Goal: Task Accomplishment & Management: Complete application form

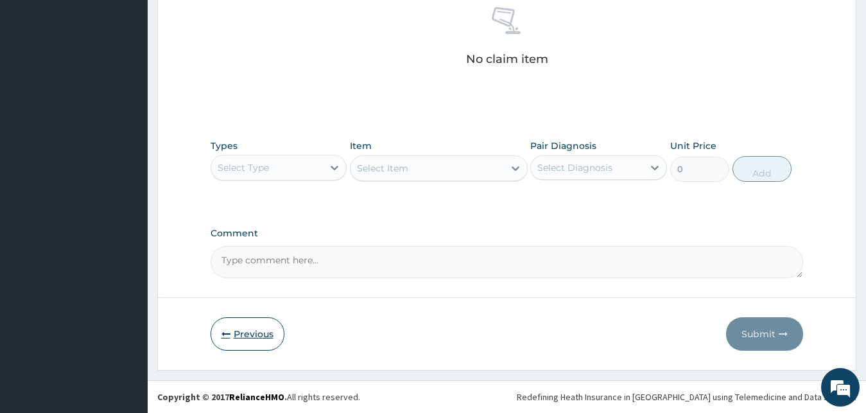
click at [245, 335] on button "Previous" at bounding box center [248, 333] width 74 height 33
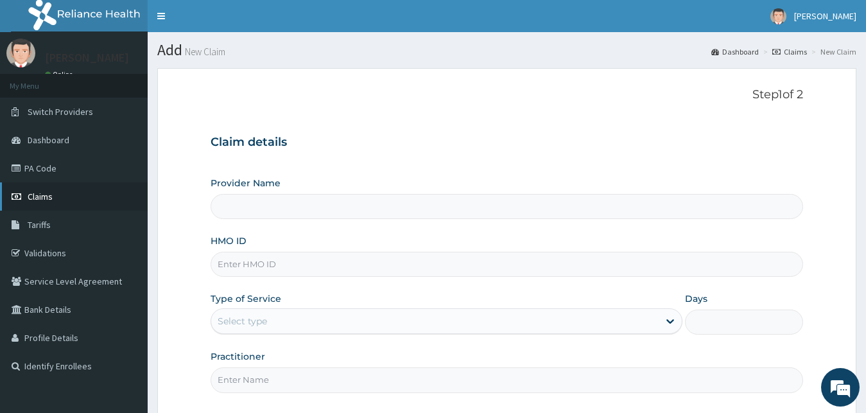
click at [37, 198] on span "Claims" at bounding box center [40, 197] width 25 height 12
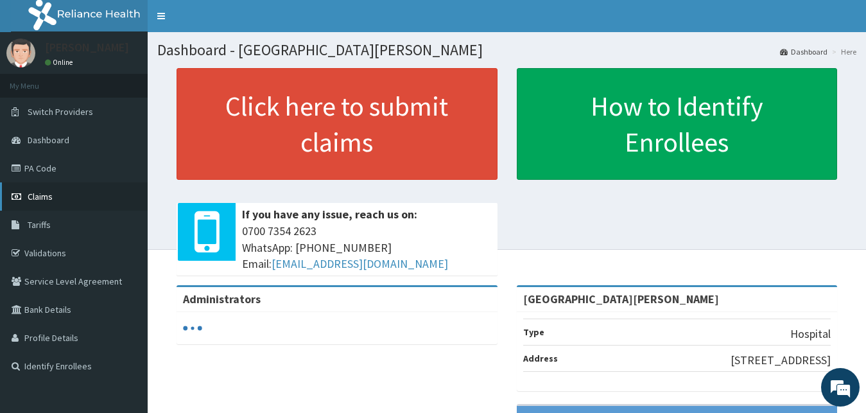
click at [37, 198] on span "Claims" at bounding box center [40, 197] width 25 height 12
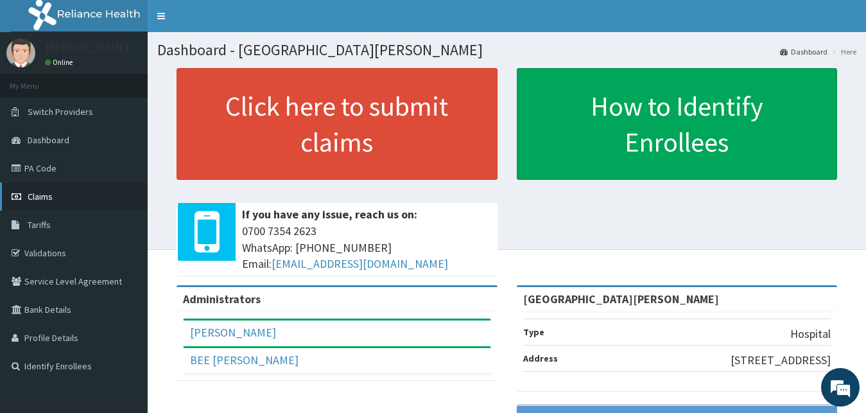
click at [30, 193] on span "Claims" at bounding box center [40, 197] width 25 height 12
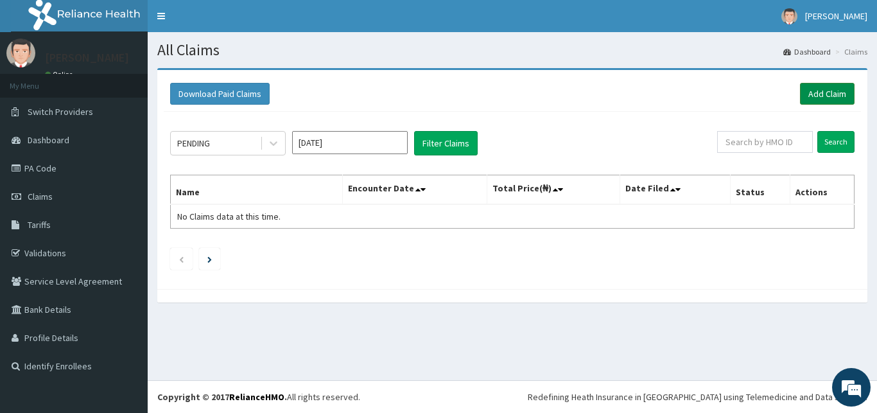
click at [835, 94] on link "Add Claim" at bounding box center [827, 94] width 55 height 22
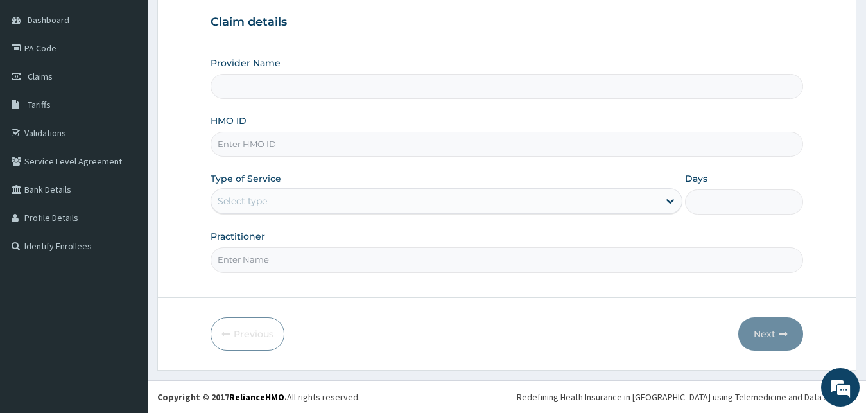
scroll to position [120, 0]
type input "[GEOGRAPHIC_DATA][PERSON_NAME]"
click at [297, 139] on input "HMO ID" at bounding box center [507, 144] width 593 height 25
type input "pfn/10186/b"
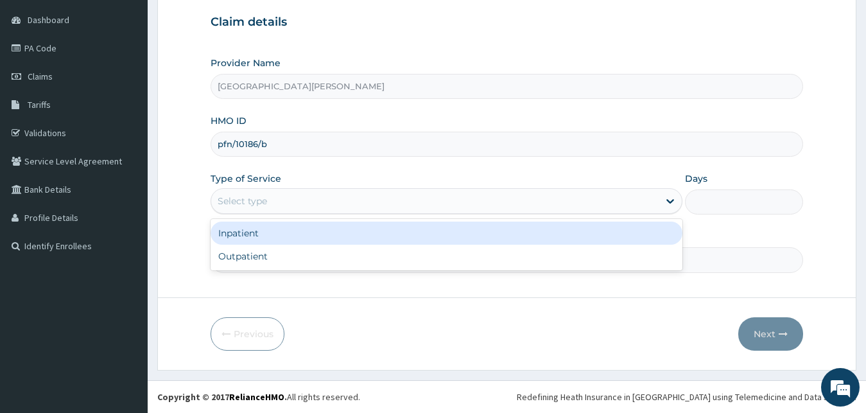
drag, startPoint x: 314, startPoint y: 203, endPoint x: 300, endPoint y: 235, distance: 35.1
click at [313, 202] on div "Select type" at bounding box center [435, 201] width 448 height 21
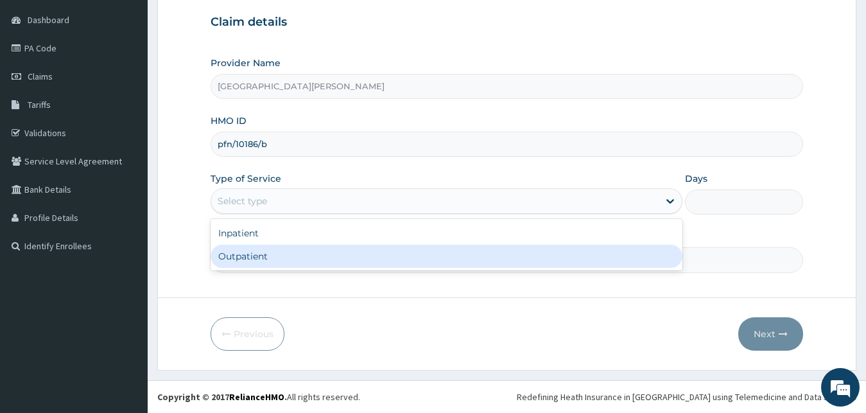
click at [293, 259] on div "Outpatient" at bounding box center [447, 256] width 473 height 23
type input "1"
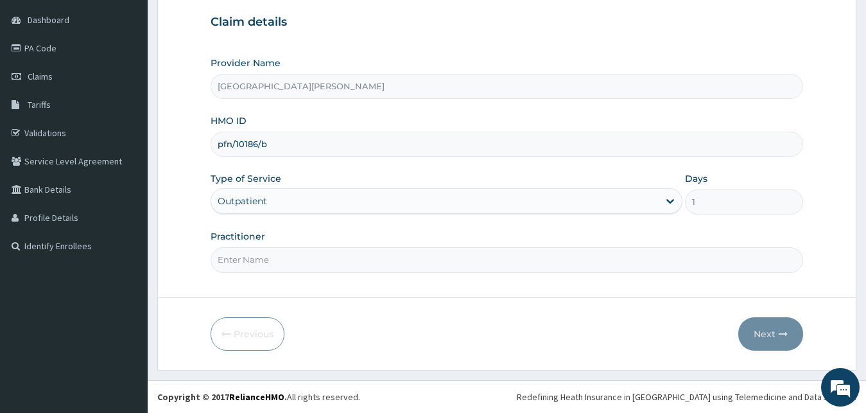
click at [290, 263] on input "Practitioner" at bounding box center [507, 259] width 593 height 25
click at [283, 254] on input "dr suei" at bounding box center [507, 259] width 593 height 25
type input "dr suleiman"
click at [768, 336] on button "Next" at bounding box center [770, 333] width 65 height 33
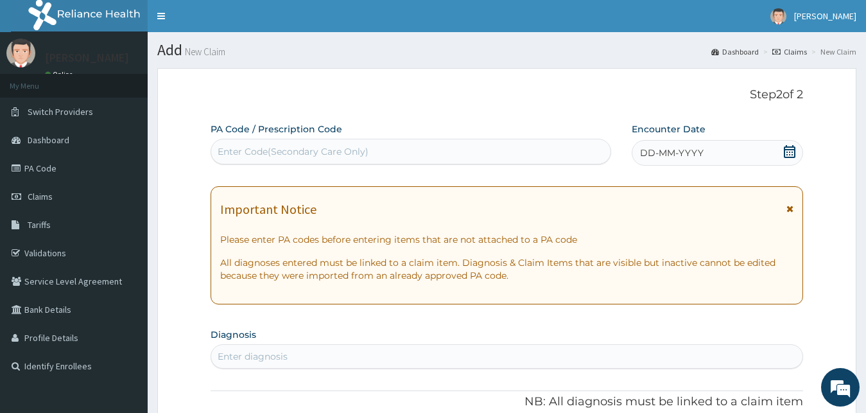
click at [793, 155] on icon at bounding box center [790, 151] width 12 height 13
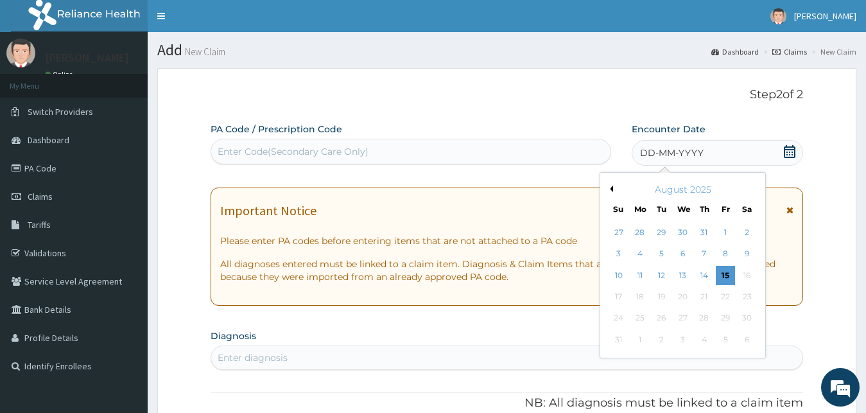
click at [609, 189] on button "Previous Month" at bounding box center [610, 189] width 6 height 6
click at [609, 190] on button "Previous Month" at bounding box center [610, 189] width 6 height 6
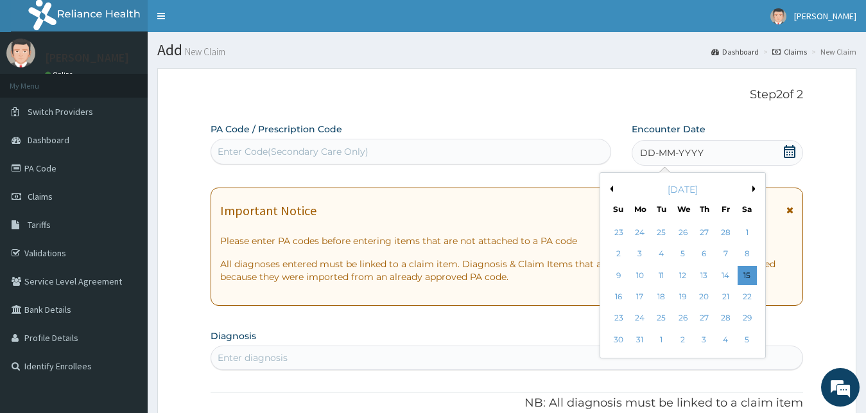
click at [609, 190] on button "Previous Month" at bounding box center [610, 189] width 6 height 6
click at [618, 275] on div "9" at bounding box center [618, 275] width 19 height 19
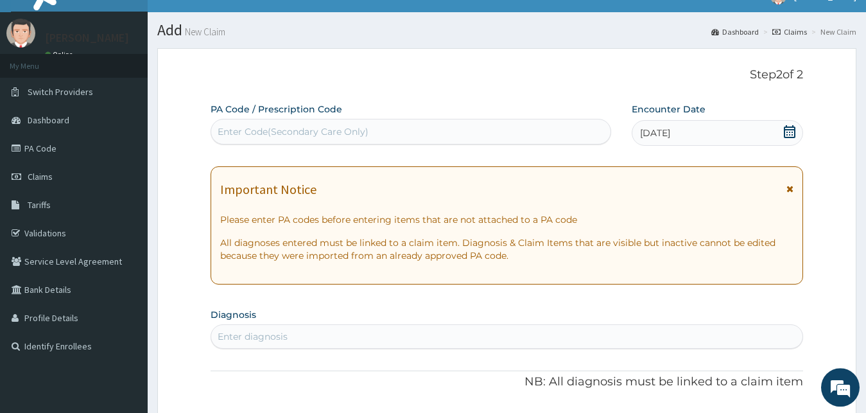
scroll to position [196, 0]
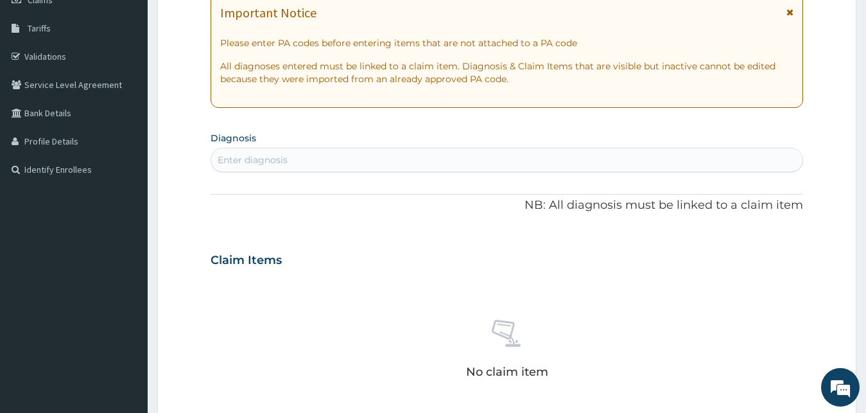
click at [331, 164] on div "Enter diagnosis" at bounding box center [507, 160] width 592 height 21
type input "mala"
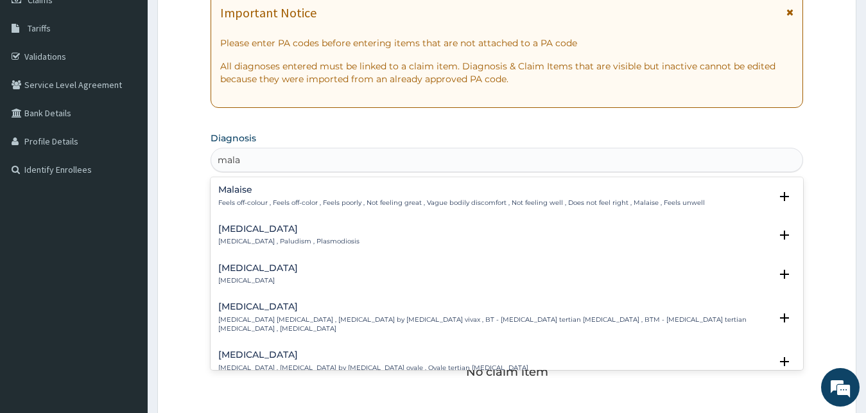
click at [227, 197] on div "Malaise Feels off-colour , Feels off-color , Feels poorly , Not feeling great ,…" at bounding box center [461, 196] width 487 height 22
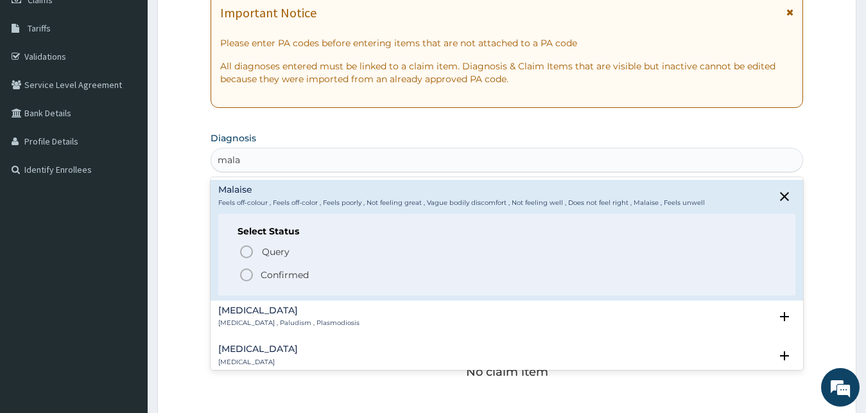
click at [256, 320] on p "[MEDICAL_DATA] , Paludism , Plasmodiosis" at bounding box center [288, 322] width 141 height 9
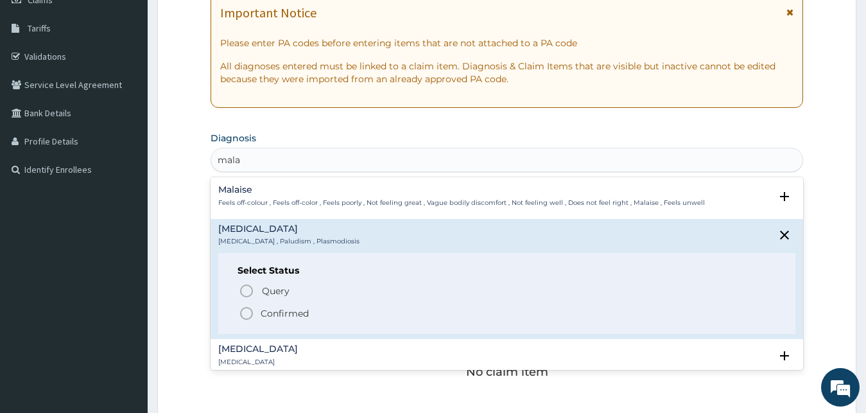
click at [245, 313] on icon "status option filled" at bounding box center [246, 313] width 15 height 15
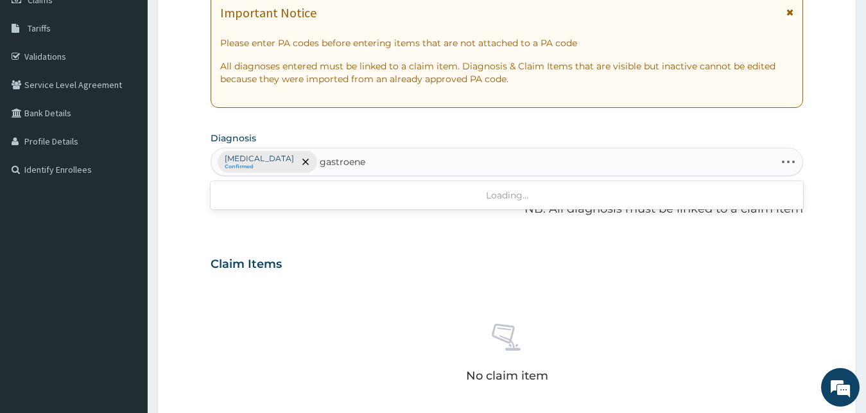
type input "gastroen"
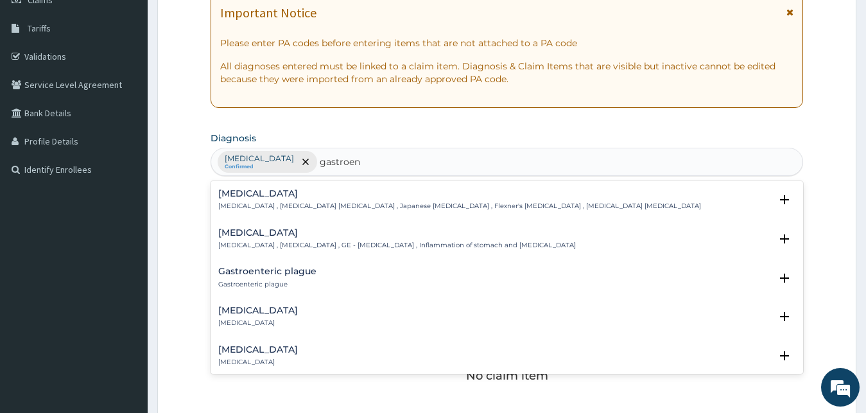
click at [255, 236] on h4 "Gastroenteritis" at bounding box center [397, 233] width 358 height 10
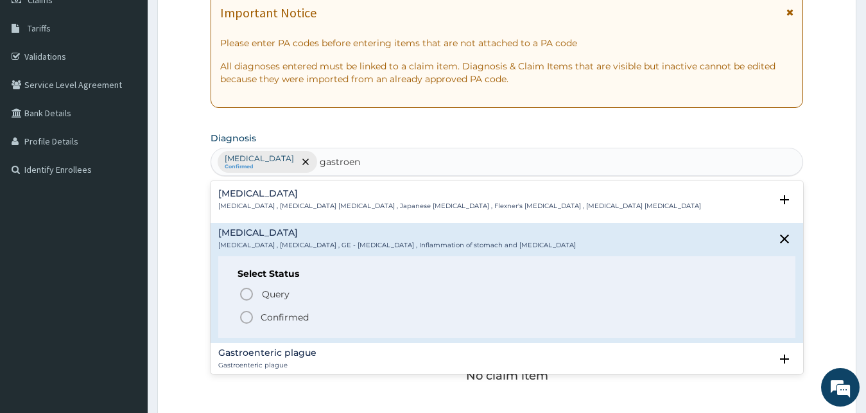
click at [245, 316] on icon "status option filled" at bounding box center [246, 316] width 15 height 15
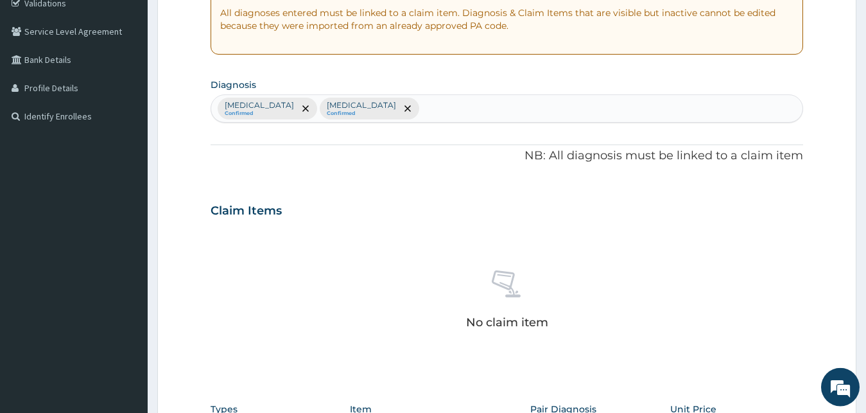
scroll to position [131, 0]
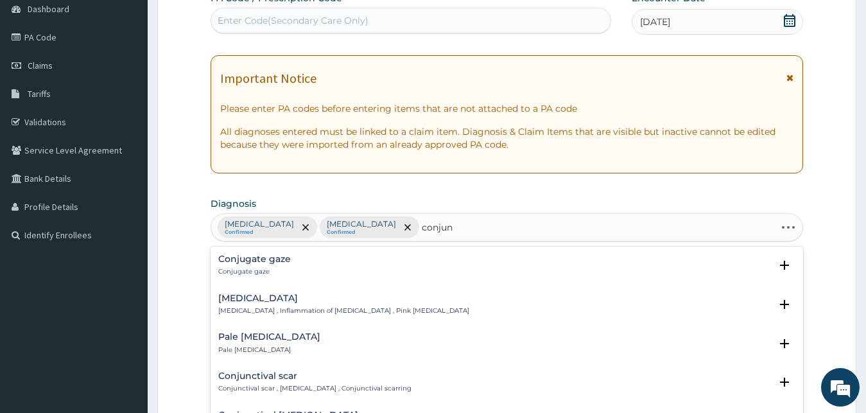
type input "conjunc"
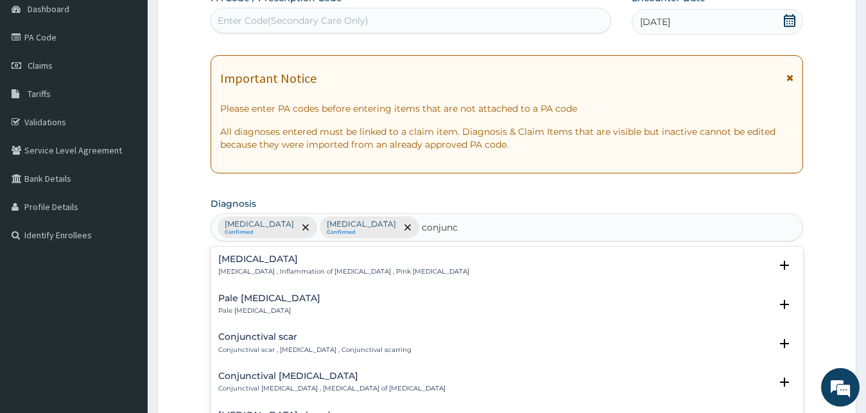
click at [252, 270] on p "Conjunctivitis , Inflammation of conjunctiva , Pink eye disease" at bounding box center [343, 271] width 251 height 9
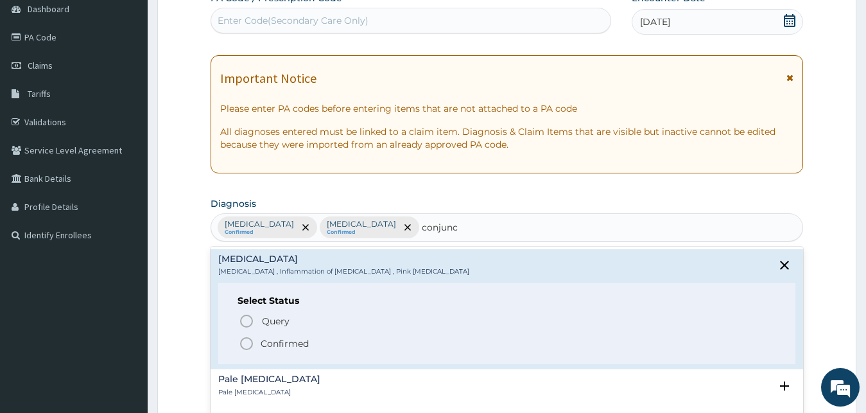
click at [245, 347] on icon "status option filled" at bounding box center [246, 343] width 15 height 15
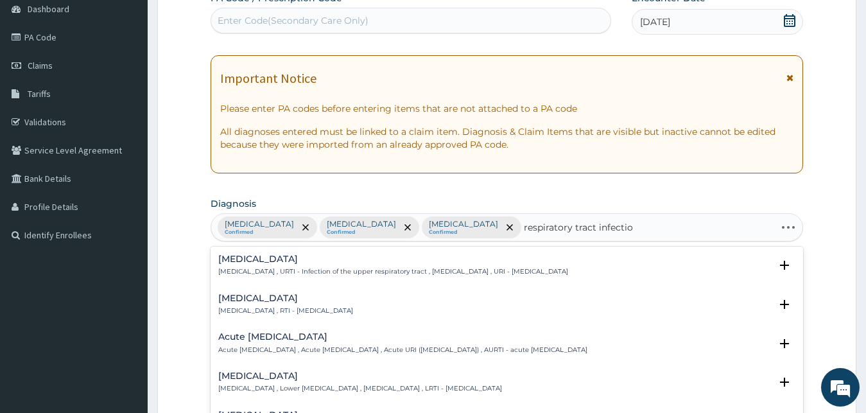
type input "respiratory tract infection"
click at [264, 308] on p "[MEDICAL_DATA] , RTI - [MEDICAL_DATA]" at bounding box center [285, 310] width 135 height 9
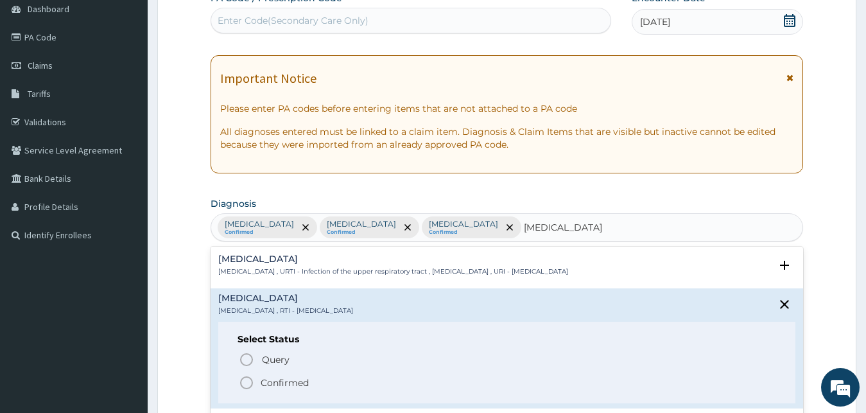
drag, startPoint x: 248, startPoint y: 385, endPoint x: 361, endPoint y: 282, distance: 152.7
click at [248, 382] on icon "status option filled" at bounding box center [246, 382] width 15 height 15
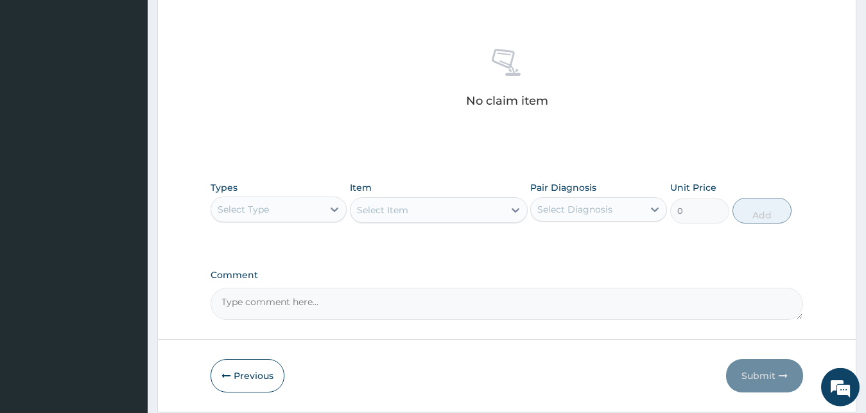
scroll to position [513, 0]
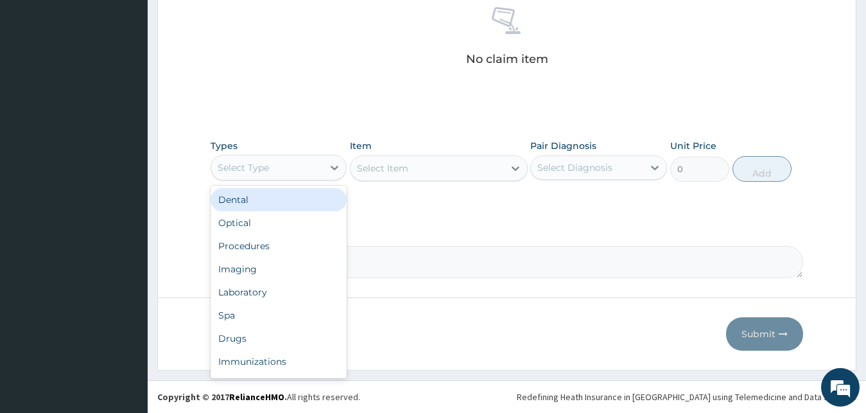
click at [300, 176] on div "Select Type" at bounding box center [267, 167] width 112 height 21
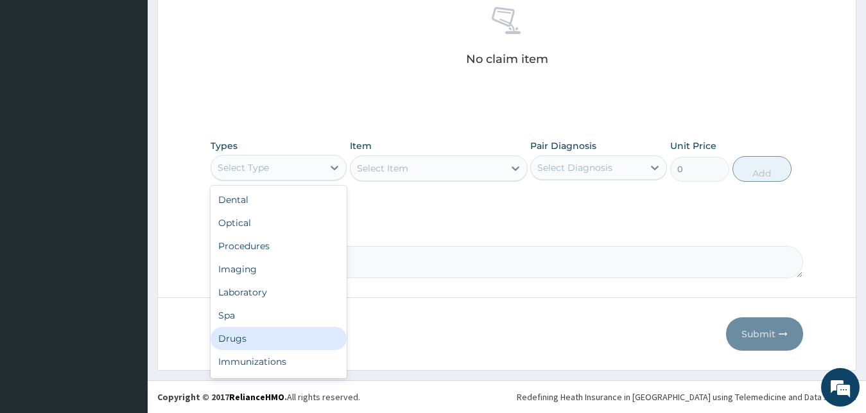
click at [233, 345] on div "Drugs" at bounding box center [279, 338] width 137 height 23
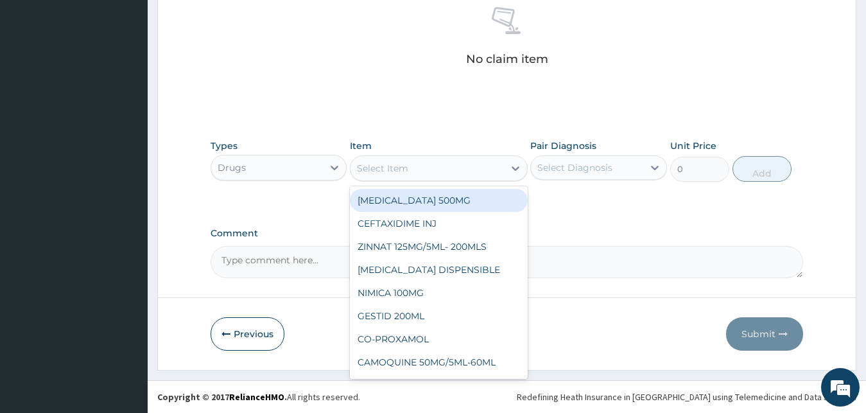
click at [415, 173] on div "Select Item" at bounding box center [427, 168] width 153 height 21
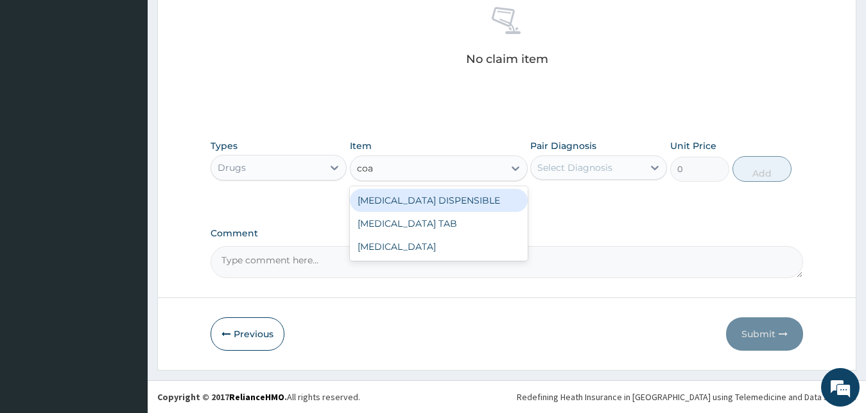
type input "coar"
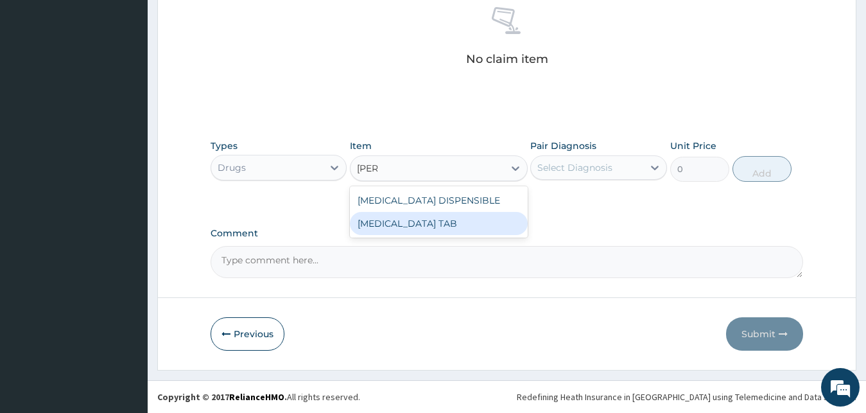
click at [442, 236] on div "COARTEM DISPENSIBLE COARTEM TAB" at bounding box center [439, 211] width 178 height 51
click at [444, 232] on div "[MEDICAL_DATA] TAB" at bounding box center [439, 223] width 178 height 23
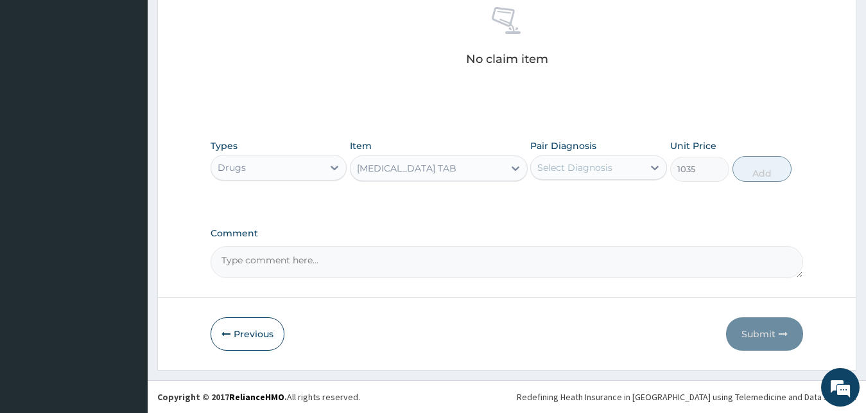
type input "1035"
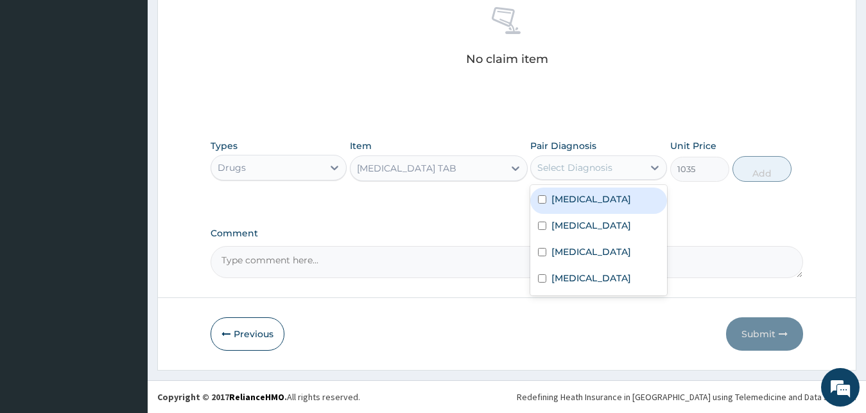
drag, startPoint x: 610, startPoint y: 162, endPoint x: 611, endPoint y: 204, distance: 41.1
click at [611, 166] on div "Select Diagnosis" at bounding box center [574, 167] width 75 height 13
click at [611, 205] on div "Malaria" at bounding box center [598, 200] width 137 height 26
checkbox input "true"
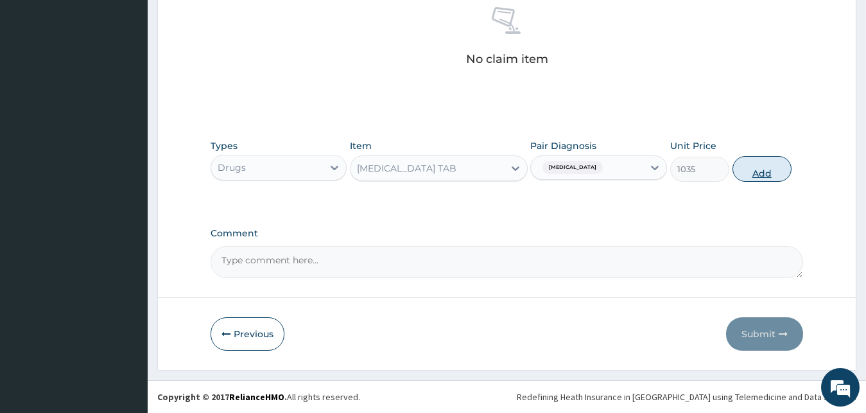
click at [763, 177] on button "Add" at bounding box center [762, 169] width 59 height 26
type input "0"
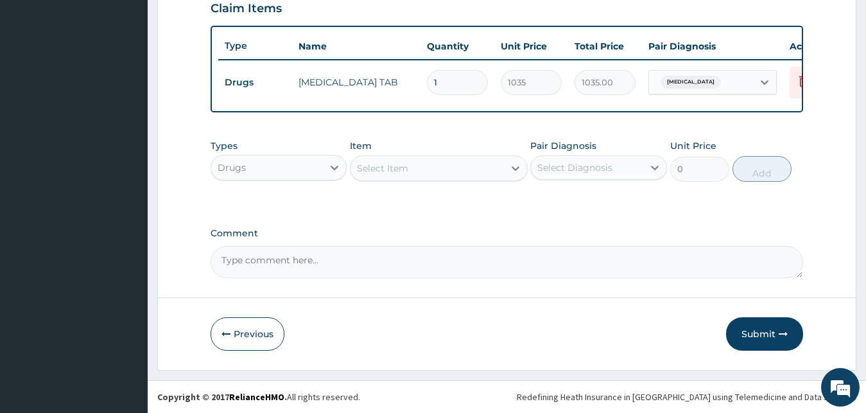
scroll to position [463, 0]
click at [401, 171] on div "Select Item" at bounding box center [382, 168] width 51 height 13
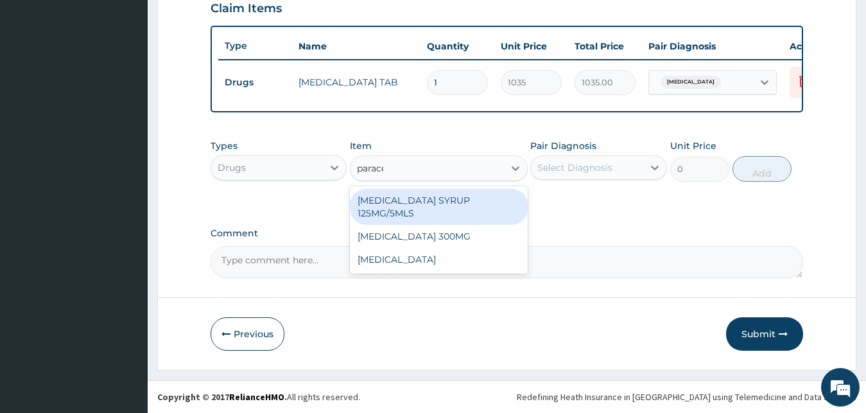
type input "paracet"
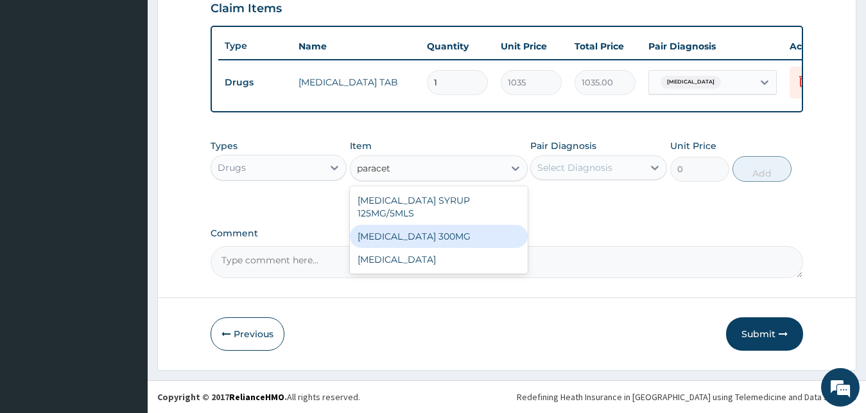
click at [448, 247] on div "[MEDICAL_DATA] 300MG" at bounding box center [439, 236] width 178 height 23
type input "138"
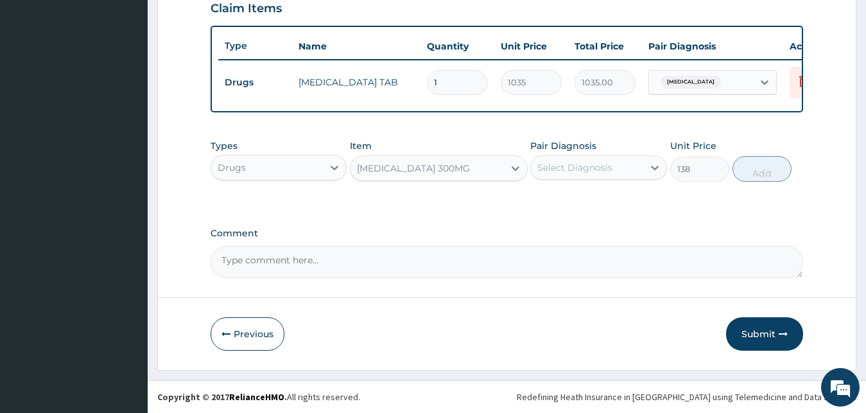
click at [464, 168] on div "[MEDICAL_DATA] 300MG" at bounding box center [427, 168] width 153 height 21
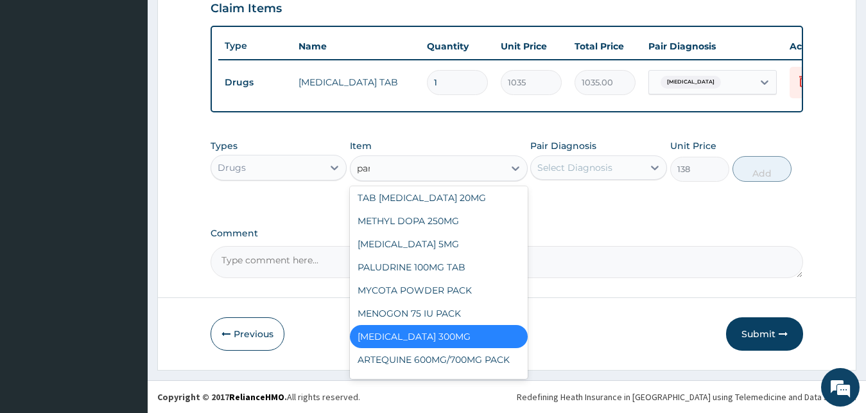
scroll to position [0, 0]
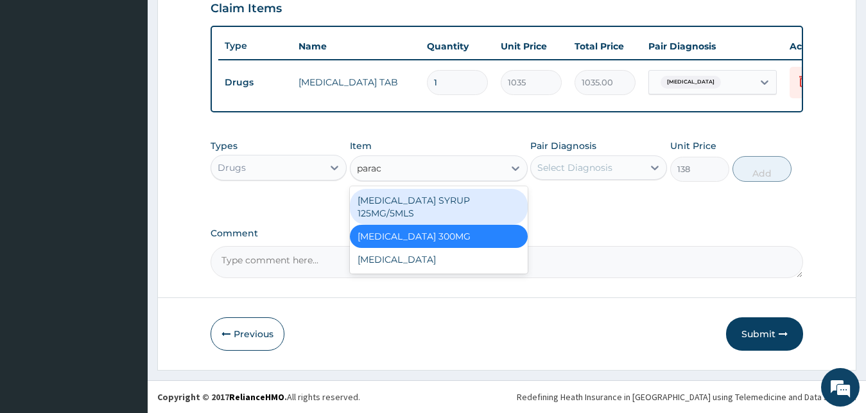
type input "parace"
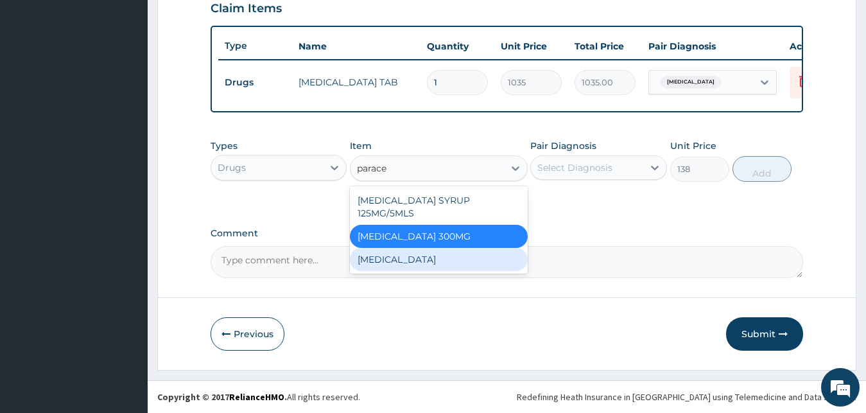
click at [423, 267] on div "[MEDICAL_DATA]" at bounding box center [439, 259] width 178 height 23
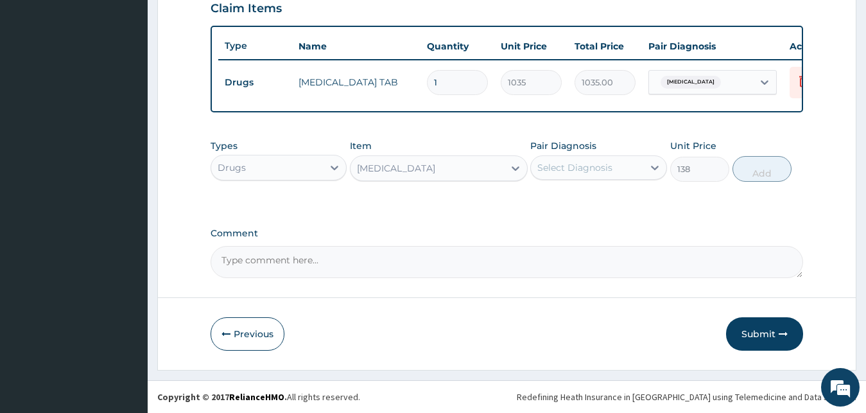
type input "15.18"
click at [623, 171] on div "Select Diagnosis" at bounding box center [587, 167] width 112 height 21
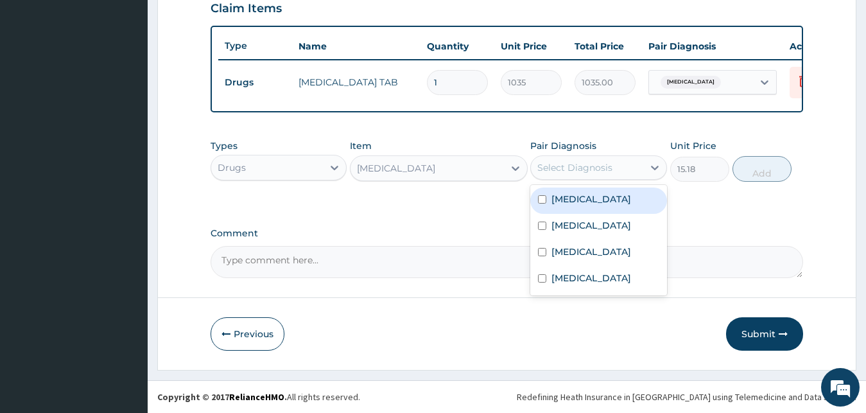
click at [612, 208] on div "Malaria" at bounding box center [598, 200] width 137 height 26
checkbox input "true"
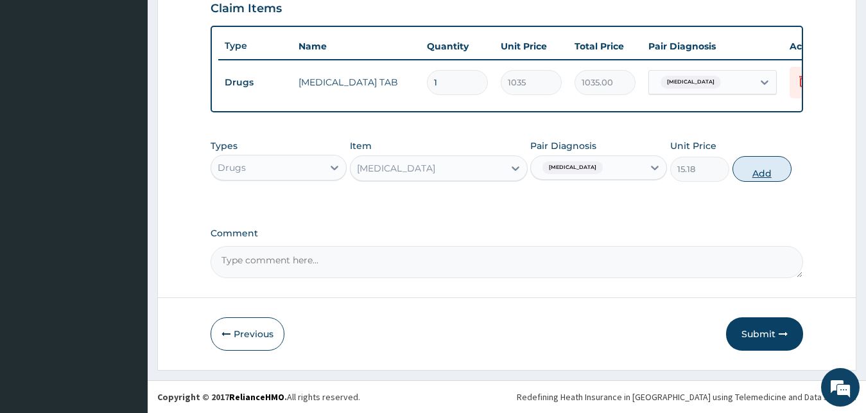
click at [746, 171] on button "Add" at bounding box center [762, 169] width 59 height 26
type input "0"
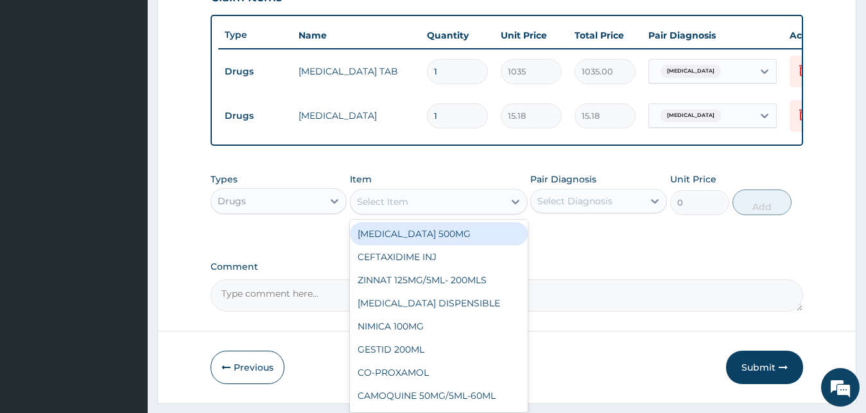
click at [392, 208] on div "Select Item" at bounding box center [382, 201] width 51 height 13
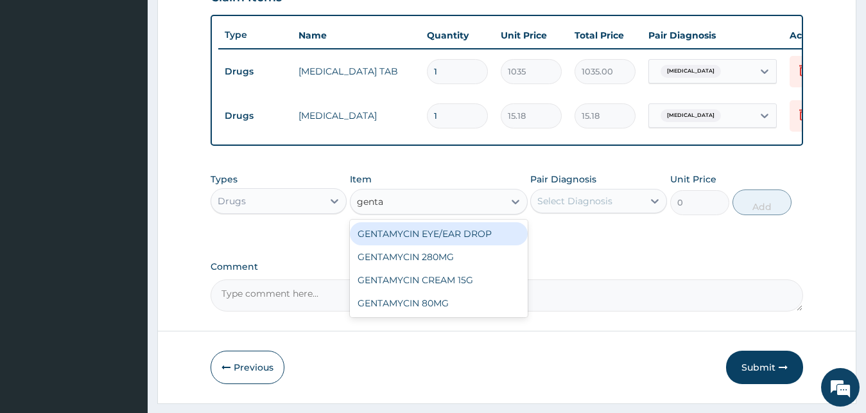
type input "gentam"
click at [451, 245] on div "GENTAMYCIN EYE/EAR DROP" at bounding box center [439, 233] width 178 height 23
type input "379.5"
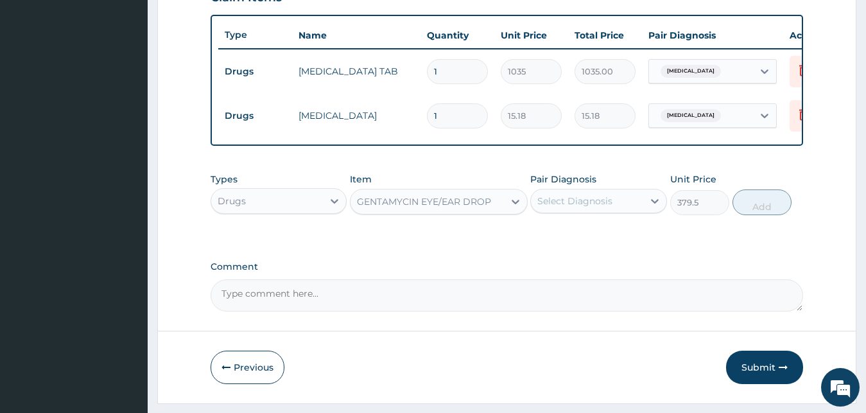
click at [584, 207] on div "Select Diagnosis" at bounding box center [574, 201] width 75 height 13
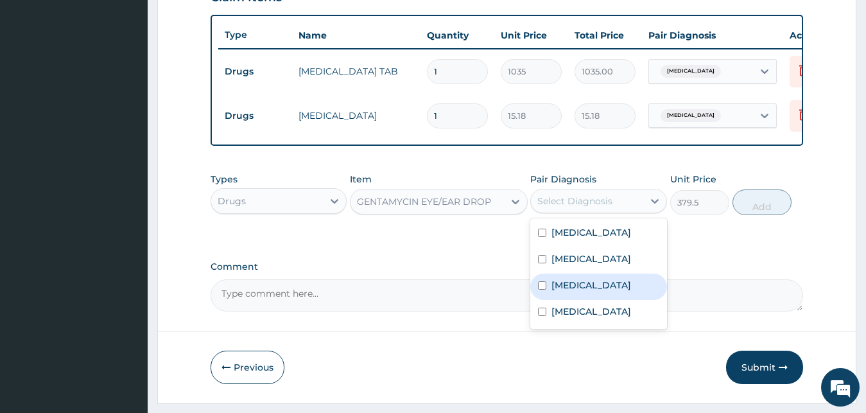
click at [586, 291] on label "Conjunctivitis" at bounding box center [591, 285] width 80 height 13
checkbox input "true"
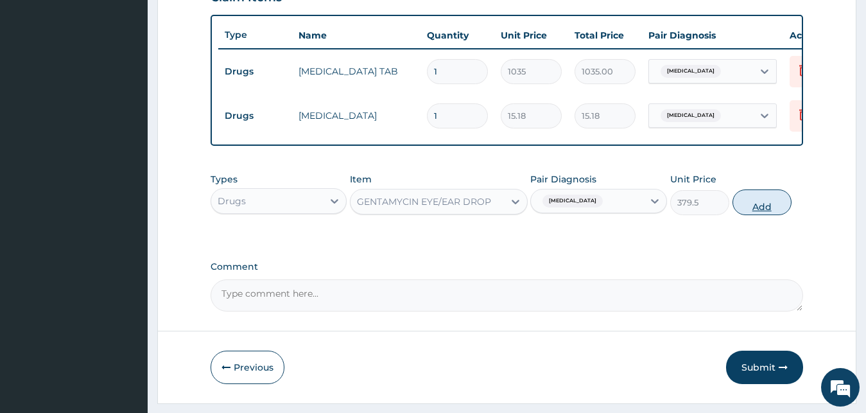
click at [756, 208] on button "Add" at bounding box center [762, 202] width 59 height 26
type input "0"
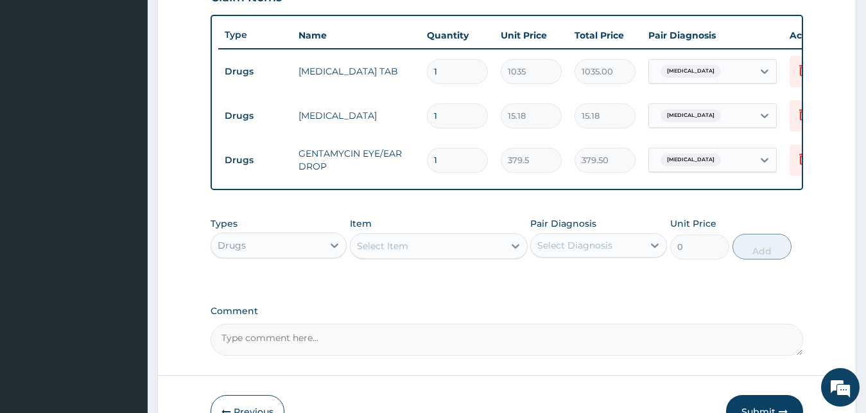
drag, startPoint x: 309, startPoint y: 259, endPoint x: 300, endPoint y: 271, distance: 15.0
click at [308, 256] on div "Drugs" at bounding box center [267, 245] width 112 height 21
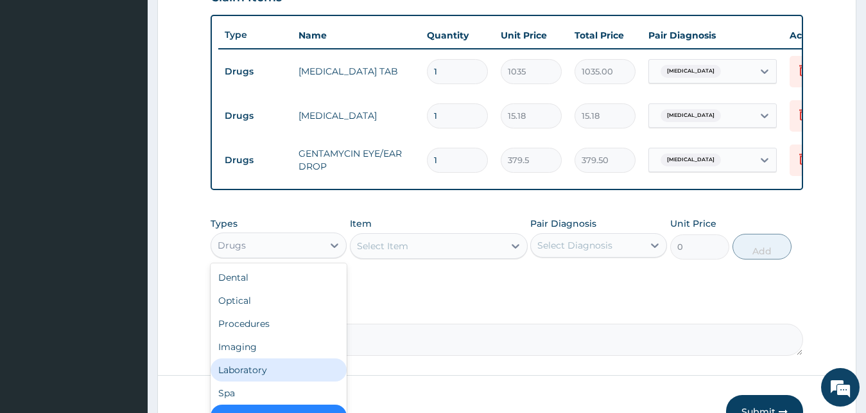
click at [257, 381] on div "Laboratory" at bounding box center [279, 369] width 137 height 23
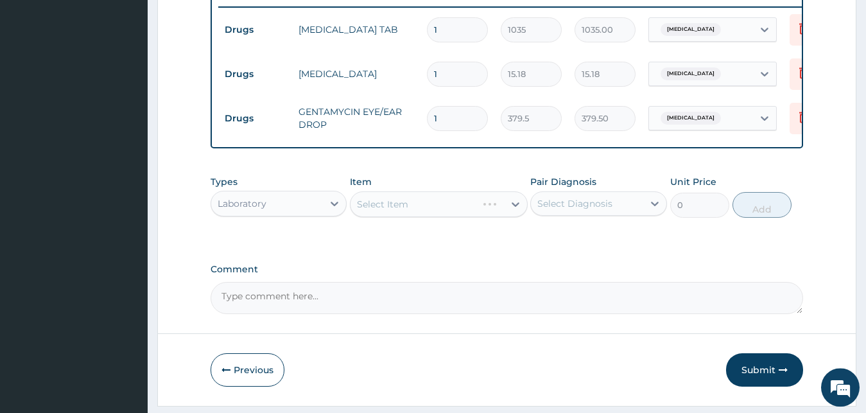
scroll to position [528, 0]
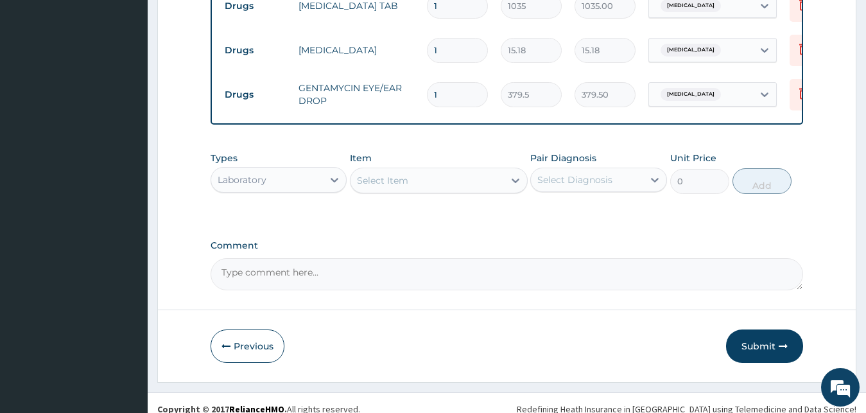
click at [443, 191] on div "Select Item" at bounding box center [427, 180] width 153 height 21
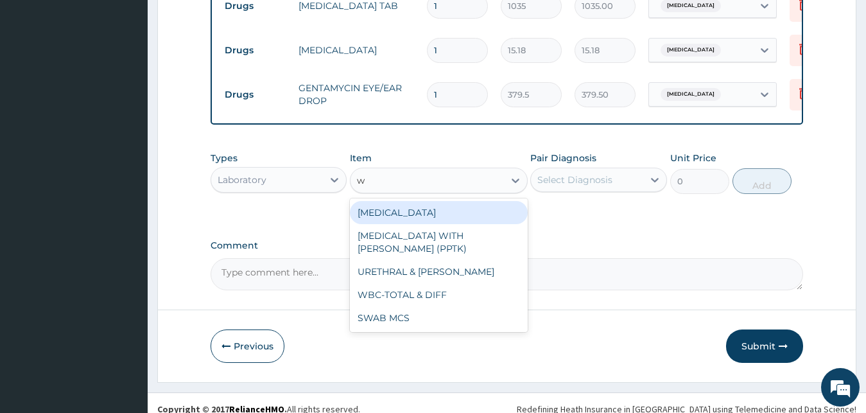
type input "wb"
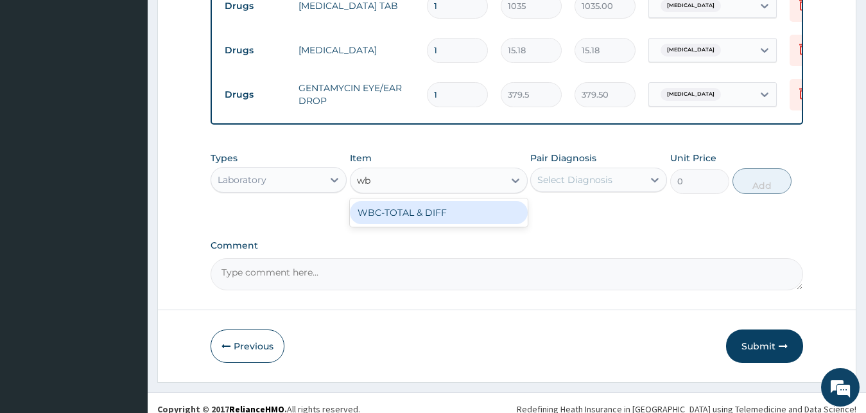
click at [422, 220] on div "WBC-TOTAL & DIFF" at bounding box center [439, 212] width 178 height 23
type input "1500"
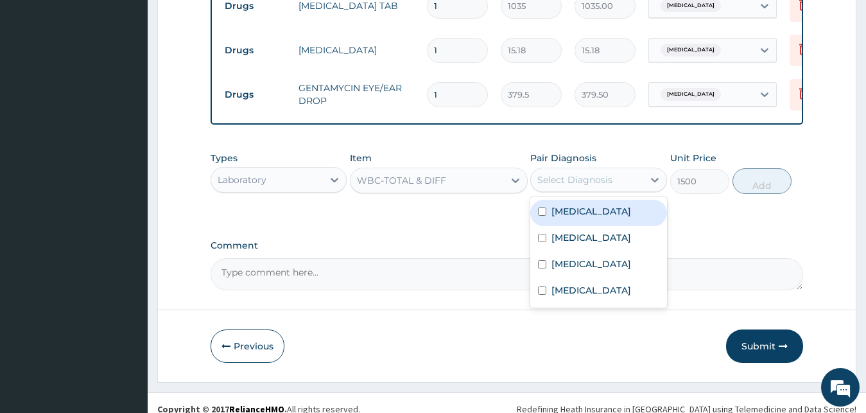
click at [593, 186] on div "Select Diagnosis" at bounding box center [574, 179] width 75 height 13
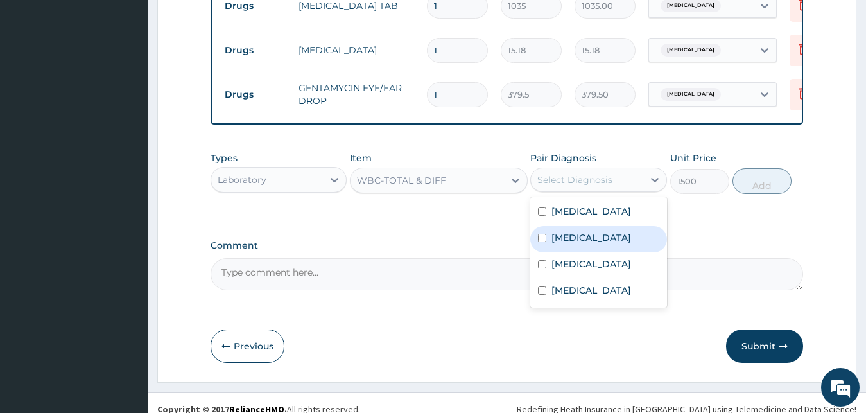
click at [584, 244] on label "Gastroenteritis" at bounding box center [591, 237] width 80 height 13
checkbox input "true"
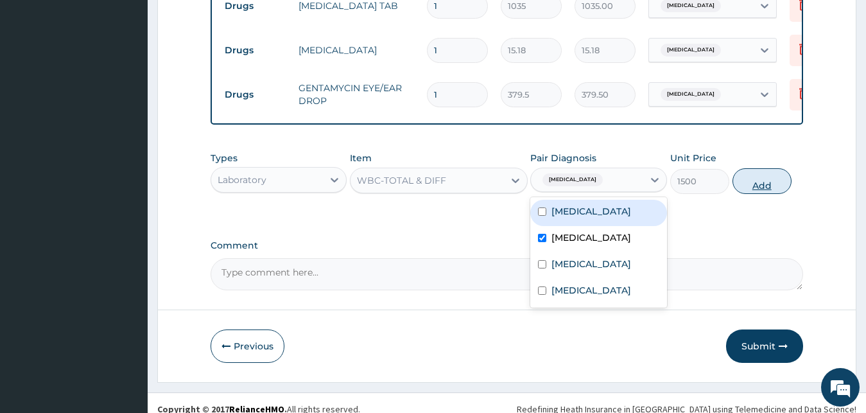
click at [764, 194] on button "Add" at bounding box center [762, 181] width 59 height 26
type input "0"
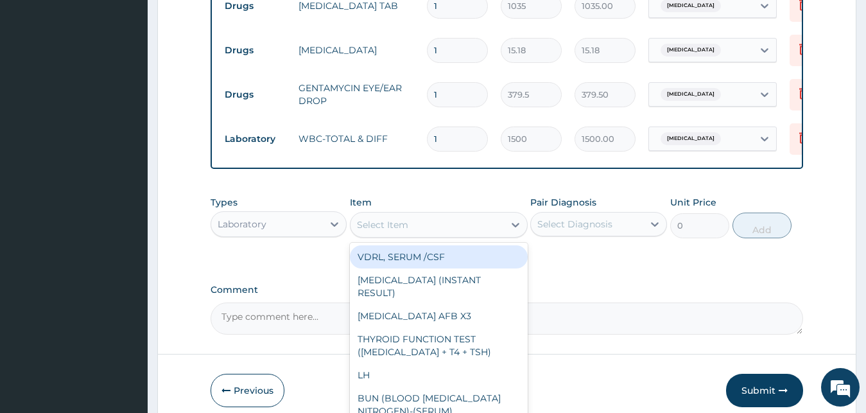
click at [436, 235] on div "Select Item" at bounding box center [427, 224] width 153 height 21
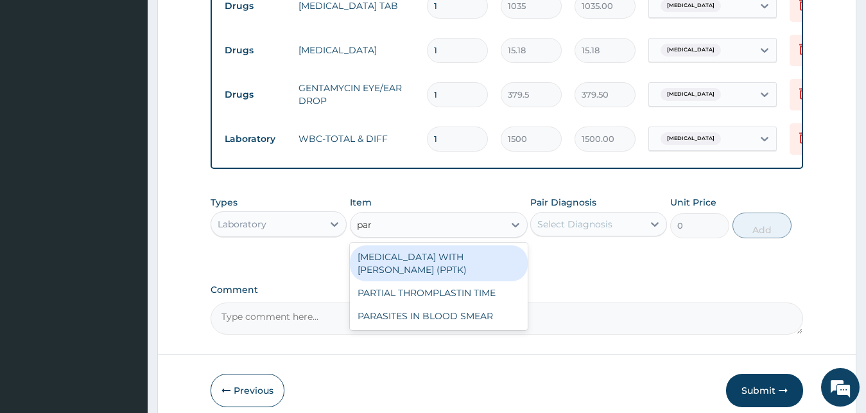
type input "para"
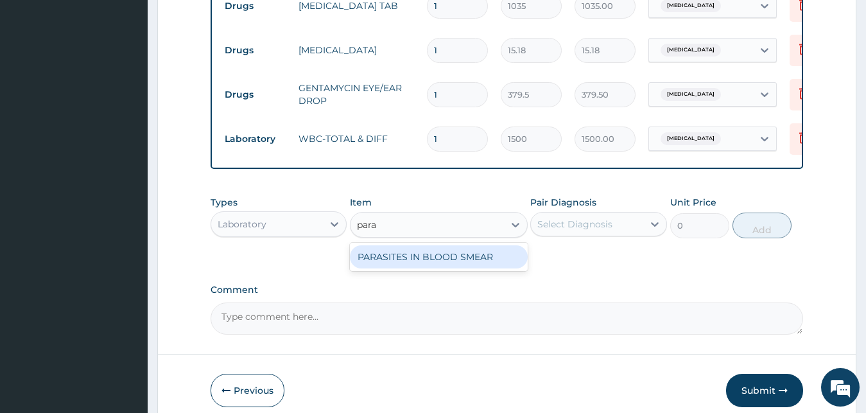
click at [469, 268] on div "PARASITES IN BLOOD SMEAR" at bounding box center [439, 256] width 178 height 23
type input "1100"
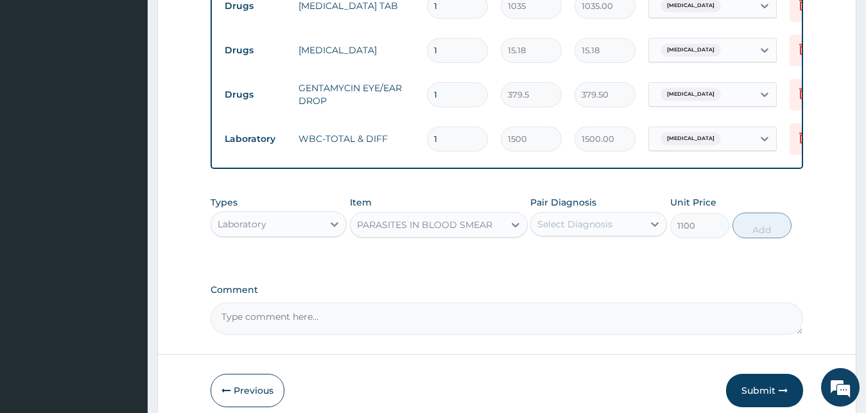
click at [624, 230] on div "Select Diagnosis" at bounding box center [587, 224] width 112 height 21
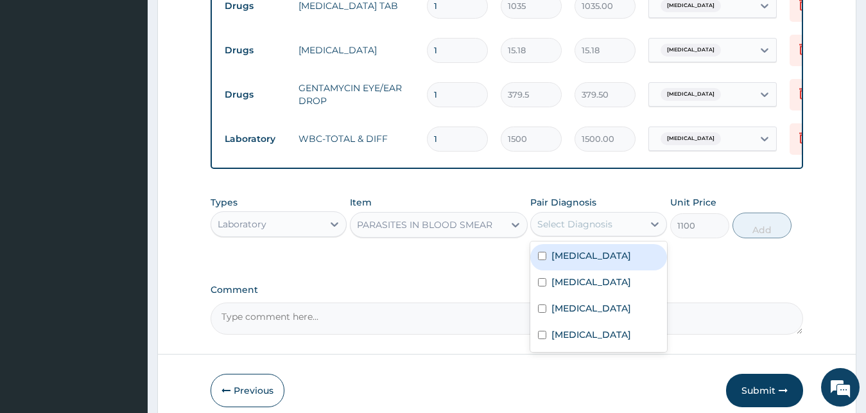
click at [609, 270] on div "Malaria" at bounding box center [598, 257] width 137 height 26
checkbox input "true"
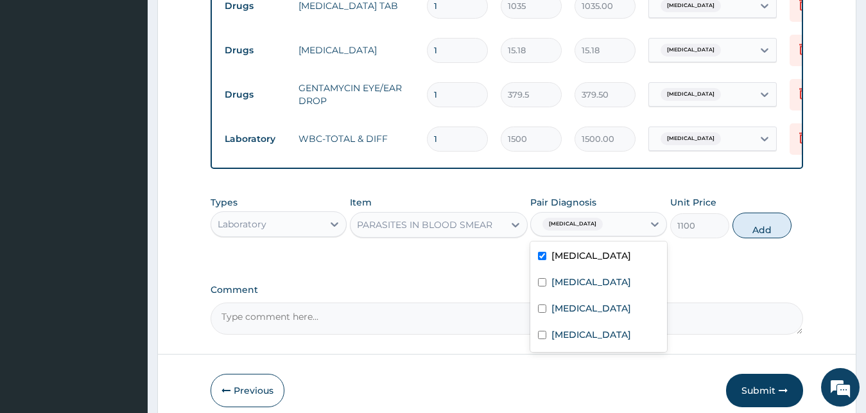
click at [795, 237] on div "Types Laboratory Item PARASITES IN BLOOD SMEAR Pair Diagnosis option Malaria, s…" at bounding box center [507, 216] width 593 height 55
click at [768, 237] on button "Add" at bounding box center [762, 226] width 59 height 26
type input "0"
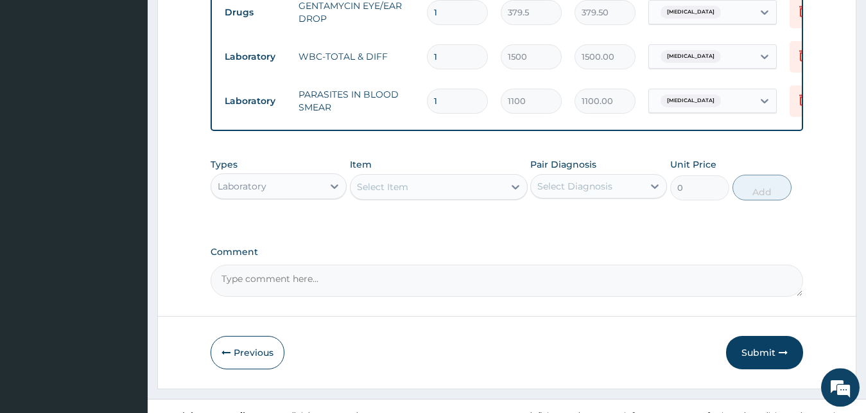
scroll to position [575, 0]
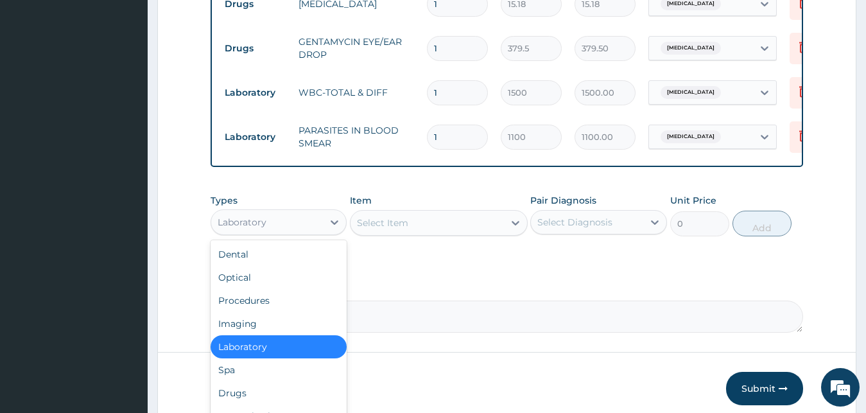
drag, startPoint x: 327, startPoint y: 232, endPoint x: 302, endPoint y: 277, distance: 51.8
click at [325, 233] on div at bounding box center [334, 222] width 23 height 23
click at [248, 312] on div "Procedures" at bounding box center [279, 300] width 137 height 23
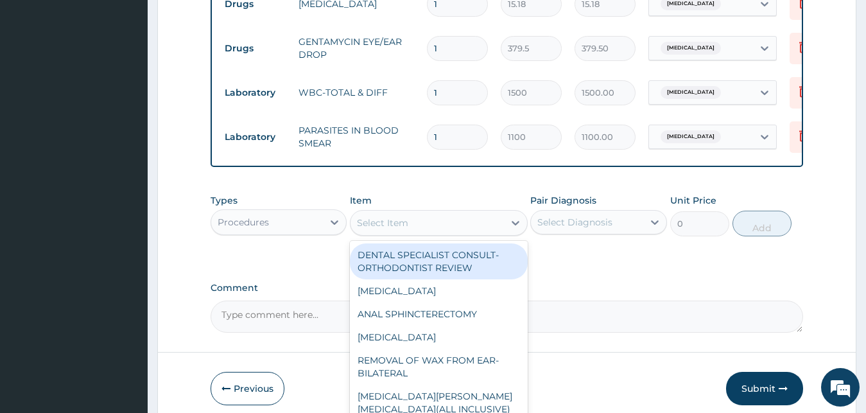
click at [449, 229] on div "Select Item" at bounding box center [427, 223] width 153 height 21
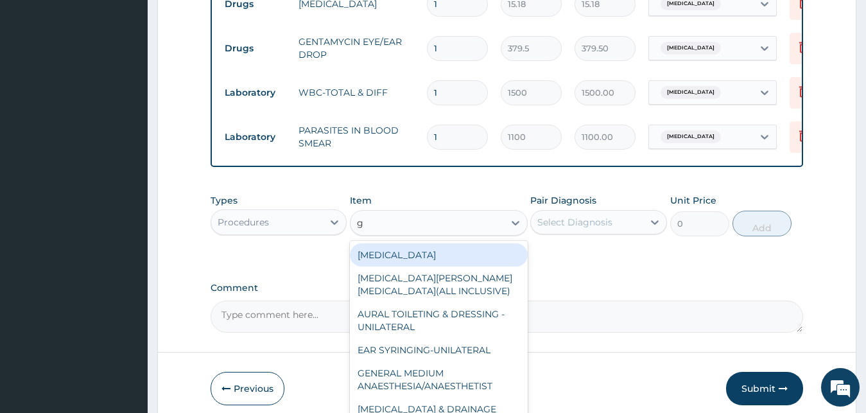
type input "gp"
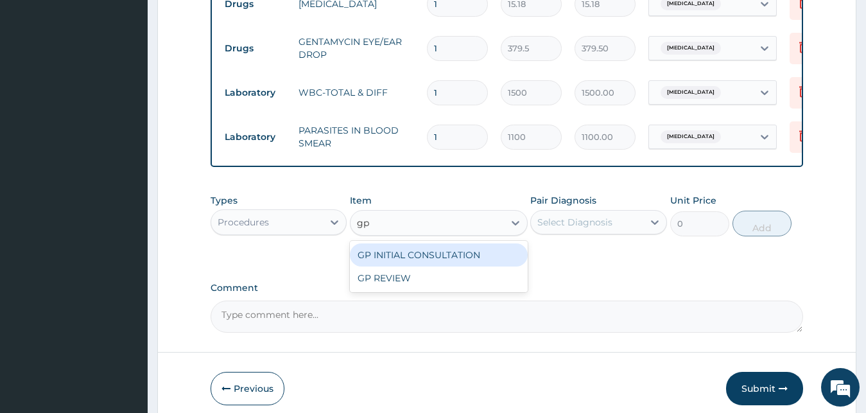
click at [465, 266] on div "GP INITIAL CONSULTATION" at bounding box center [439, 254] width 178 height 23
type input "2000"
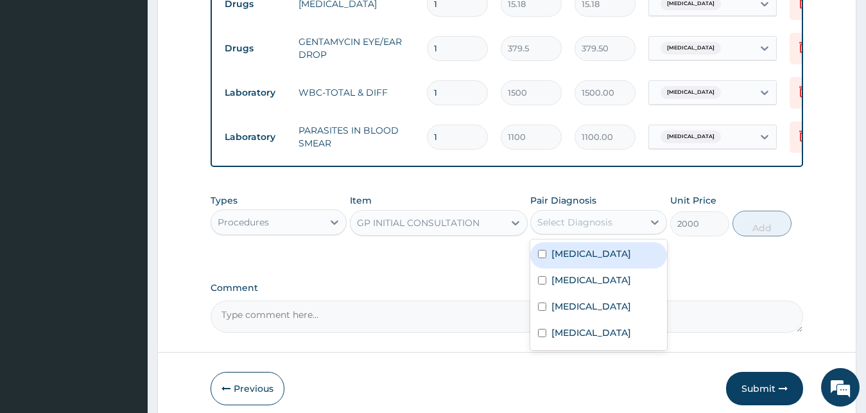
click at [586, 225] on div "Select Diagnosis" at bounding box center [587, 222] width 112 height 21
click at [595, 262] on div "Malaria" at bounding box center [598, 255] width 137 height 26
checkbox input "true"
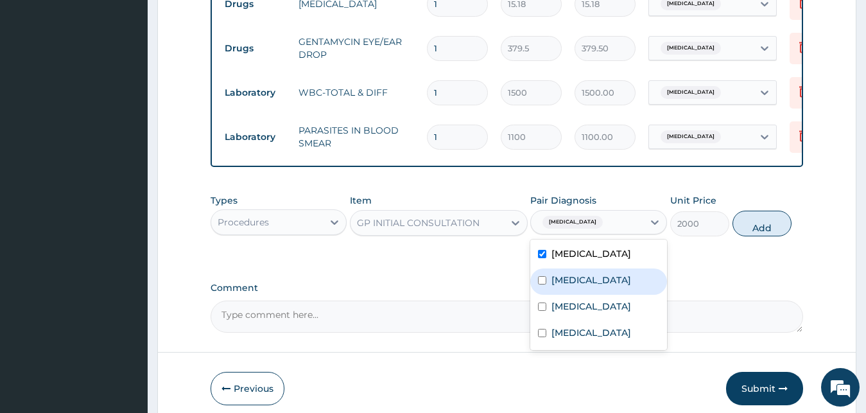
drag, startPoint x: 598, startPoint y: 291, endPoint x: 598, endPoint y: 309, distance: 18.6
click at [598, 286] on label "Gastroenteritis" at bounding box center [591, 279] width 80 height 13
checkbox input "true"
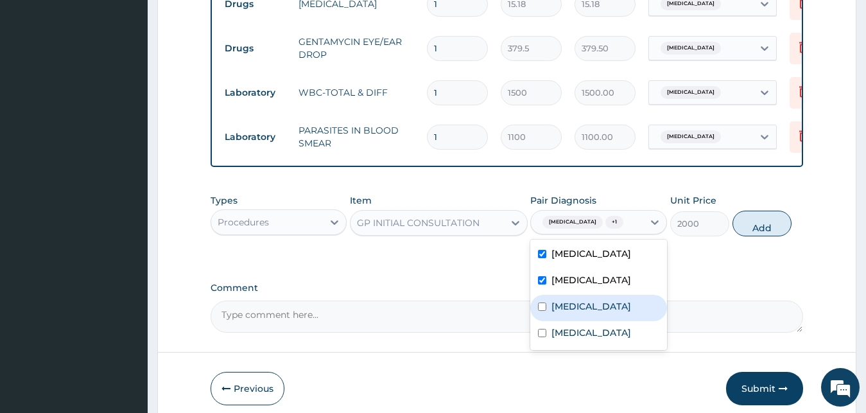
drag, startPoint x: 597, startPoint y: 314, endPoint x: 593, endPoint y: 336, distance: 22.2
click at [597, 313] on label "Conjunctivitis" at bounding box center [591, 306] width 80 height 13
checkbox input "true"
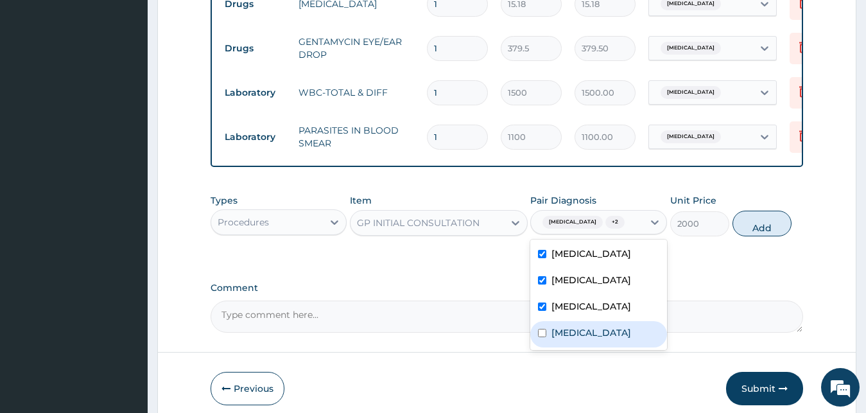
click at [592, 339] on label "Respiratory tract infection" at bounding box center [591, 332] width 80 height 13
checkbox input "true"
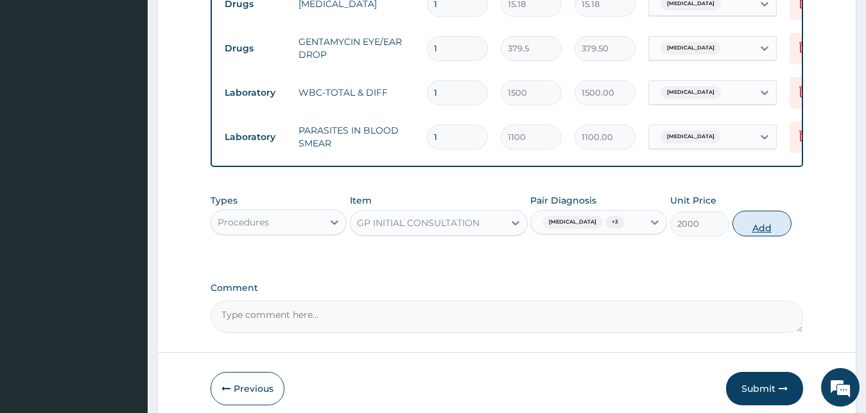
click at [773, 234] on button "Add" at bounding box center [762, 224] width 59 height 26
type input "0"
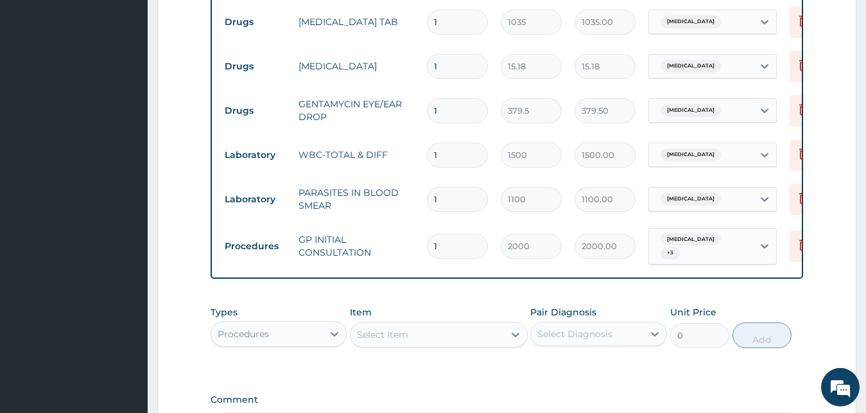
scroll to position [488, 0]
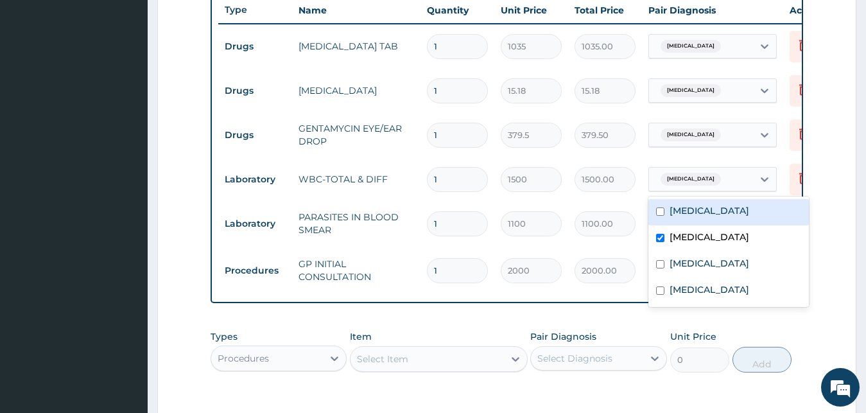
click at [695, 178] on span "Gastroenteritis" at bounding box center [691, 179] width 60 height 13
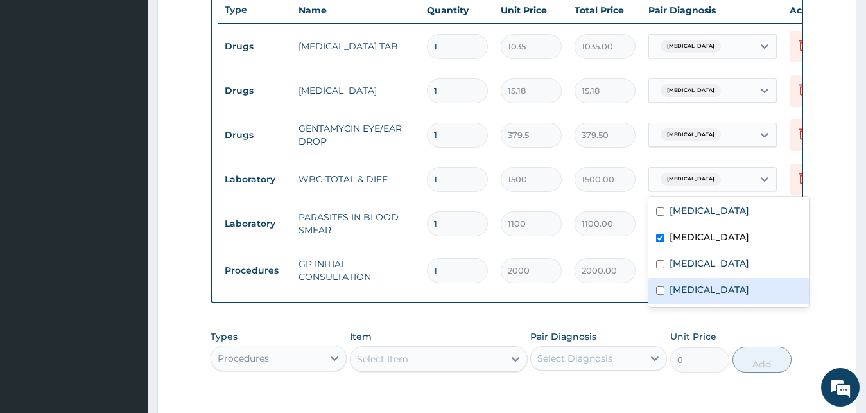
click at [667, 290] on div "Respiratory tract infection" at bounding box center [728, 291] width 160 height 26
checkbox input "true"
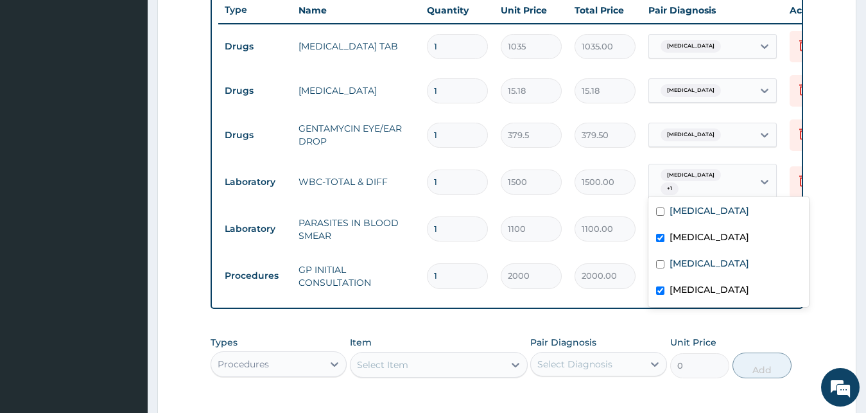
scroll to position [684, 0]
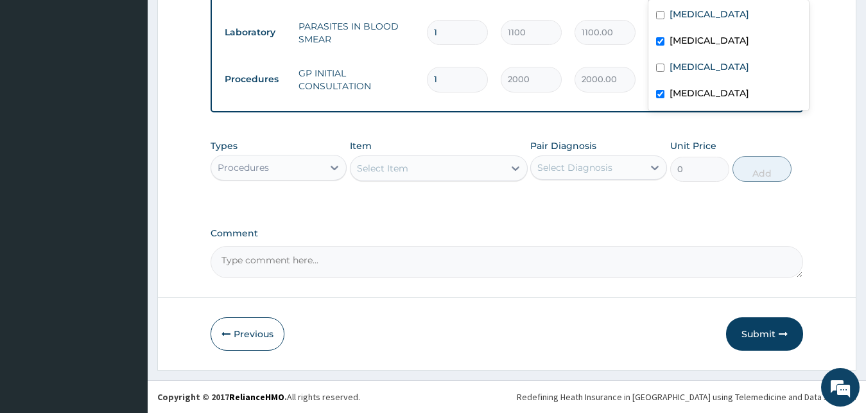
click at [478, 233] on label "Comment" at bounding box center [507, 233] width 593 height 11
click at [478, 246] on textarea "Comment" at bounding box center [507, 262] width 593 height 32
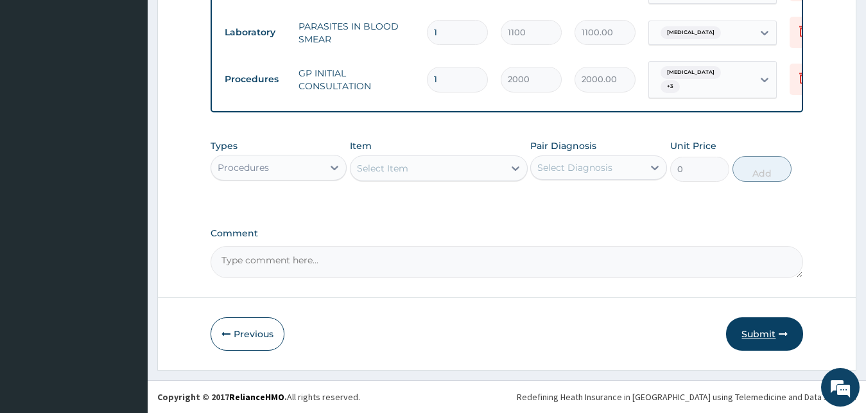
click at [741, 332] on button "Submit" at bounding box center [764, 333] width 77 height 33
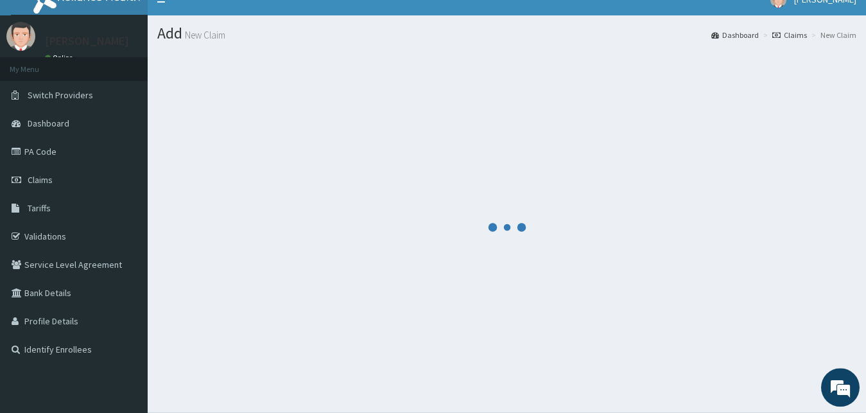
scroll to position [0, 0]
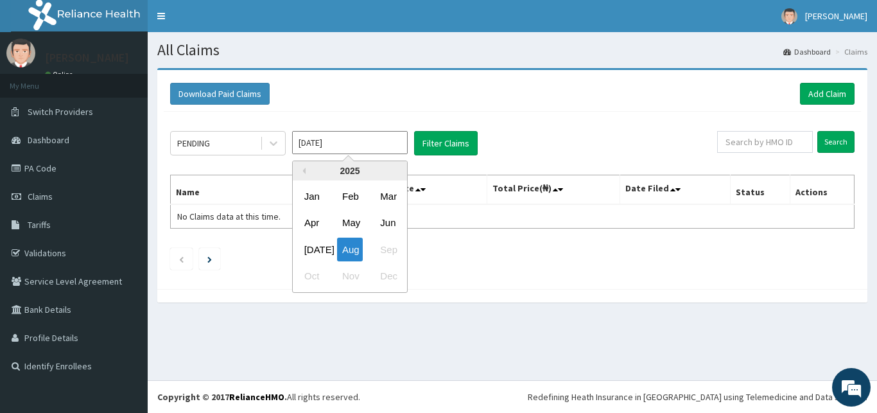
click at [306, 143] on input "Aug 2025" at bounding box center [350, 142] width 116 height 23
click at [345, 192] on div "Feb" at bounding box center [350, 196] width 26 height 24
type input "Feb 2025"
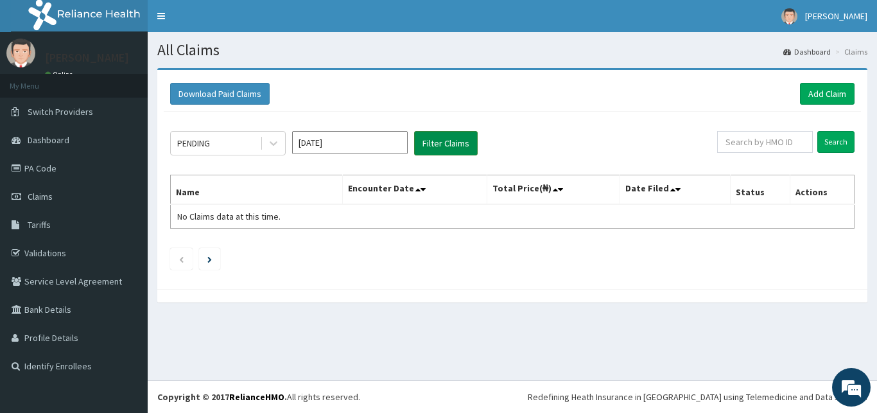
click at [453, 151] on button "Filter Claims" at bounding box center [446, 143] width 64 height 24
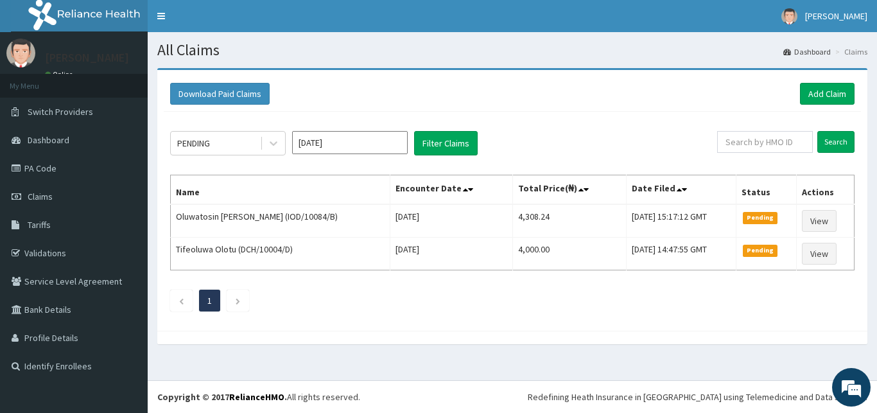
drag, startPoint x: 272, startPoint y: 144, endPoint x: 252, endPoint y: 159, distance: 23.9
click at [270, 144] on icon at bounding box center [273, 143] width 13 height 13
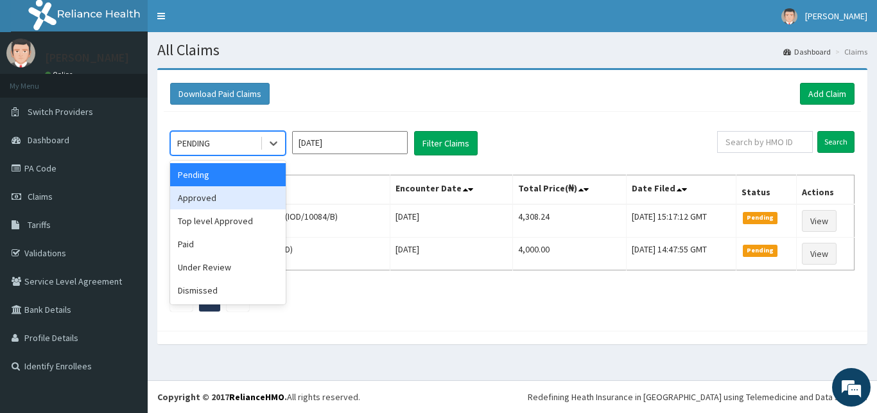
click at [228, 197] on div "Approved" at bounding box center [228, 197] width 116 height 23
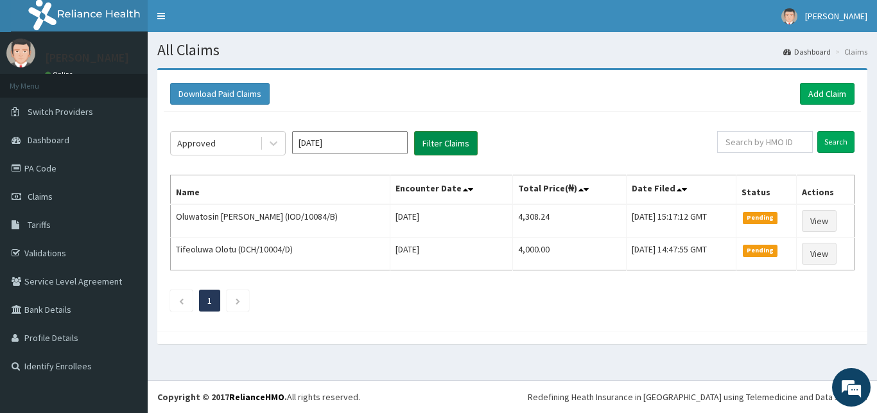
click at [437, 145] on button "Filter Claims" at bounding box center [446, 143] width 64 height 24
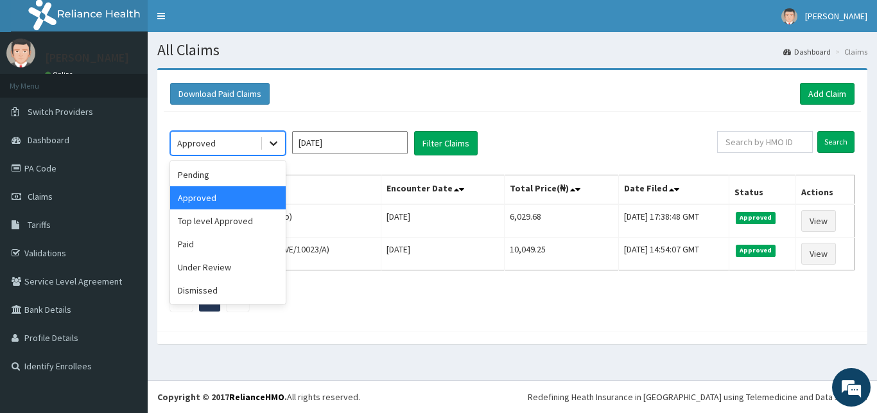
click at [268, 144] on icon at bounding box center [273, 143] width 13 height 13
click at [239, 227] on div "Top level Approved" at bounding box center [228, 220] width 116 height 23
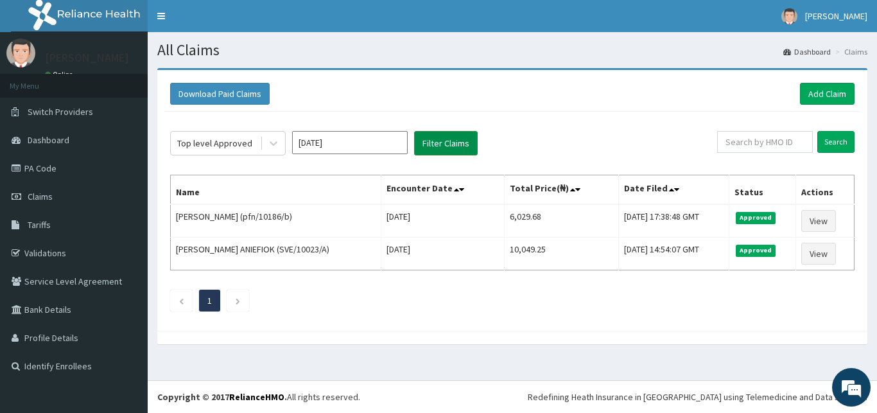
click at [434, 135] on button "Filter Claims" at bounding box center [446, 143] width 64 height 24
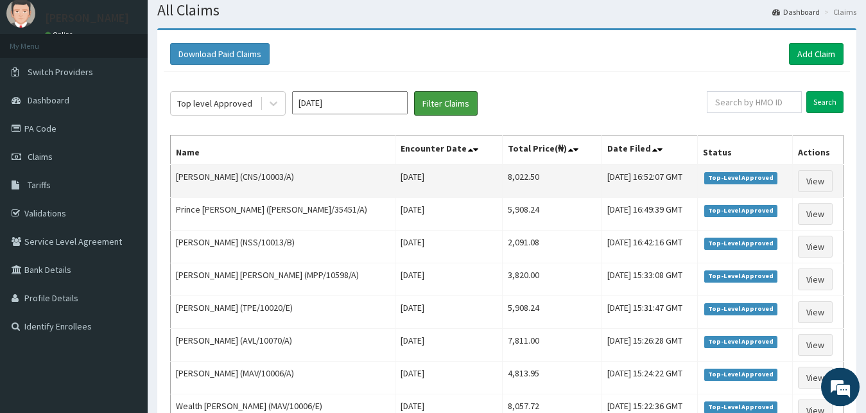
scroll to position [19, 0]
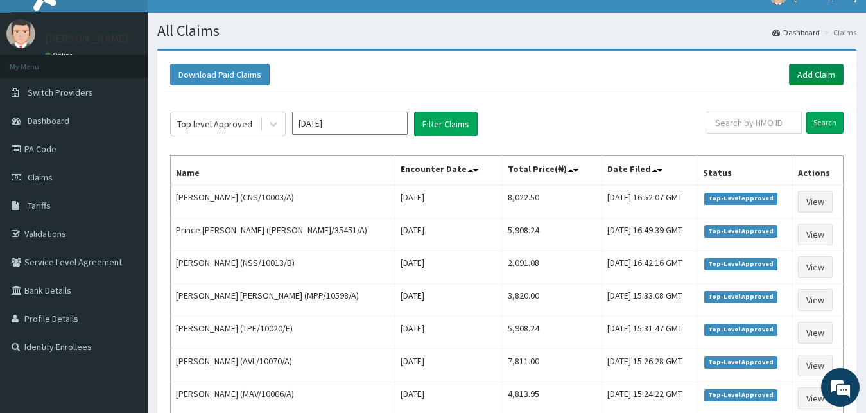
click at [823, 73] on link "Add Claim" at bounding box center [816, 75] width 55 height 22
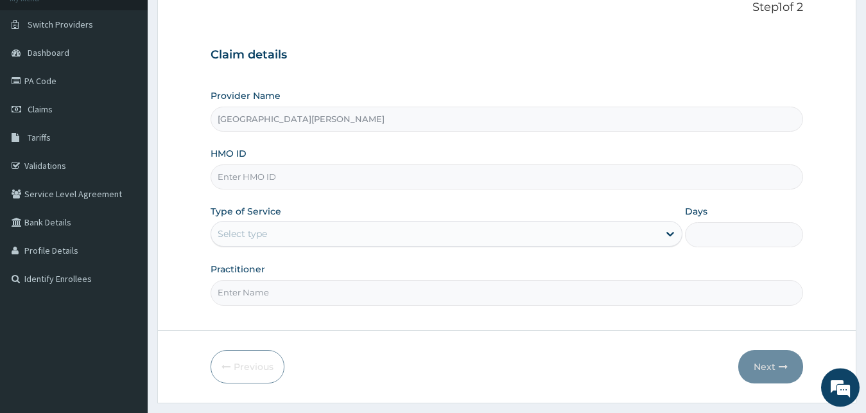
scroll to position [120, 0]
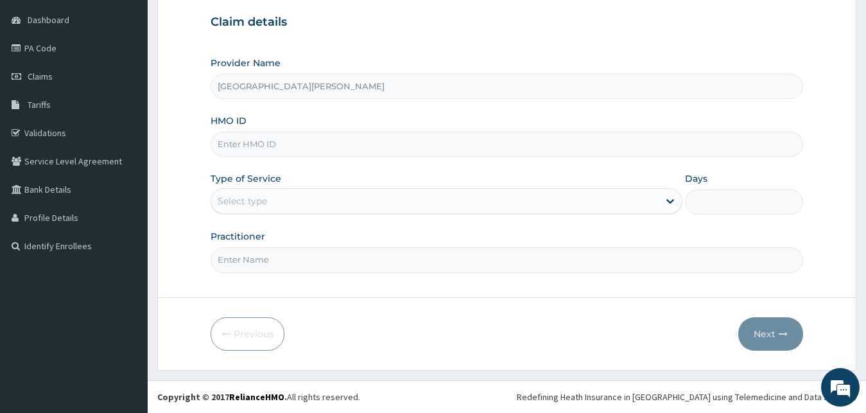
click at [318, 143] on input "HMO ID" at bounding box center [507, 144] width 593 height 25
type input "CNS/10003/B"
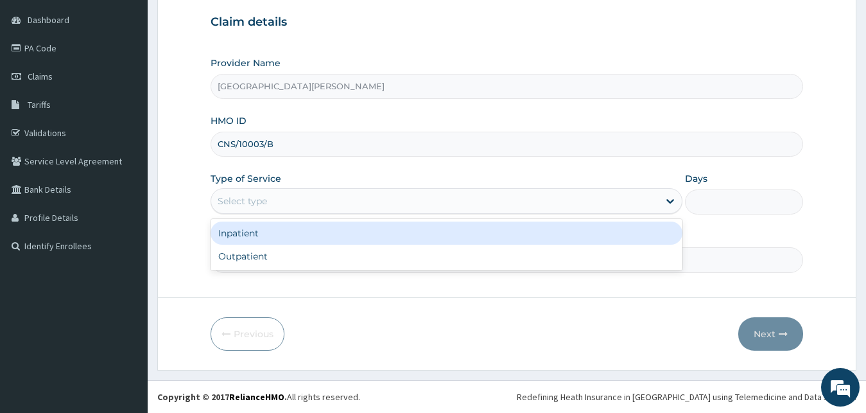
click at [299, 208] on div "Select type" at bounding box center [435, 201] width 448 height 21
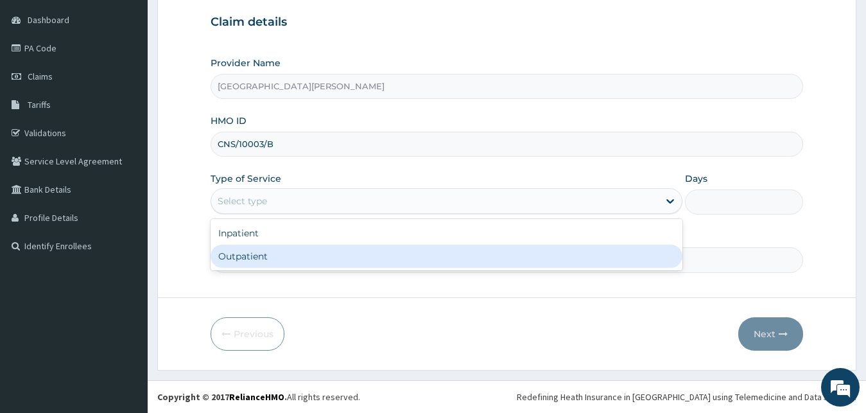
click at [286, 258] on div "Outpatient" at bounding box center [447, 256] width 473 height 23
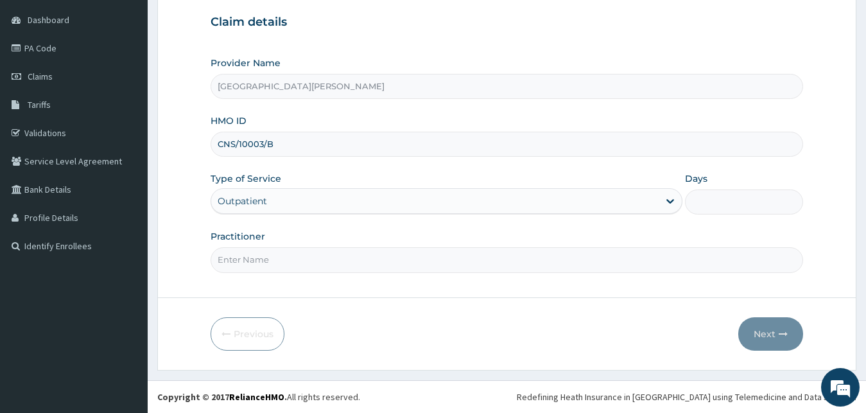
type input "1"
click at [283, 260] on input "Practitioner" at bounding box center [507, 259] width 593 height 25
type input "DR SULEIMAN"
click at [758, 332] on button "Next" at bounding box center [770, 333] width 65 height 33
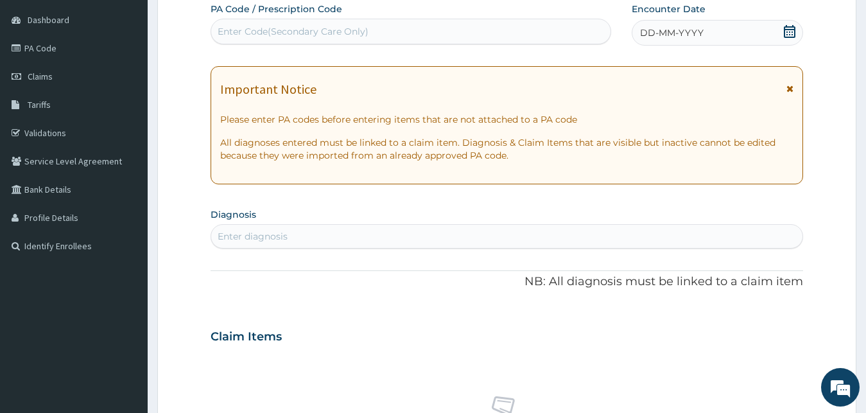
click at [462, 27] on div "Enter Code(Secondary Care Only)" at bounding box center [410, 31] width 399 height 21
type input "PA/46BD0E"
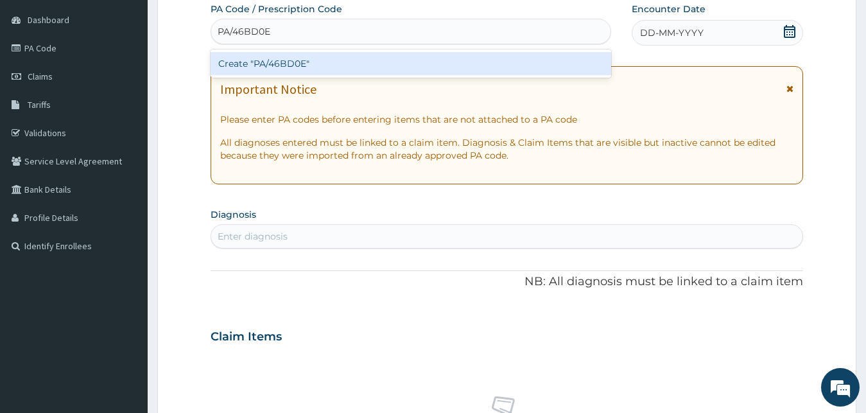
click at [347, 64] on div "Create "PA/46BD0E"" at bounding box center [411, 63] width 401 height 23
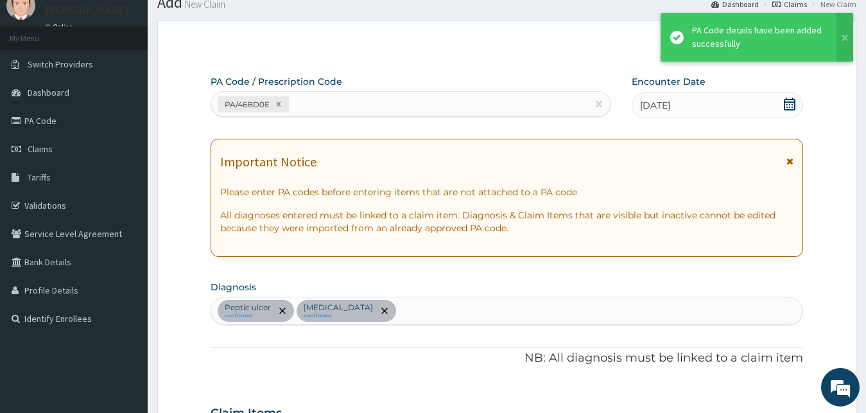
scroll to position [24, 0]
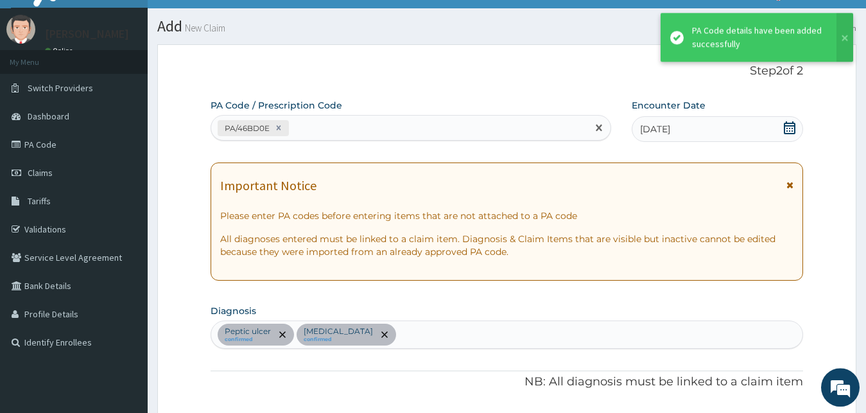
click at [317, 126] on div "PA/46BD0E" at bounding box center [399, 127] width 376 height 21
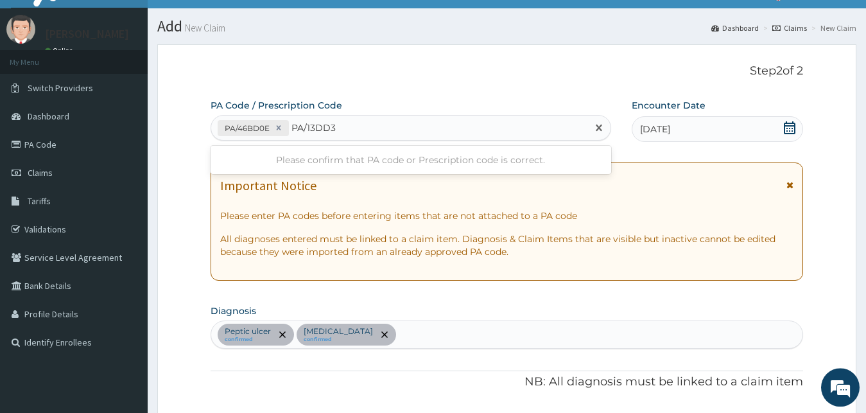
type input "PA/13DD3E"
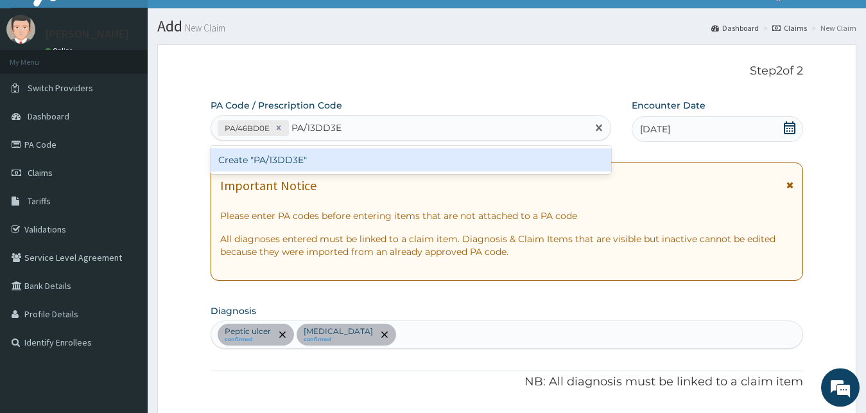
click at [321, 164] on div "Create "PA/13DD3E"" at bounding box center [411, 159] width 401 height 23
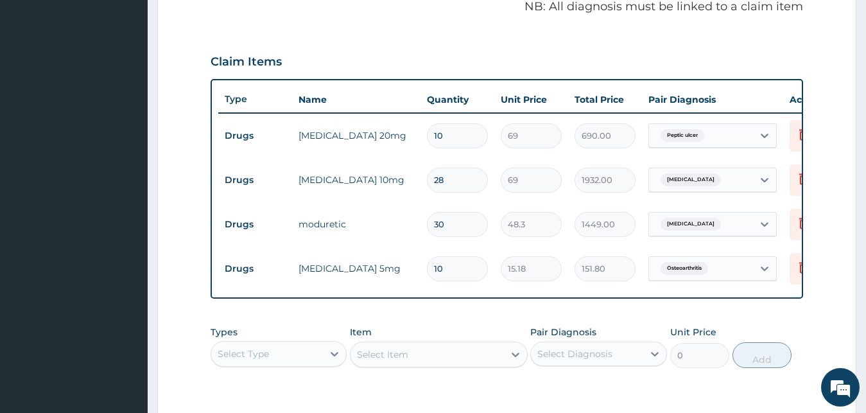
scroll to position [330, 0]
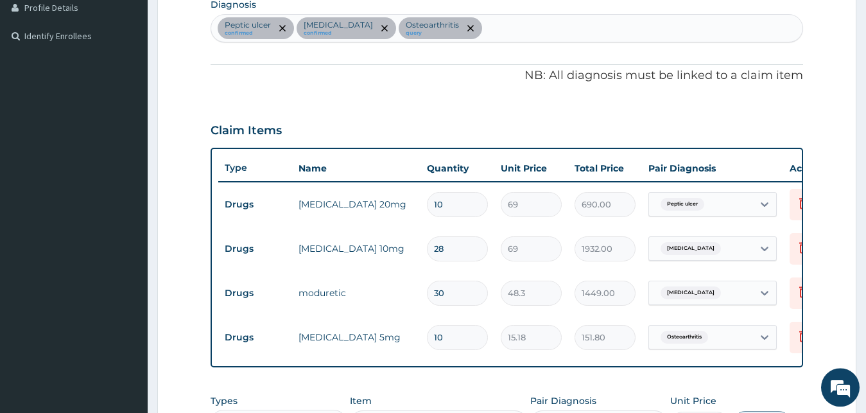
click at [559, 30] on div "Peptic ulcer confirmed Essential hypertension confirmed Osteoarthritis query" at bounding box center [507, 28] width 592 height 27
type input "MALAR"
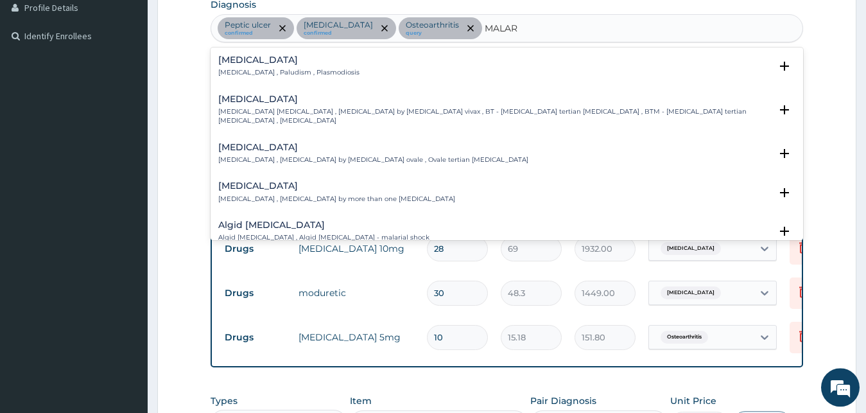
click at [275, 76] on p "Malaria , Paludism , Plasmodiosis" at bounding box center [288, 72] width 141 height 9
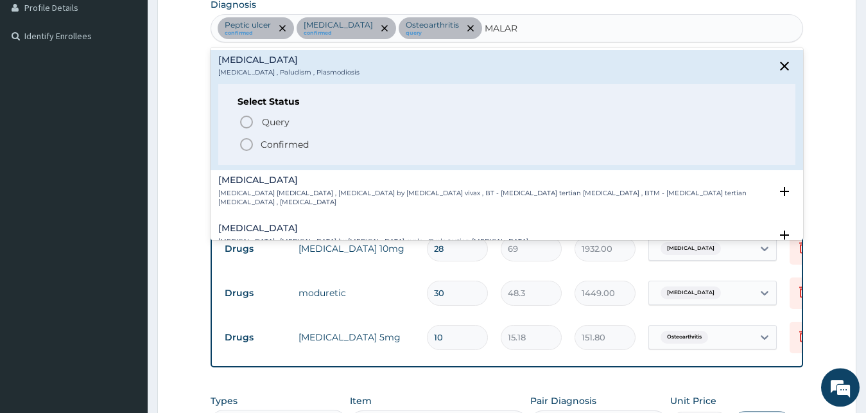
click at [252, 147] on circle "status option filled" at bounding box center [247, 145] width 12 height 12
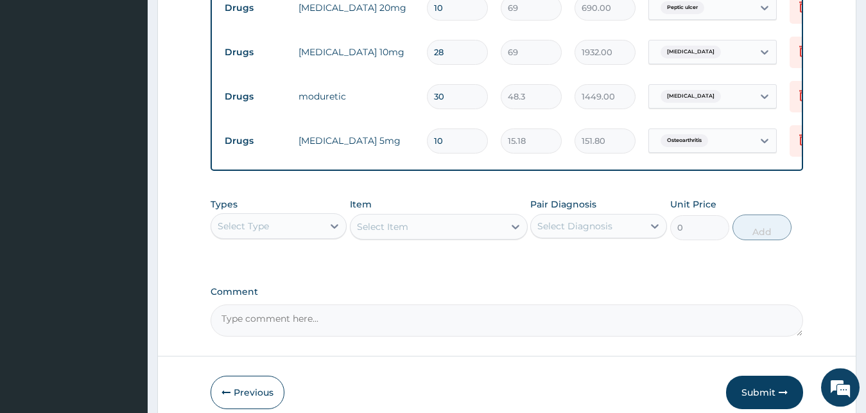
scroll to position [592, 0]
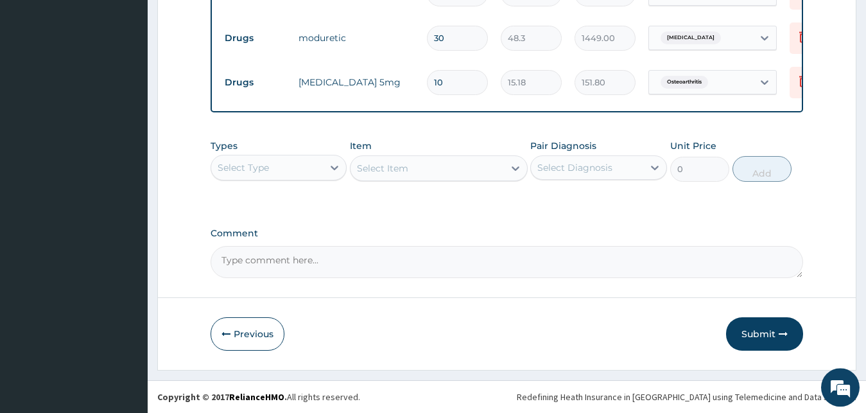
click at [314, 171] on div "Select Type" at bounding box center [267, 167] width 112 height 21
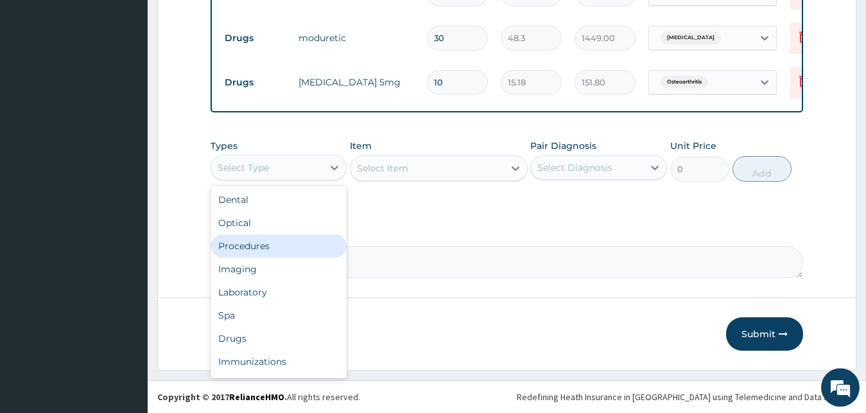
click at [272, 250] on div "Procedures" at bounding box center [279, 245] width 137 height 23
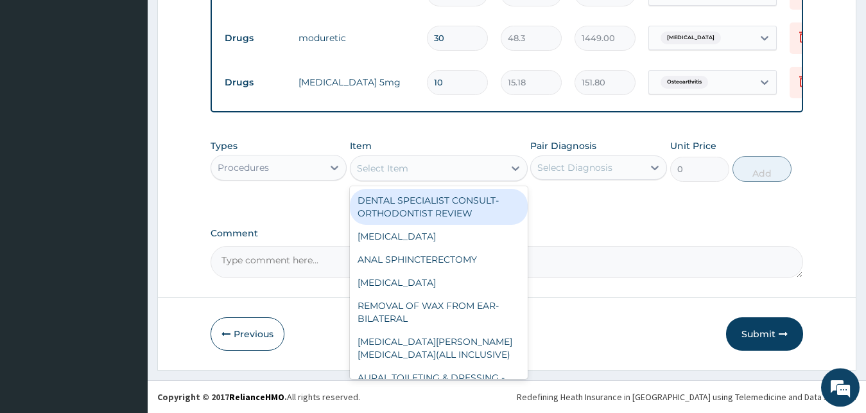
click at [455, 178] on div "Select Item" at bounding box center [427, 168] width 153 height 21
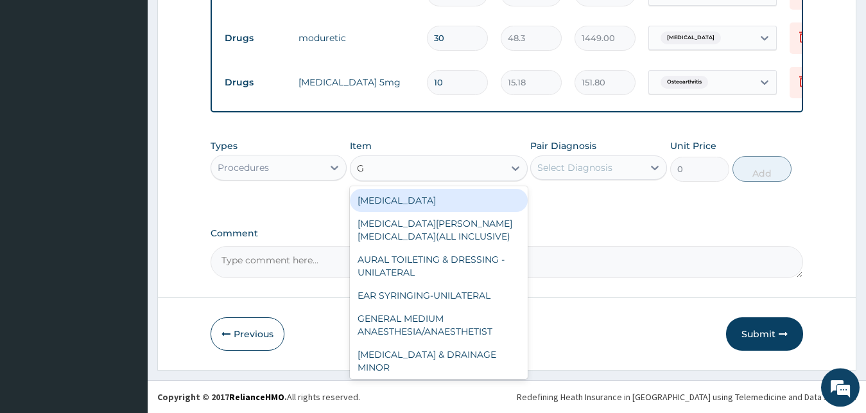
type input "GP"
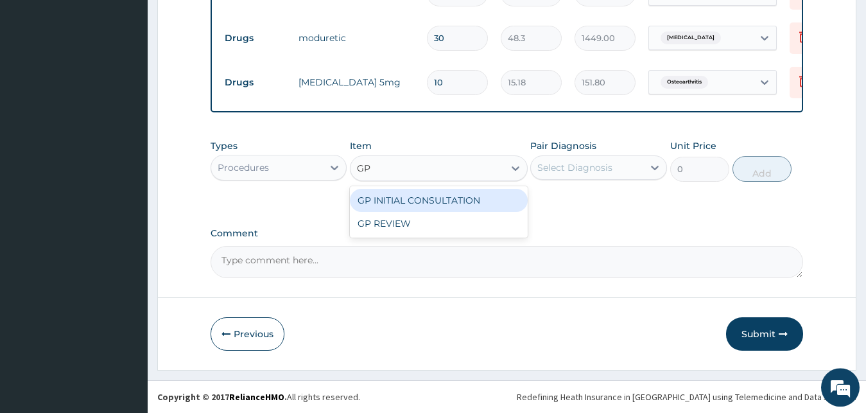
click at [456, 205] on div "GP INITIAL CONSULTATION" at bounding box center [439, 200] width 178 height 23
type input "2000"
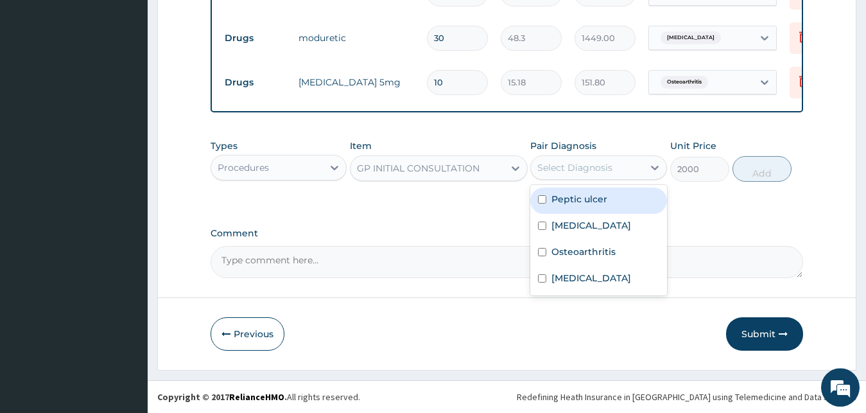
click at [591, 168] on div "Select Diagnosis" at bounding box center [574, 167] width 75 height 13
click at [593, 203] on label "Peptic ulcer" at bounding box center [579, 199] width 56 height 13
checkbox input "true"
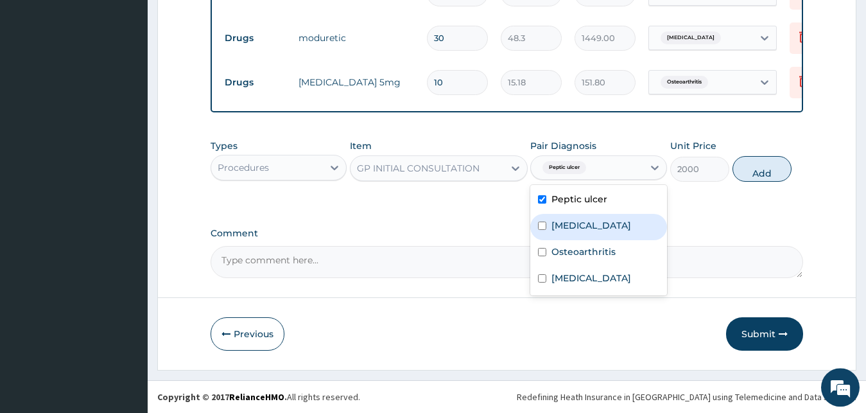
drag, startPoint x: 588, startPoint y: 228, endPoint x: 588, endPoint y: 235, distance: 7.1
click at [588, 230] on label "Essential hypertension" at bounding box center [591, 225] width 80 height 13
checkbox input "true"
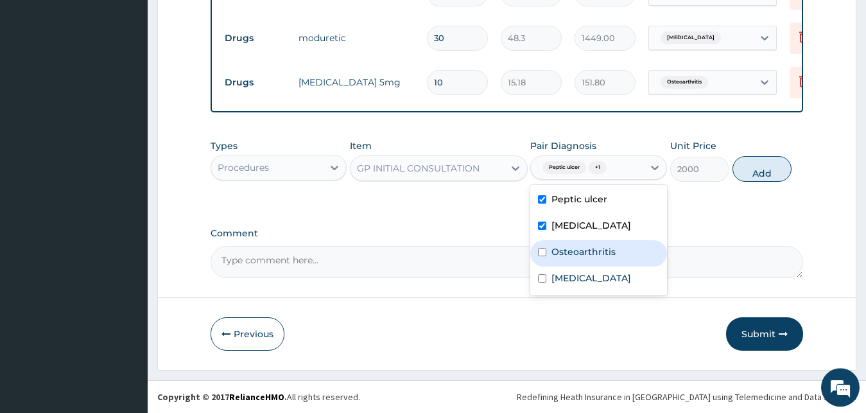
click at [585, 255] on label "Osteoarthritis" at bounding box center [583, 251] width 64 height 13
checkbox input "true"
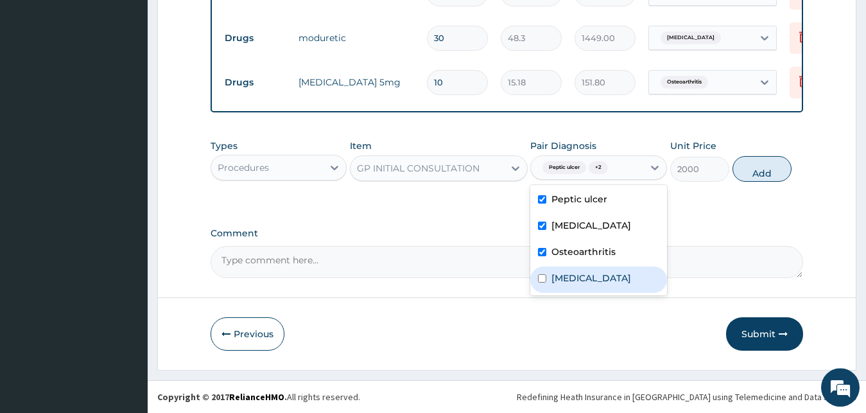
click at [578, 284] on label "Malaria" at bounding box center [591, 278] width 80 height 13
checkbox input "true"
click at [754, 169] on button "Add" at bounding box center [762, 169] width 59 height 26
type input "0"
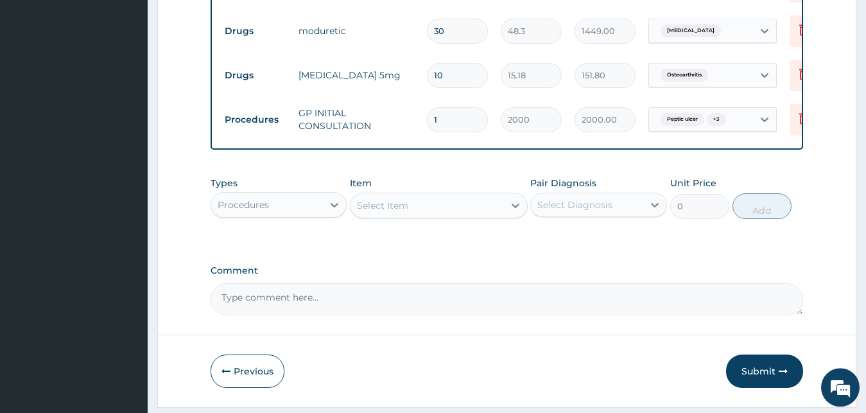
click at [349, 212] on div "Types Procedures Item Select Item Pair Diagnosis Select Diagnosis Unit Price 0 …" at bounding box center [507, 197] width 593 height 55
click at [322, 215] on div "Procedures" at bounding box center [267, 205] width 112 height 21
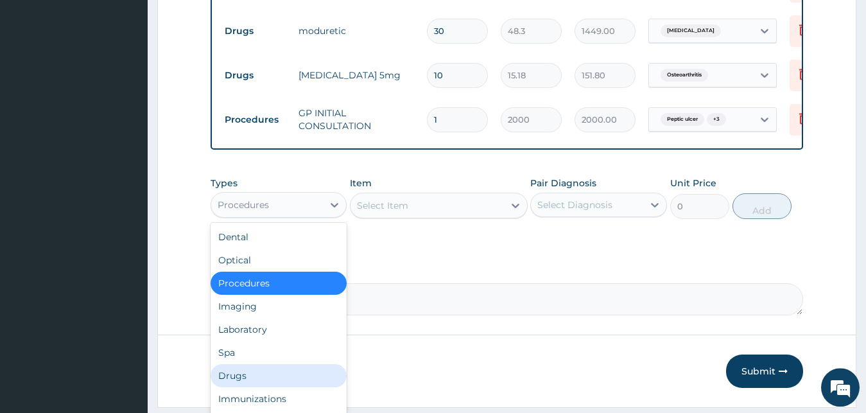
click at [228, 387] on div "Drugs" at bounding box center [279, 375] width 137 height 23
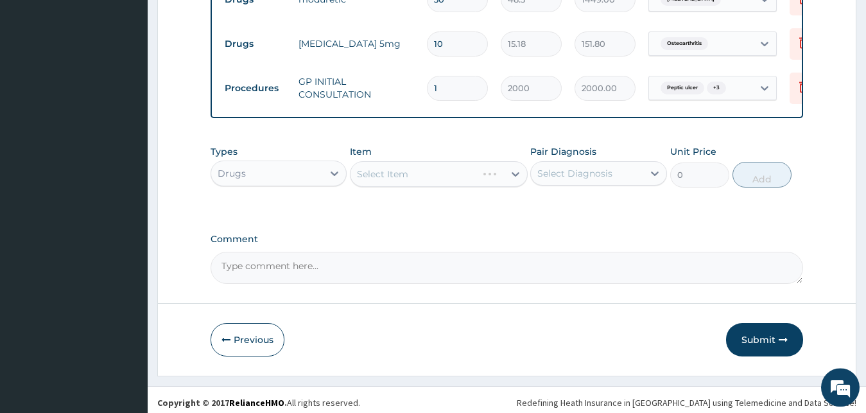
scroll to position [640, 0]
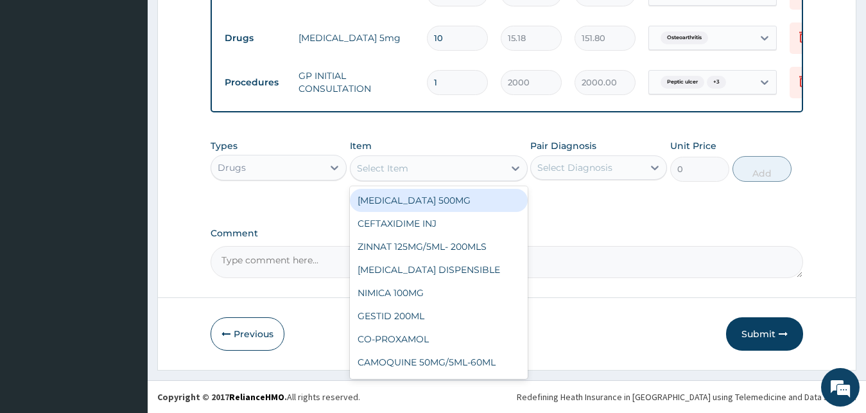
click at [401, 171] on div "Select Item" at bounding box center [382, 168] width 51 height 13
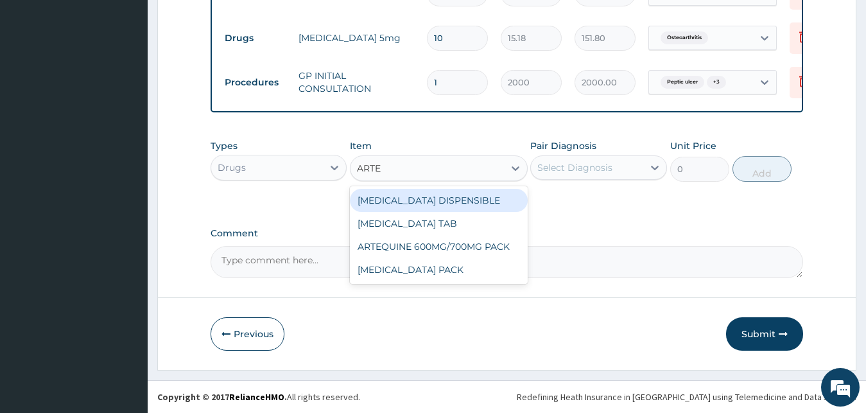
type input "ARTEM"
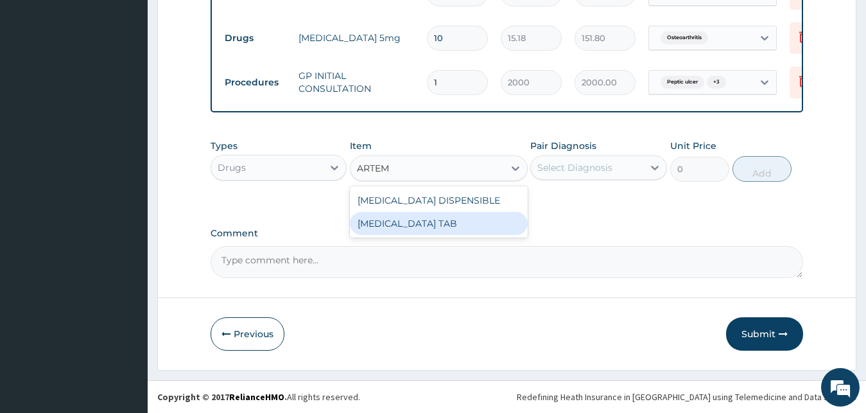
click at [449, 233] on div "[MEDICAL_DATA] TAB" at bounding box center [439, 223] width 178 height 23
type input "1035"
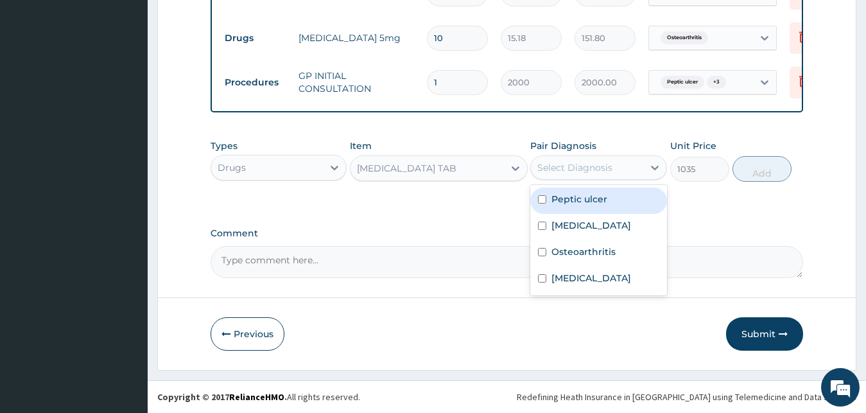
click at [630, 166] on div "Select Diagnosis" at bounding box center [587, 167] width 112 height 21
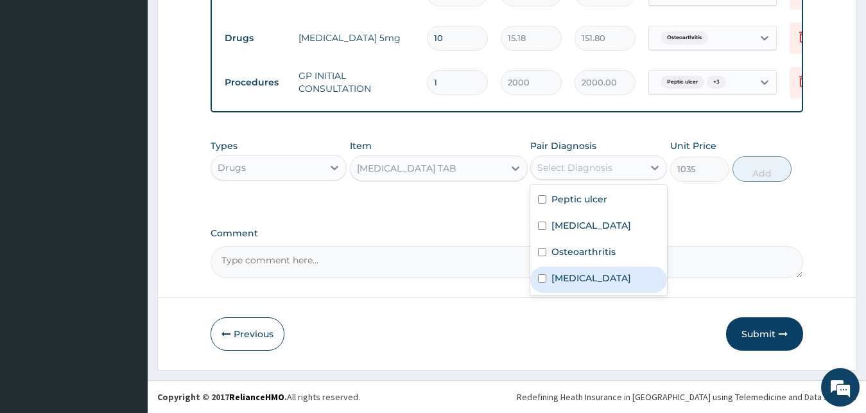
click at [580, 286] on div "Malaria" at bounding box center [598, 279] width 137 height 26
checkbox input "true"
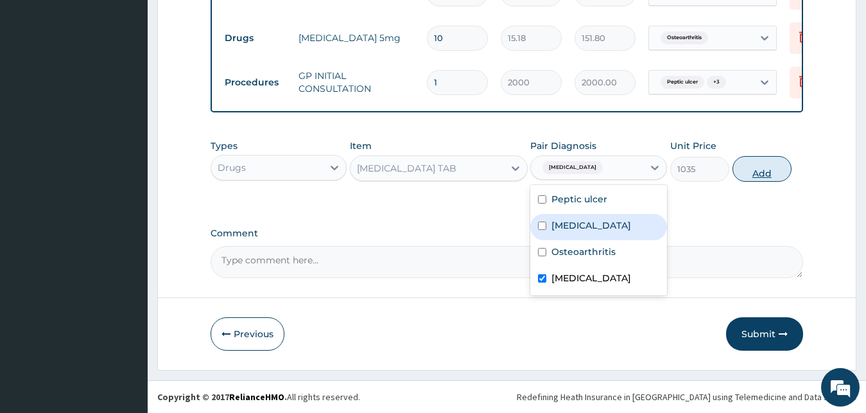
click at [775, 160] on button "Add" at bounding box center [762, 169] width 59 height 26
type input "0"
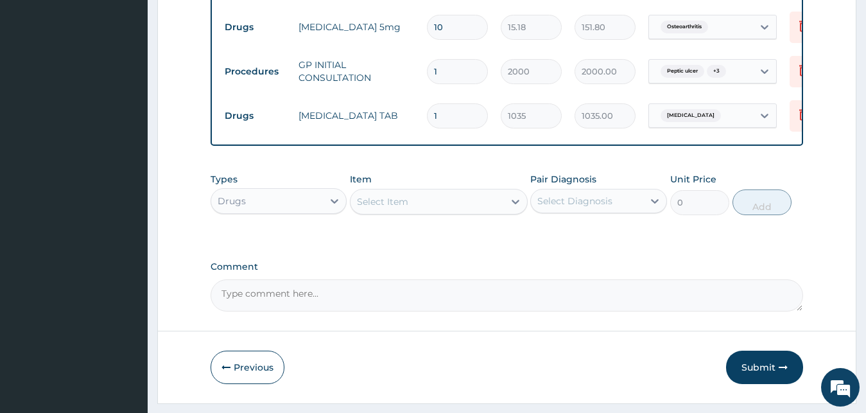
click at [392, 208] on div "Select Item" at bounding box center [382, 201] width 51 height 13
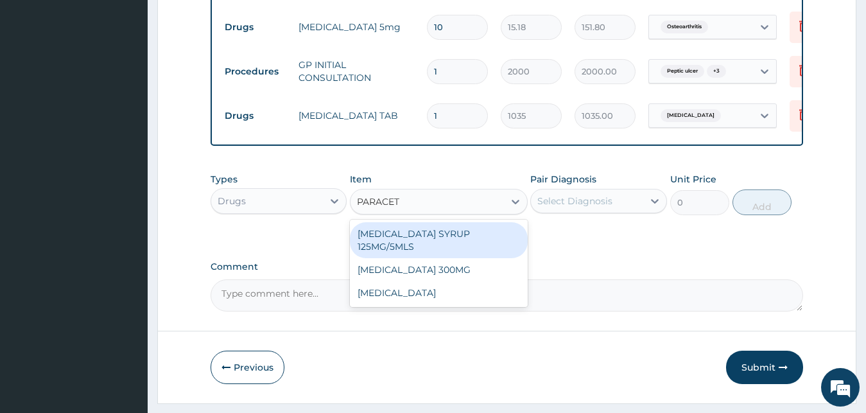
type input "PARACETA"
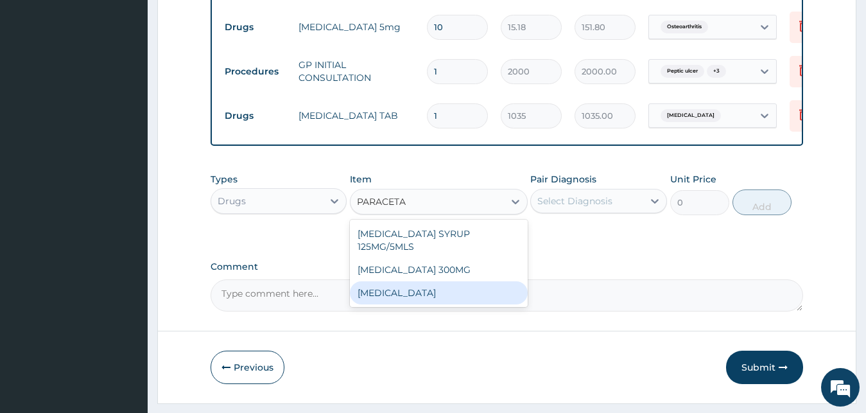
click at [449, 304] on div "[MEDICAL_DATA]" at bounding box center [439, 292] width 178 height 23
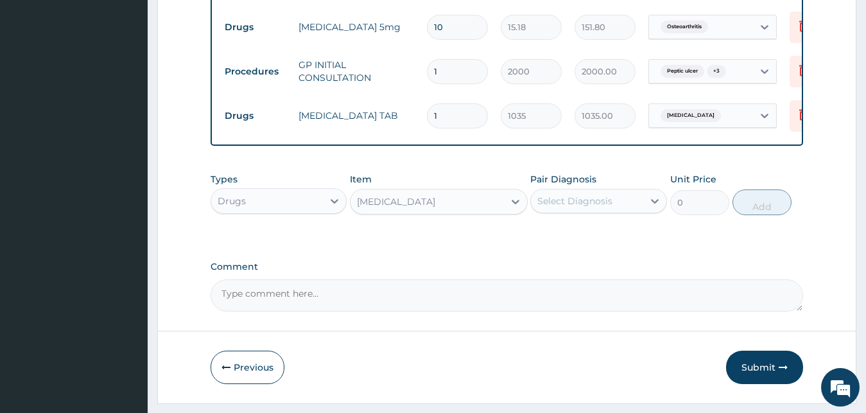
type input "15.18"
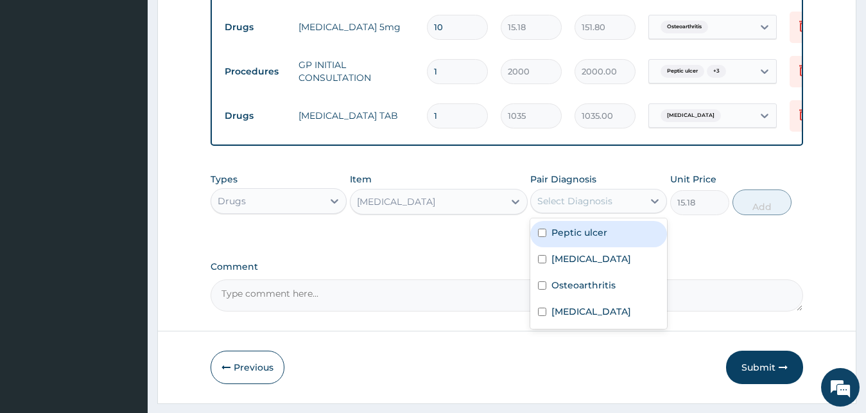
click at [575, 207] on div "Select Diagnosis" at bounding box center [574, 201] width 75 height 13
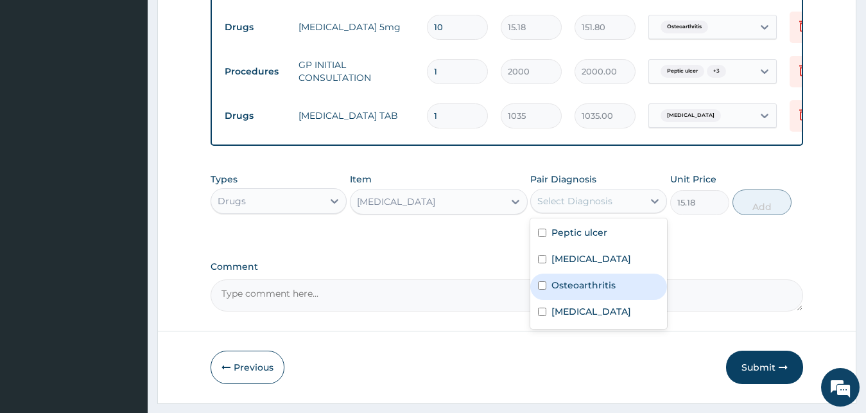
click at [573, 291] on label "Osteoarthritis" at bounding box center [583, 285] width 64 height 13
checkbox input "true"
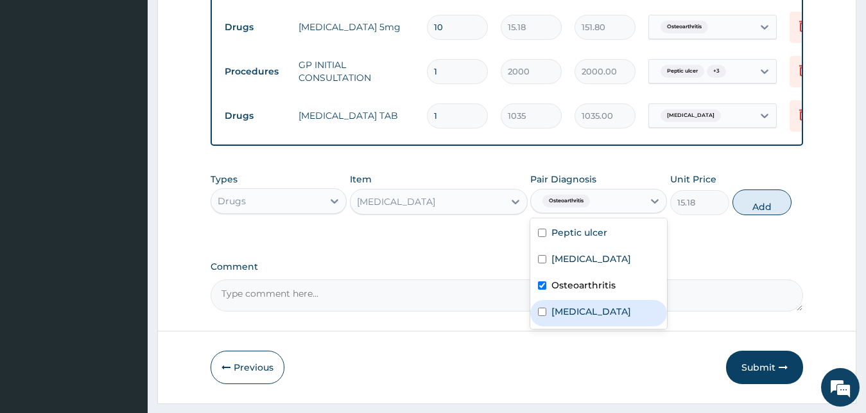
click at [574, 318] on label "Malaria" at bounding box center [591, 311] width 80 height 13
checkbox input "true"
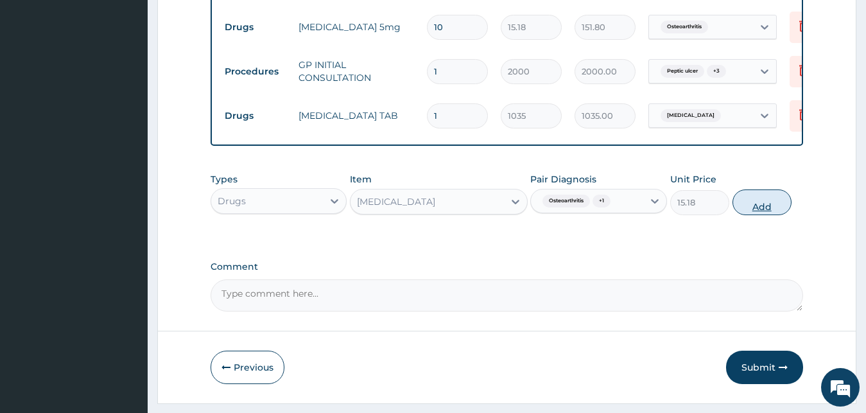
click at [779, 209] on button "Add" at bounding box center [762, 202] width 59 height 26
type input "0"
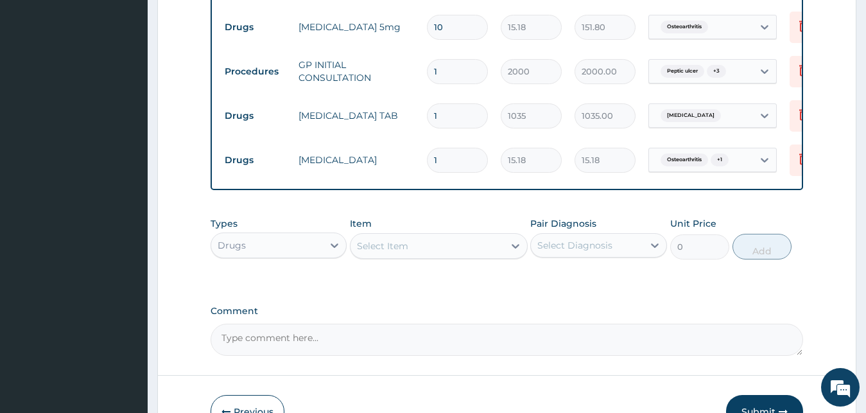
type input "18"
type input "273.24"
type input "18"
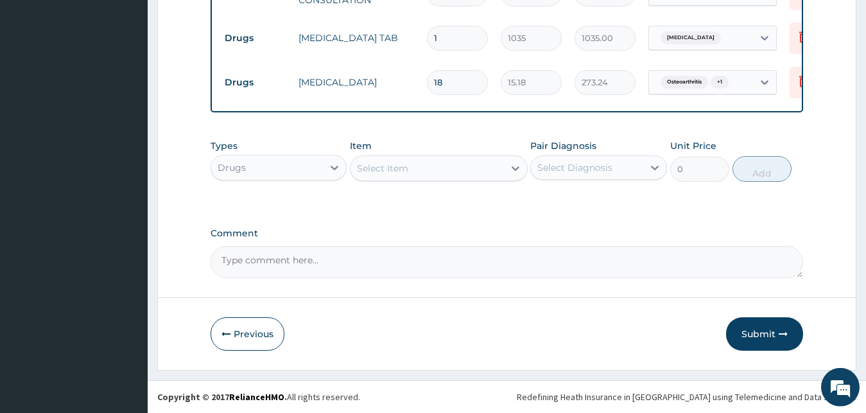
scroll to position [729, 0]
click at [767, 333] on button "Submit" at bounding box center [764, 333] width 77 height 33
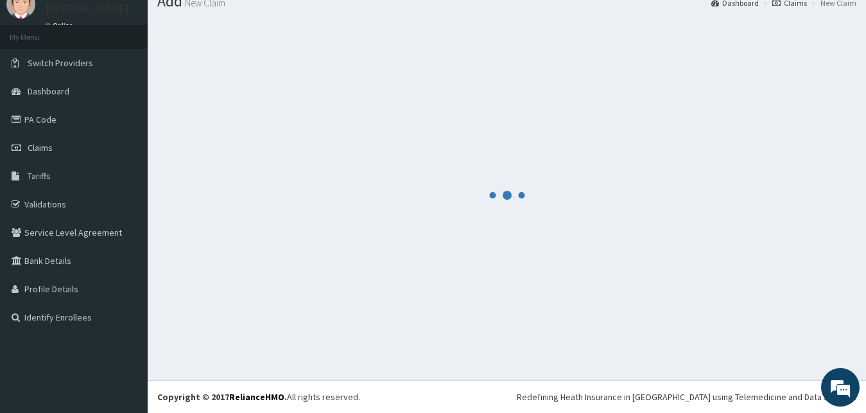
scroll to position [49, 0]
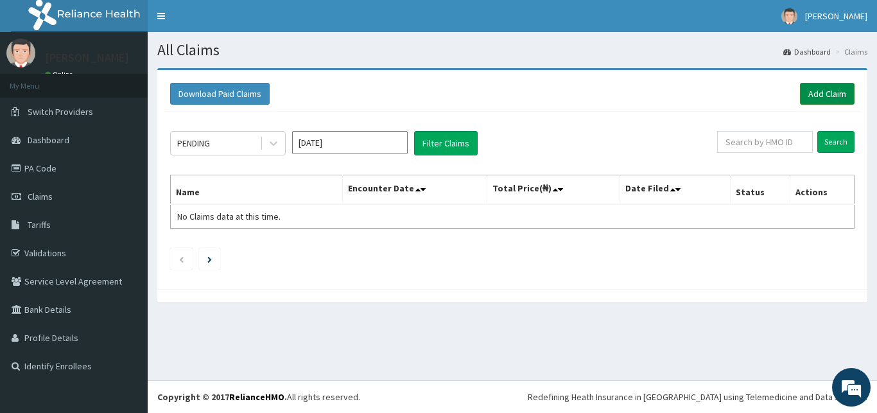
click at [831, 90] on link "Add Claim" at bounding box center [827, 94] width 55 height 22
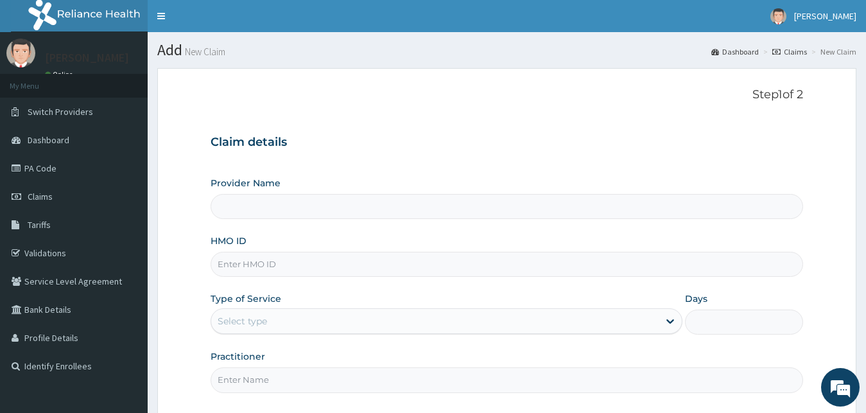
click at [258, 270] on input "HMO ID" at bounding box center [507, 264] width 593 height 25
type input "[GEOGRAPHIC_DATA][PERSON_NAME]"
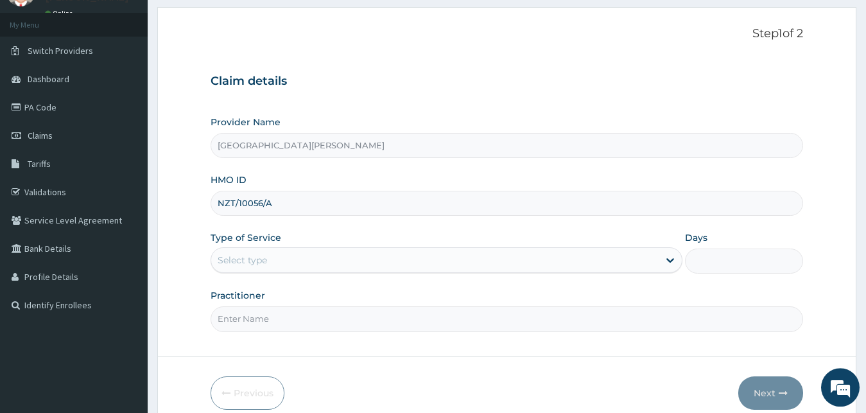
scroll to position [120, 0]
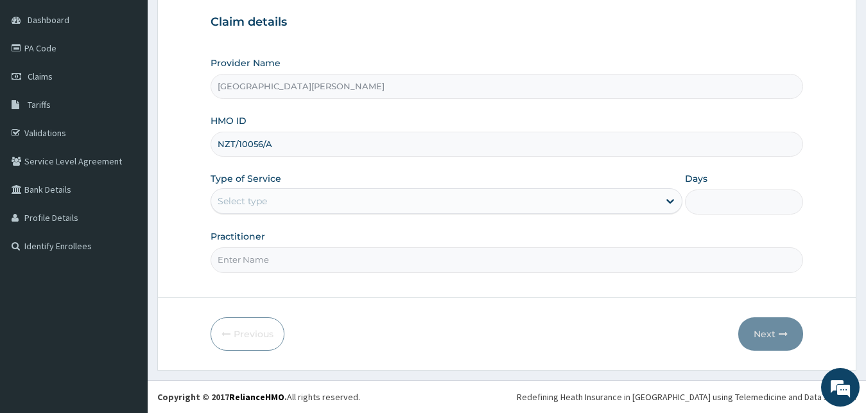
type input "NZT/10056/A"
drag, startPoint x: 265, startPoint y: 201, endPoint x: 264, endPoint y: 218, distance: 16.7
click at [265, 201] on div "Select type" at bounding box center [242, 201] width 49 height 13
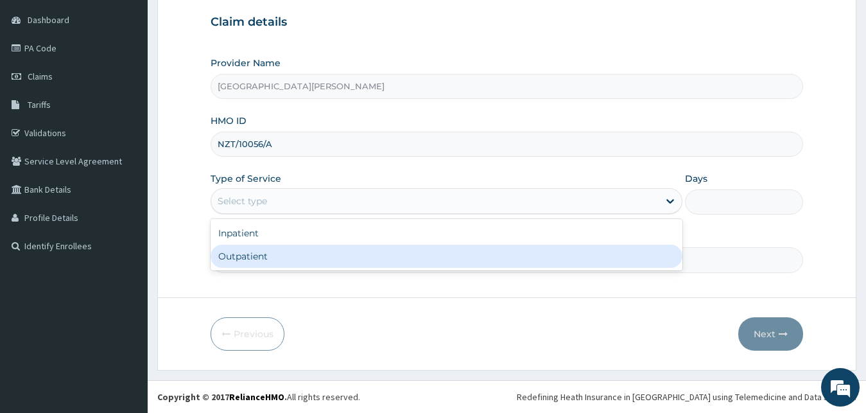
click at [259, 257] on div "Outpatient" at bounding box center [447, 256] width 473 height 23
type input "1"
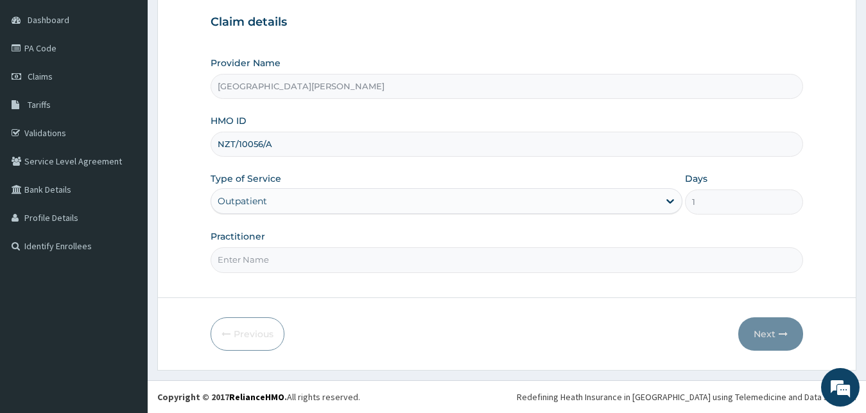
click at [258, 263] on input "Practitioner" at bounding box center [507, 259] width 593 height 25
type input "DR SOBAYO"
click at [765, 335] on button "Next" at bounding box center [770, 333] width 65 height 33
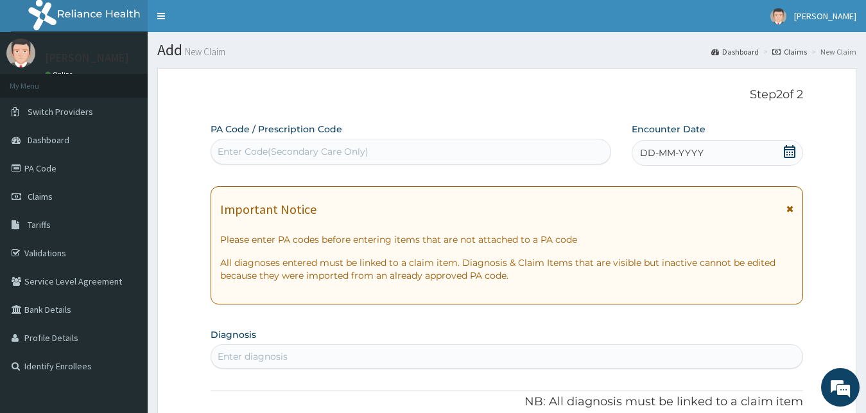
drag, startPoint x: 794, startPoint y: 153, endPoint x: 742, endPoint y: 169, distance: 54.2
click at [795, 153] on icon at bounding box center [790, 151] width 12 height 13
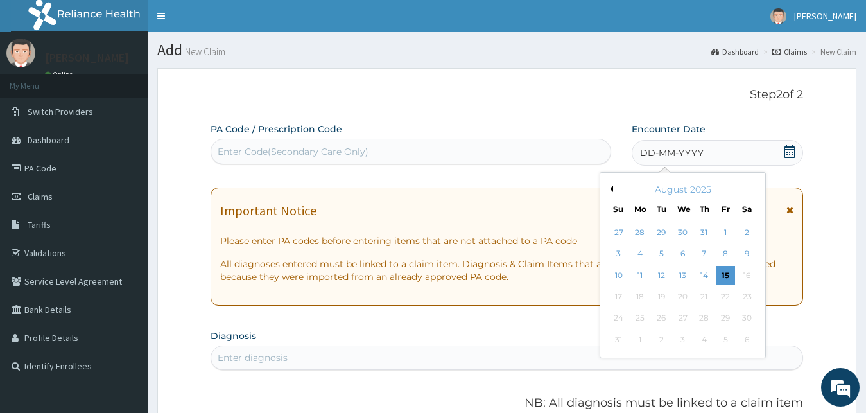
click at [613, 187] on div "August 2025" at bounding box center [682, 189] width 155 height 13
click at [608, 190] on button "Previous Month" at bounding box center [610, 189] width 6 height 6
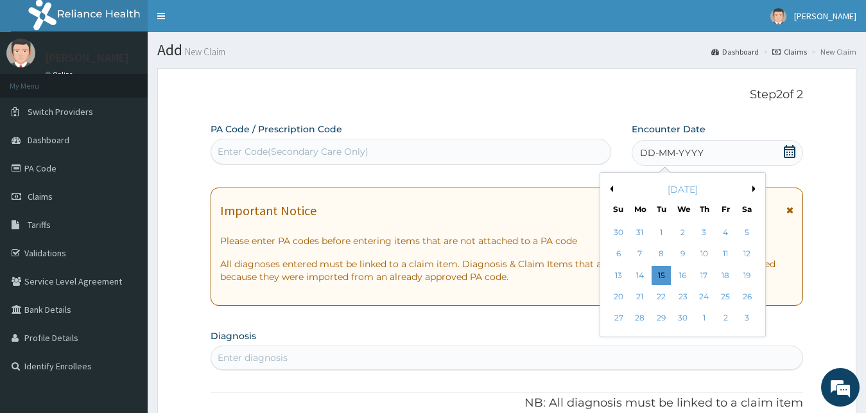
click at [608, 190] on button "Previous Month" at bounding box center [610, 189] width 6 height 6
click at [620, 278] on div "9" at bounding box center [618, 275] width 19 height 19
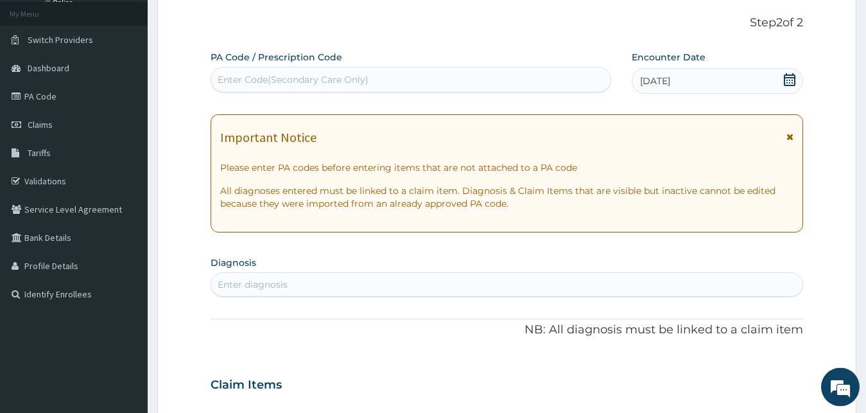
scroll to position [196, 0]
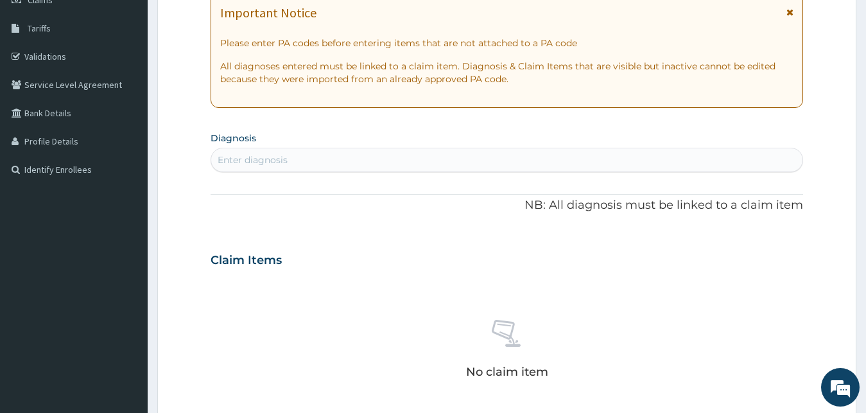
click at [342, 163] on div "Enter diagnosis" at bounding box center [507, 160] width 592 height 21
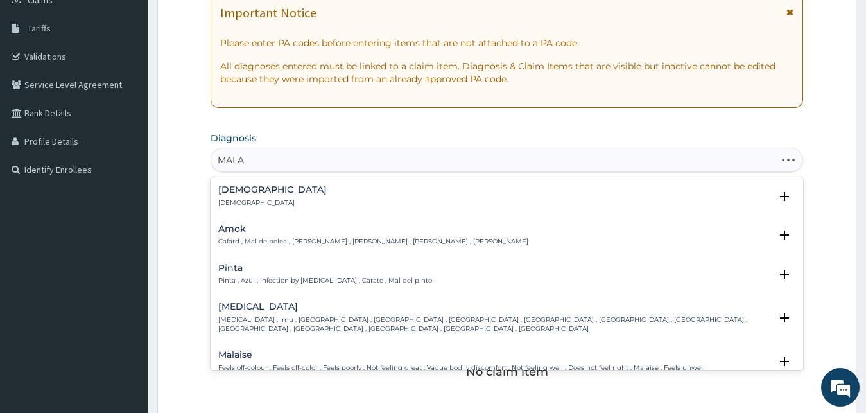
type input "MALAR"
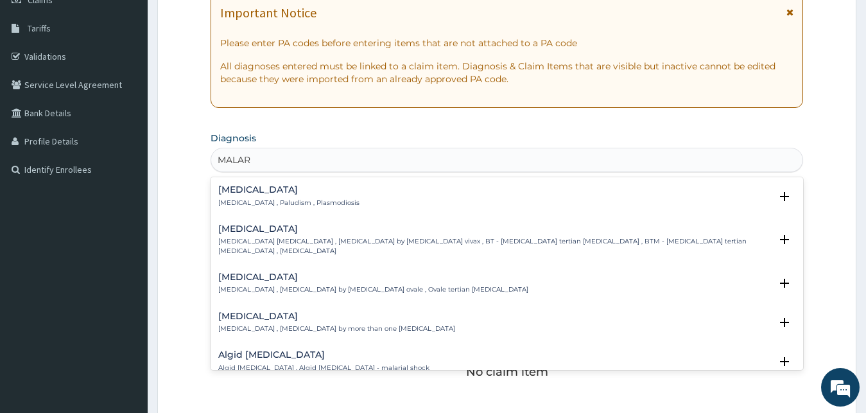
click at [263, 195] on div "Malaria Malaria , Paludism , Plasmodiosis" at bounding box center [288, 196] width 141 height 22
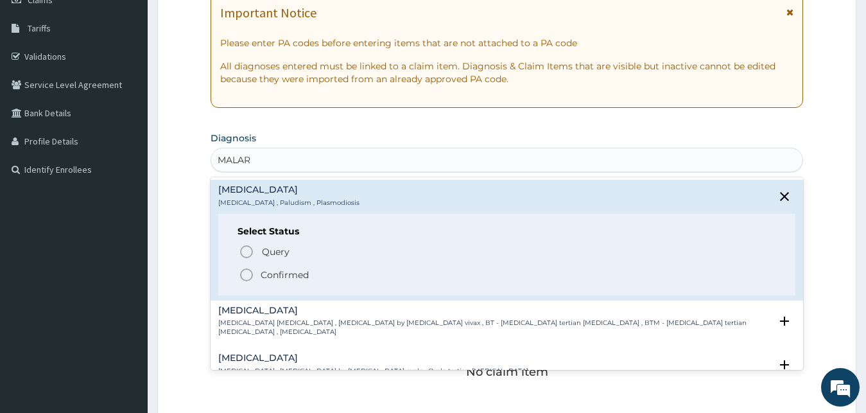
click at [246, 273] on icon "status option filled" at bounding box center [246, 274] width 15 height 15
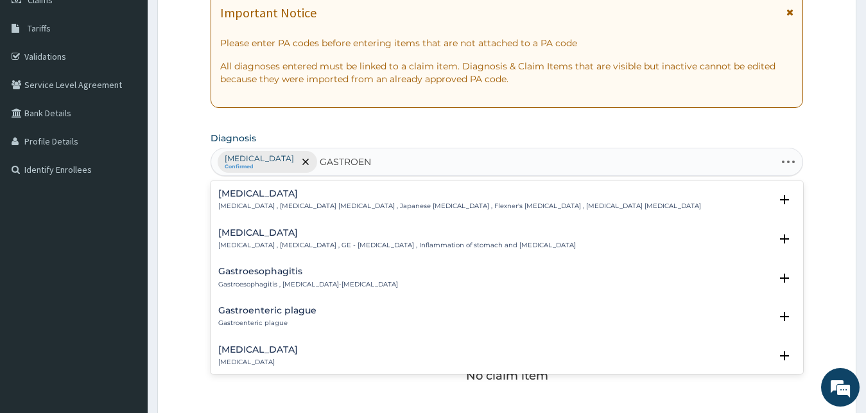
type input "GASTROENT"
click at [248, 230] on h4 "Gastroenteritis" at bounding box center [397, 233] width 358 height 10
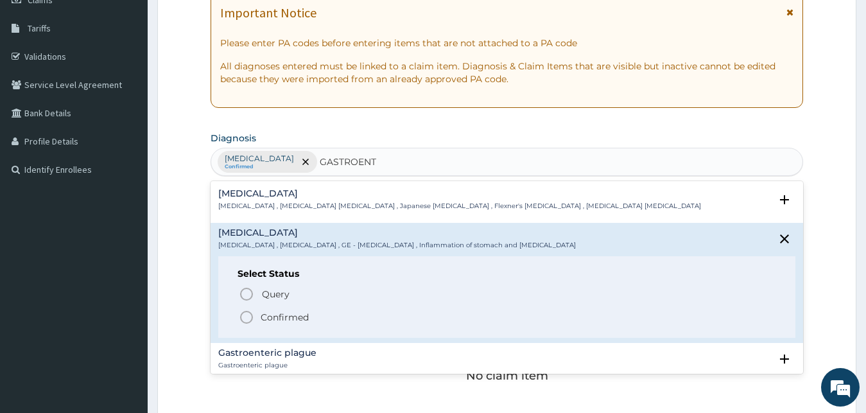
click at [245, 313] on icon "status option filled" at bounding box center [246, 316] width 15 height 15
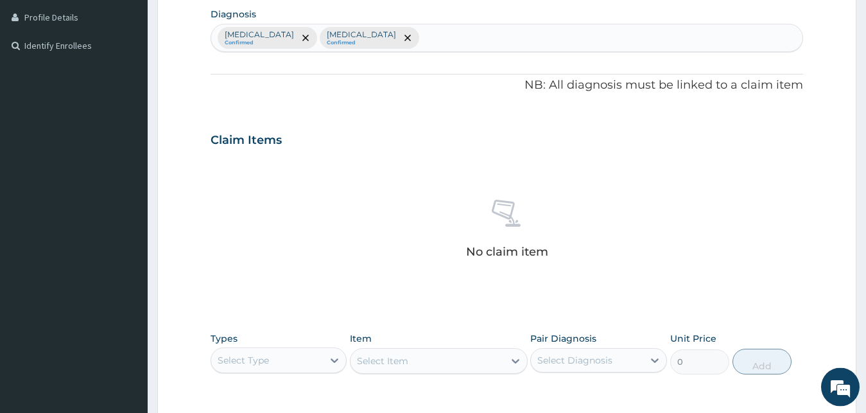
scroll to position [513, 0]
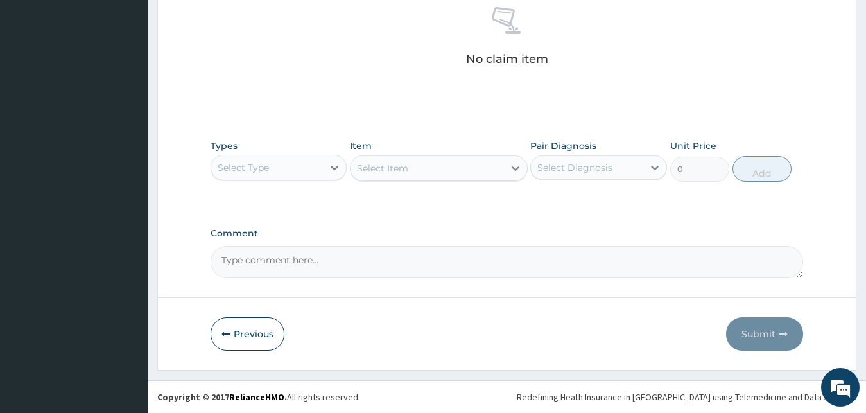
click at [305, 171] on div "Select Type" at bounding box center [267, 167] width 112 height 21
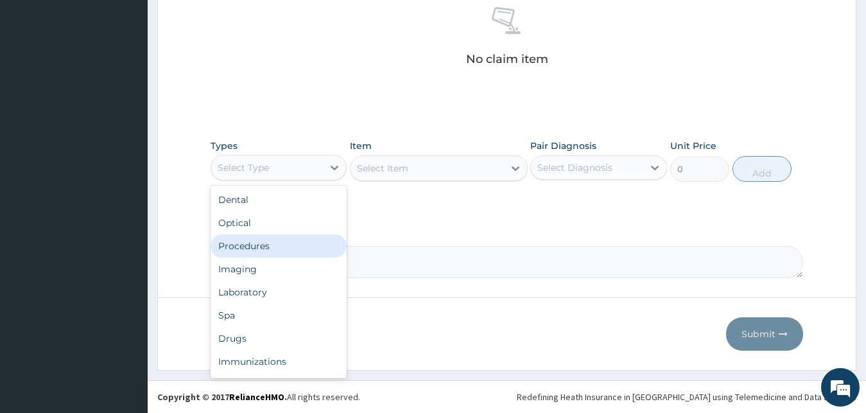
click at [281, 248] on div "Procedures" at bounding box center [279, 245] width 137 height 23
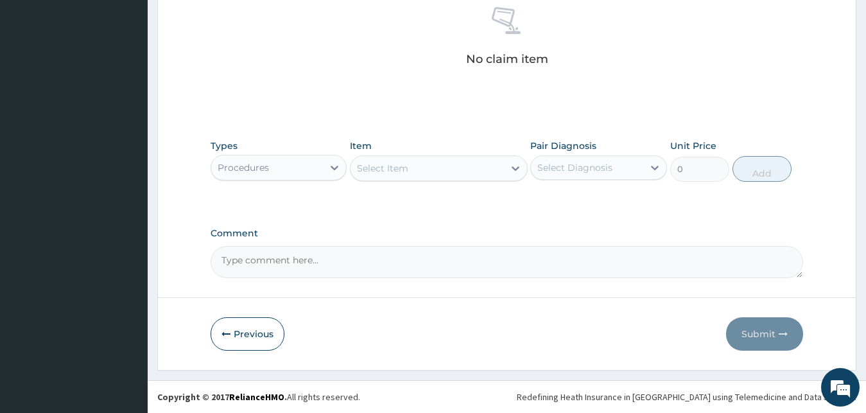
click at [434, 171] on div "Select Item" at bounding box center [427, 168] width 153 height 21
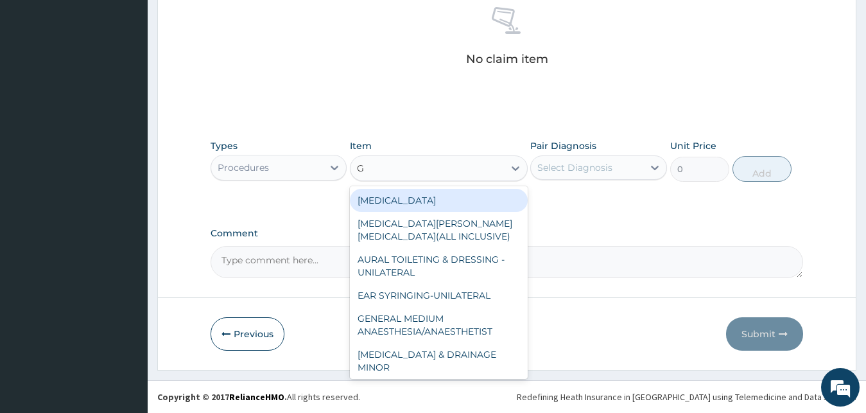
type input "GP"
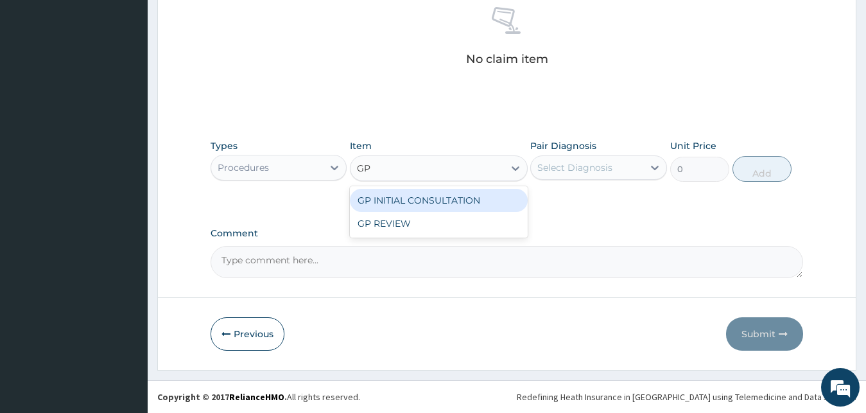
click at [485, 205] on div "GP INITIAL CONSULTATION" at bounding box center [439, 200] width 178 height 23
type input "2000"
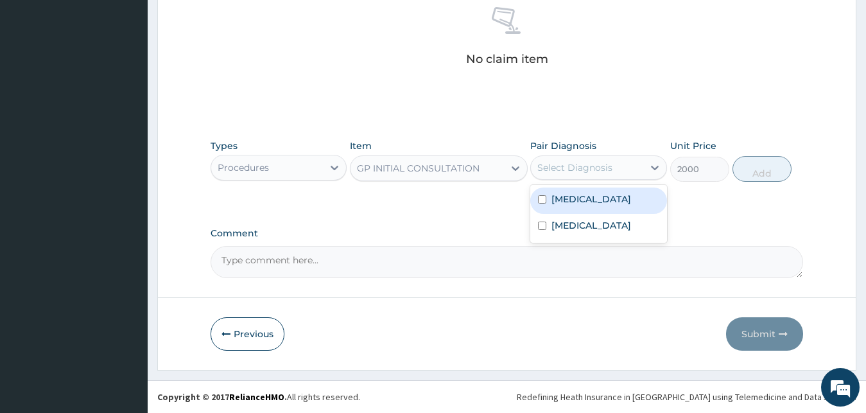
drag, startPoint x: 588, startPoint y: 164, endPoint x: 582, endPoint y: 204, distance: 41.0
click at [588, 166] on div "Select Diagnosis" at bounding box center [574, 167] width 75 height 13
click at [580, 210] on div "Malaria" at bounding box center [598, 200] width 137 height 26
checkbox input "true"
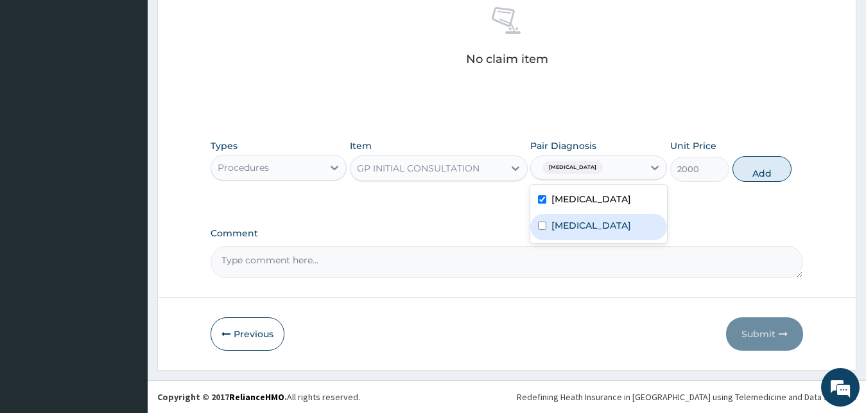
click at [607, 223] on label "Gastroenteritis" at bounding box center [591, 225] width 80 height 13
checkbox input "true"
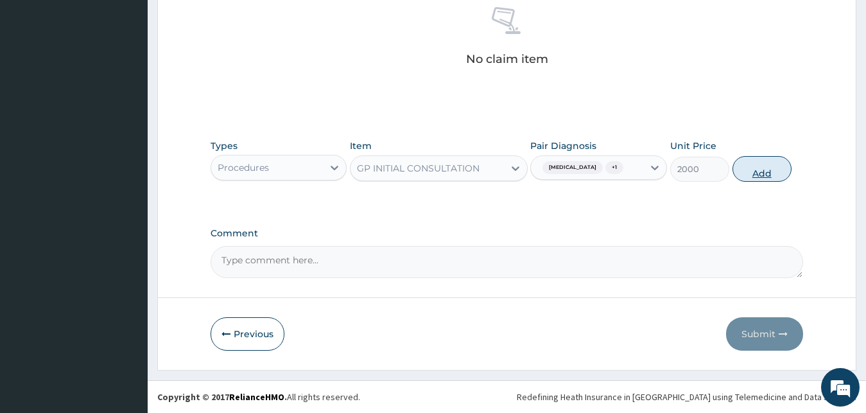
click at [756, 168] on button "Add" at bounding box center [762, 169] width 59 height 26
type input "0"
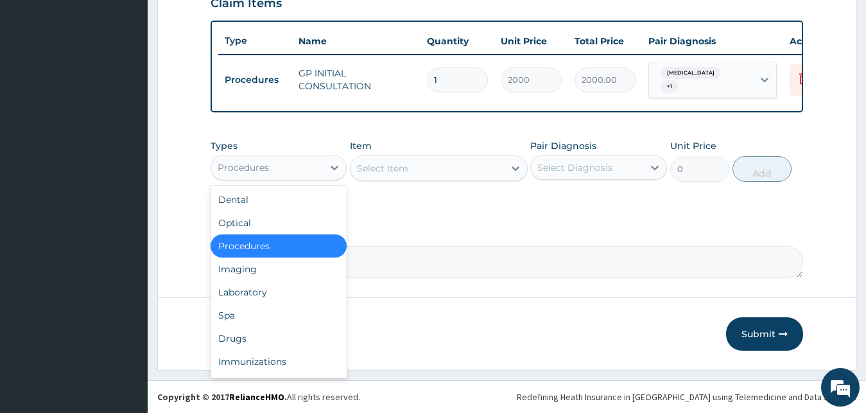
click at [265, 160] on div "Procedures" at bounding box center [267, 167] width 112 height 21
drag, startPoint x: 263, startPoint y: 293, endPoint x: 464, endPoint y: 215, distance: 215.7
click at [264, 293] on div "Laboratory" at bounding box center [279, 292] width 137 height 23
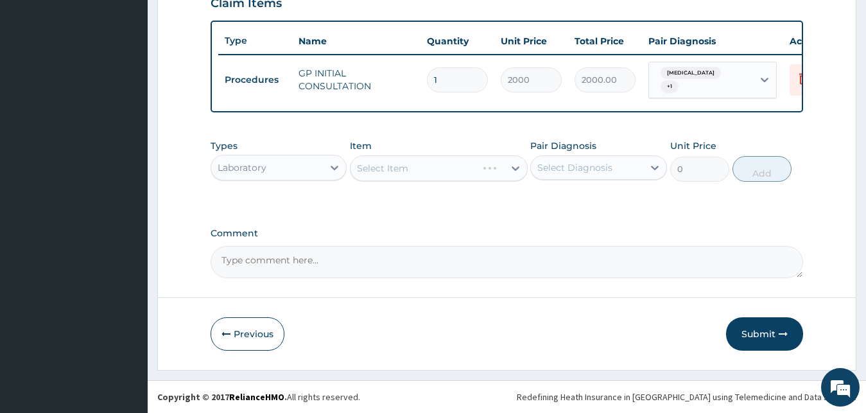
click at [490, 173] on div "Select Item" at bounding box center [439, 168] width 178 height 26
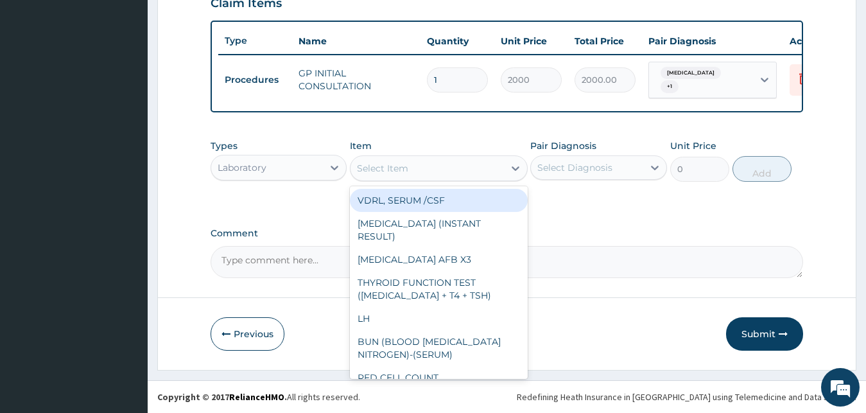
click at [489, 173] on div "Select Item" at bounding box center [427, 168] width 153 height 21
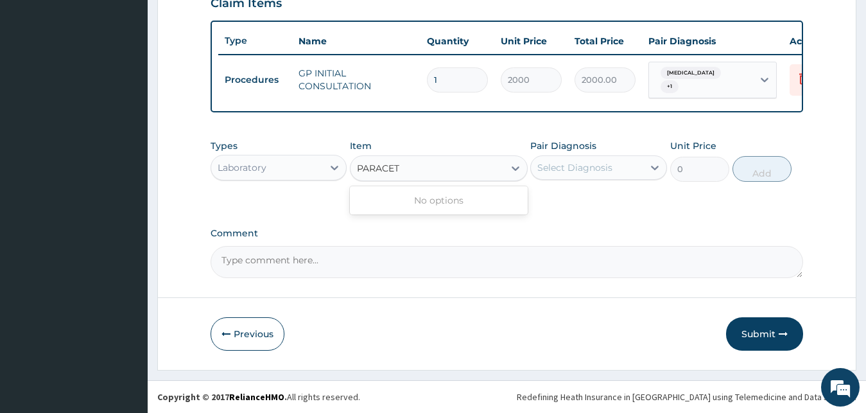
drag, startPoint x: 384, startPoint y: 169, endPoint x: 401, endPoint y: 167, distance: 16.9
click at [401, 167] on input "PARACET" at bounding box center [379, 168] width 44 height 13
type input "PARA"
click at [394, 204] on div "PARASITES IN BLOOD SMEAR" at bounding box center [439, 200] width 178 height 23
type input "1100"
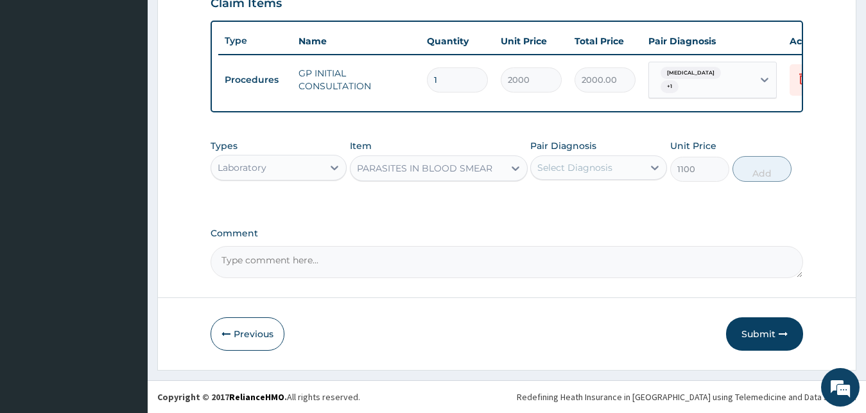
click at [559, 167] on div "Select Diagnosis" at bounding box center [574, 167] width 75 height 13
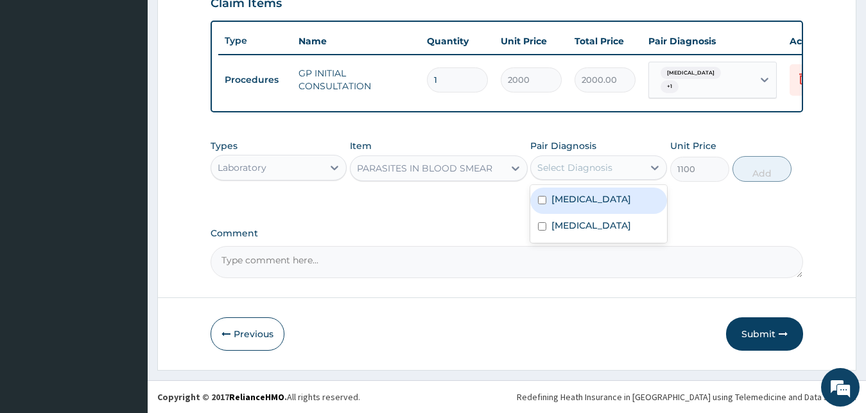
drag, startPoint x: 559, startPoint y: 198, endPoint x: 610, endPoint y: 198, distance: 51.4
click at [566, 198] on label "[MEDICAL_DATA]" at bounding box center [591, 199] width 80 height 13
checkbox input "true"
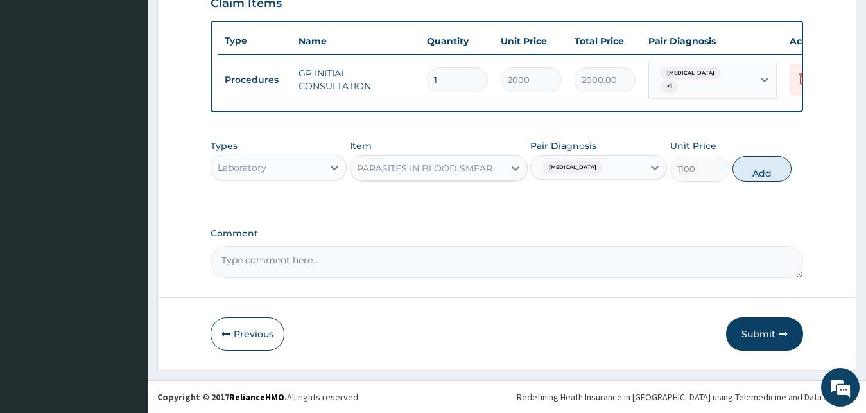
drag, startPoint x: 720, startPoint y: 183, endPoint x: 729, endPoint y: 180, distance: 9.5
click at [721, 182] on div "Types Laboratory Item PARASITES IN BLOOD SMEAR Pair Diagnosis Malaria Unit Pric…" at bounding box center [507, 160] width 593 height 55
click at [731, 178] on div "Types Laboratory Item PARASITES IN BLOOD SMEAR Pair Diagnosis Malaria Unit Pric…" at bounding box center [507, 160] width 593 height 55
click at [742, 174] on button "Add" at bounding box center [762, 169] width 59 height 26
type input "0"
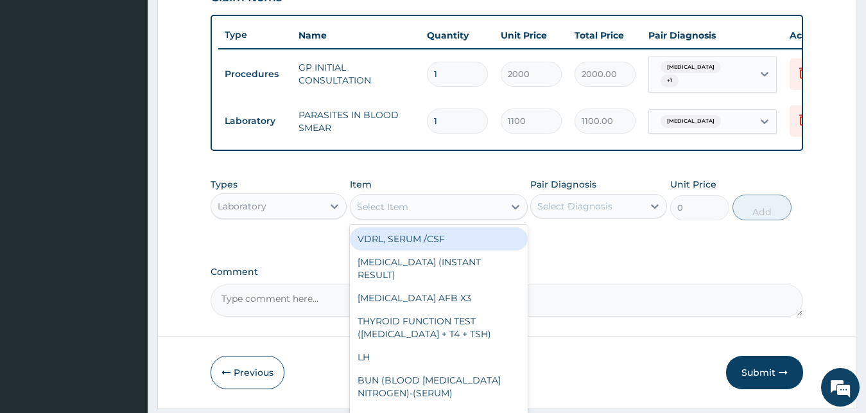
click at [358, 213] on div "Select Item" at bounding box center [382, 206] width 51 height 13
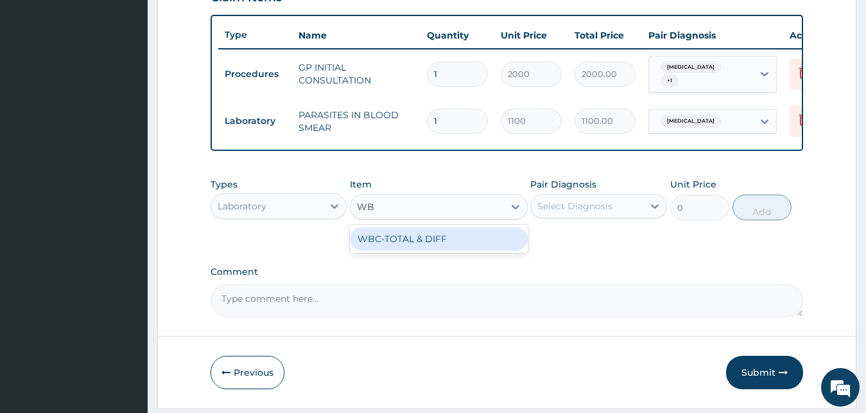
type input "WBC"
click at [388, 246] on div "WBC-TOTAL & DIFF" at bounding box center [439, 238] width 178 height 23
type input "1500"
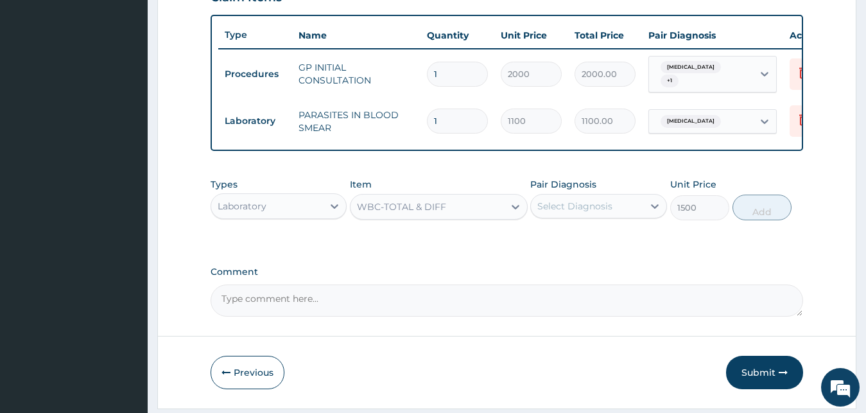
click at [611, 213] on div "Select Diagnosis" at bounding box center [574, 206] width 75 height 13
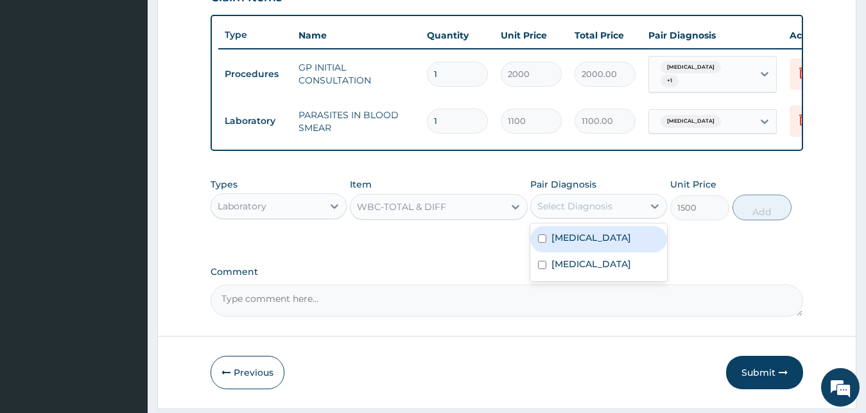
click at [596, 247] on div "Malaria" at bounding box center [598, 239] width 137 height 26
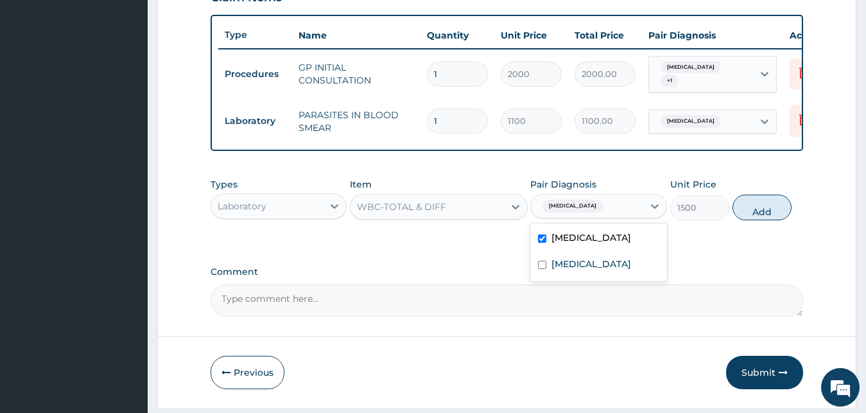
click at [598, 247] on div "Malaria" at bounding box center [598, 239] width 137 height 26
checkbox input "false"
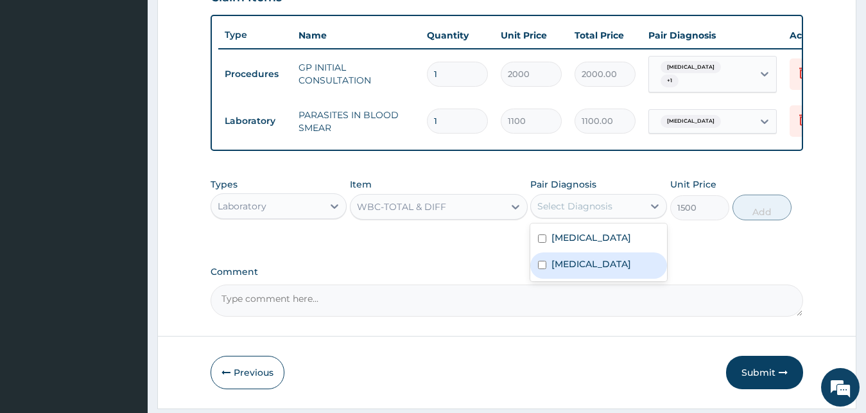
drag, startPoint x: 584, startPoint y: 271, endPoint x: 616, endPoint y: 267, distance: 33.0
click at [583, 270] on label "Gastroenteritis" at bounding box center [591, 263] width 80 height 13
checkbox input "true"
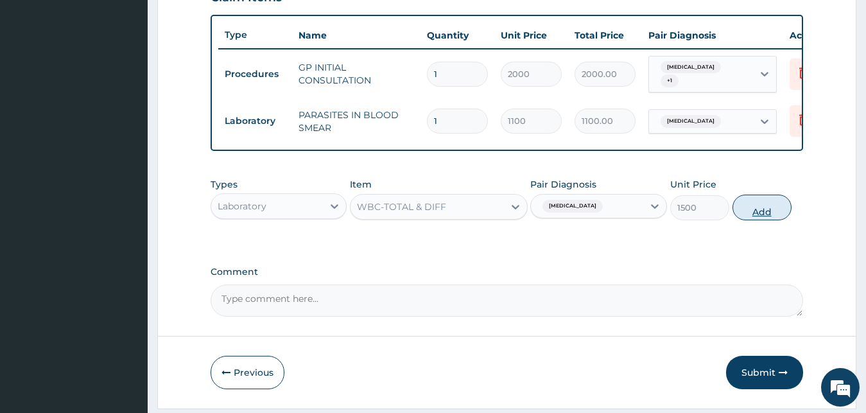
click at [747, 220] on button "Add" at bounding box center [762, 208] width 59 height 26
type input "0"
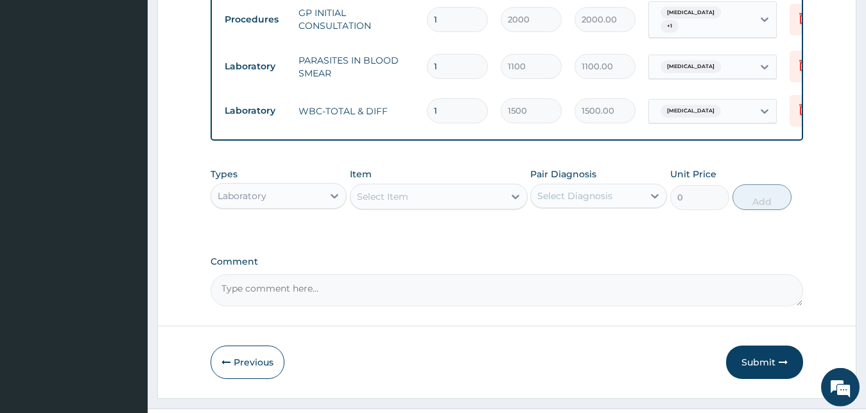
scroll to position [551, 0]
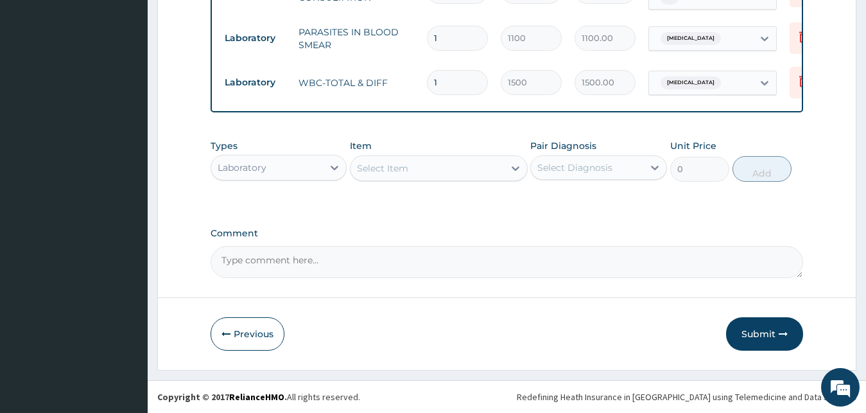
click at [310, 168] on div "Laboratory" at bounding box center [267, 167] width 112 height 21
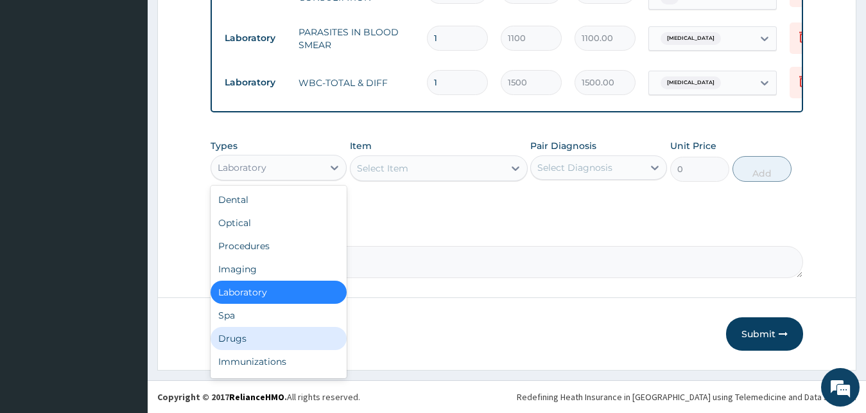
click at [272, 342] on div "Drugs" at bounding box center [279, 338] width 137 height 23
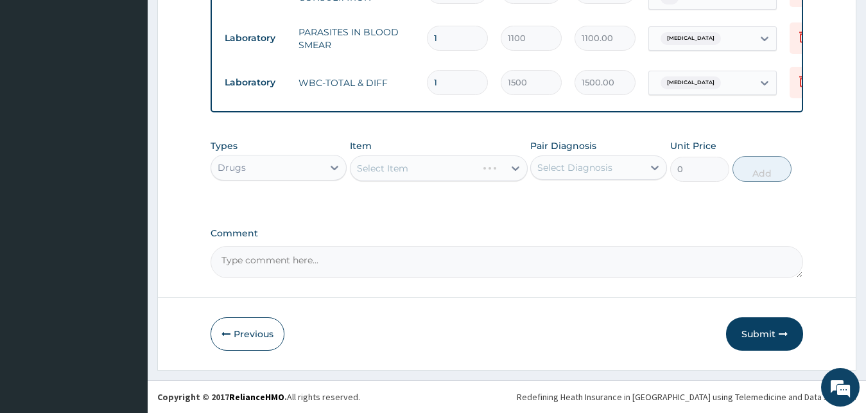
click at [415, 175] on div "Select Item" at bounding box center [439, 168] width 178 height 26
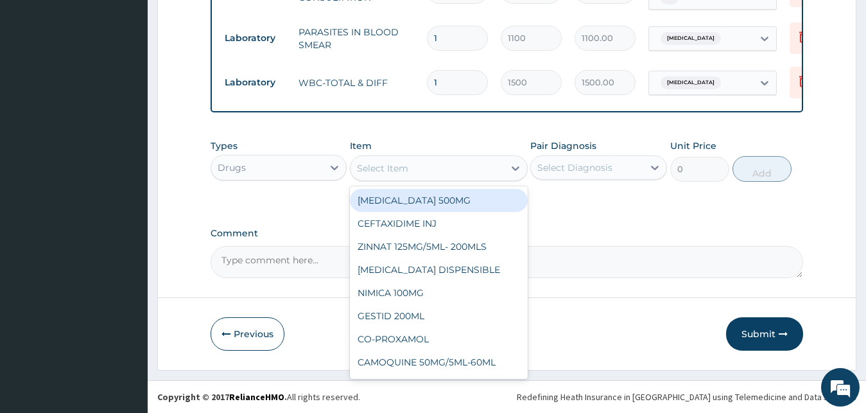
click at [416, 171] on div "Select Item" at bounding box center [427, 168] width 153 height 21
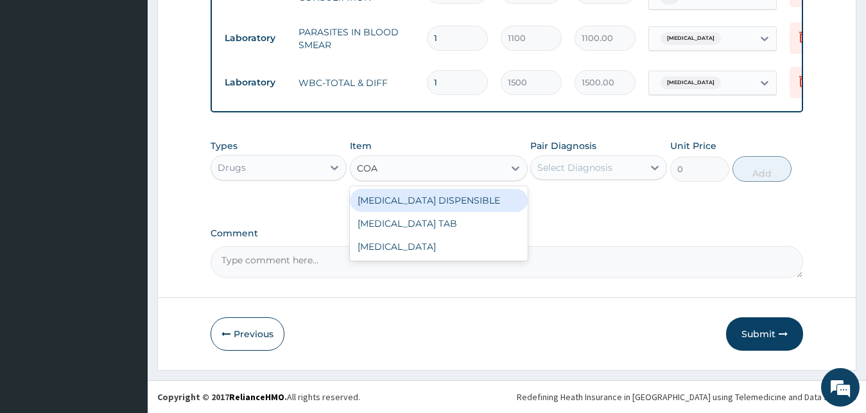
type input "COAR"
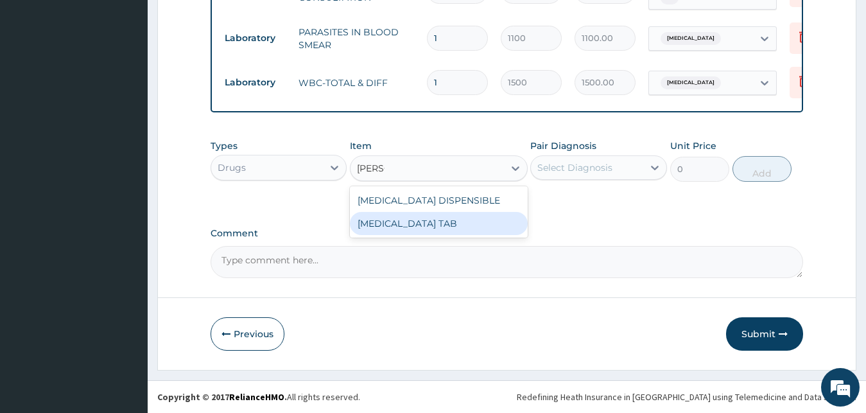
click at [431, 223] on div "COARTEM TAB" at bounding box center [439, 223] width 178 height 23
type input "1035"
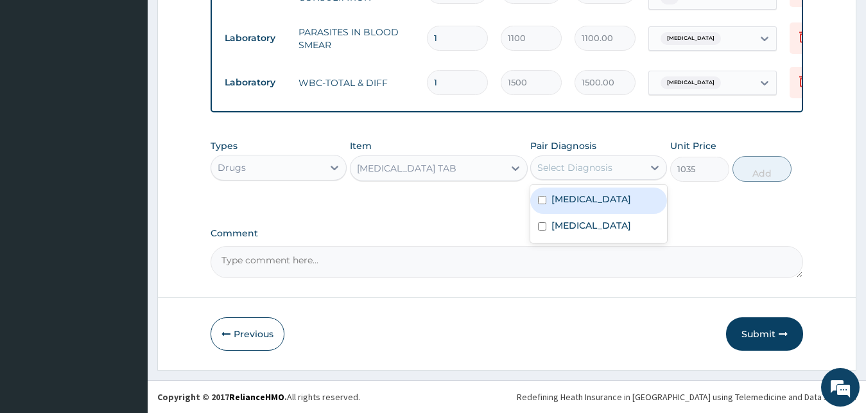
click at [590, 166] on div "Select Diagnosis" at bounding box center [574, 167] width 75 height 13
click at [582, 206] on div "Malaria" at bounding box center [598, 200] width 137 height 26
checkbox input "true"
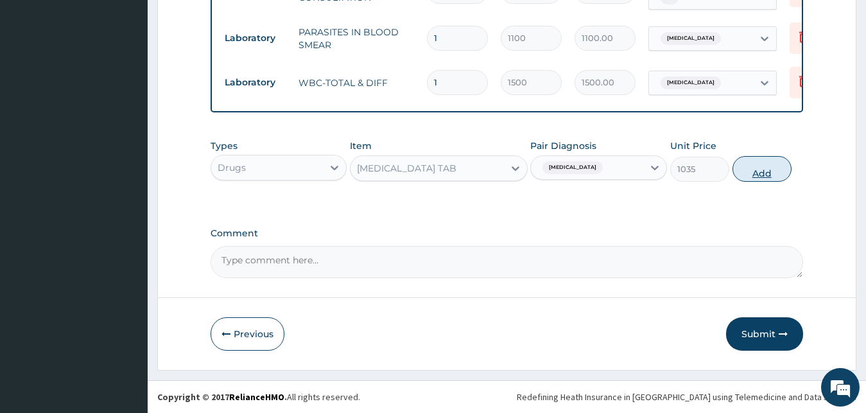
click at [745, 163] on button "Add" at bounding box center [762, 169] width 59 height 26
type input "0"
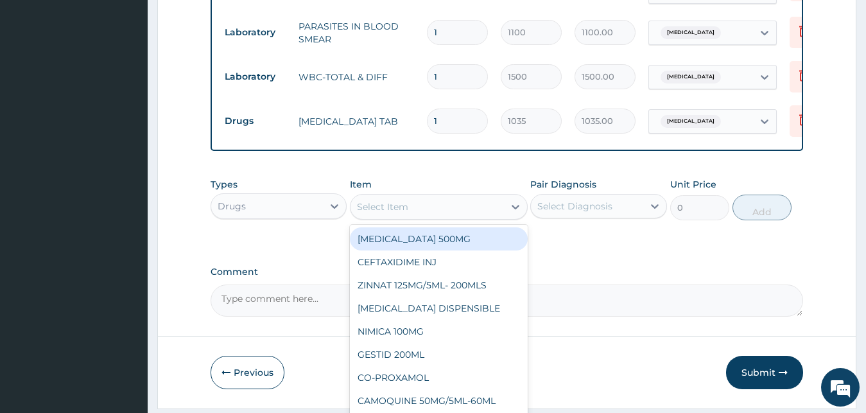
click at [436, 207] on div "Select Item" at bounding box center [427, 206] width 153 height 21
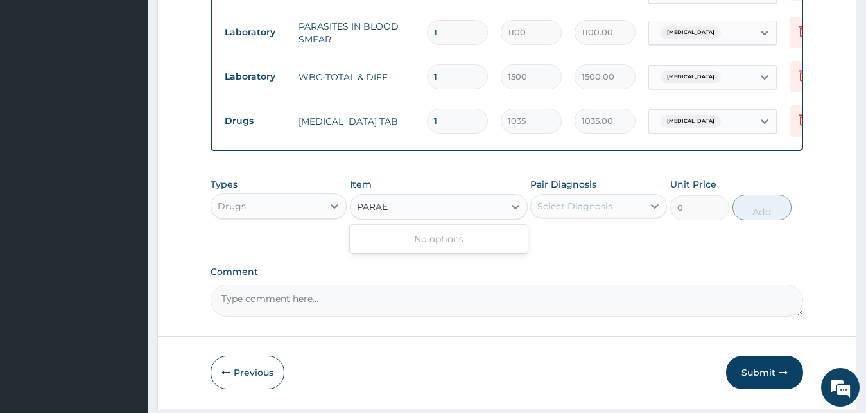
click at [384, 210] on input "PARAE" at bounding box center [373, 206] width 33 height 13
type input "PARACE"
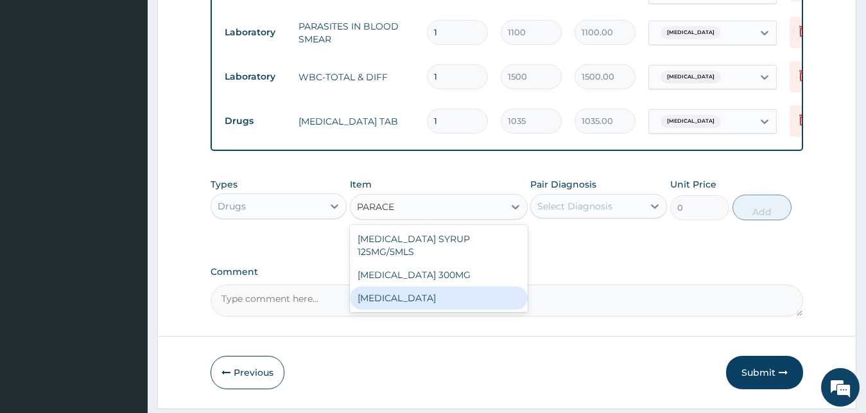
drag, startPoint x: 393, startPoint y: 300, endPoint x: 406, endPoint y: 275, distance: 29.0
click at [394, 294] on div "PARACETAMOL" at bounding box center [439, 297] width 178 height 23
type input "15.18"
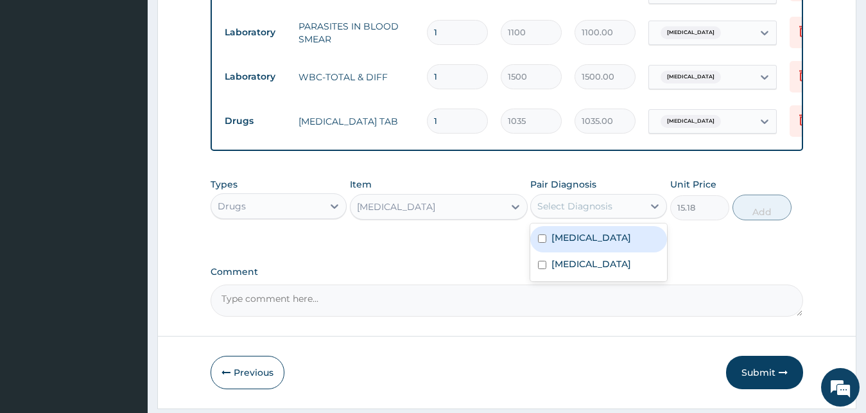
drag, startPoint x: 587, startPoint y: 204, endPoint x: 583, endPoint y: 235, distance: 31.1
click at [587, 204] on div "Select Diagnosis" at bounding box center [587, 206] width 112 height 21
click at [580, 244] on label "Malaria" at bounding box center [591, 237] width 80 height 13
checkbox input "true"
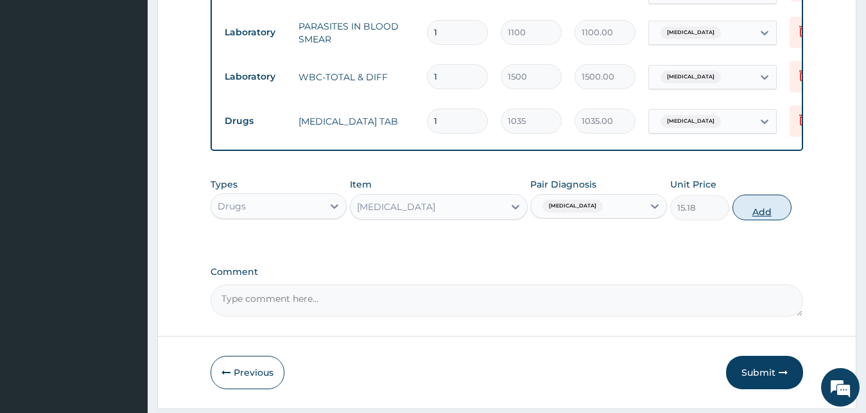
click at [770, 220] on button "Add" at bounding box center [762, 208] width 59 height 26
type input "0"
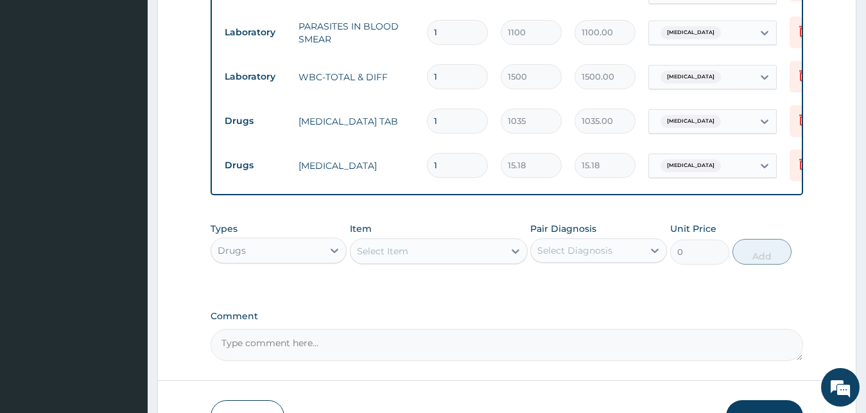
type input "18"
type input "273.24"
type input "18"
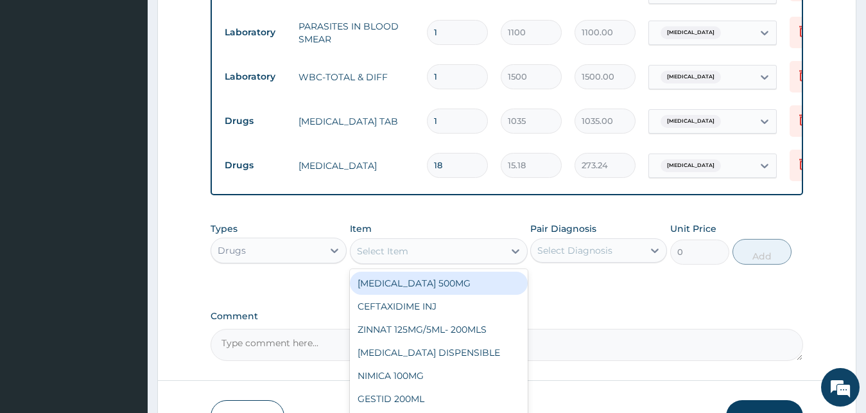
click at [383, 261] on div "Select Item" at bounding box center [427, 251] width 153 height 21
type input "GES"
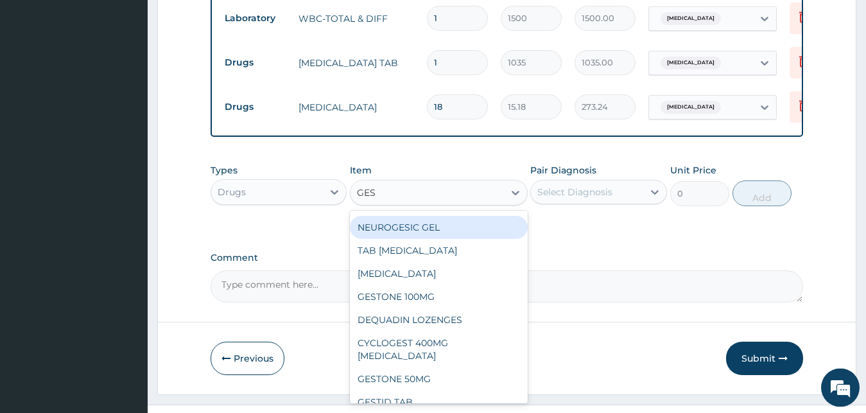
scroll to position [640, 0]
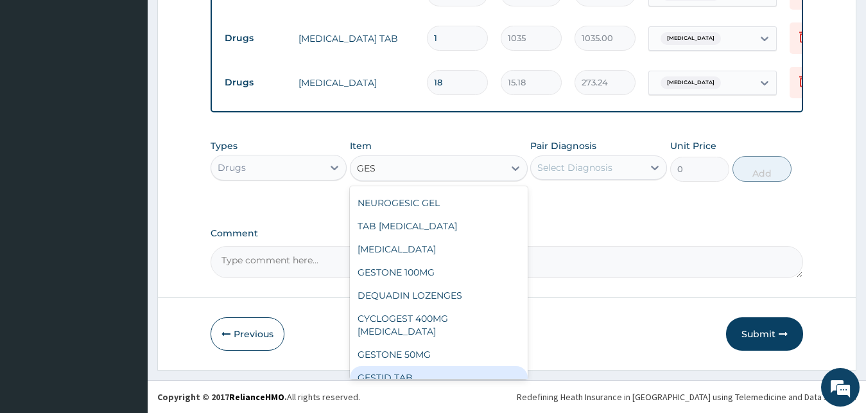
click at [432, 368] on div "GESTID TAB" at bounding box center [439, 377] width 178 height 23
type input "37.95"
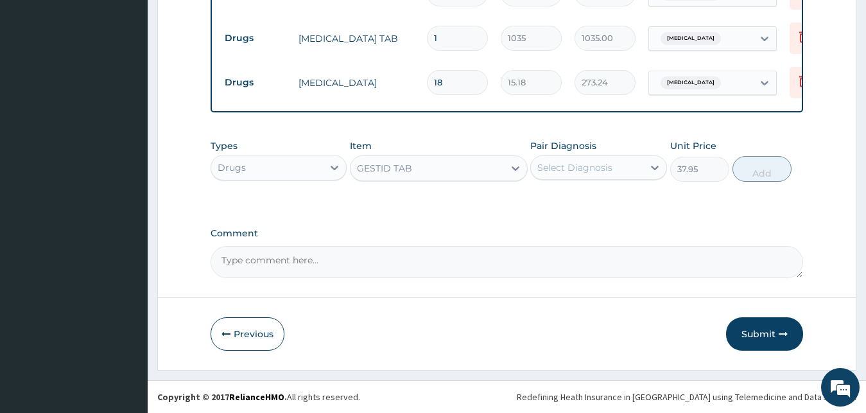
click at [593, 166] on div "Select Diagnosis" at bounding box center [574, 167] width 75 height 13
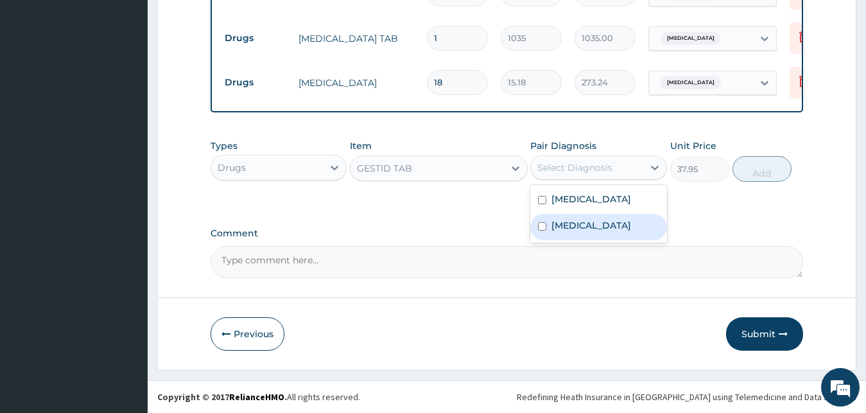
click at [580, 229] on label "[MEDICAL_DATA]" at bounding box center [591, 225] width 80 height 13
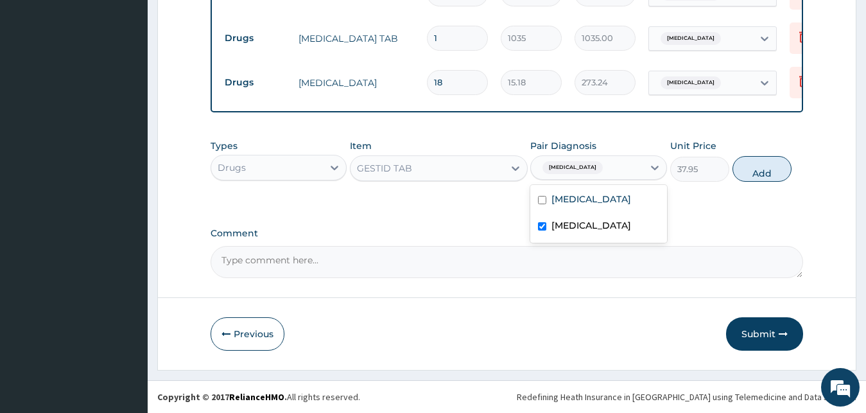
checkbox input "true"
click at [750, 177] on button "Add" at bounding box center [762, 169] width 59 height 26
type input "0"
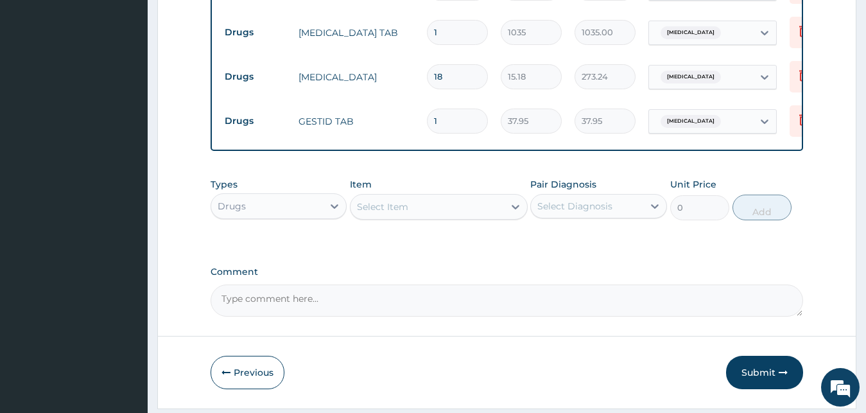
type input "10"
type input "379.50"
type input "10"
click at [440, 196] on div "Item Select Item" at bounding box center [439, 199] width 178 height 42
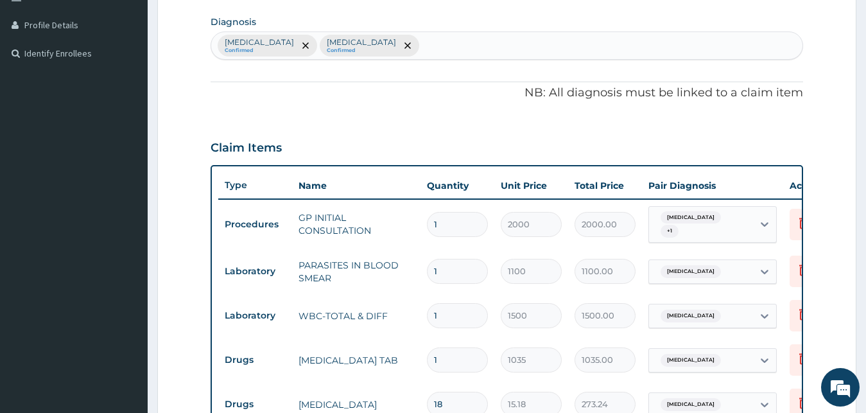
scroll to position [684, 0]
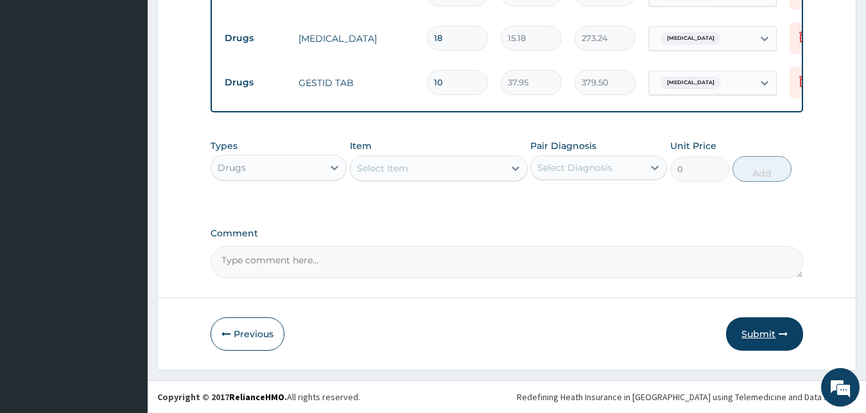
click at [744, 336] on button "Submit" at bounding box center [764, 333] width 77 height 33
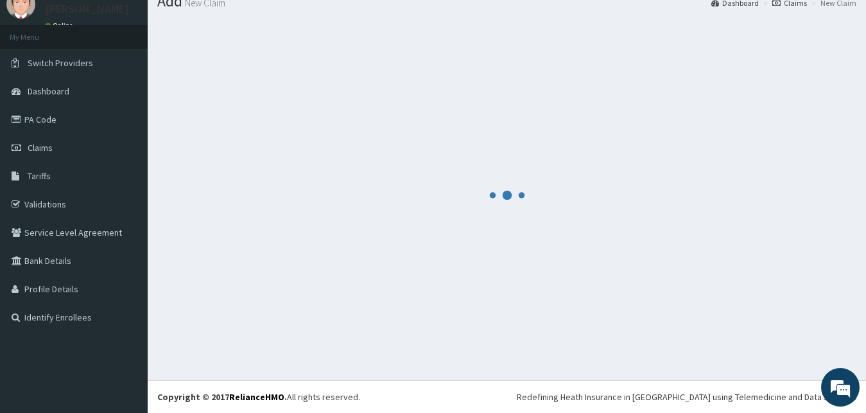
scroll to position [49, 0]
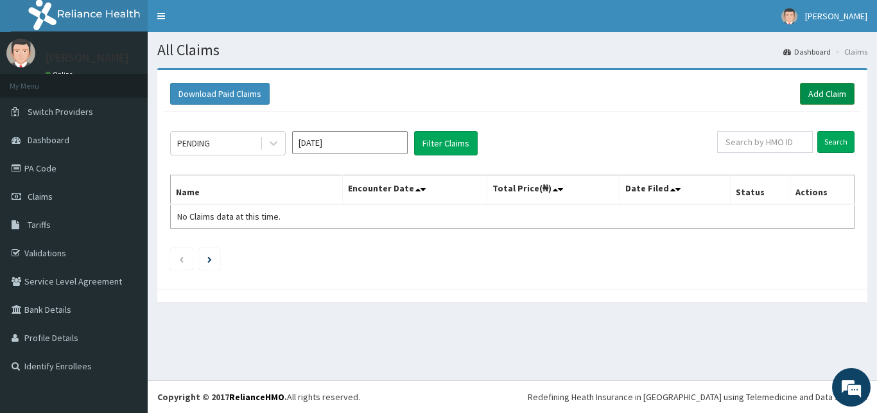
click at [829, 90] on link "Add Claim" at bounding box center [827, 94] width 55 height 22
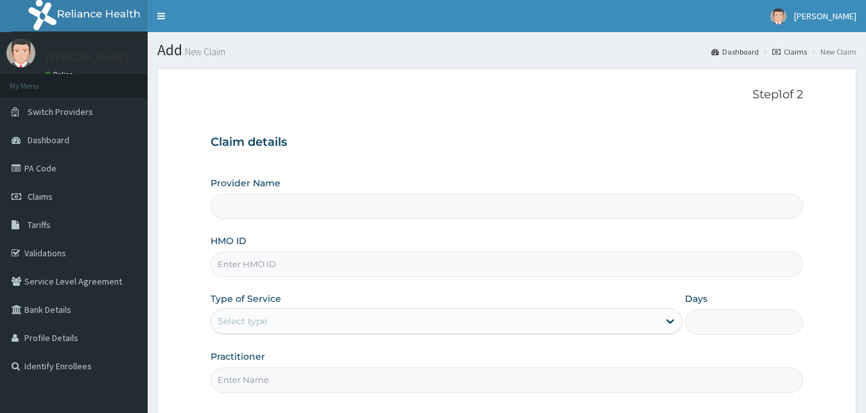
type input "[GEOGRAPHIC_DATA][PERSON_NAME]"
click at [241, 271] on input "HMO ID" at bounding box center [507, 264] width 593 height 25
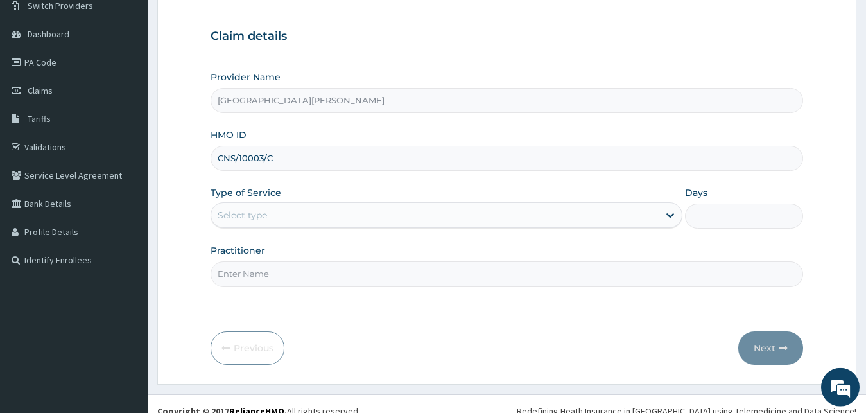
scroll to position [120, 0]
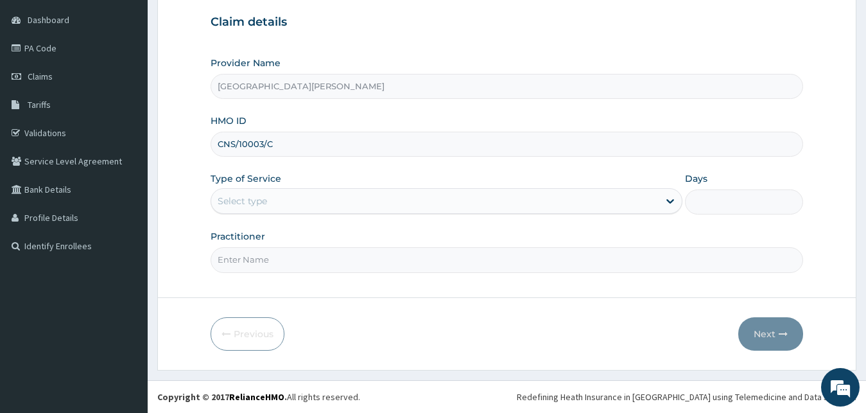
type input "CNS/10003/C"
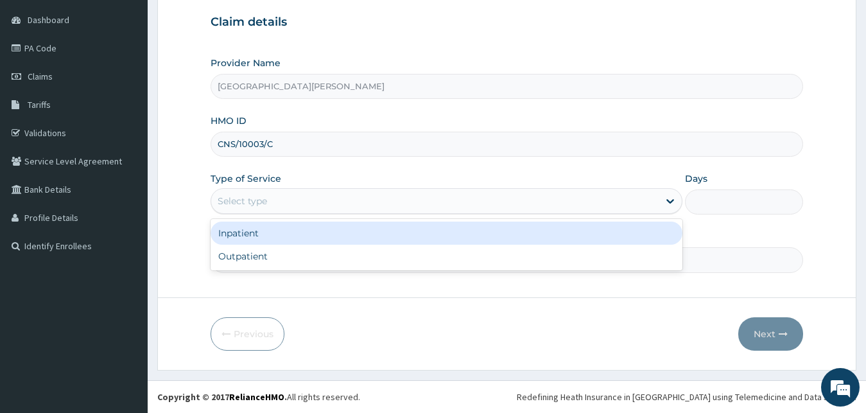
click at [285, 204] on div "Select type" at bounding box center [435, 201] width 448 height 21
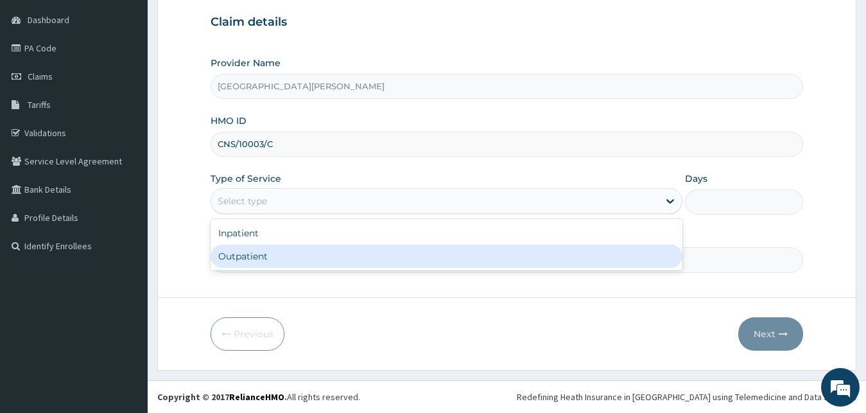
drag, startPoint x: 270, startPoint y: 254, endPoint x: 264, endPoint y: 258, distance: 7.5
click at [270, 255] on div "Outpatient" at bounding box center [447, 256] width 473 height 23
type input "1"
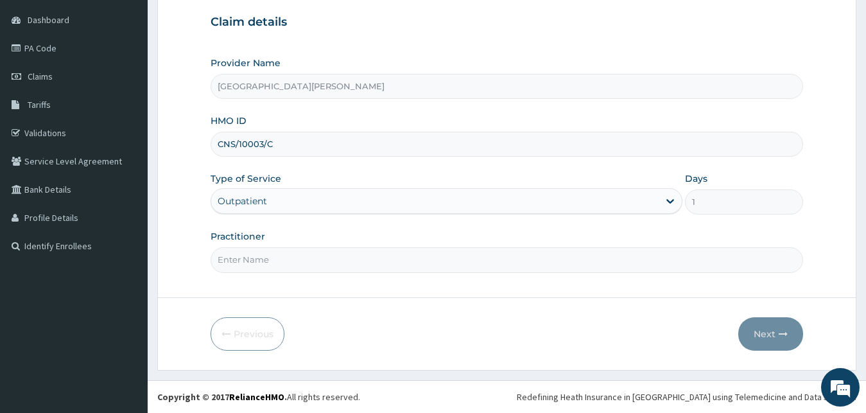
click at [264, 258] on input "Practitioner" at bounding box center [507, 259] width 593 height 25
type input "DR [PERSON_NAME]"
click at [770, 332] on button "Next" at bounding box center [770, 333] width 65 height 33
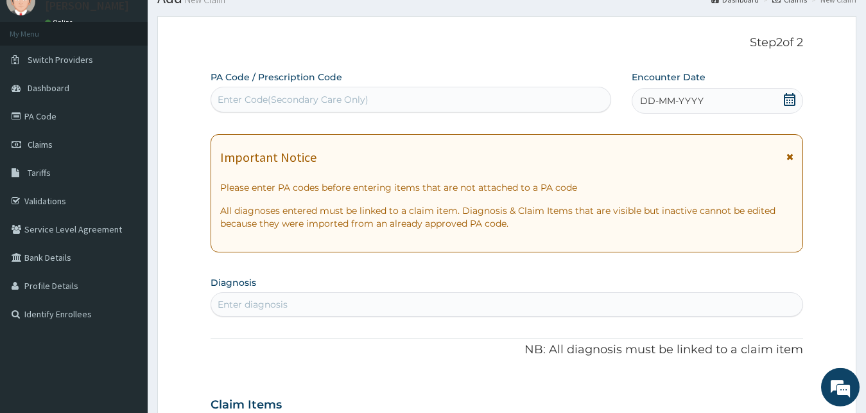
scroll to position [0, 0]
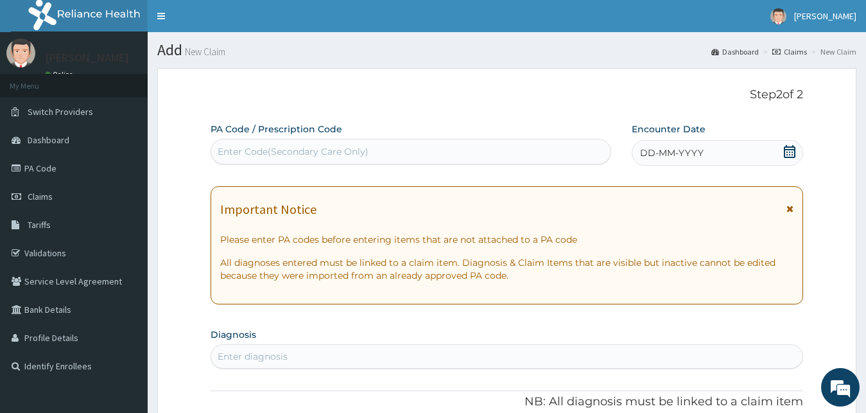
drag, startPoint x: 790, startPoint y: 151, endPoint x: 773, endPoint y: 169, distance: 24.5
click at [789, 151] on icon at bounding box center [789, 151] width 13 height 13
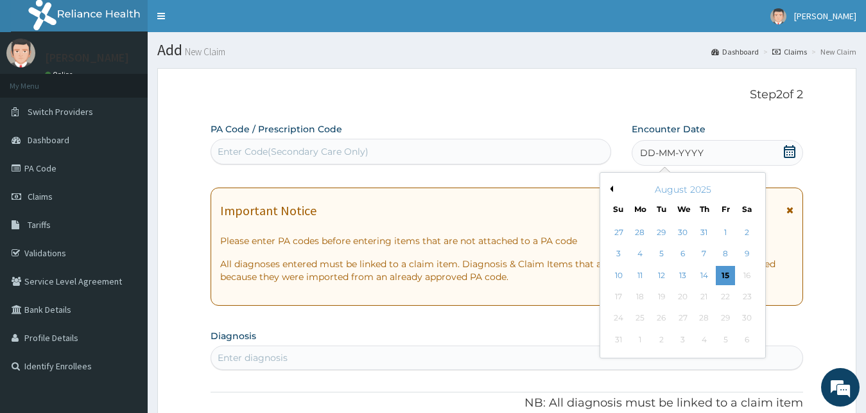
click at [611, 186] on div "August 2025" at bounding box center [682, 189] width 155 height 13
click at [611, 188] on button "Previous Month" at bounding box center [610, 189] width 6 height 6
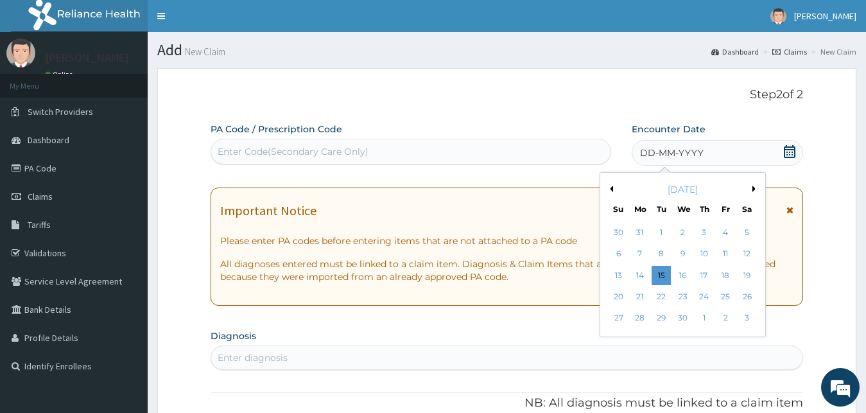
click at [611, 188] on button "Previous Month" at bounding box center [610, 189] width 6 height 6
drag, startPoint x: 617, startPoint y: 277, endPoint x: 634, endPoint y: 265, distance: 20.7
click at [617, 276] on div "9" at bounding box center [618, 275] width 19 height 19
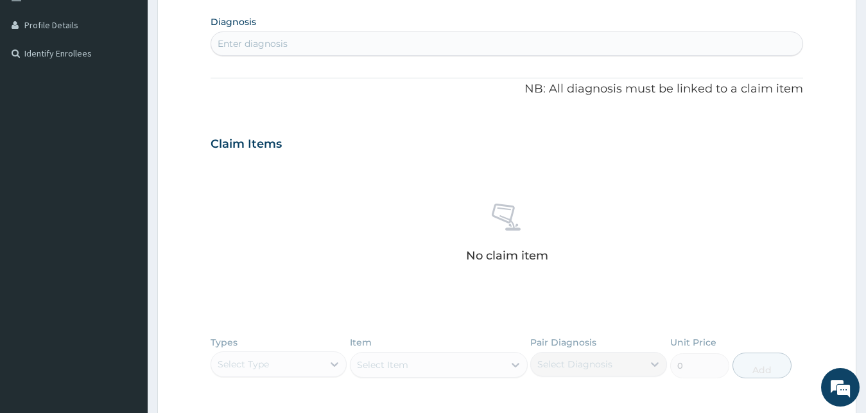
scroll to position [327, 0]
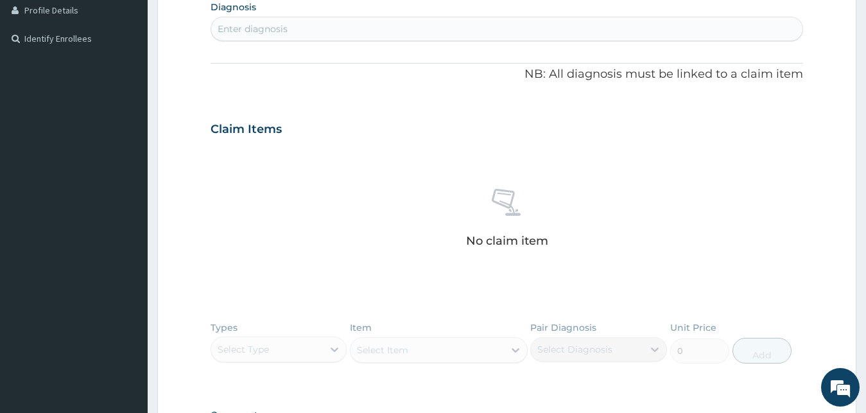
click at [356, 31] on div "Enter diagnosis" at bounding box center [507, 29] width 592 height 21
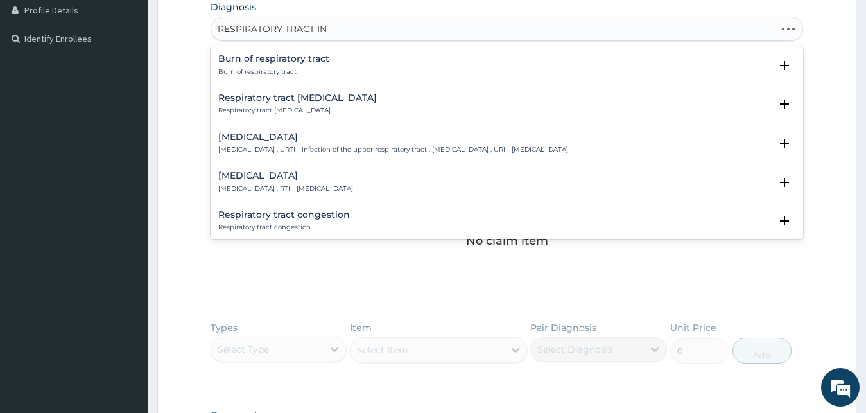
type input "RESPIRATORY TRACT INF"
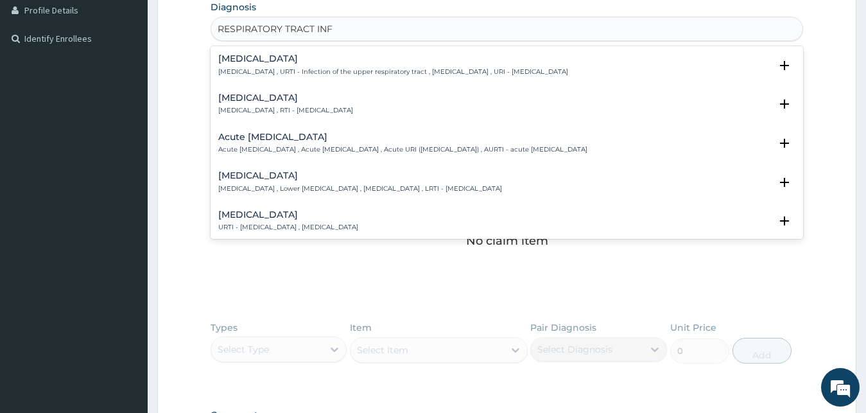
click at [297, 105] on div "[MEDICAL_DATA] [MEDICAL_DATA] , RTI - [MEDICAL_DATA]" at bounding box center [285, 104] width 135 height 22
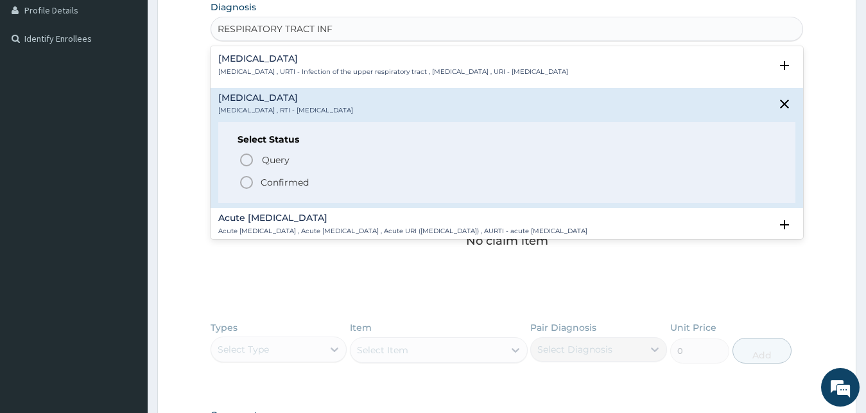
click at [247, 187] on icon "status option filled" at bounding box center [246, 182] width 15 height 15
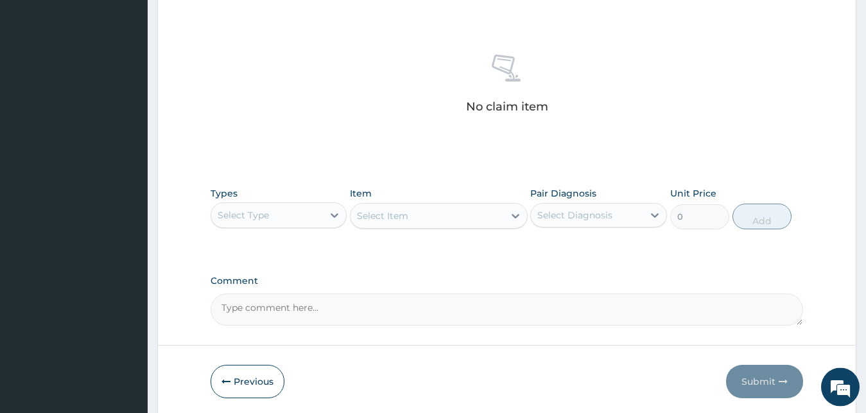
scroll to position [513, 0]
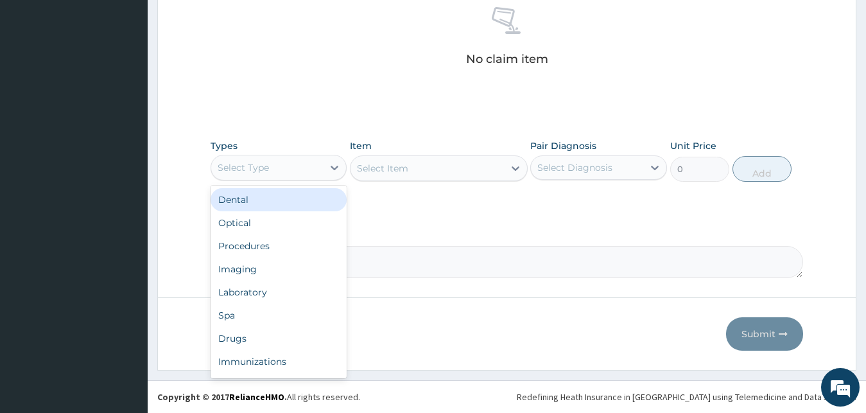
click at [267, 171] on div "Select Type" at bounding box center [243, 167] width 51 height 13
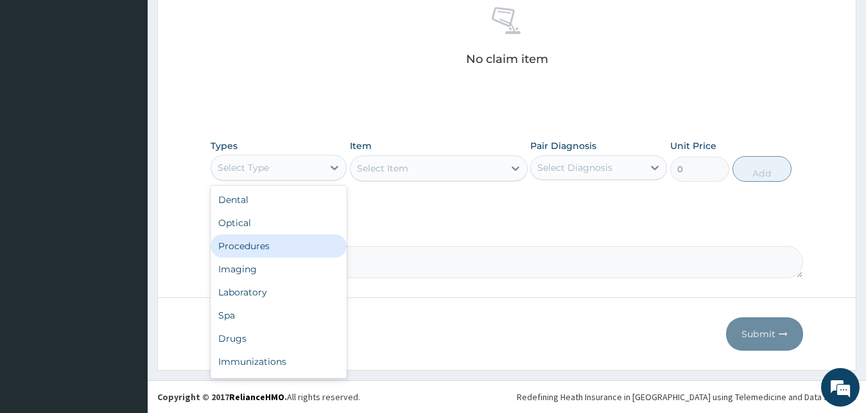
click at [275, 250] on div "Procedures" at bounding box center [279, 245] width 137 height 23
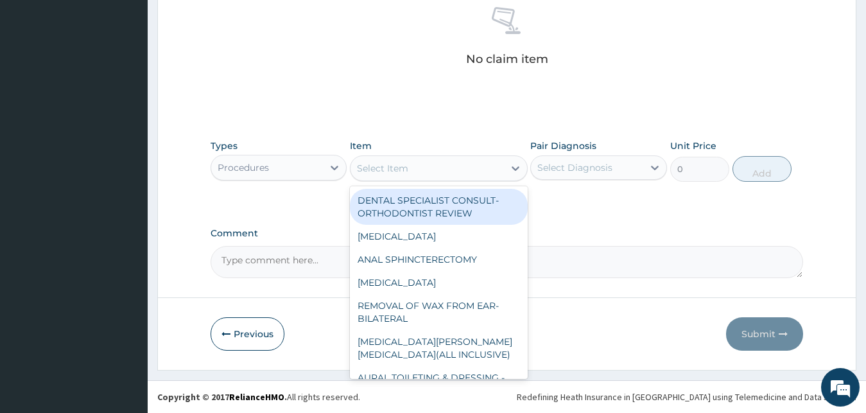
click at [436, 165] on div "Select Item" at bounding box center [427, 168] width 153 height 21
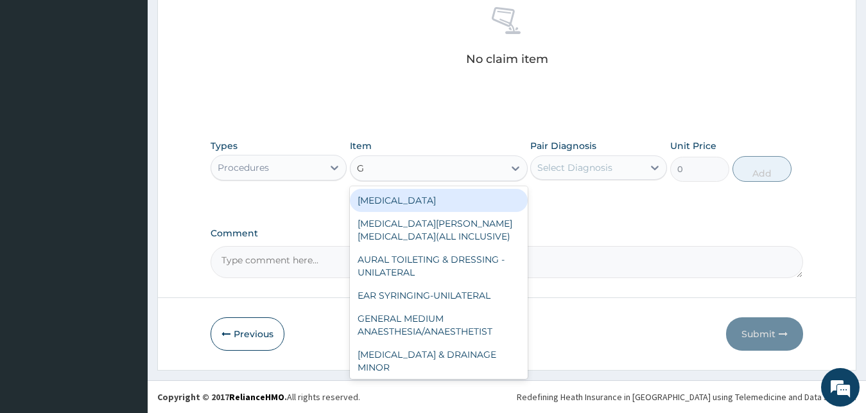
type input "GP"
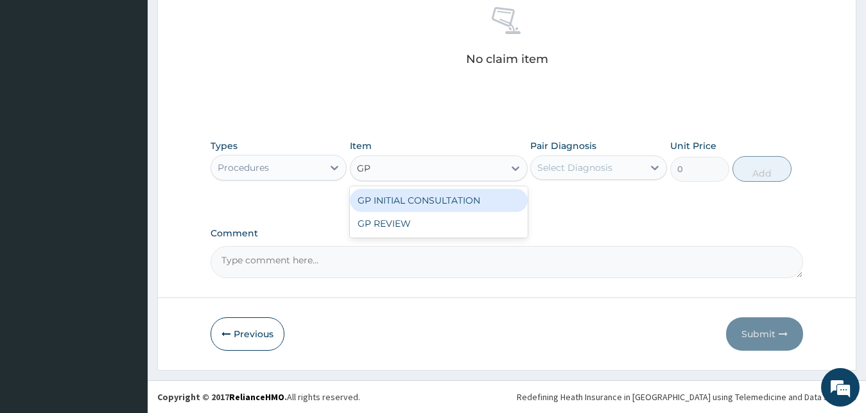
click at [478, 201] on div "GP INITIAL CONSULTATION" at bounding box center [439, 200] width 178 height 23
type input "2000"
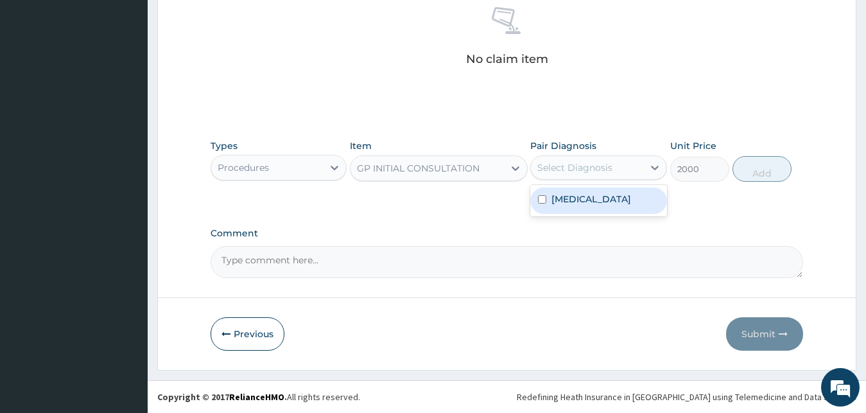
click at [612, 163] on div "Select Diagnosis" at bounding box center [587, 167] width 112 height 21
drag, startPoint x: 594, startPoint y: 202, endPoint x: 605, endPoint y: 205, distance: 11.6
click at [594, 202] on label "[MEDICAL_DATA]" at bounding box center [591, 199] width 80 height 13
checkbox input "true"
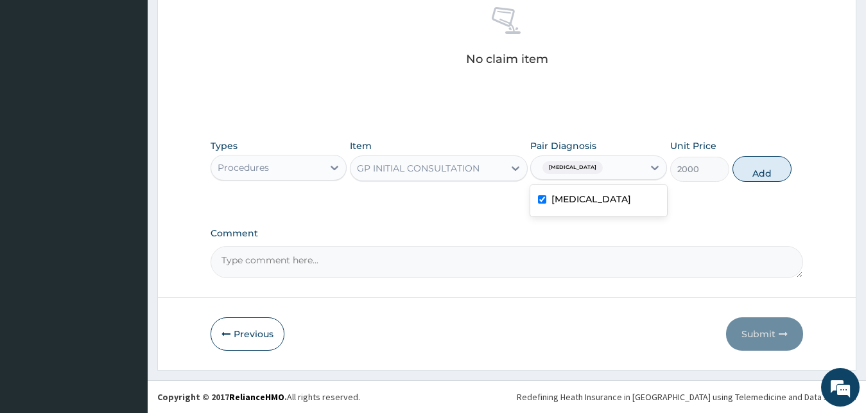
drag, startPoint x: 756, startPoint y: 164, endPoint x: 728, endPoint y: 169, distance: 28.6
click at [755, 164] on button "Add" at bounding box center [762, 169] width 59 height 26
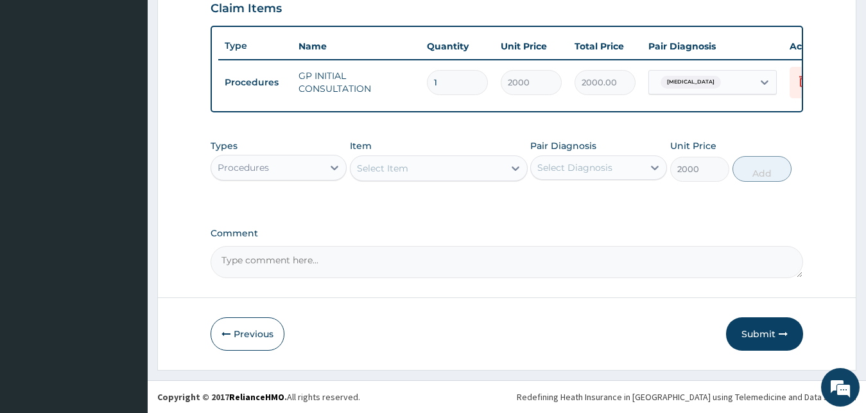
type input "0"
drag, startPoint x: 322, startPoint y: 175, endPoint x: 318, endPoint y: 180, distance: 6.9
click at [320, 178] on div "Procedures" at bounding box center [279, 168] width 137 height 26
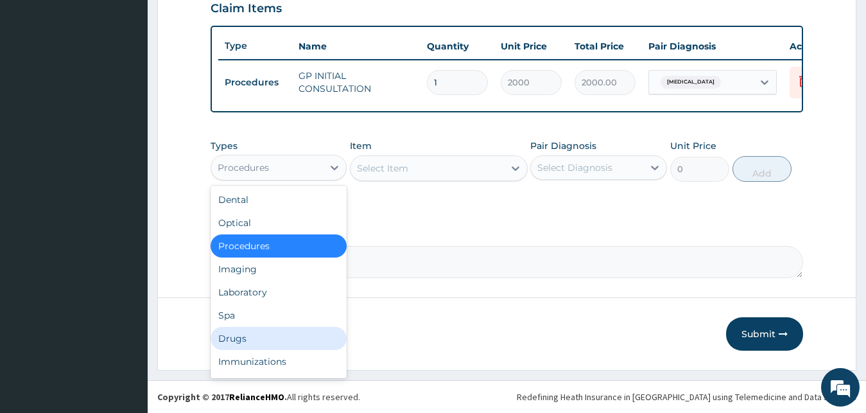
click at [239, 340] on div "Drugs" at bounding box center [279, 338] width 137 height 23
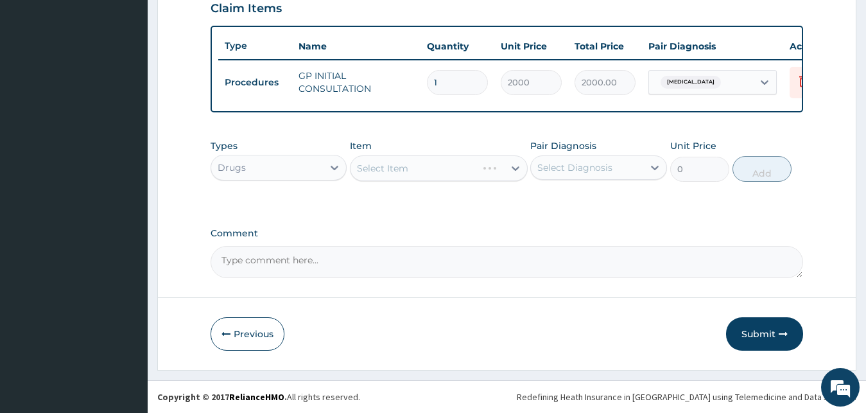
click at [408, 169] on div "Select Item" at bounding box center [439, 168] width 178 height 26
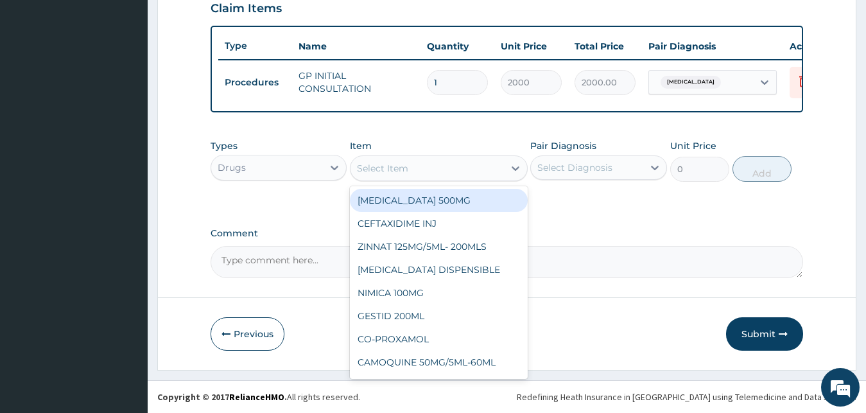
click at [398, 164] on div "Select Item" at bounding box center [382, 168] width 51 height 13
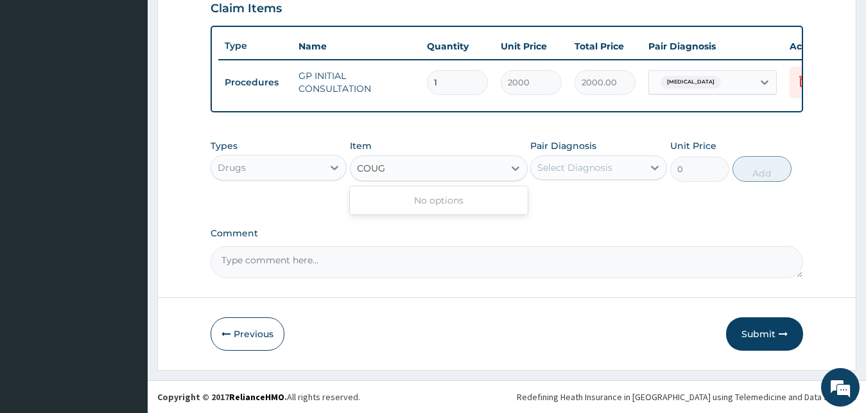
click at [383, 171] on input "COUG" at bounding box center [371, 168] width 29 height 13
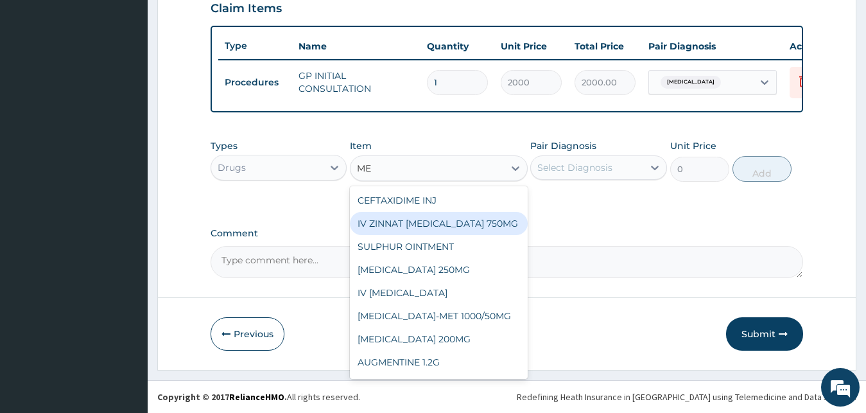
type input "MEN"
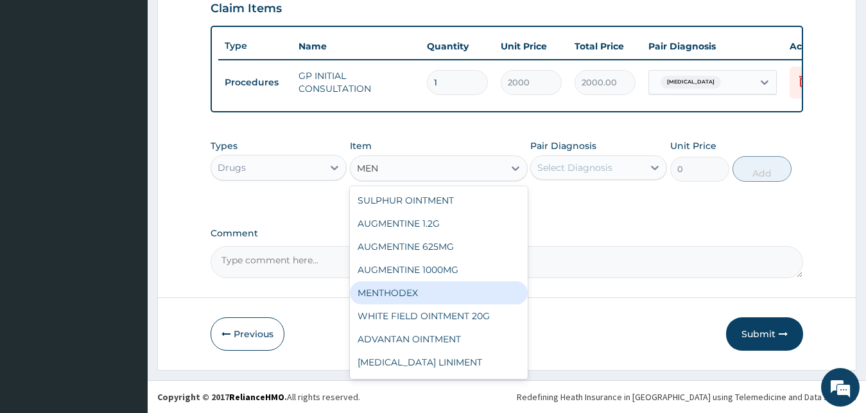
click at [377, 294] on div "MENTHODEX" at bounding box center [439, 292] width 178 height 23
type input "379.5"
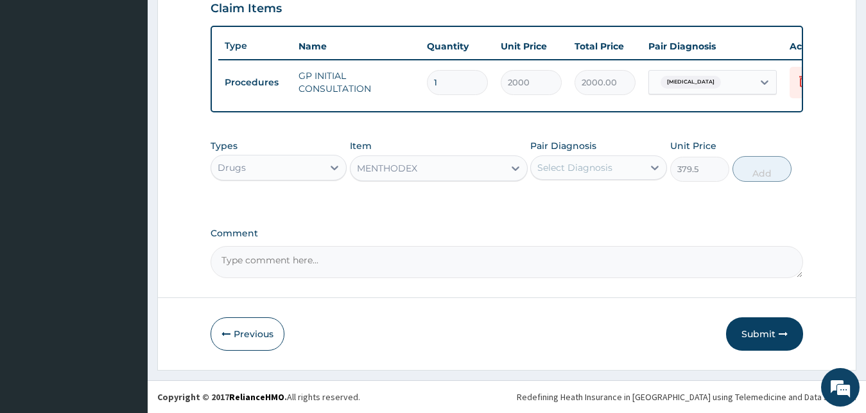
drag, startPoint x: 584, startPoint y: 159, endPoint x: 587, endPoint y: 181, distance: 22.7
click at [583, 159] on div "Select Diagnosis" at bounding box center [587, 167] width 112 height 21
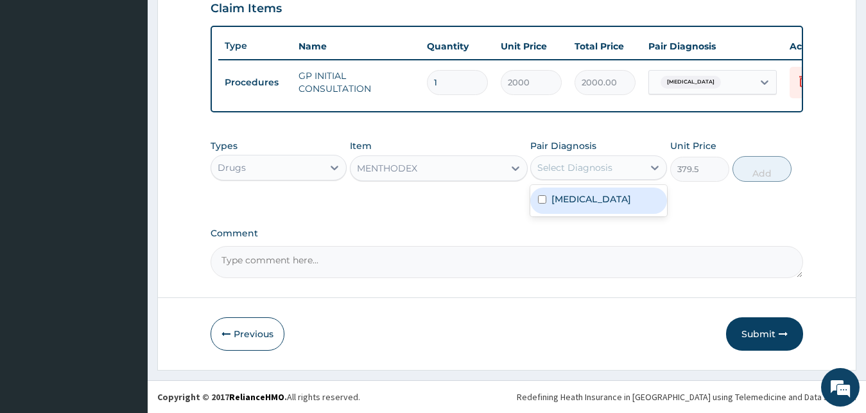
click at [588, 204] on label "[MEDICAL_DATA]" at bounding box center [591, 199] width 80 height 13
checkbox input "true"
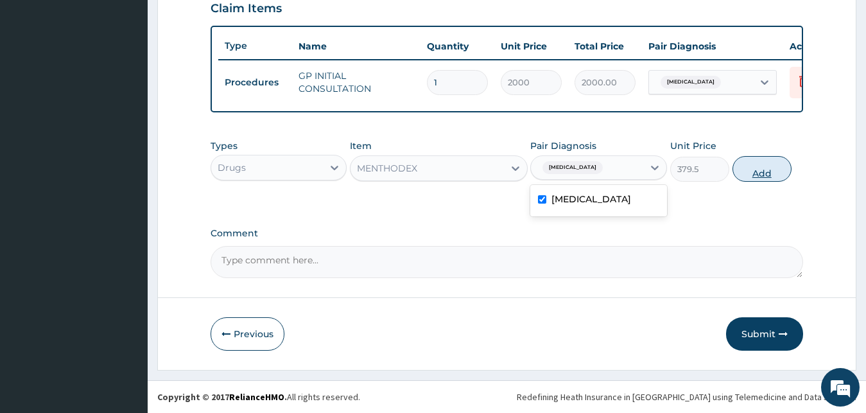
click at [758, 171] on button "Add" at bounding box center [762, 169] width 59 height 26
type input "0"
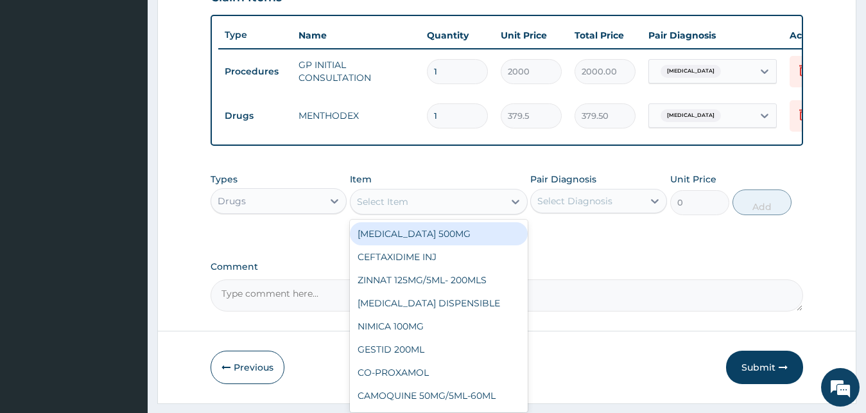
click at [458, 207] on div "Select Item" at bounding box center [427, 201] width 153 height 21
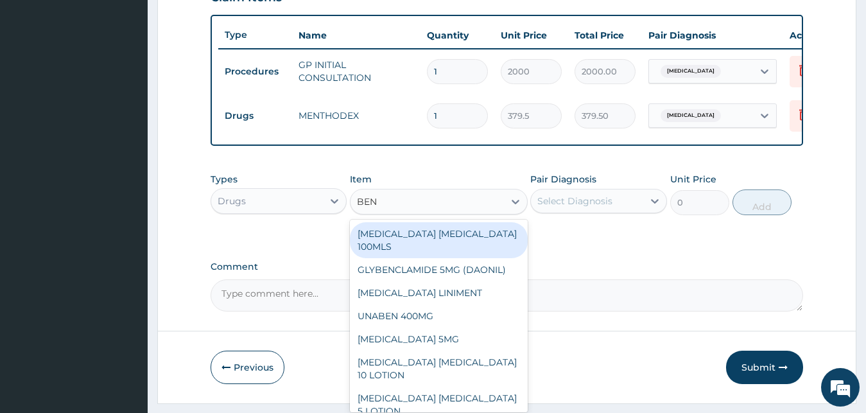
type input "BENY"
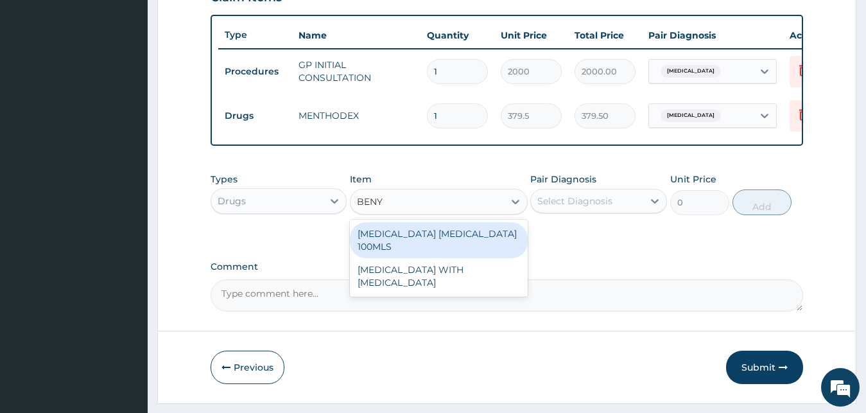
click at [395, 244] on div "[MEDICAL_DATA] [MEDICAL_DATA] 100MLS" at bounding box center [439, 240] width 178 height 36
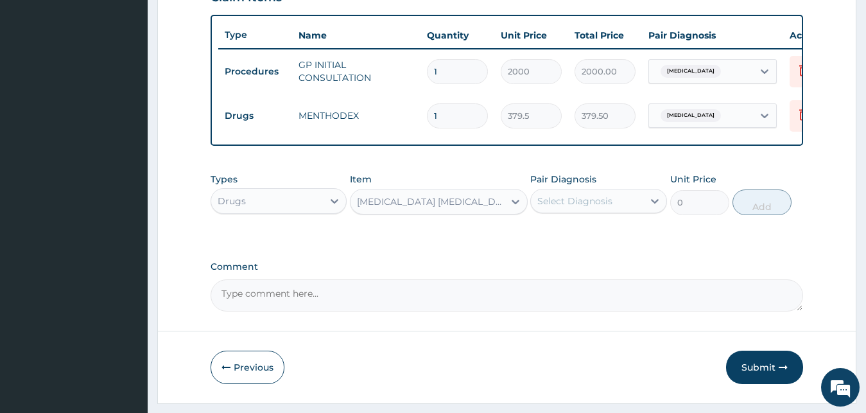
type input "414"
click at [591, 207] on div "Select Diagnosis" at bounding box center [574, 201] width 75 height 13
click at [589, 238] on label "[MEDICAL_DATA]" at bounding box center [591, 232] width 80 height 13
checkbox input "true"
click at [749, 211] on button "Add" at bounding box center [762, 202] width 59 height 26
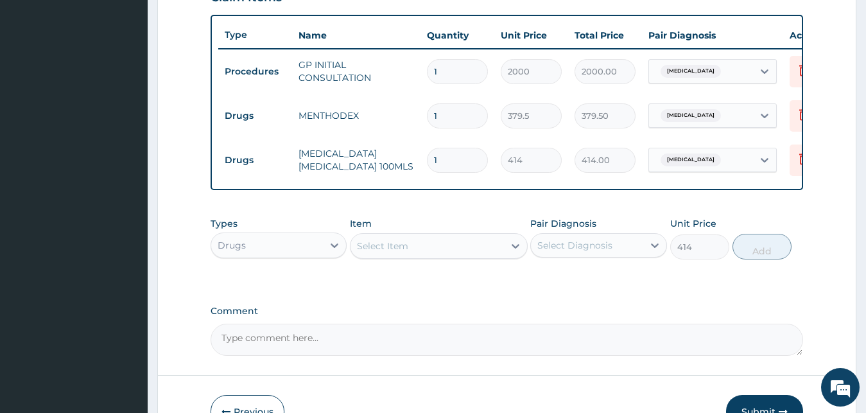
type input "0"
click at [764, 119] on icon at bounding box center [764, 115] width 13 height 13
click at [791, 114] on icon at bounding box center [804, 115] width 28 height 31
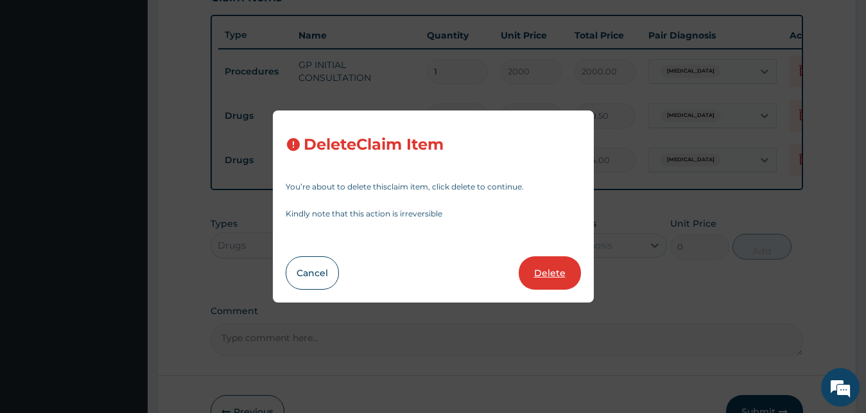
click at [550, 268] on button "Delete" at bounding box center [550, 272] width 62 height 33
type input "414"
type input "414.00"
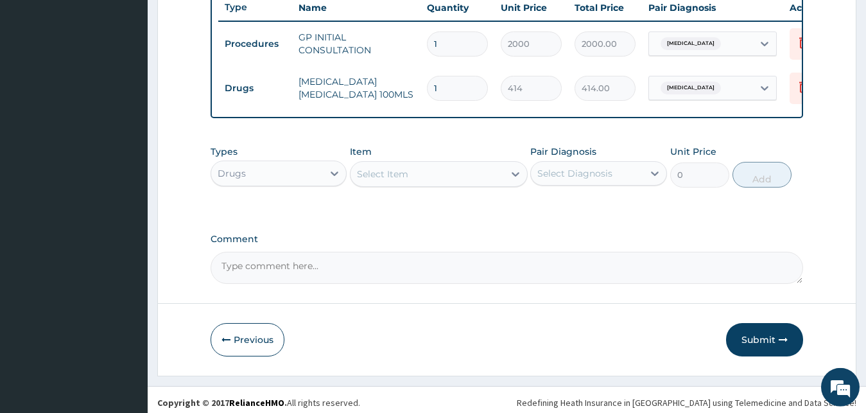
scroll to position [507, 0]
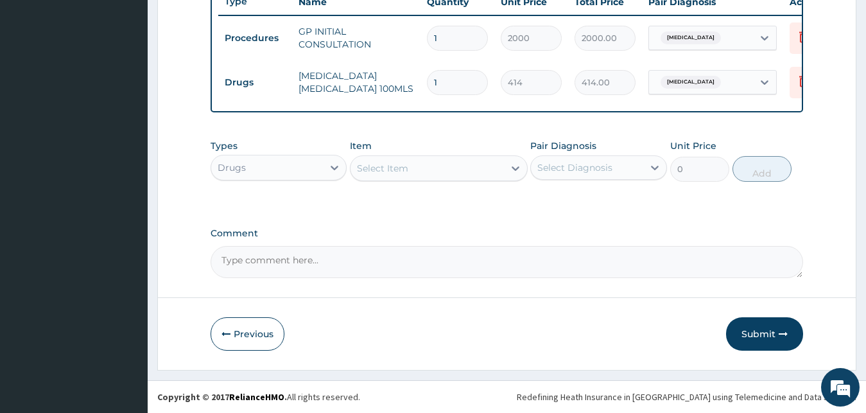
click at [796, 329] on button "Submit" at bounding box center [764, 333] width 77 height 33
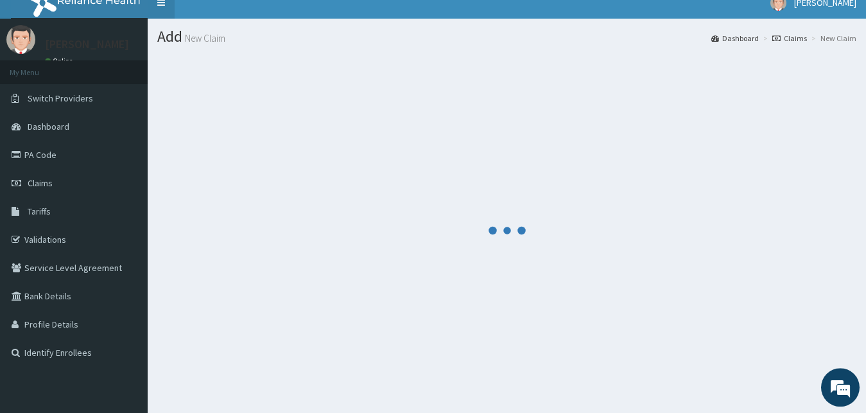
scroll to position [0, 0]
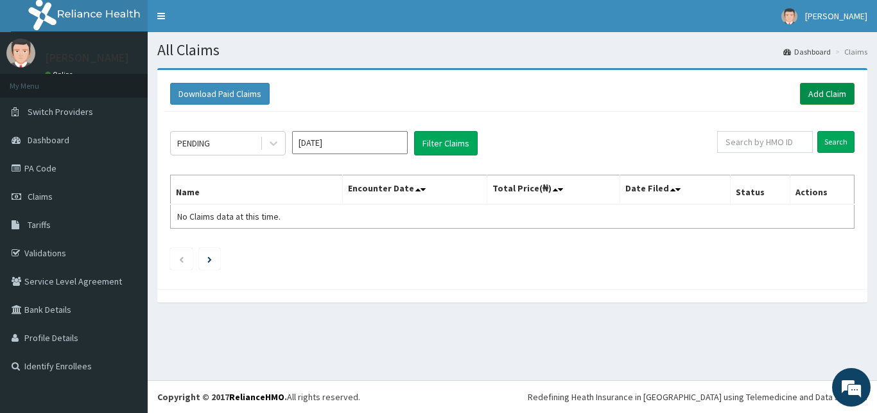
click at [828, 98] on link "Add Claim" at bounding box center [827, 94] width 55 height 22
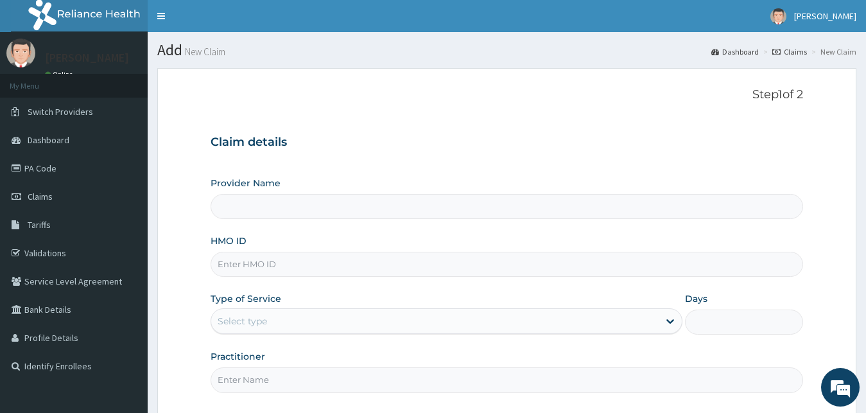
scroll to position [120, 0]
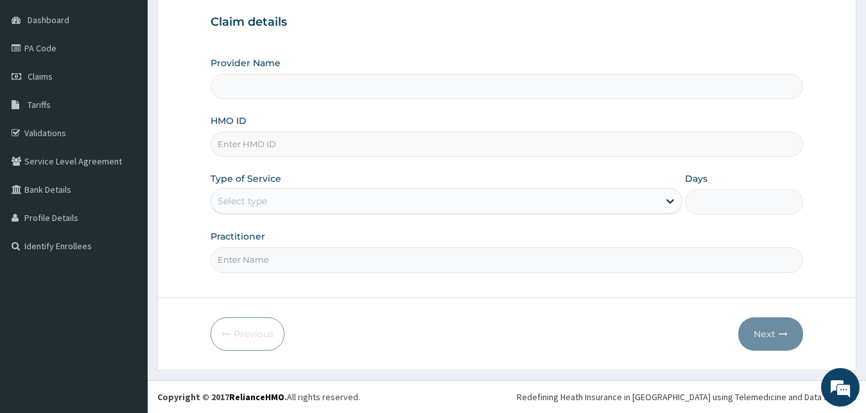
type input "[GEOGRAPHIC_DATA][PERSON_NAME]"
click at [283, 141] on input "HMO ID" at bounding box center [507, 144] width 593 height 25
type input "QTT/10009/C"
click at [309, 198] on div "Select type" at bounding box center [435, 201] width 448 height 21
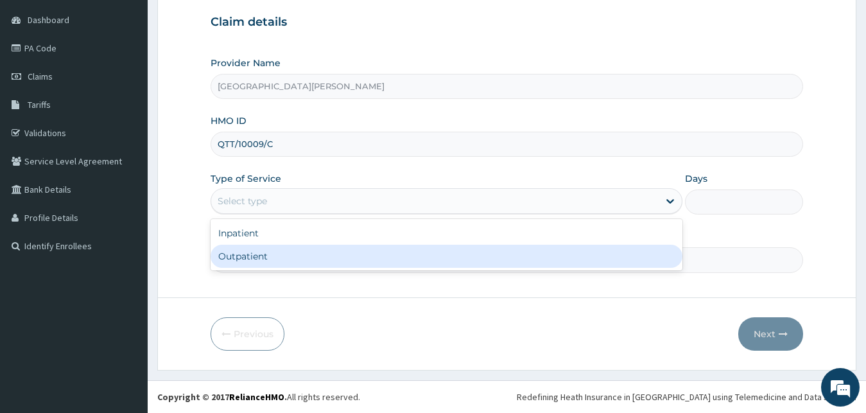
click at [272, 254] on div "Outpatient" at bounding box center [447, 256] width 473 height 23
type input "1"
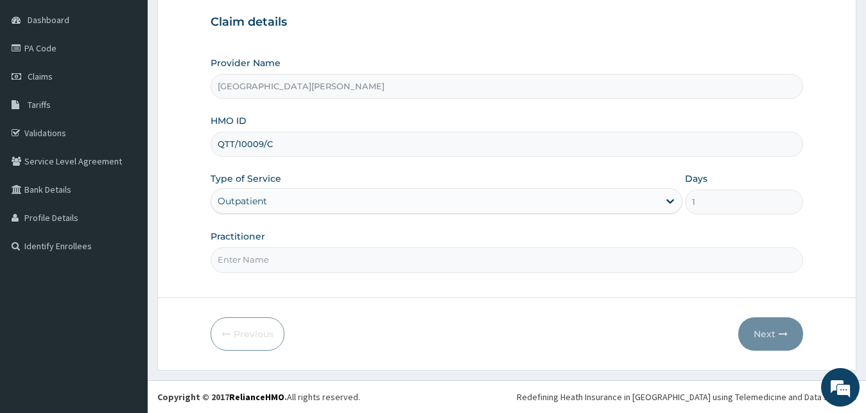
click at [272, 257] on input "Practitioner" at bounding box center [507, 259] width 593 height 25
type input "DR ADEGBIJI"
click at [779, 333] on button "Next" at bounding box center [770, 333] width 65 height 33
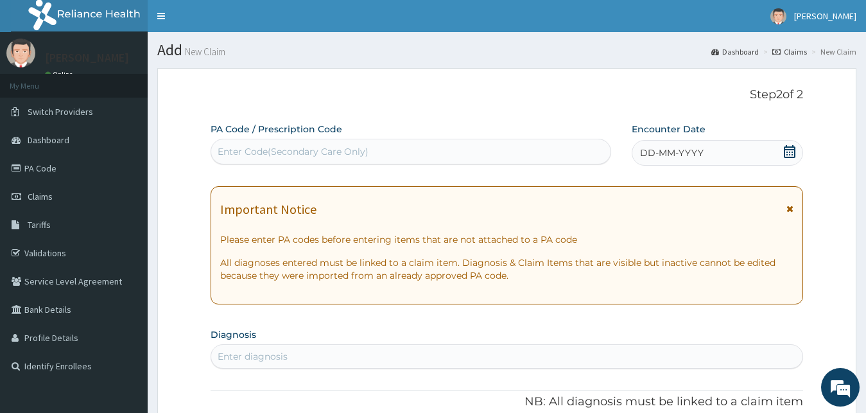
click at [528, 148] on div "Enter Code(Secondary Care Only)" at bounding box center [410, 151] width 399 height 21
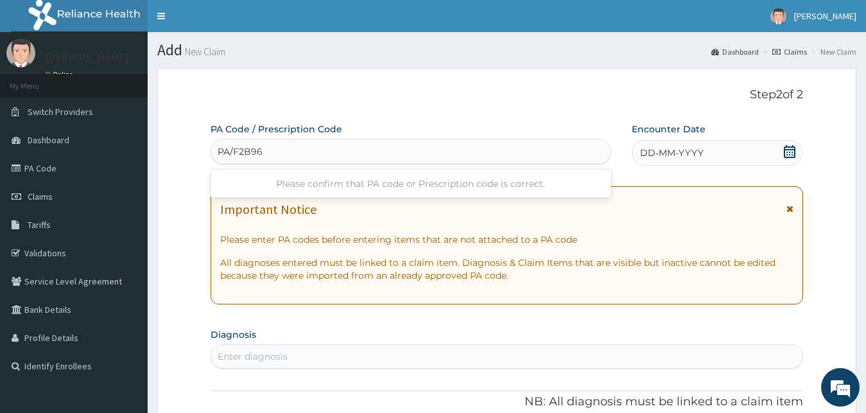
type input "PA/F2B966"
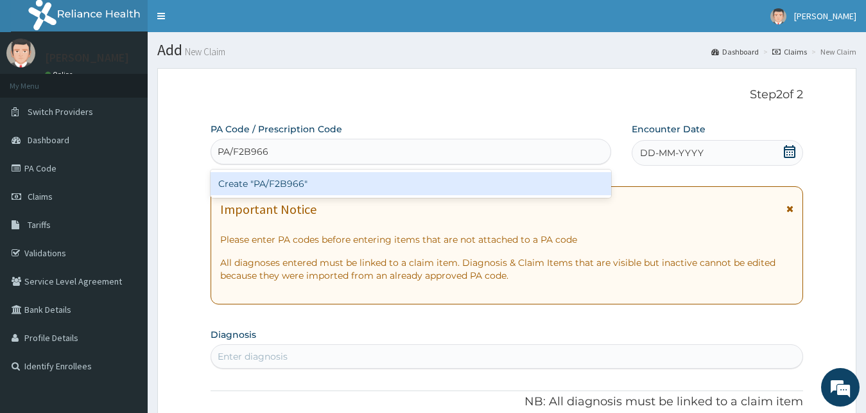
click at [447, 185] on div "Create "PA/F2B966"" at bounding box center [411, 183] width 401 height 23
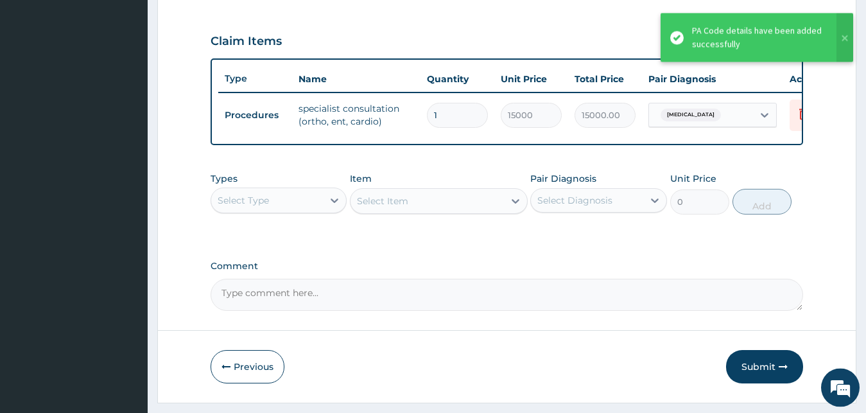
scroll to position [463, 0]
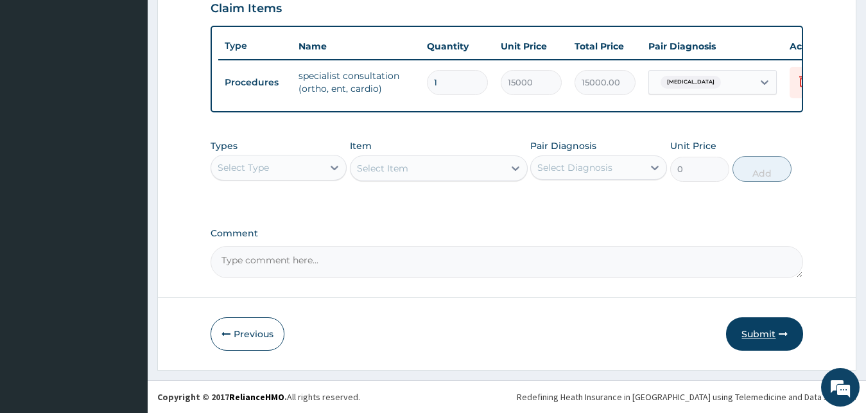
click at [756, 332] on button "Submit" at bounding box center [764, 333] width 77 height 33
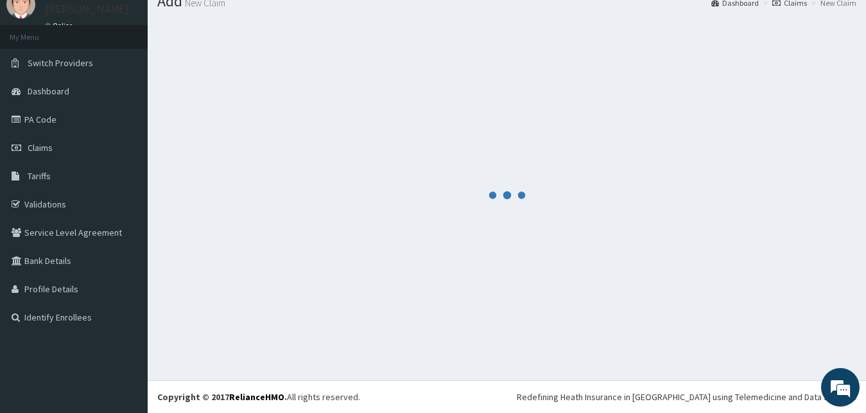
scroll to position [49, 0]
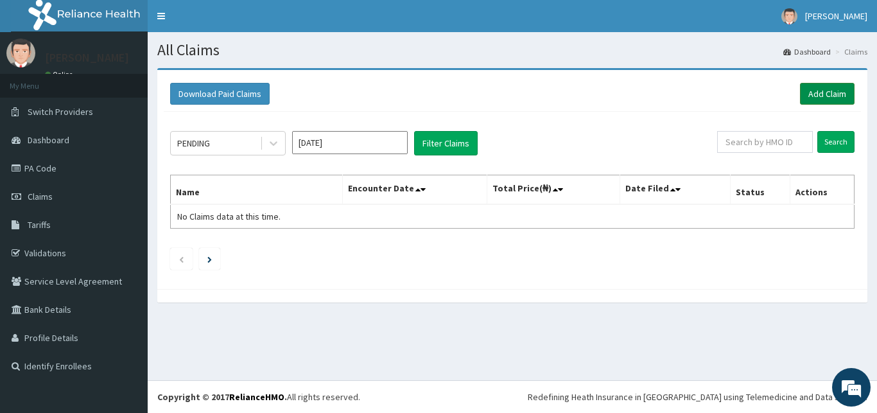
click at [830, 95] on link "Add Claim" at bounding box center [827, 94] width 55 height 22
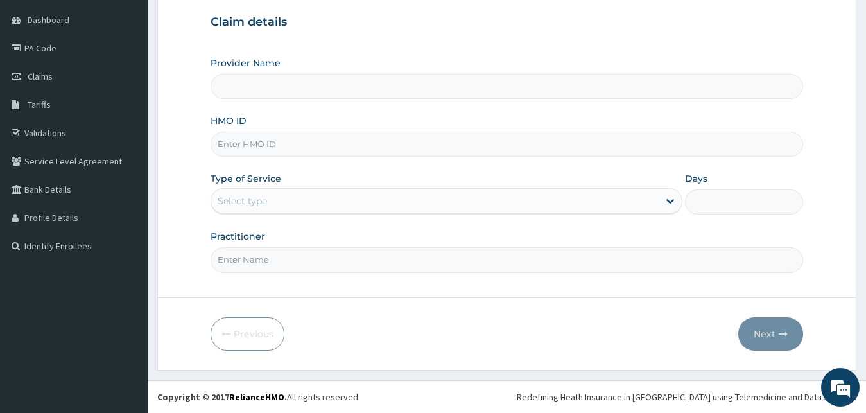
type input "[GEOGRAPHIC_DATA][PERSON_NAME]"
click at [268, 143] on input "HMO ID" at bounding box center [507, 144] width 593 height 25
type input "DCH/10004/D"
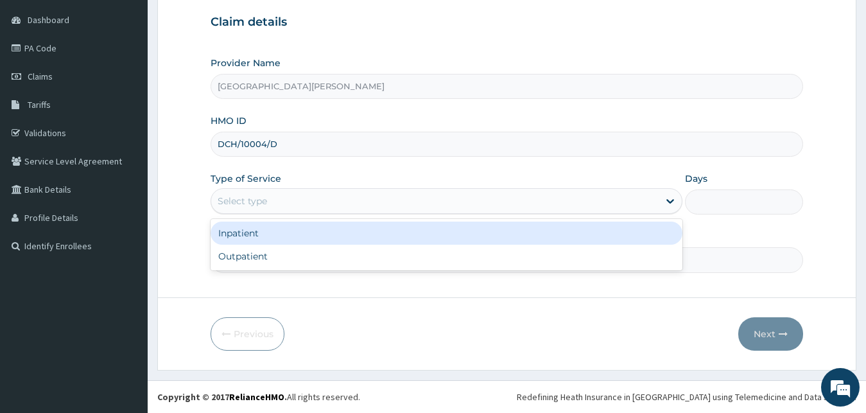
click at [263, 198] on div "Select type" at bounding box center [242, 201] width 49 height 13
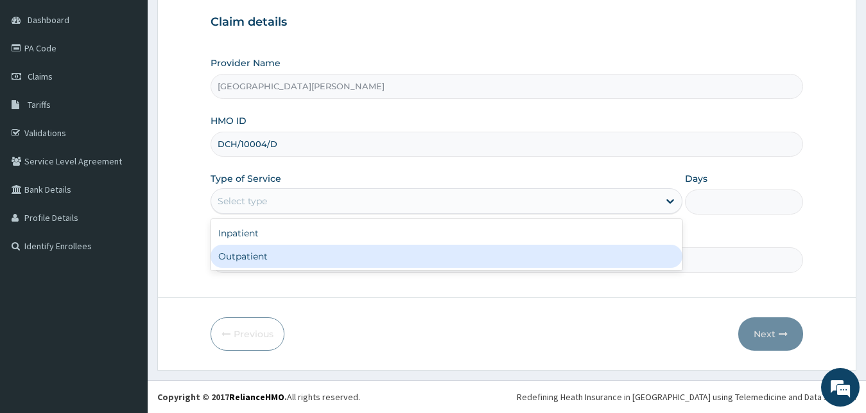
click at [251, 250] on div "Outpatient" at bounding box center [447, 256] width 473 height 23
type input "1"
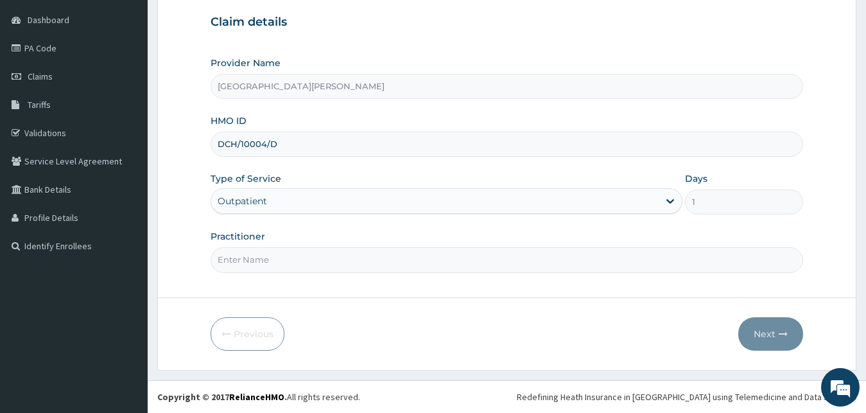
click at [250, 251] on input "Practitioner" at bounding box center [507, 259] width 593 height 25
type input "[PERSON_NAME]"
click at [779, 337] on button "Next" at bounding box center [770, 333] width 65 height 33
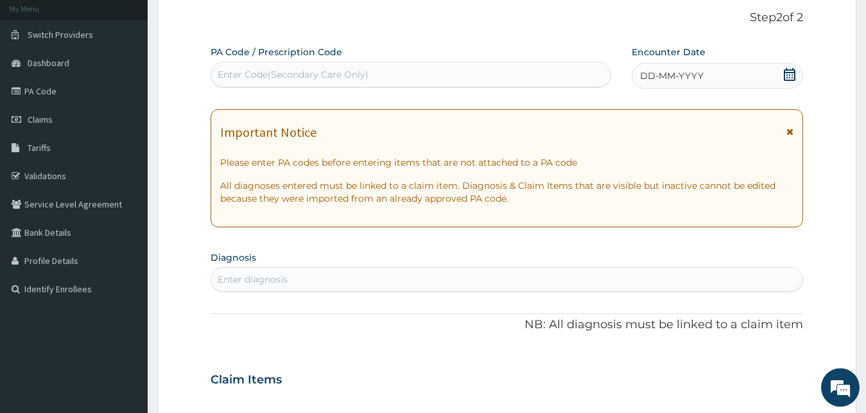
scroll to position [55, 0]
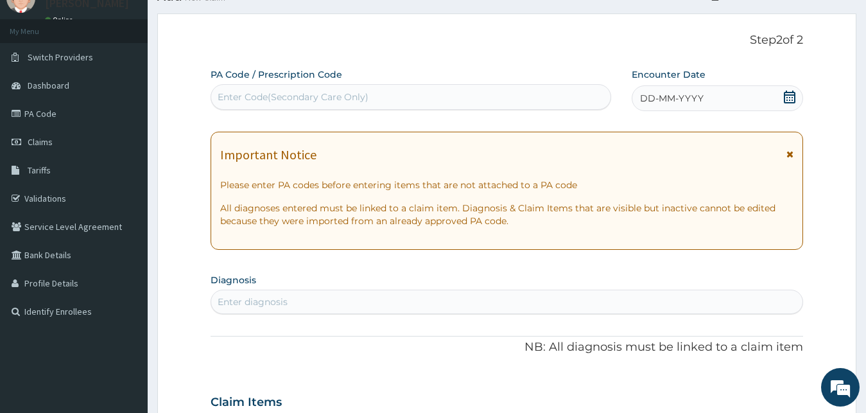
click at [551, 90] on div "Enter Code(Secondary Care Only)" at bounding box center [410, 97] width 399 height 21
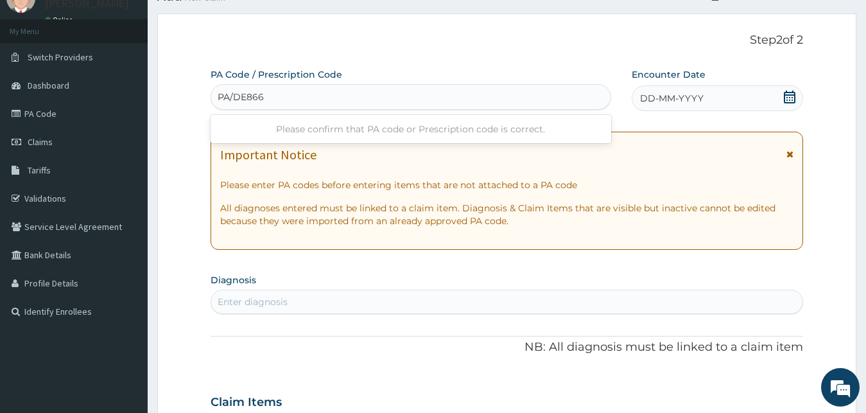
type input "PA/DE8661"
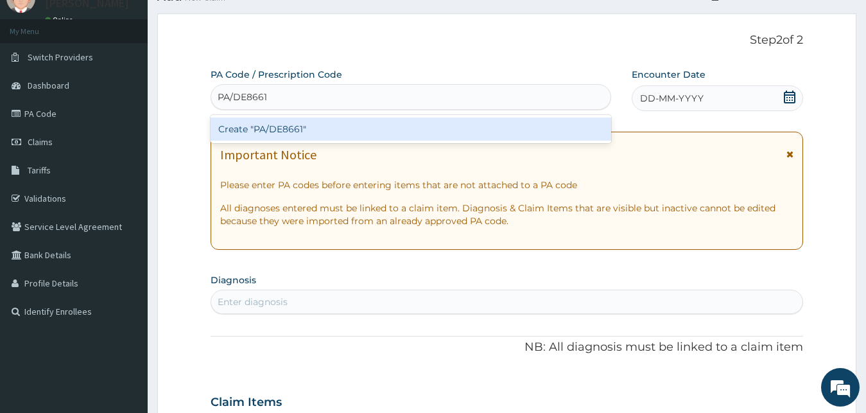
click at [417, 128] on div "Create "PA/DE8661"" at bounding box center [411, 128] width 401 height 23
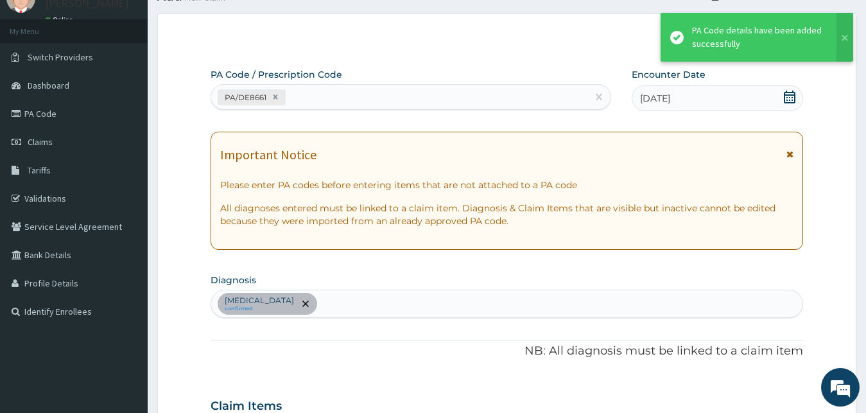
scroll to position [328, 0]
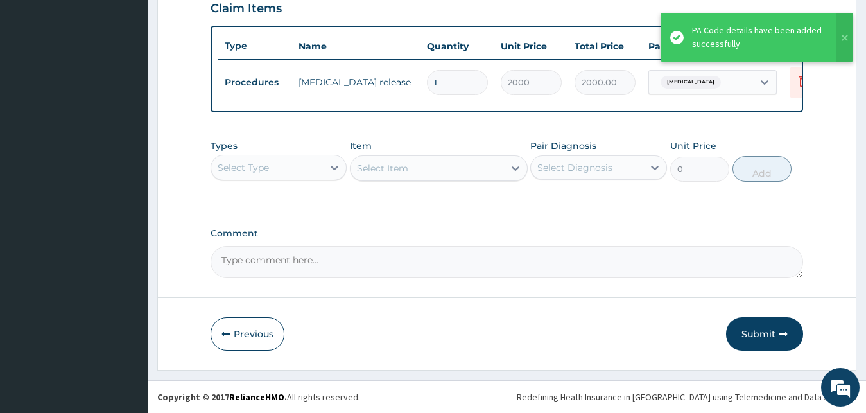
click at [790, 329] on button "Submit" at bounding box center [764, 333] width 77 height 33
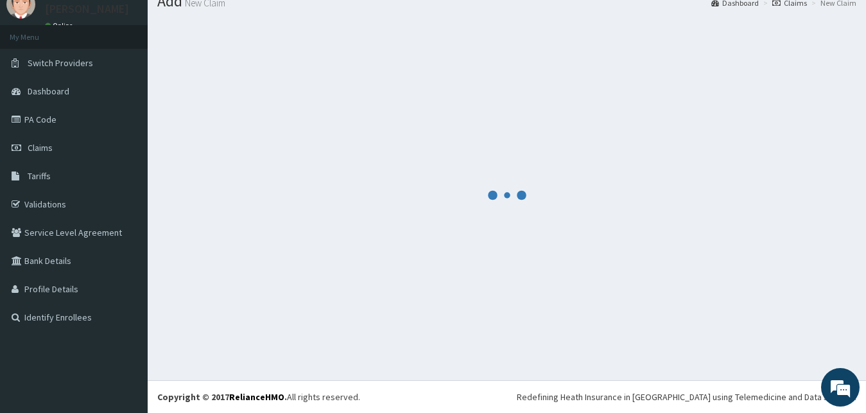
scroll to position [49, 0]
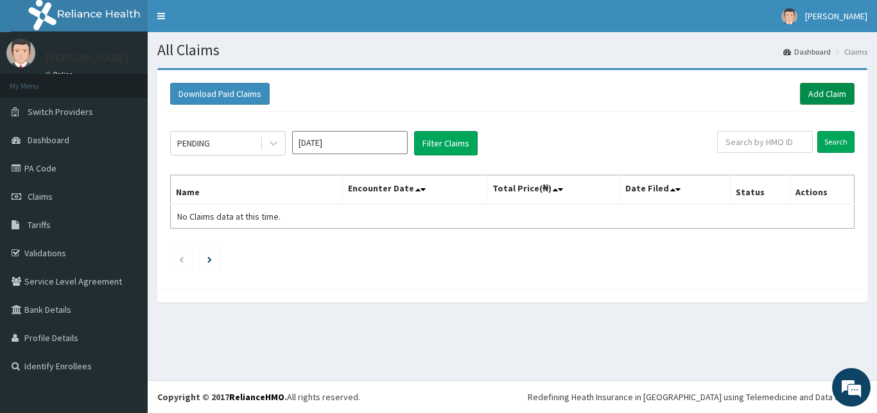
click at [828, 93] on link "Add Claim" at bounding box center [827, 94] width 55 height 22
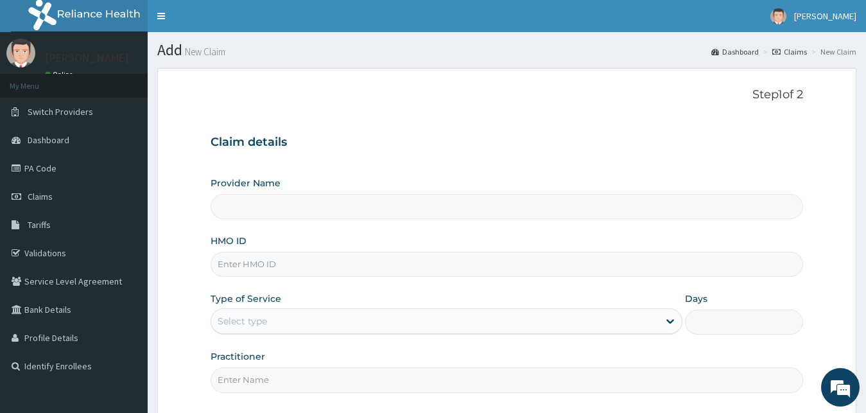
type input "[GEOGRAPHIC_DATA][PERSON_NAME]"
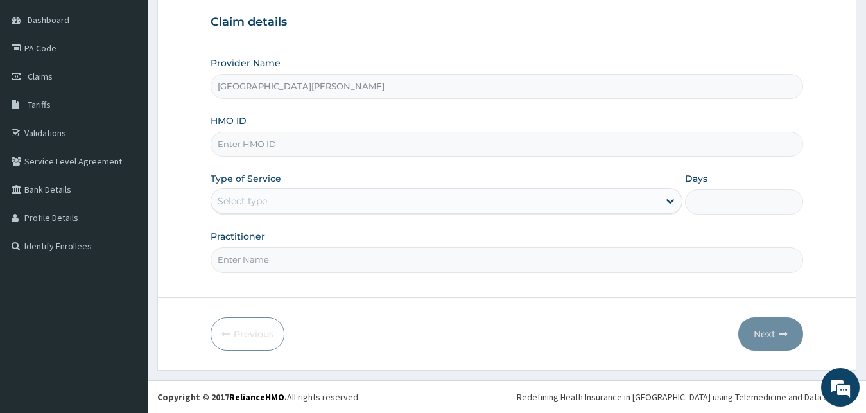
click at [272, 126] on div "HMO ID" at bounding box center [507, 135] width 593 height 42
click at [268, 138] on input "HMO ID" at bounding box center [507, 144] width 593 height 25
type input "CYA/10628/D"
click at [263, 198] on div "Select type" at bounding box center [242, 201] width 49 height 13
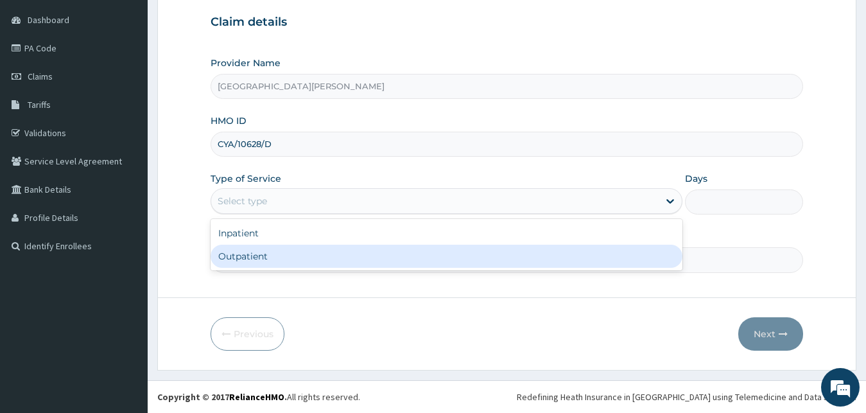
click at [250, 257] on div "Outpatient" at bounding box center [447, 256] width 473 height 23
type input "1"
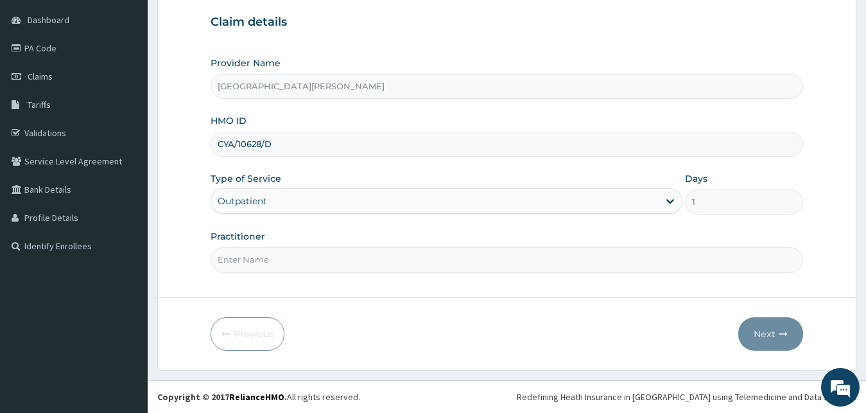
click at [250, 256] on input "Practitioner" at bounding box center [507, 259] width 593 height 25
type input "[PERSON_NAME]"
click at [750, 315] on form "Step 1 of 2 Claim details Provider Name Bee [PERSON_NAME] Hospital HMO ID CYA/1…" at bounding box center [506, 159] width 699 height 422
click at [756, 330] on button "Next" at bounding box center [770, 333] width 65 height 33
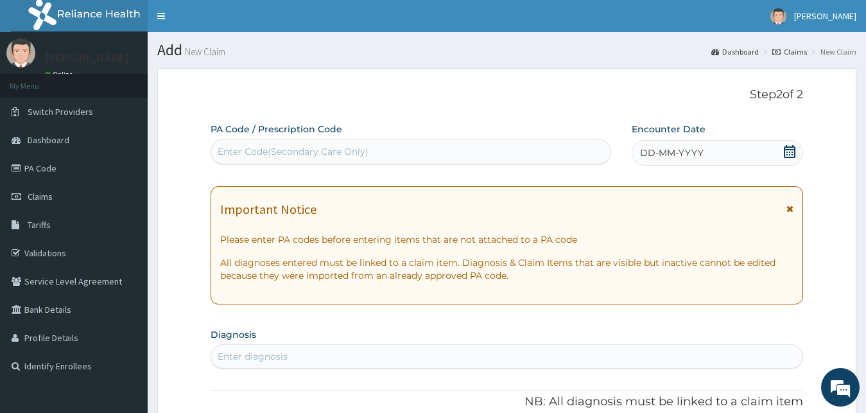
click at [791, 153] on icon at bounding box center [789, 151] width 13 height 13
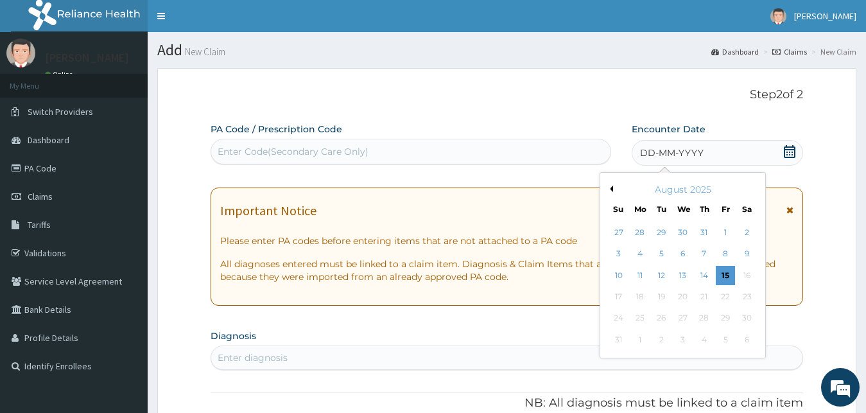
click at [611, 190] on button "Previous Month" at bounding box center [610, 189] width 6 height 6
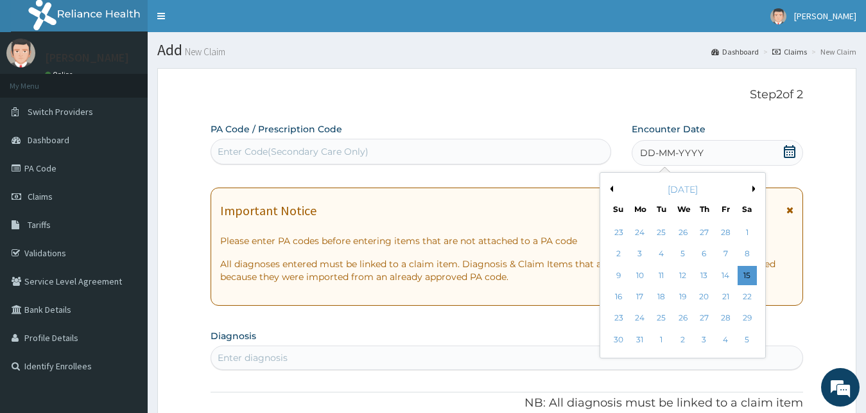
click at [611, 190] on button "Previous Month" at bounding box center [610, 189] width 6 height 6
click at [754, 188] on button "Next Month" at bounding box center [755, 189] width 6 height 6
click at [639, 279] on div "10" at bounding box center [639, 275] width 19 height 19
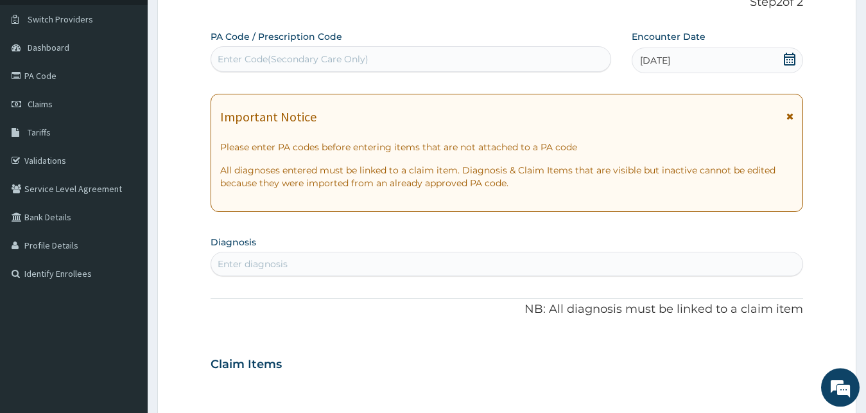
scroll to position [196, 0]
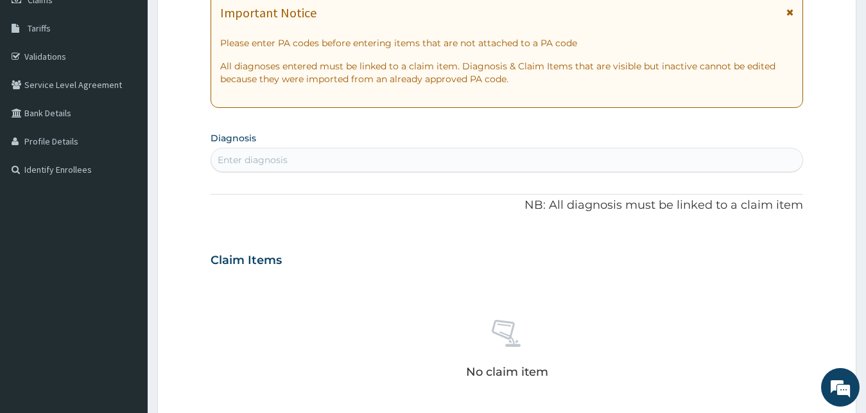
click at [397, 153] on div "Enter diagnosis" at bounding box center [507, 160] width 592 height 21
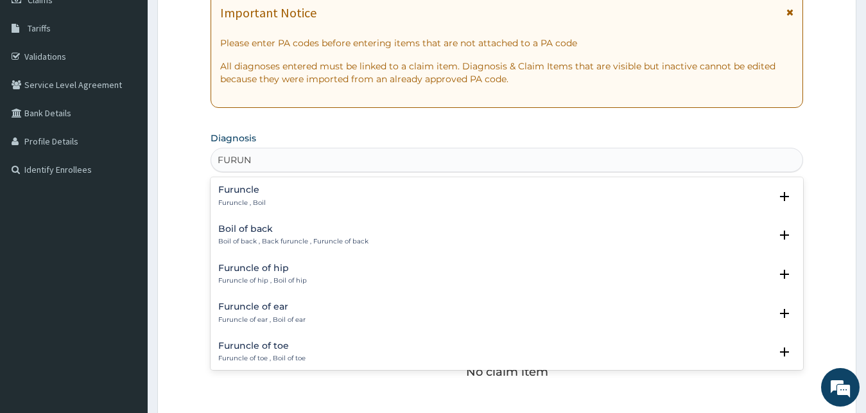
click at [261, 191] on h4 "Furuncle" at bounding box center [242, 190] width 48 height 10
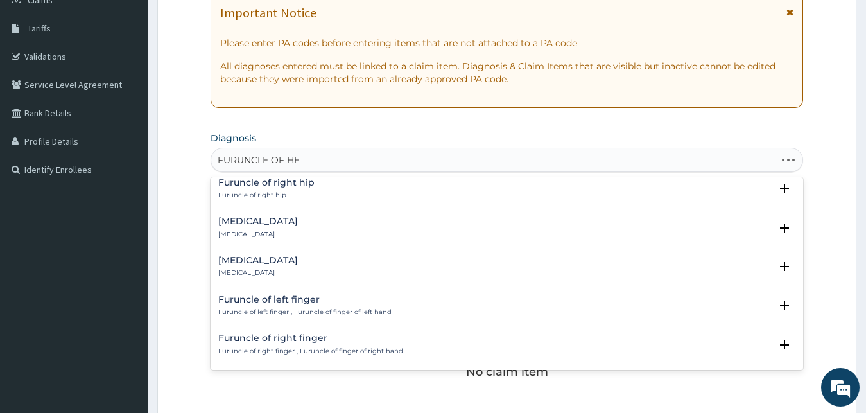
scroll to position [0, 0]
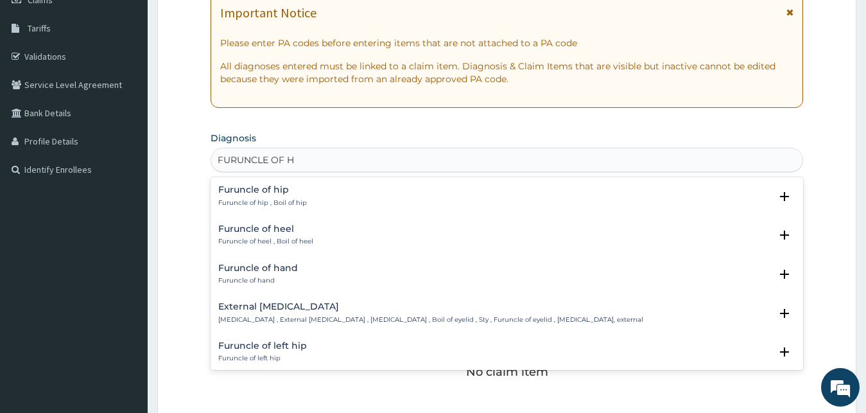
type input "FURUNCLE OF"
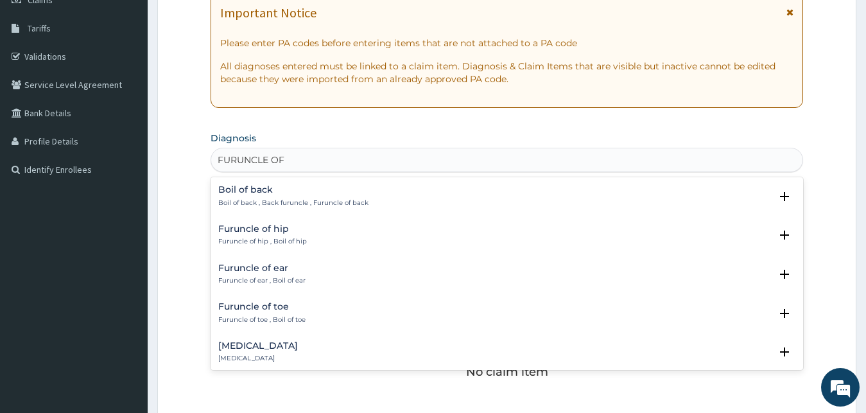
click at [260, 352] on div "[MEDICAL_DATA] [MEDICAL_DATA]" at bounding box center [258, 352] width 80 height 22
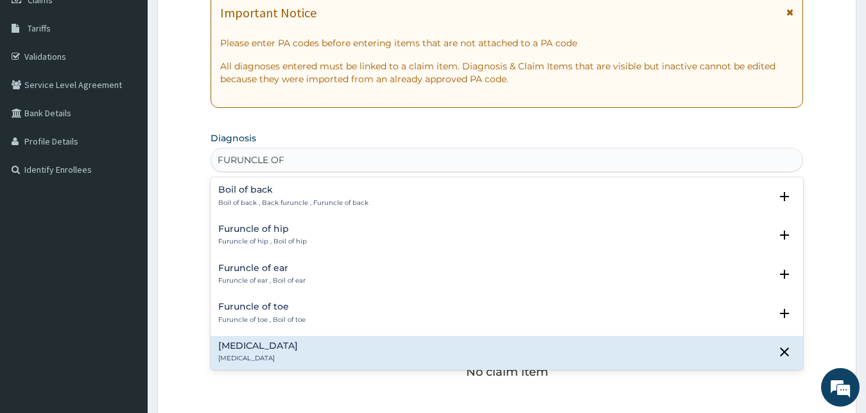
scroll to position [139, 0]
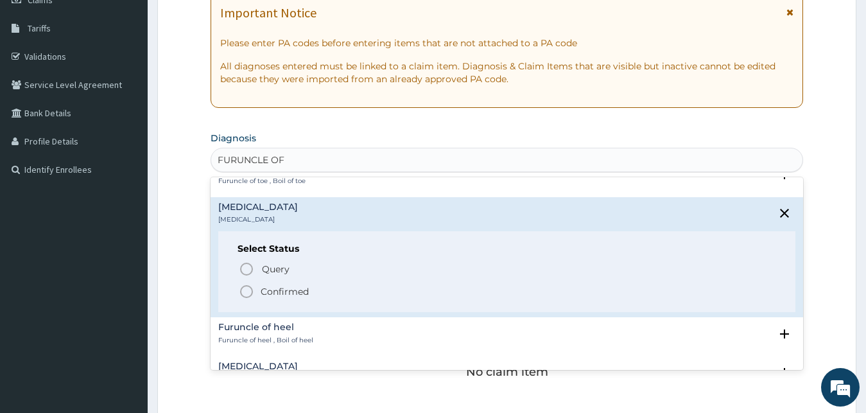
drag, startPoint x: 241, startPoint y: 296, endPoint x: 241, endPoint y: 288, distance: 8.3
click at [241, 295] on icon "status option filled" at bounding box center [246, 291] width 15 height 15
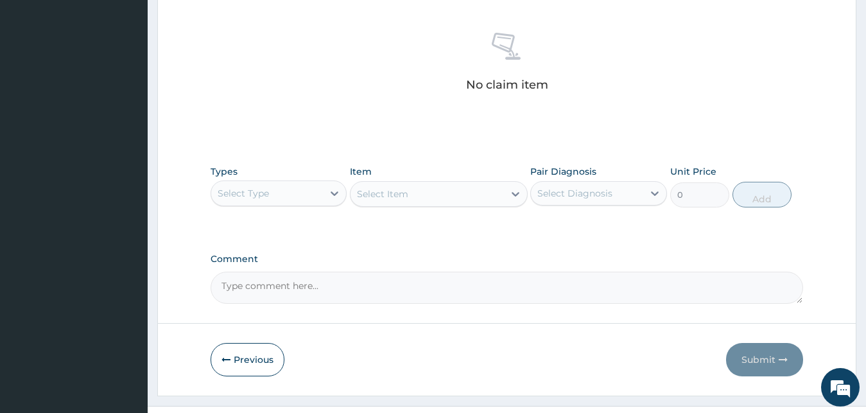
scroll to position [513, 0]
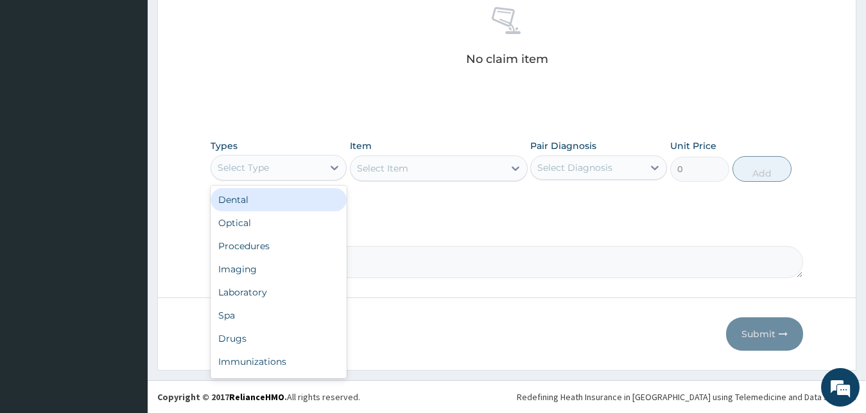
click at [310, 168] on div "Select Type" at bounding box center [267, 167] width 112 height 21
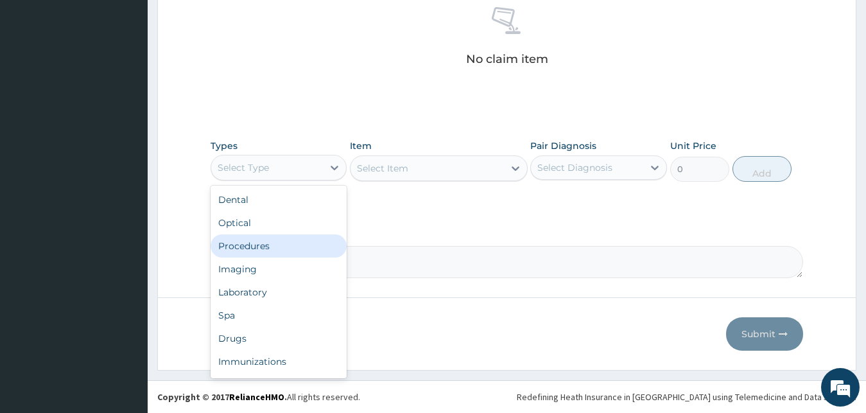
click at [271, 241] on div "Procedures" at bounding box center [279, 245] width 137 height 23
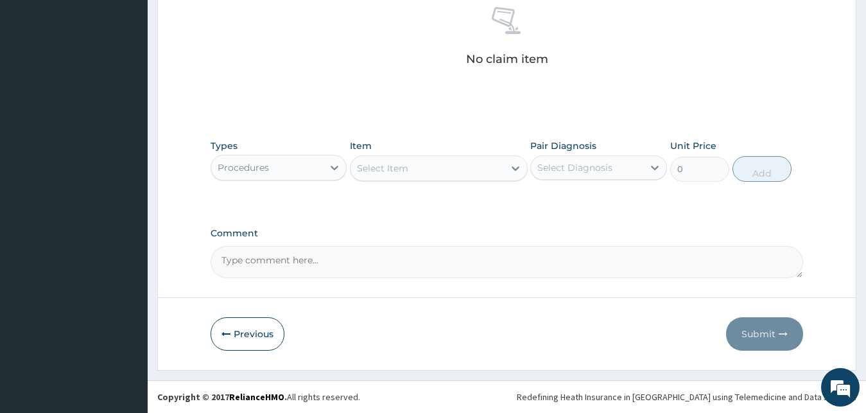
click at [449, 167] on div "Select Item" at bounding box center [427, 168] width 153 height 21
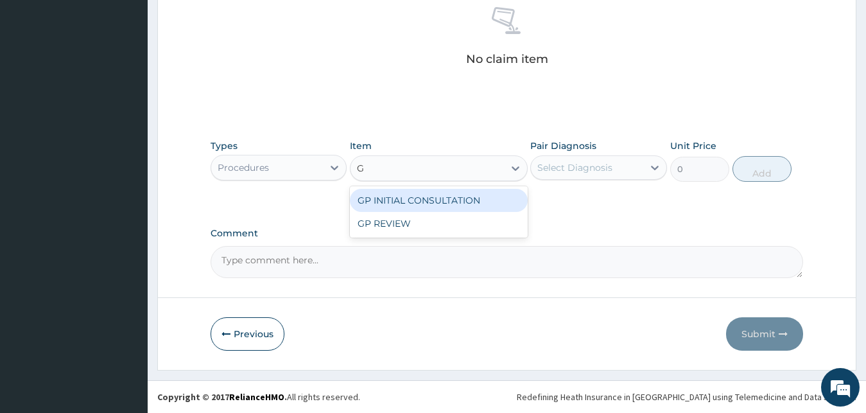
type input "GP"
click at [422, 205] on div "GP INITIAL CONSULTATION" at bounding box center [439, 200] width 178 height 23
type input "2000"
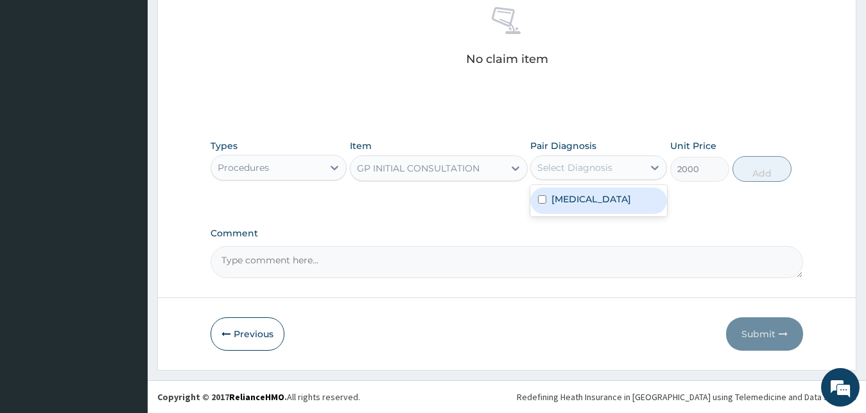
click at [569, 175] on div "Select Diagnosis" at bounding box center [587, 167] width 112 height 21
click at [579, 199] on label "Furuncle of face" at bounding box center [591, 199] width 80 height 13
checkbox input "true"
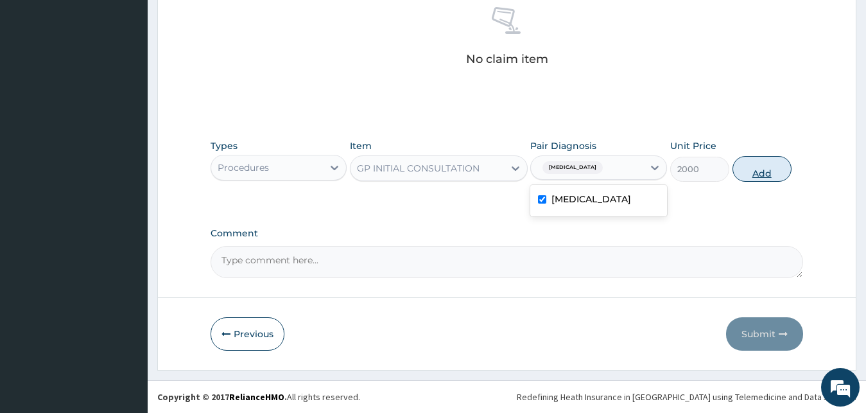
click at [764, 160] on button "Add" at bounding box center [762, 169] width 59 height 26
type input "0"
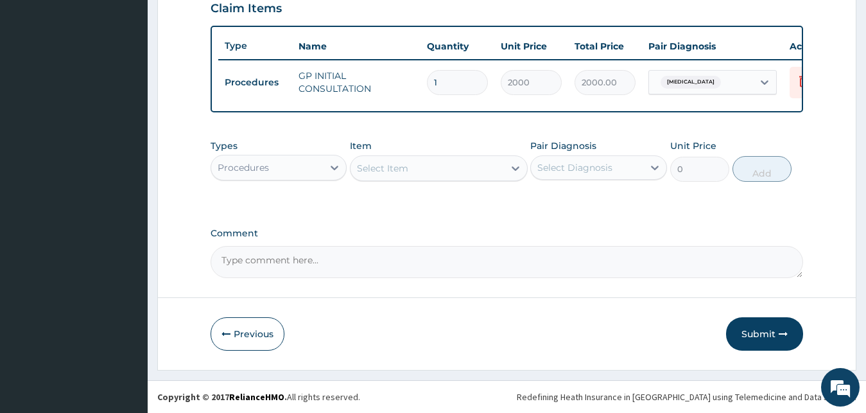
scroll to position [463, 0]
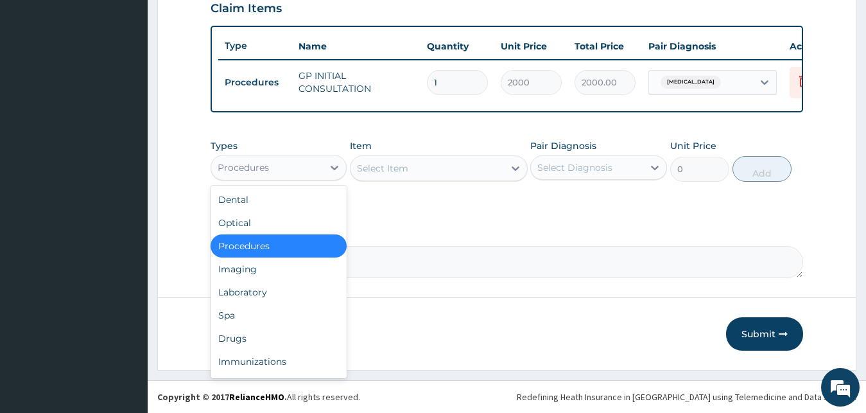
click at [311, 166] on div "Procedures" at bounding box center [267, 167] width 112 height 21
drag, startPoint x: 251, startPoint y: 349, endPoint x: 248, endPoint y: 337, distance: 12.0
click at [252, 348] on div "Drugs" at bounding box center [279, 338] width 137 height 23
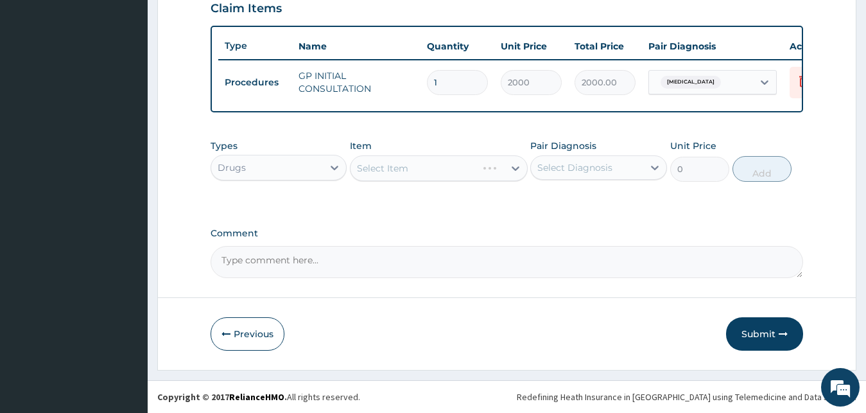
click at [379, 166] on div "Select Item" at bounding box center [439, 168] width 178 height 26
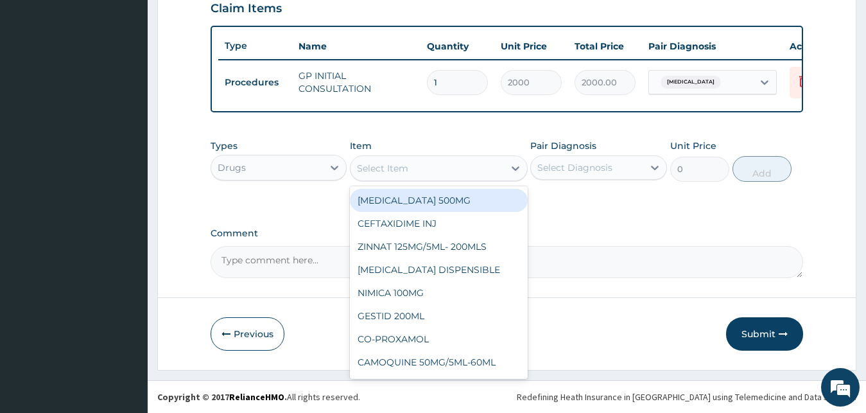
click at [381, 168] on div "Select Item" at bounding box center [382, 168] width 51 height 13
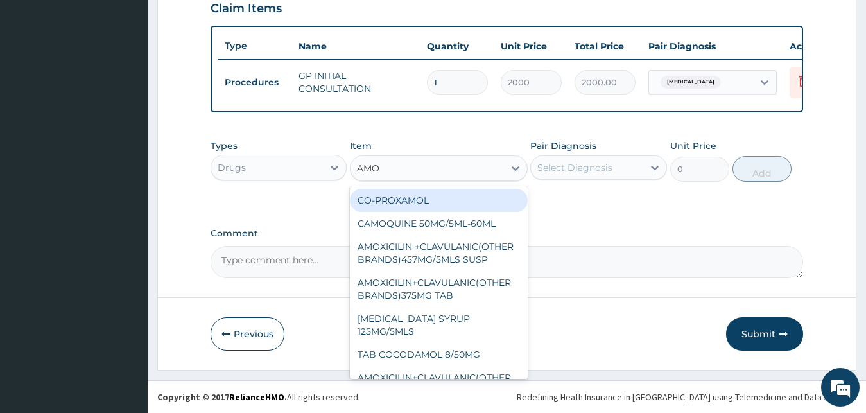
type input "AMOX"
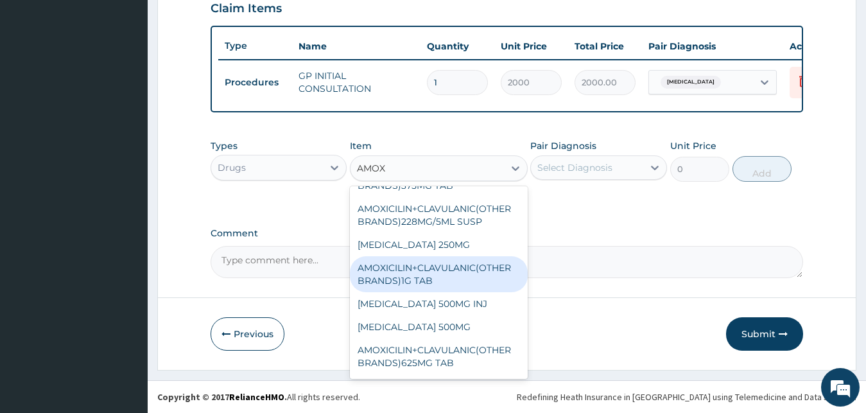
scroll to position [134, 0]
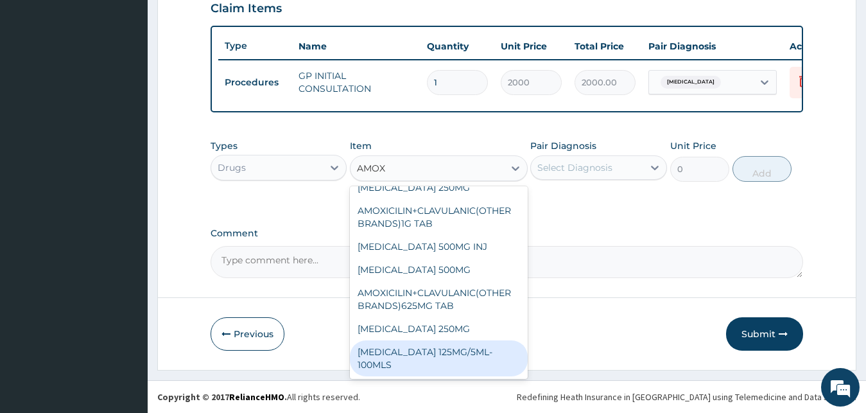
click at [432, 356] on div "AMOXYCILLIN 125MG/5ML-100MLS" at bounding box center [439, 358] width 178 height 36
type input "552"
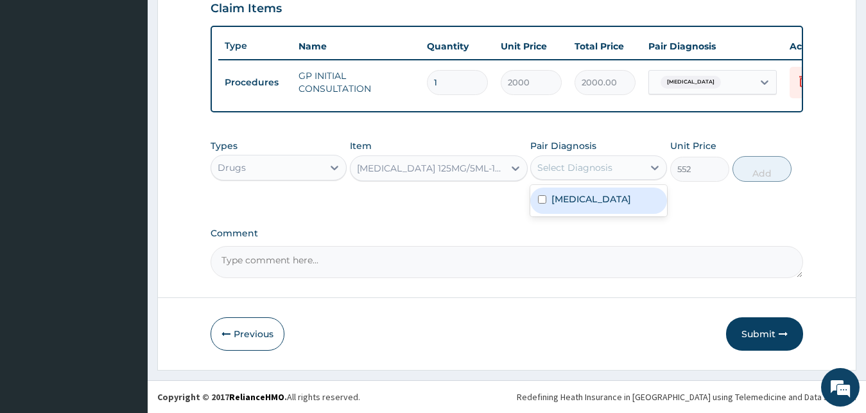
click at [599, 171] on div "Select Diagnosis" at bounding box center [574, 167] width 75 height 13
click at [598, 202] on label "Furuncle of face" at bounding box center [591, 199] width 80 height 13
checkbox input "true"
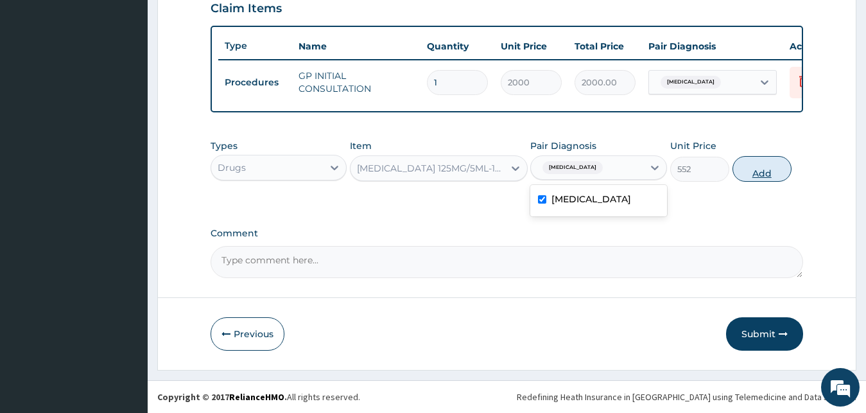
click at [767, 171] on button "Add" at bounding box center [762, 169] width 59 height 26
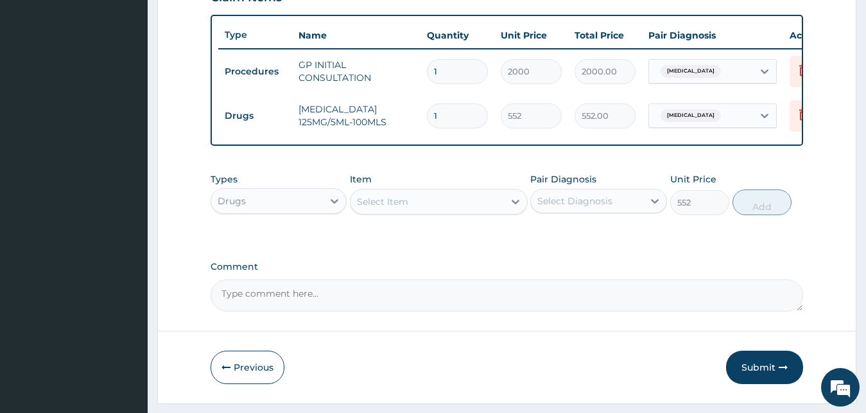
type input "0"
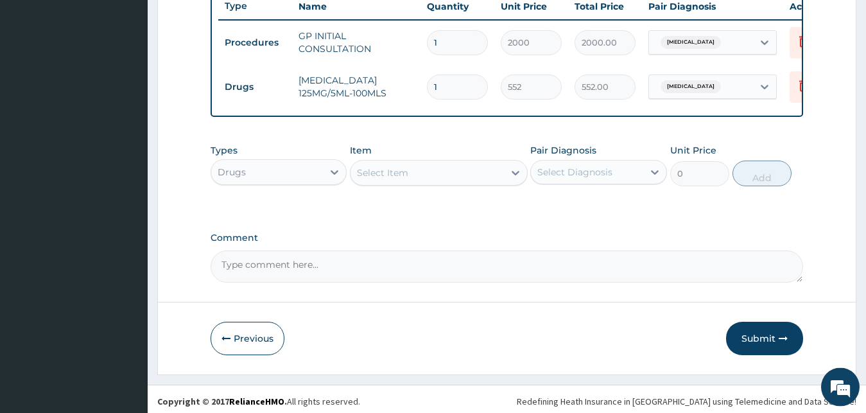
scroll to position [507, 0]
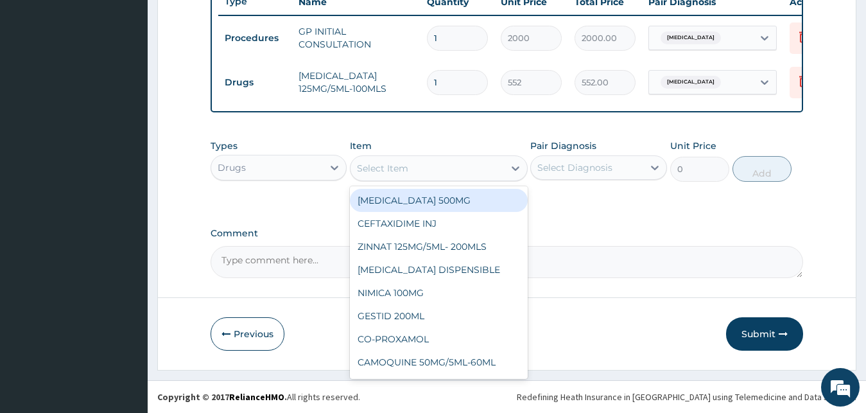
click at [401, 169] on div "Select Item" at bounding box center [382, 168] width 51 height 13
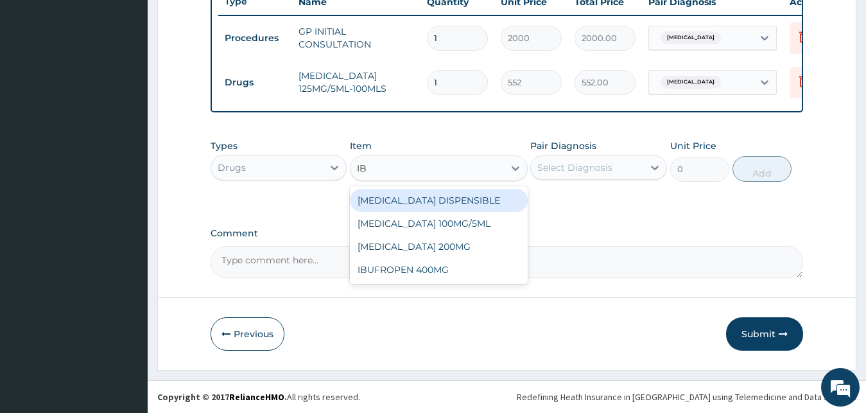
type input "IBU"
click at [433, 200] on div "IBUPROFEN 100MG/5ML" at bounding box center [439, 200] width 178 height 23
type input "552"
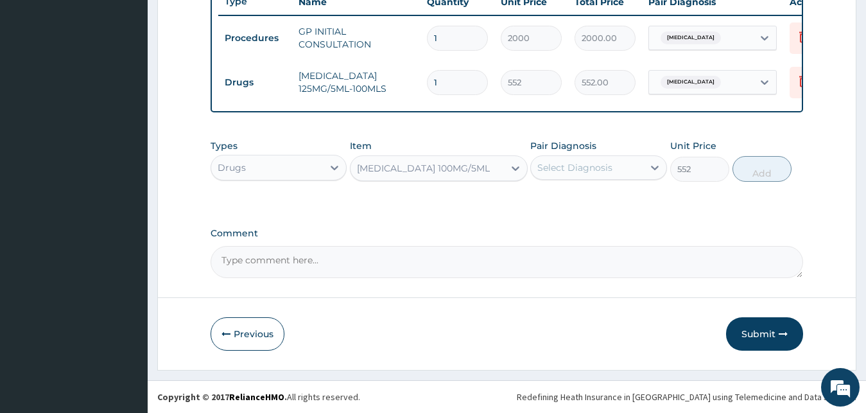
click at [597, 175] on div "Select Diagnosis" at bounding box center [587, 167] width 112 height 21
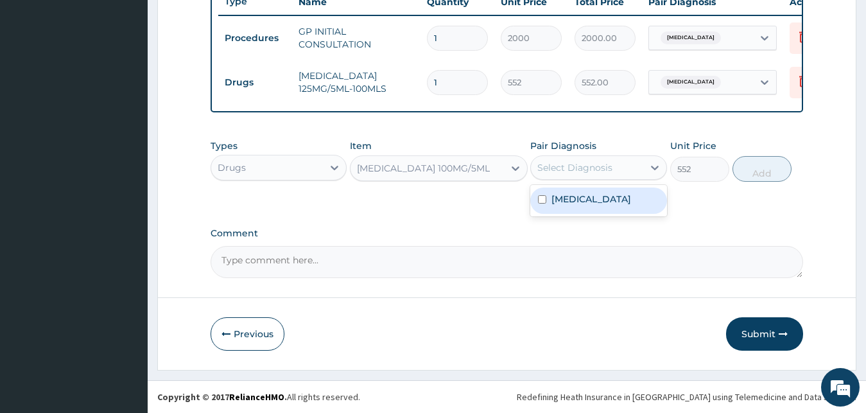
click at [582, 199] on label "Furuncle of face" at bounding box center [591, 199] width 80 height 13
checkbox input "true"
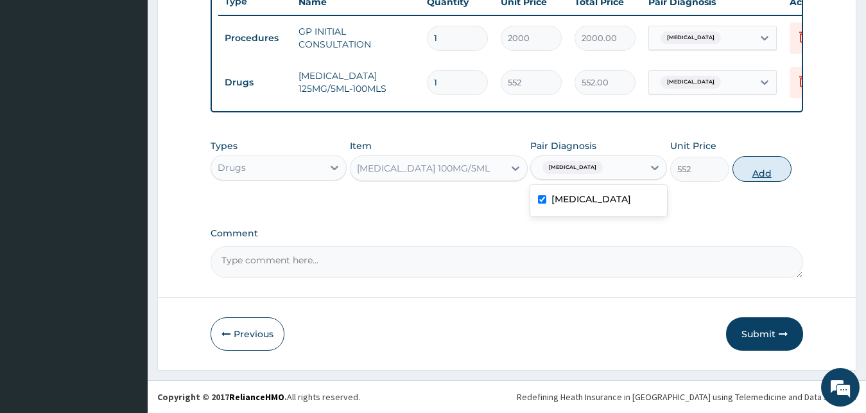
click at [758, 178] on button "Add" at bounding box center [762, 169] width 59 height 26
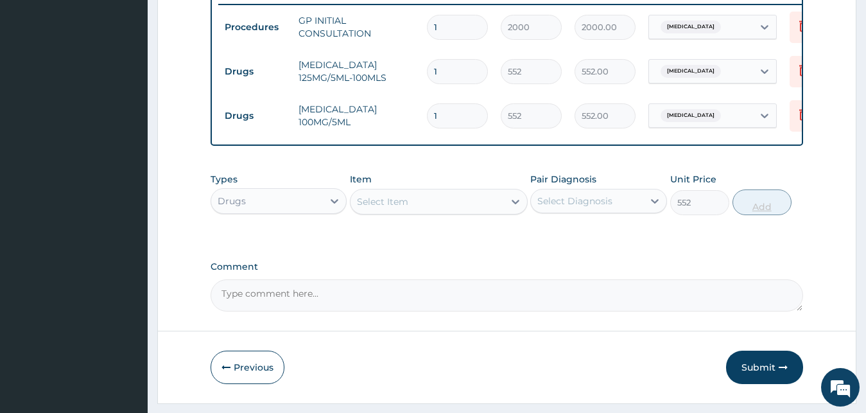
type input "0"
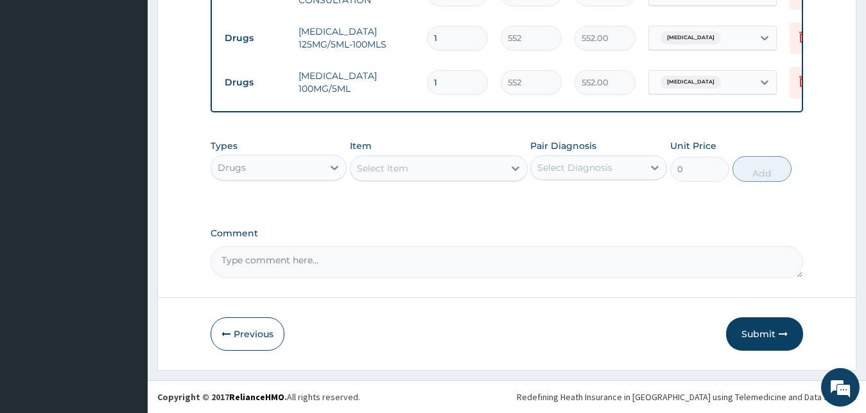
drag, startPoint x: 776, startPoint y: 340, endPoint x: 724, endPoint y: 309, distance: 60.7
click at [775, 337] on button "Submit" at bounding box center [764, 333] width 77 height 33
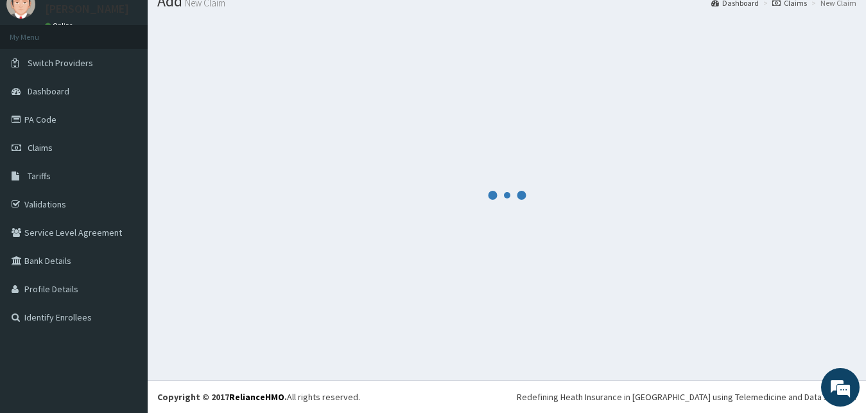
scroll to position [49, 0]
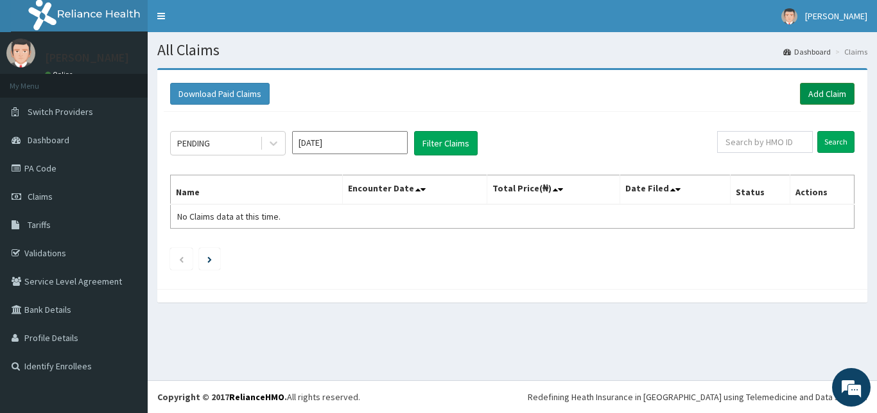
click at [840, 94] on link "Add Claim" at bounding box center [827, 94] width 55 height 22
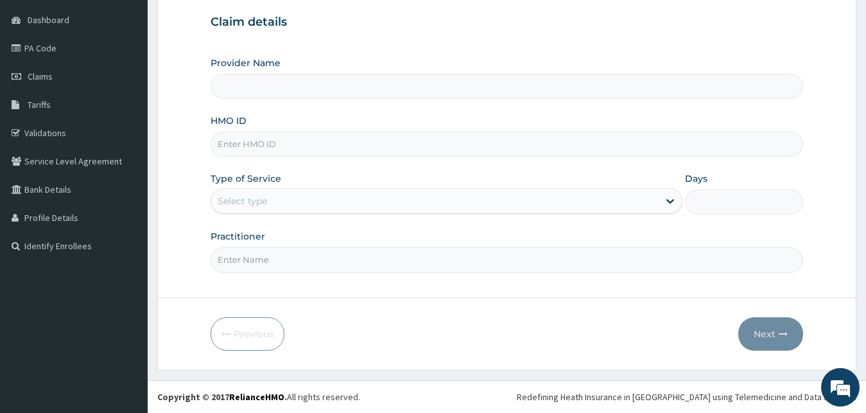
scroll to position [120, 0]
click at [229, 132] on div "HMO ID" at bounding box center [507, 135] width 593 height 42
click at [232, 141] on input "HMO ID" at bounding box center [507, 144] width 593 height 25
type input "[GEOGRAPHIC_DATA][PERSON_NAME]"
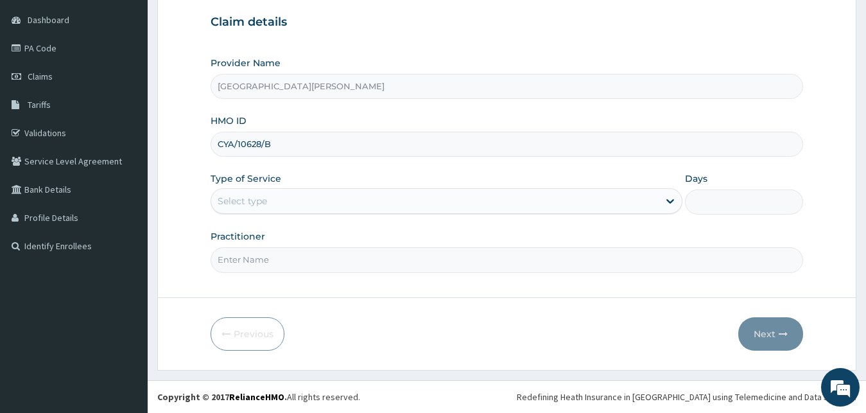
type input "CYA/10628/B"
click at [253, 205] on div "Select type" at bounding box center [242, 201] width 49 height 13
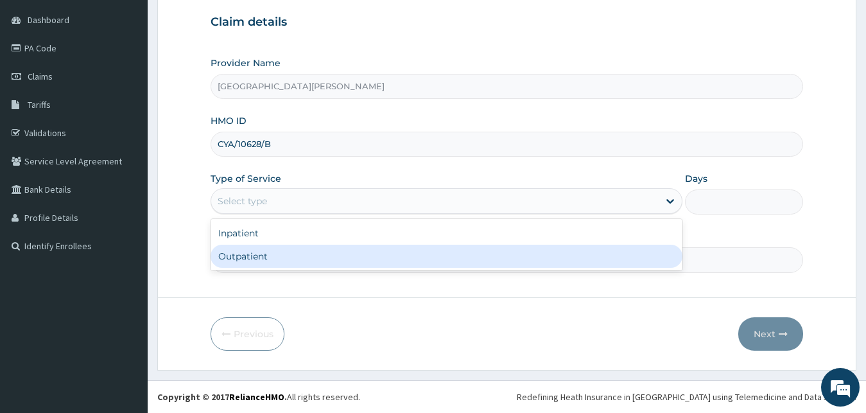
click at [263, 259] on div "Outpatient" at bounding box center [447, 256] width 473 height 23
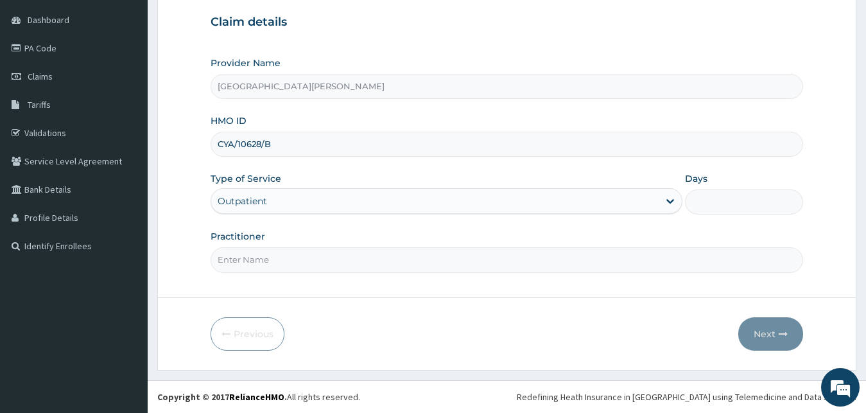
type input "1"
click at [422, 267] on input "Practitioner" at bounding box center [507, 259] width 593 height 25
type input "DR FRANK"
click at [756, 327] on button "Next" at bounding box center [770, 333] width 65 height 33
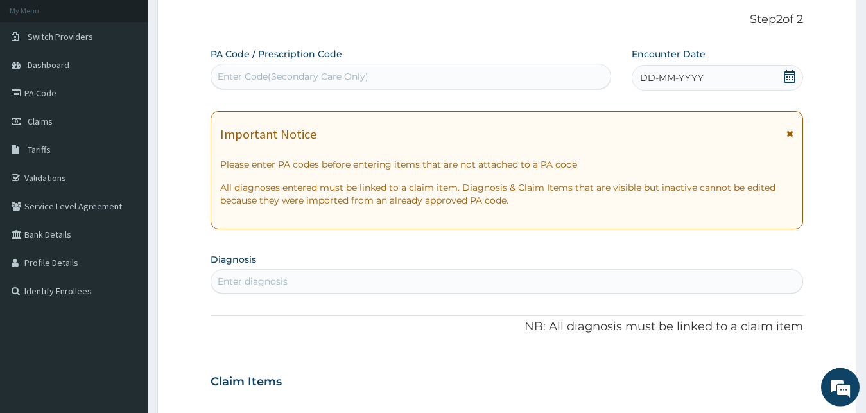
scroll to position [55, 0]
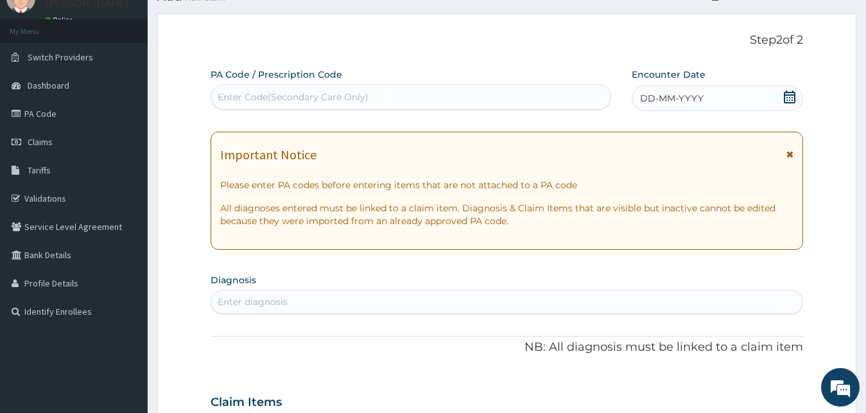
click at [789, 95] on icon at bounding box center [790, 97] width 12 height 13
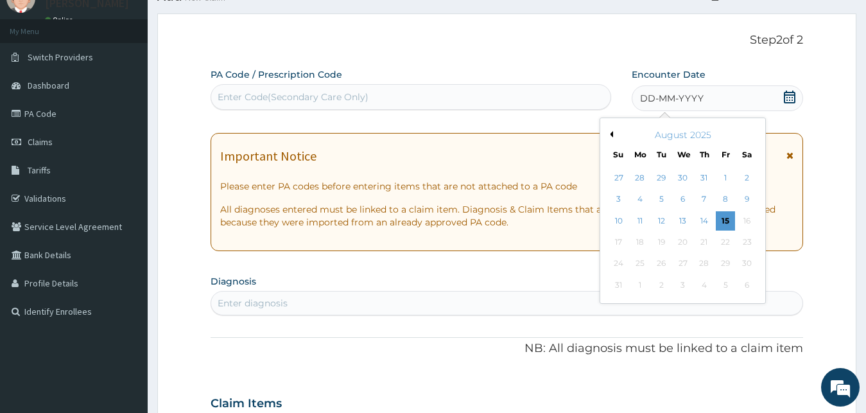
click at [611, 136] on button "Previous Month" at bounding box center [610, 134] width 6 height 6
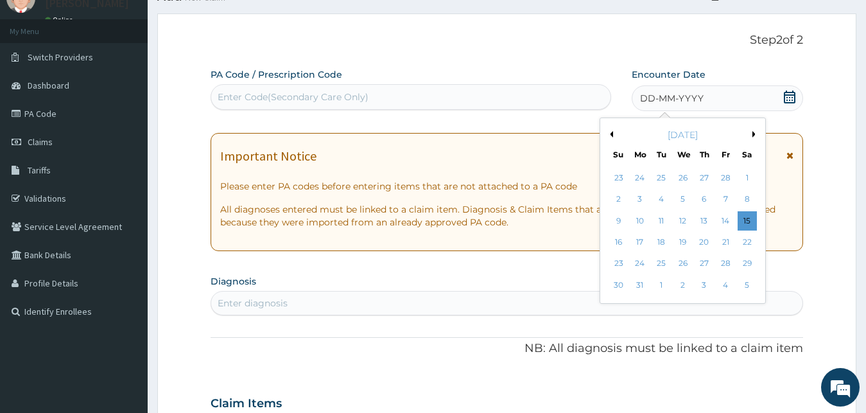
click at [612, 135] on button "Previous Month" at bounding box center [610, 134] width 6 height 6
click at [639, 221] on div "10" at bounding box center [639, 220] width 19 height 19
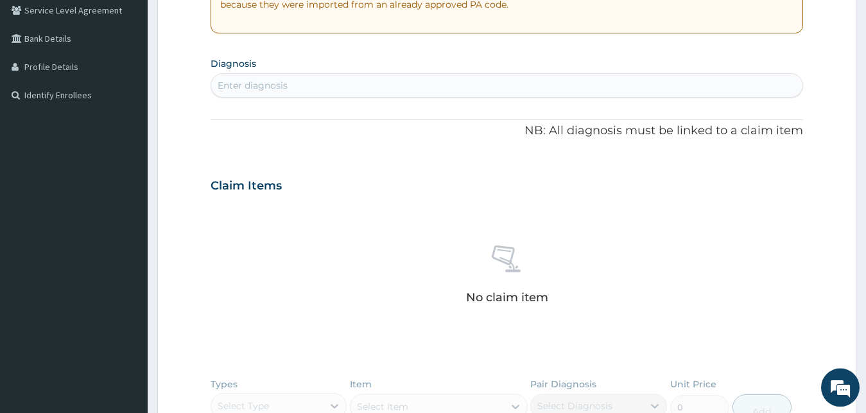
scroll to position [251, 0]
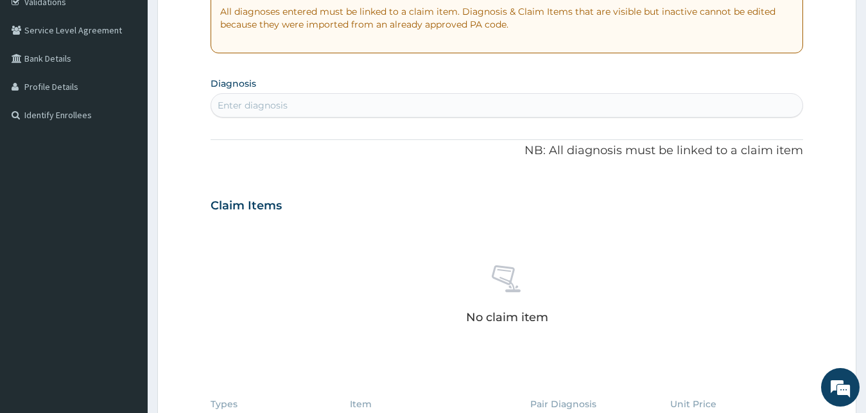
click at [393, 105] on div "Enter diagnosis" at bounding box center [507, 105] width 592 height 21
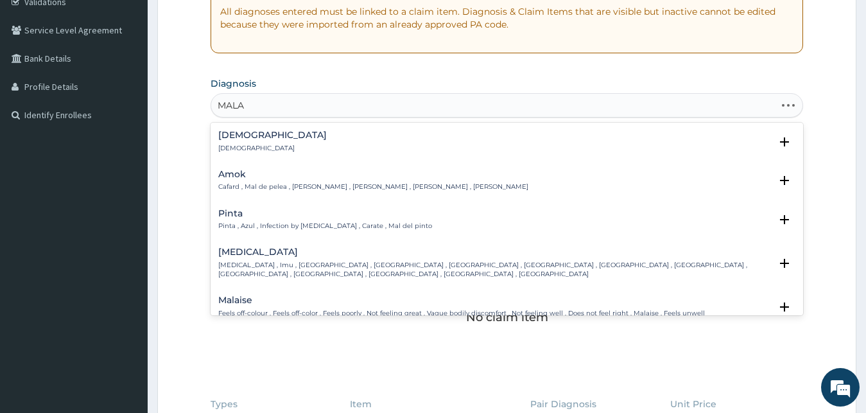
type input "MALAR"
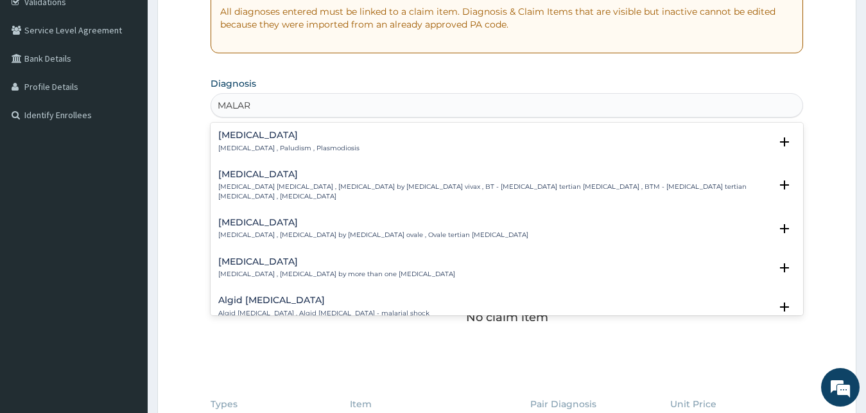
click at [276, 143] on div "[MEDICAL_DATA] [MEDICAL_DATA] , Paludism , Plasmodiosis" at bounding box center [288, 141] width 141 height 22
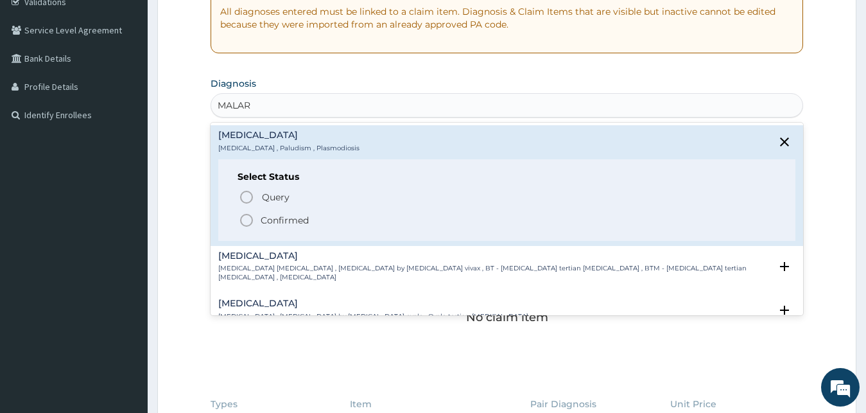
click at [246, 216] on icon "status option filled" at bounding box center [246, 220] width 15 height 15
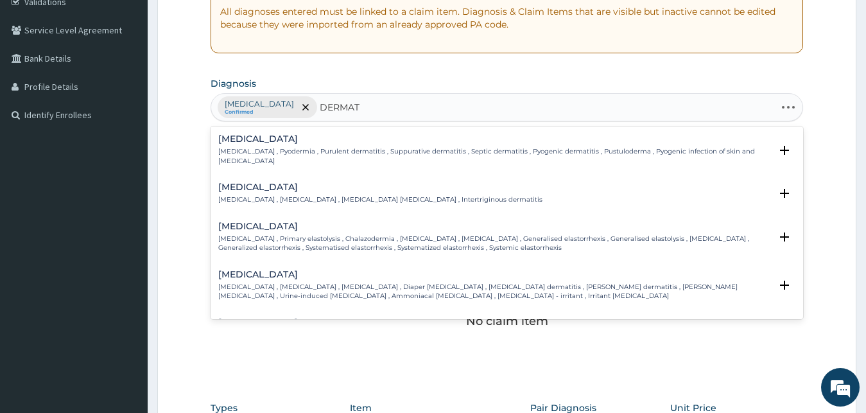
type input "DERMATI"
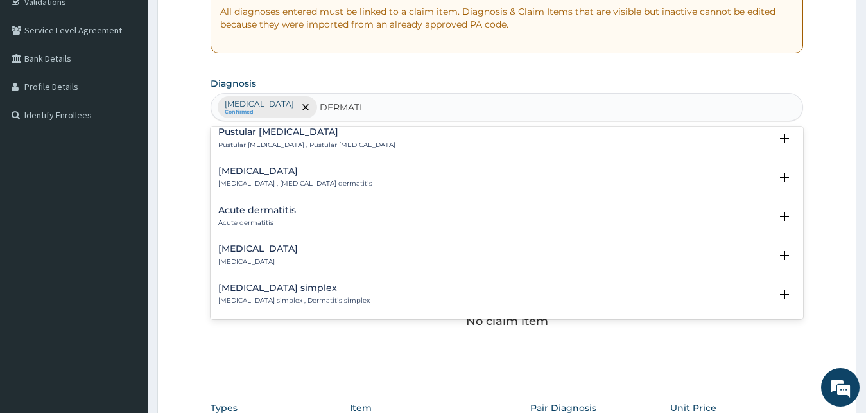
scroll to position [555, 0]
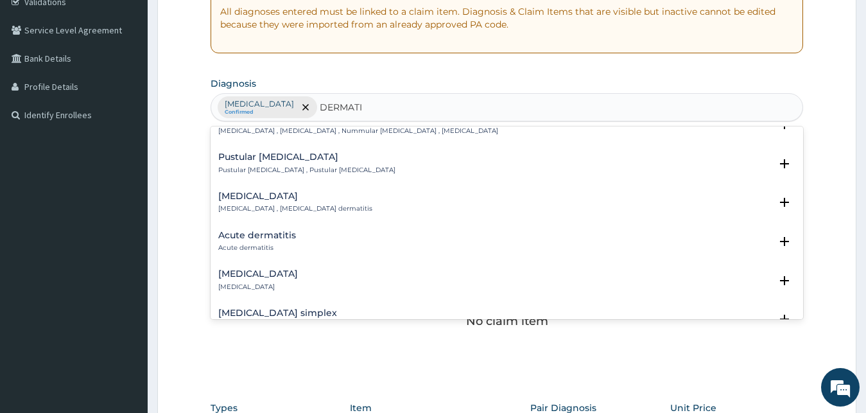
click at [249, 230] on h4 "Acute dermatitis" at bounding box center [257, 235] width 78 height 10
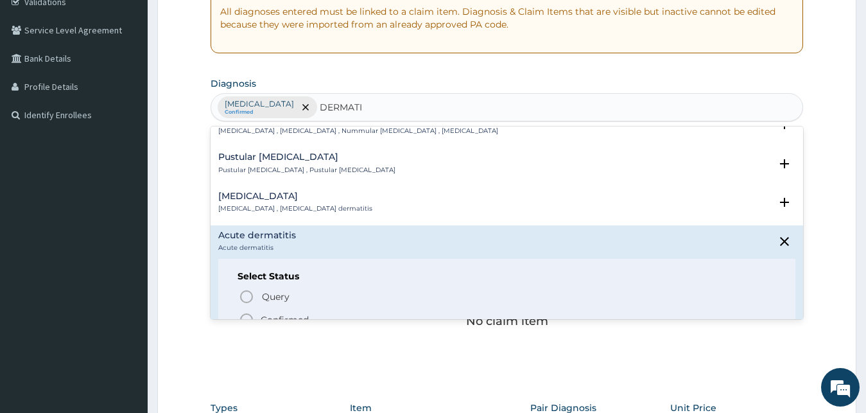
drag, startPoint x: 241, startPoint y: 312, endPoint x: 263, endPoint y: 259, distance: 57.3
click at [241, 314] on circle "status option filled" at bounding box center [247, 320] width 12 height 12
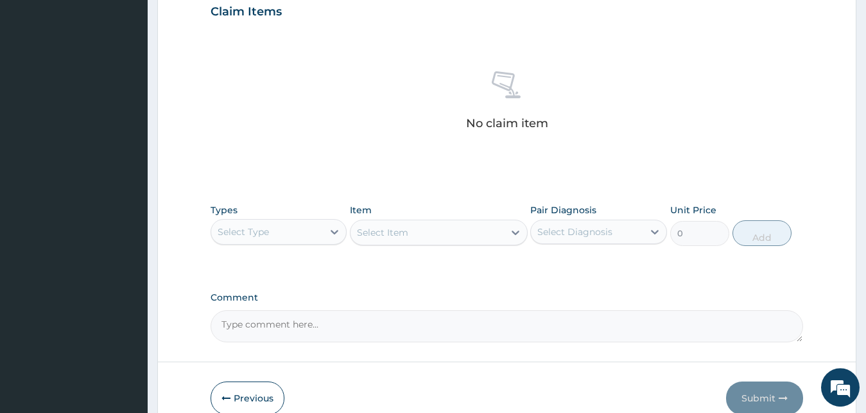
scroll to position [513, 0]
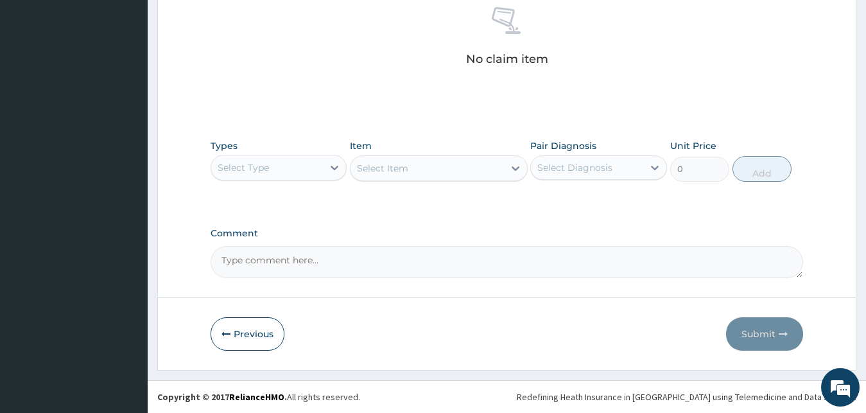
drag, startPoint x: 334, startPoint y: 163, endPoint x: 334, endPoint y: 182, distance: 19.3
click at [334, 166] on icon at bounding box center [334, 167] width 13 height 13
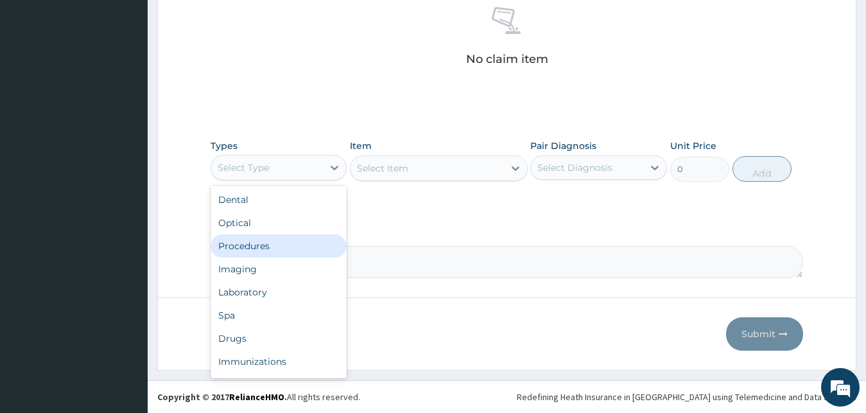
click at [268, 245] on div "Procedures" at bounding box center [279, 245] width 137 height 23
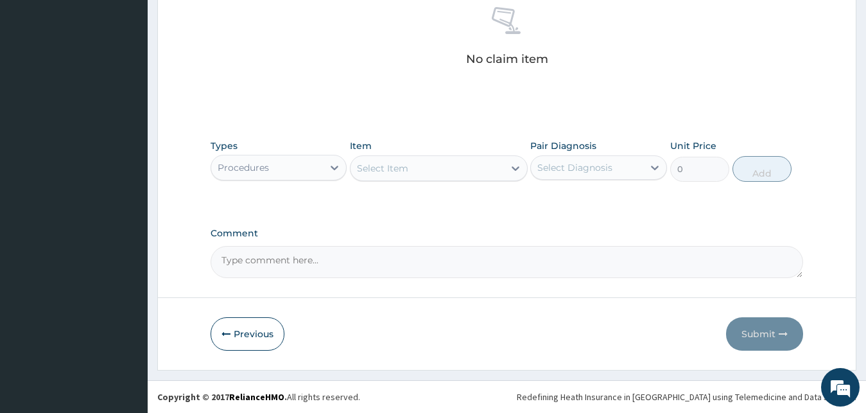
click at [415, 162] on div "Select Item" at bounding box center [427, 168] width 153 height 21
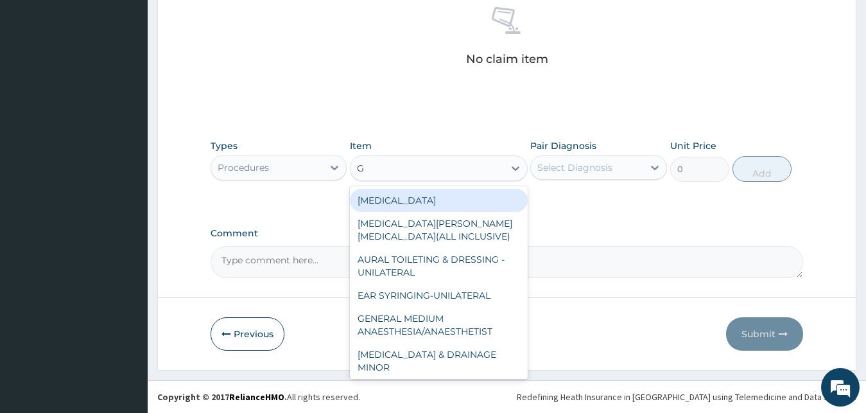
type input "GP"
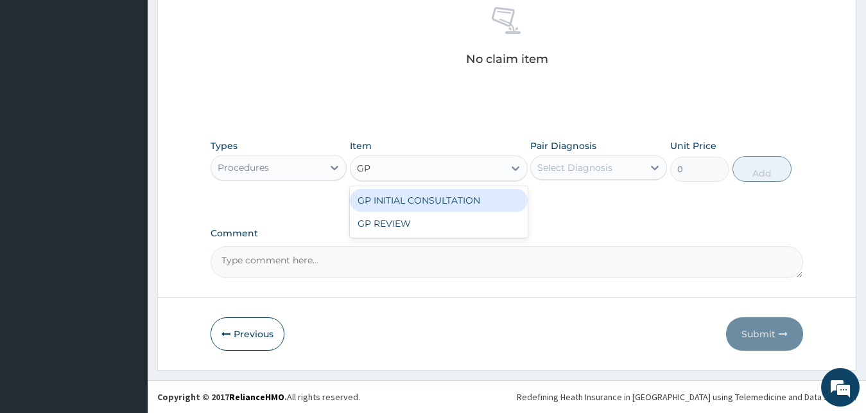
click at [469, 202] on div "GP INITIAL CONSULTATION" at bounding box center [439, 200] width 178 height 23
type input "2000"
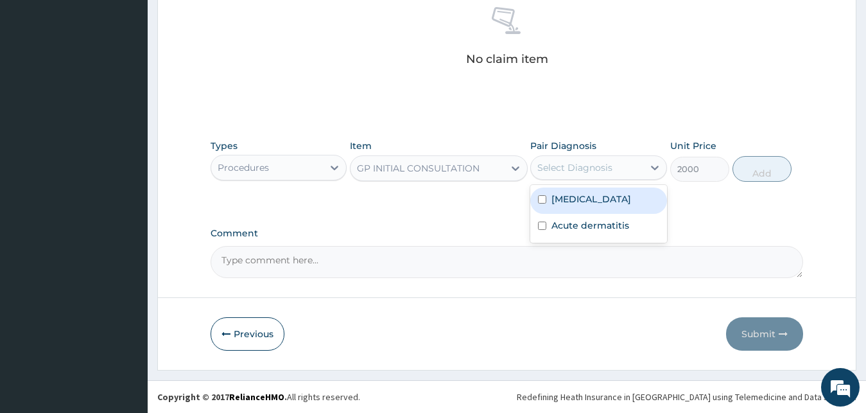
click at [607, 170] on div "Select Diagnosis" at bounding box center [574, 167] width 75 height 13
click at [589, 202] on div "[MEDICAL_DATA]" at bounding box center [598, 200] width 137 height 26
checkbox input "true"
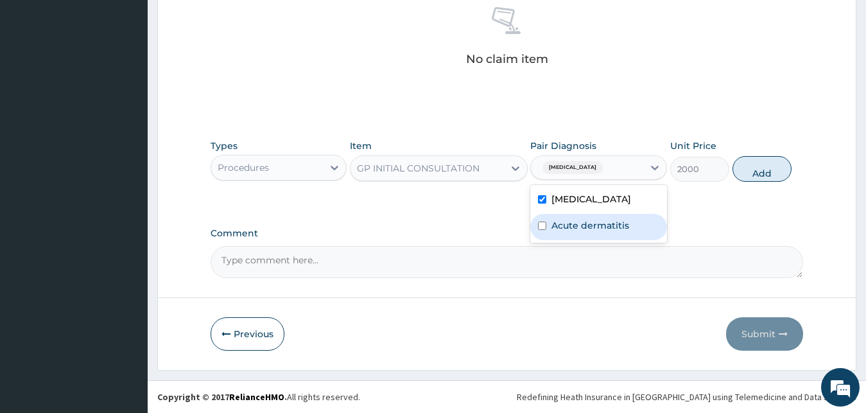
click at [596, 238] on div "Acute dermatitis" at bounding box center [598, 227] width 137 height 26
checkbox input "true"
click at [761, 169] on button "Add" at bounding box center [762, 169] width 59 height 26
type input "0"
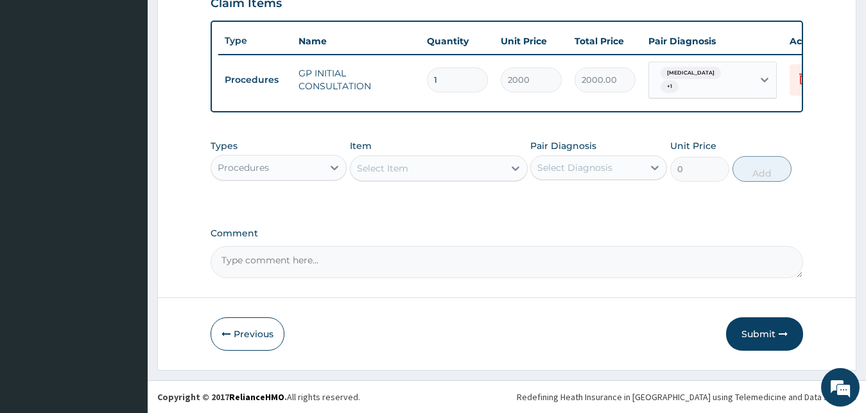
scroll to position [463, 0]
click at [334, 157] on div at bounding box center [334, 167] width 23 height 23
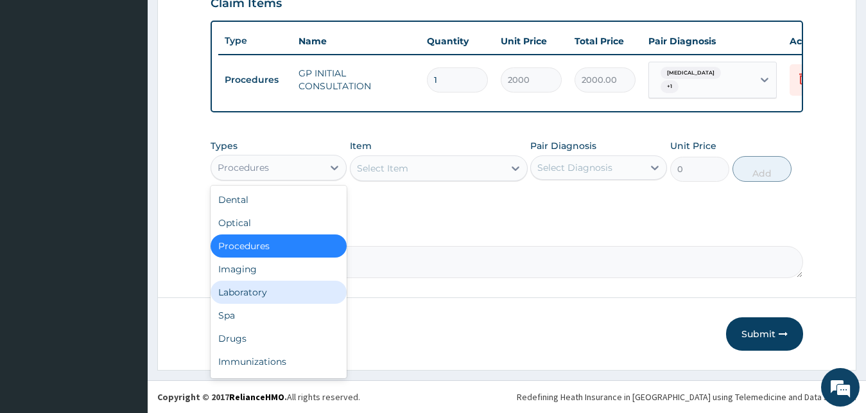
click at [261, 297] on div "Laboratory" at bounding box center [279, 292] width 137 height 23
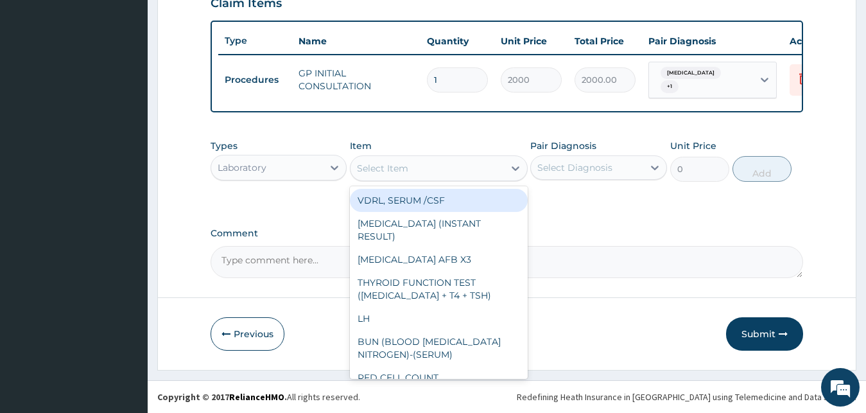
click at [446, 164] on div "Select Item" at bounding box center [427, 168] width 153 height 21
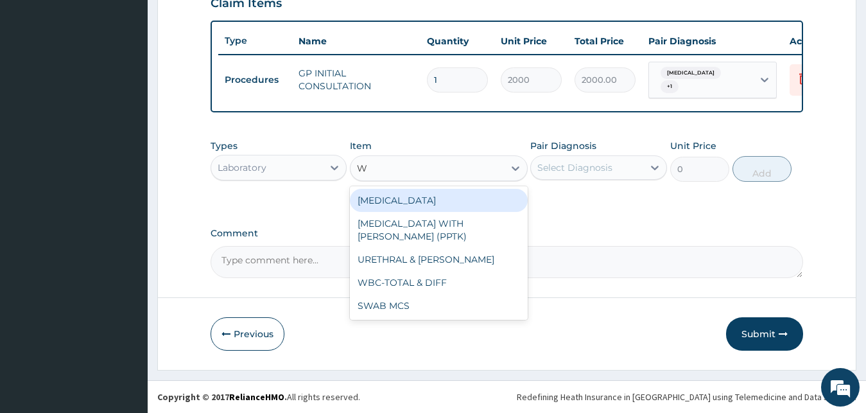
type input "WB"
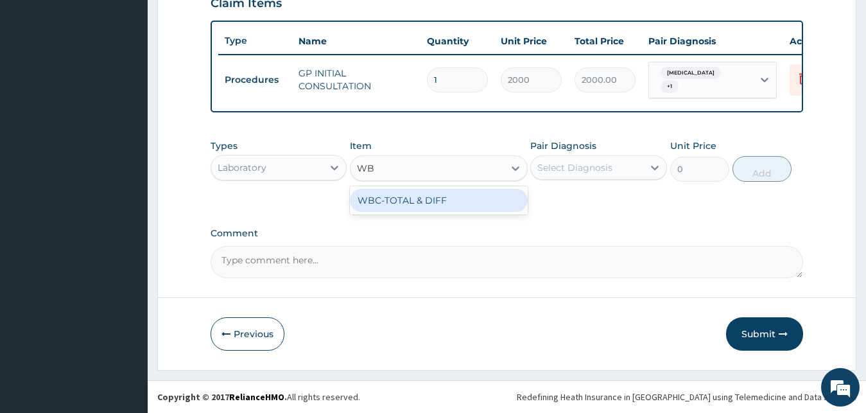
click at [447, 195] on div "WBC-TOTAL & DIFF" at bounding box center [439, 200] width 178 height 23
type input "1500"
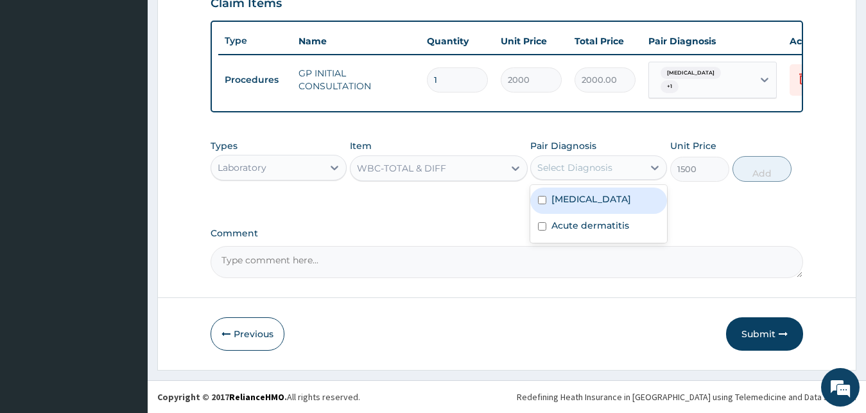
click at [593, 160] on div "Select Diagnosis" at bounding box center [587, 167] width 112 height 21
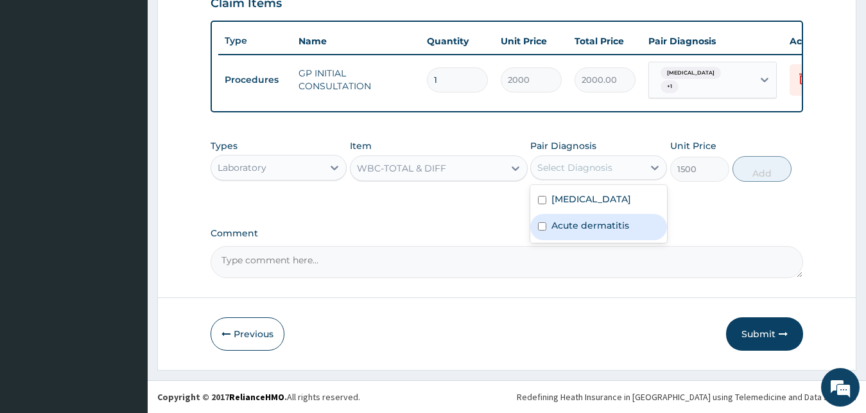
click at [569, 225] on label "Acute dermatitis" at bounding box center [590, 225] width 78 height 13
checkbox input "true"
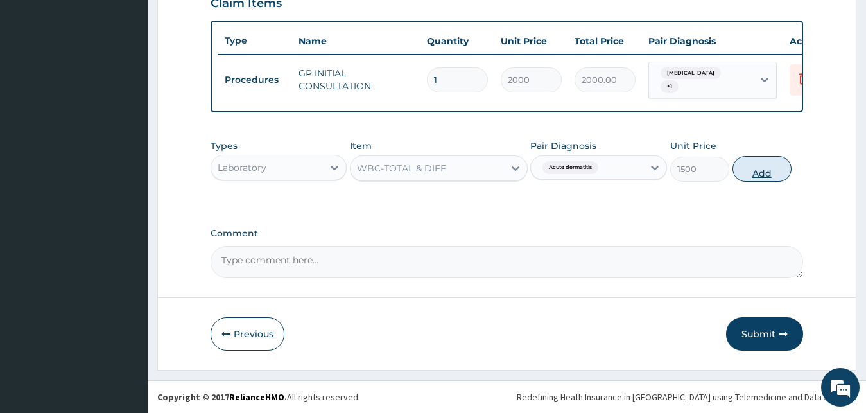
click at [788, 167] on button "Add" at bounding box center [762, 169] width 59 height 26
type input "0"
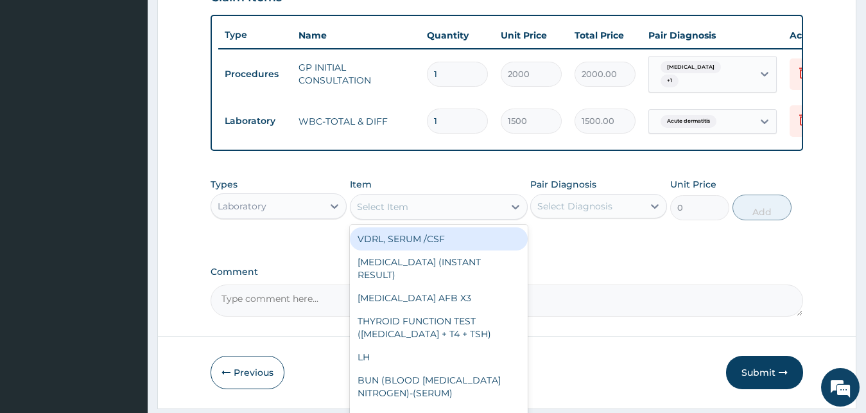
click at [409, 203] on div "Select Item" at bounding box center [427, 206] width 153 height 21
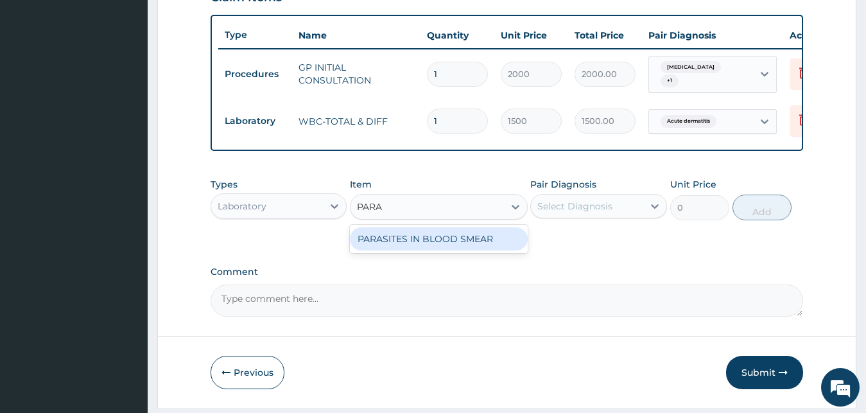
type input "PARAS"
click at [411, 246] on div "PARASITES IN BLOOD SMEAR" at bounding box center [439, 238] width 178 height 23
type input "1100"
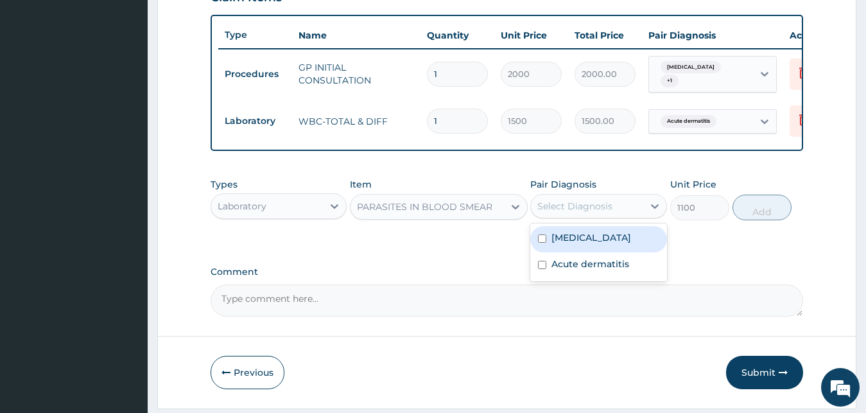
click at [576, 205] on div "Select Diagnosis" at bounding box center [587, 206] width 112 height 21
drag, startPoint x: 579, startPoint y: 241, endPoint x: 643, endPoint y: 242, distance: 63.6
click at [578, 242] on label "Malaria" at bounding box center [591, 237] width 80 height 13
checkbox input "true"
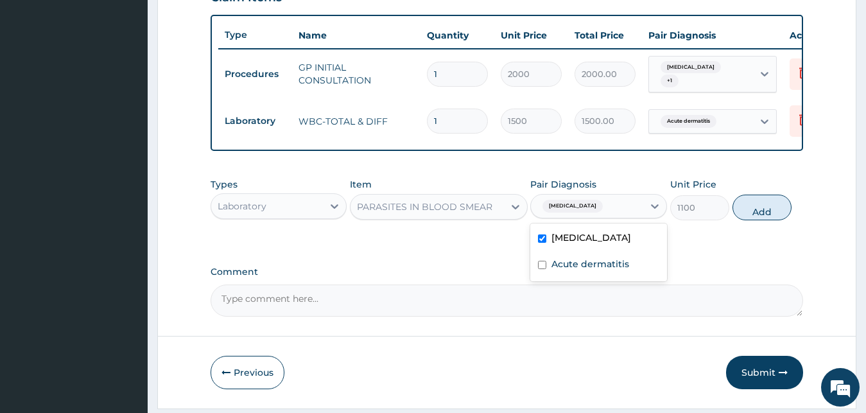
click at [740, 214] on button "Add" at bounding box center [762, 208] width 59 height 26
type input "0"
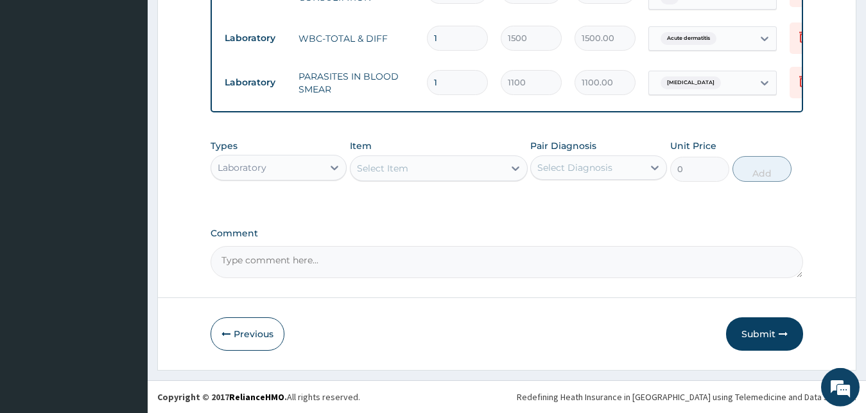
scroll to position [551, 0]
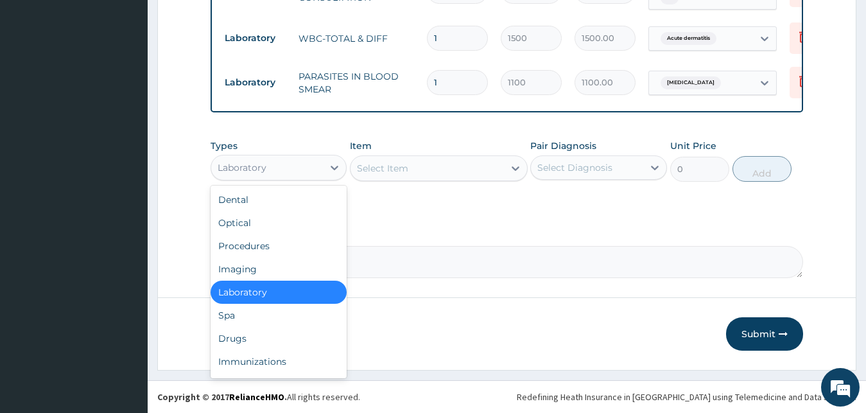
click at [281, 168] on div "Laboratory" at bounding box center [267, 167] width 112 height 21
drag, startPoint x: 230, startPoint y: 341, endPoint x: 245, endPoint y: 306, distance: 38.3
click at [230, 340] on div "Drugs" at bounding box center [279, 338] width 137 height 23
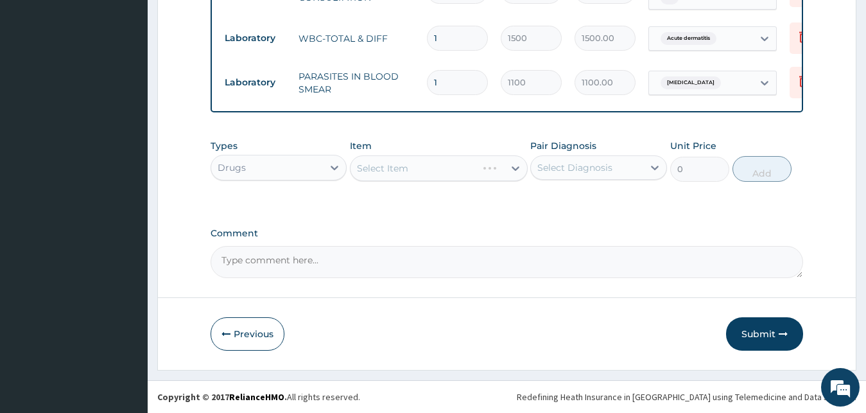
click at [383, 171] on div "Select Item" at bounding box center [439, 168] width 178 height 26
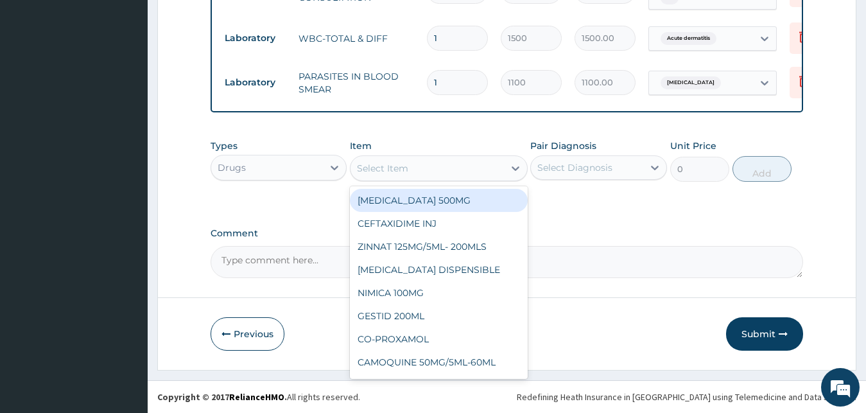
click at [383, 171] on div "Select Item" at bounding box center [382, 168] width 51 height 13
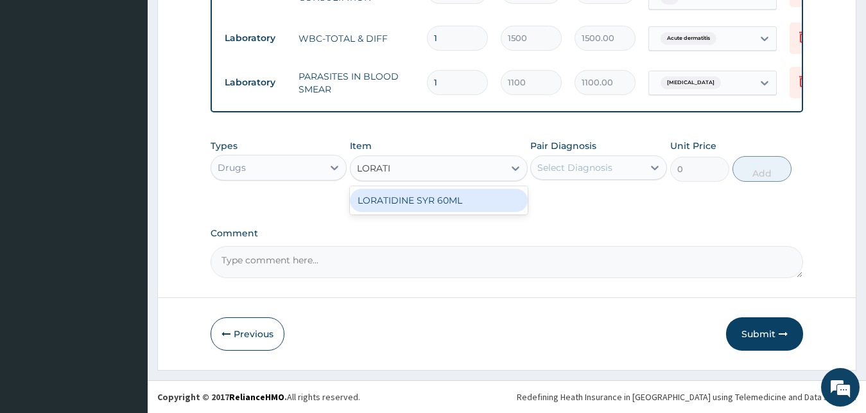
type input "LORAT"
click at [388, 198] on div "LORATYN 10MG" at bounding box center [439, 200] width 178 height 23
type input "44.85"
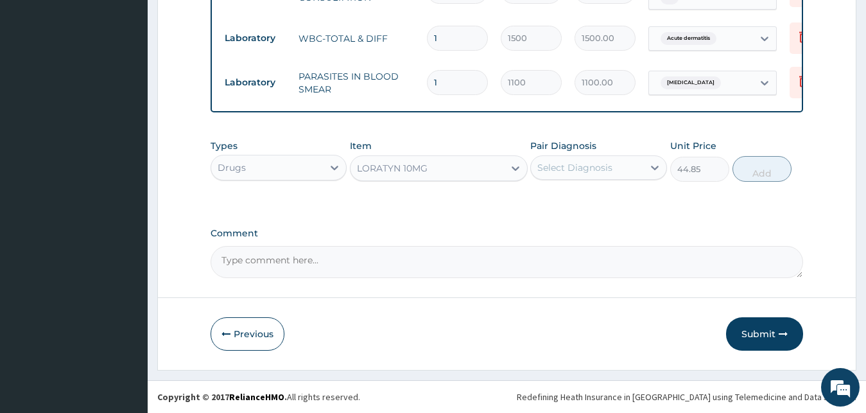
click at [586, 169] on div "Select Diagnosis" at bounding box center [574, 167] width 75 height 13
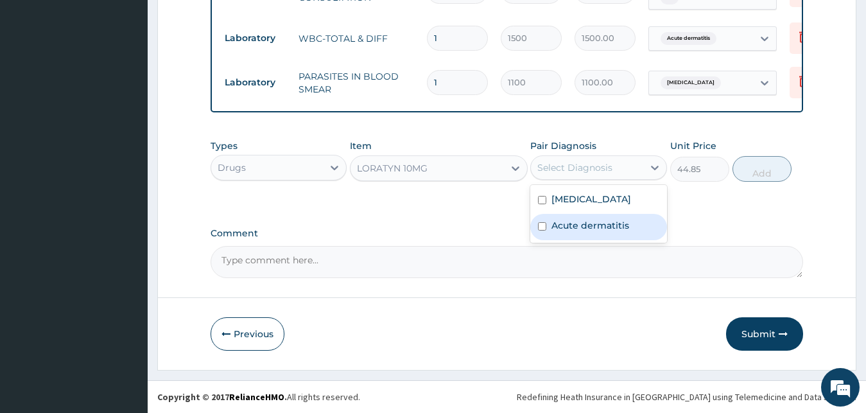
click at [555, 239] on div "Acute dermatitis" at bounding box center [598, 227] width 137 height 26
checkbox input "true"
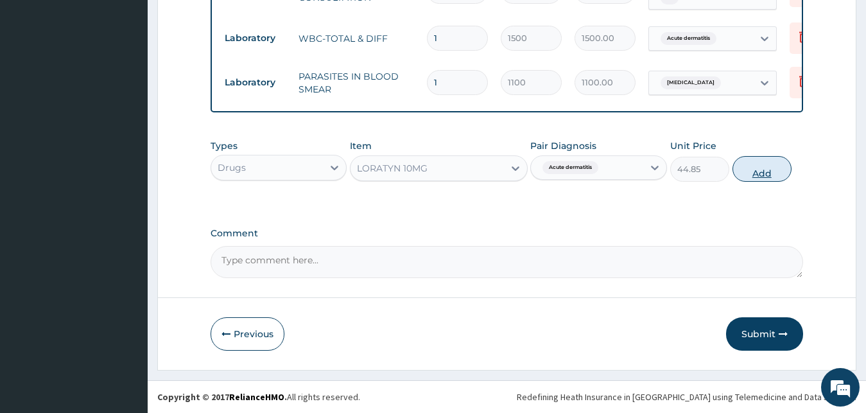
click at [771, 174] on button "Add" at bounding box center [762, 169] width 59 height 26
type input "0"
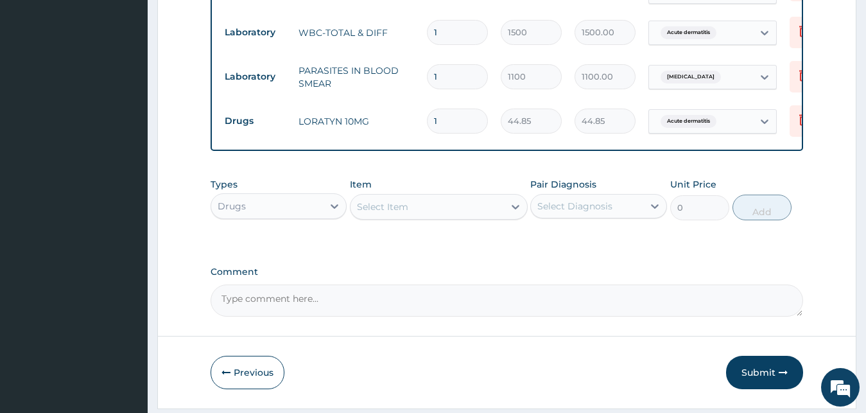
drag, startPoint x: 451, startPoint y: 121, endPoint x: 356, endPoint y: 110, distance: 95.6
click at [427, 113] on input "1" at bounding box center [457, 120] width 61 height 25
type input "5"
type input "224.25"
type input "5"
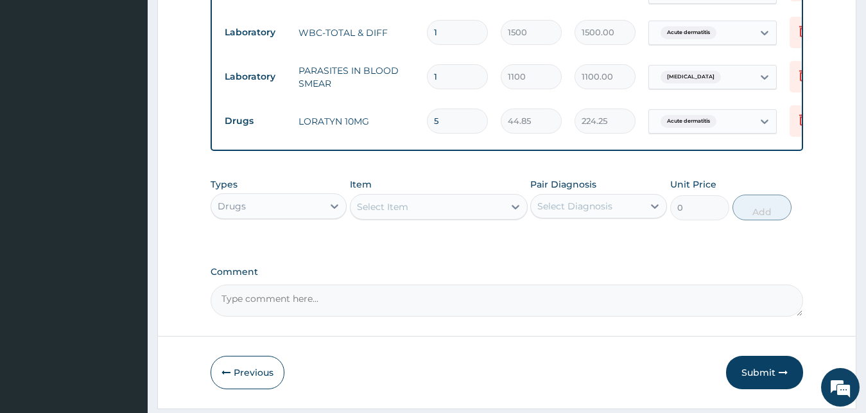
click at [393, 191] on div "Item Select Item" at bounding box center [439, 199] width 178 height 42
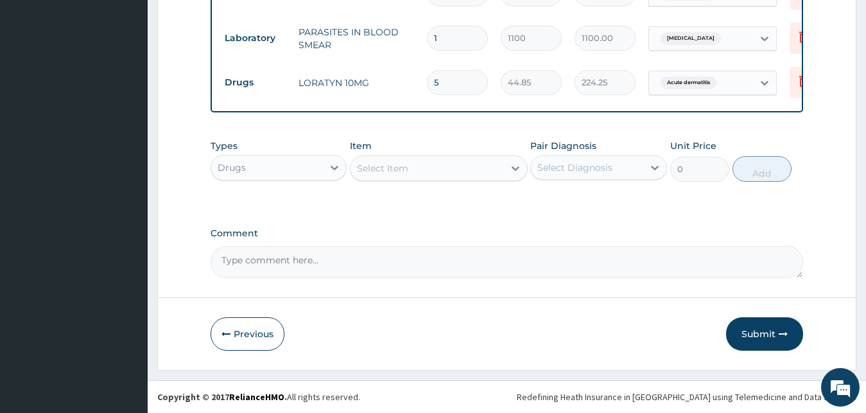
click at [394, 166] on div "Select Item" at bounding box center [382, 168] width 51 height 13
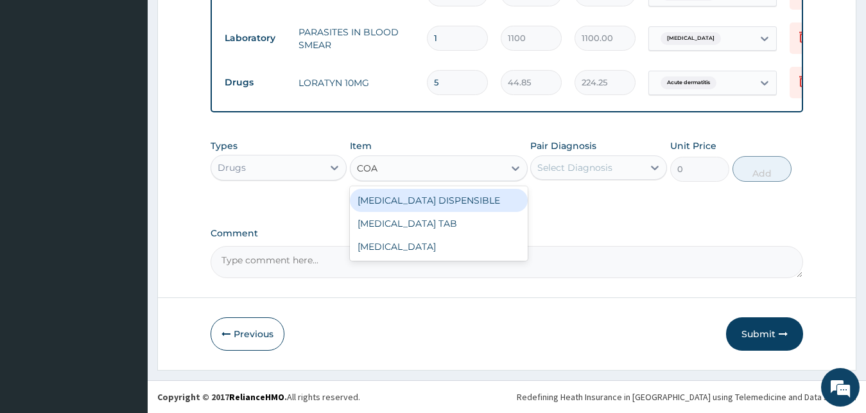
type input "COAR"
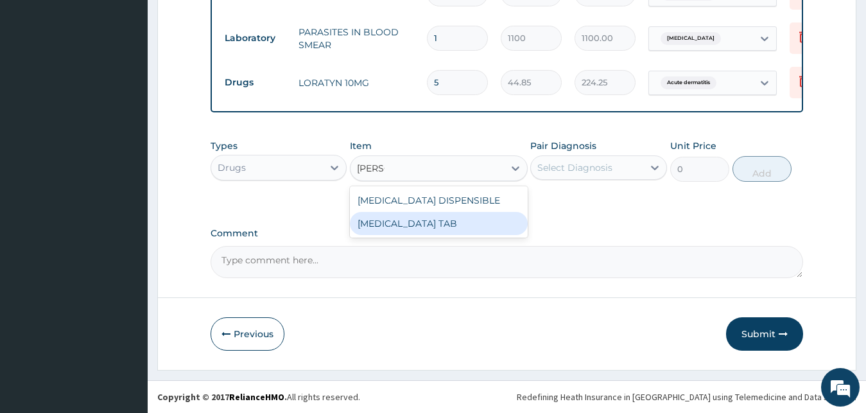
click at [395, 221] on div "COARTEM TAB" at bounding box center [439, 223] width 178 height 23
type input "1035"
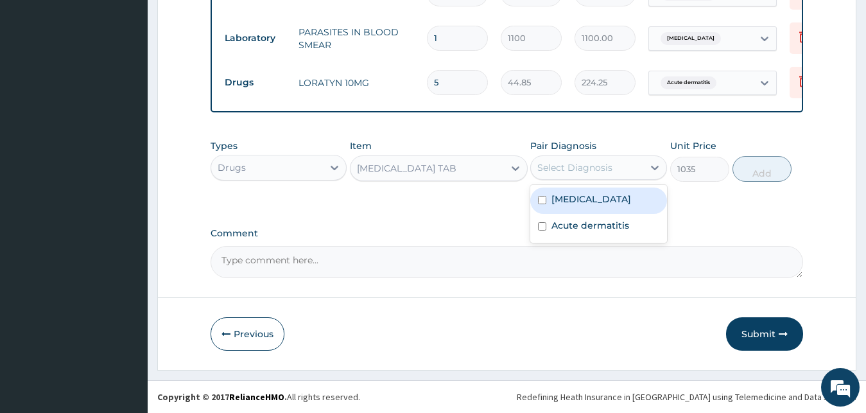
click at [560, 171] on div "Select Diagnosis" at bounding box center [574, 167] width 75 height 13
click at [569, 204] on label "Malaria" at bounding box center [591, 199] width 80 height 13
checkbox input "true"
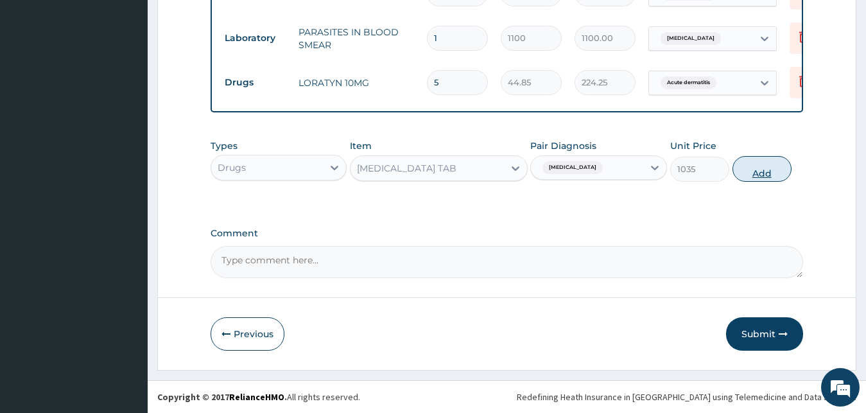
click at [761, 171] on button "Add" at bounding box center [762, 169] width 59 height 26
type input "0"
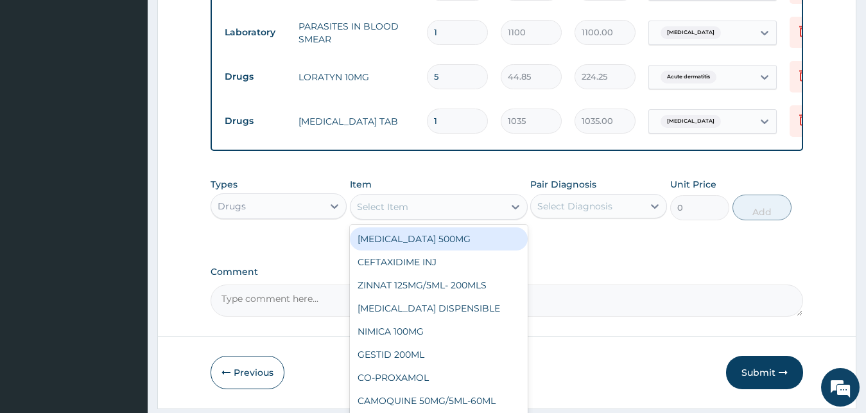
click at [401, 217] on div "Select Item" at bounding box center [427, 206] width 153 height 21
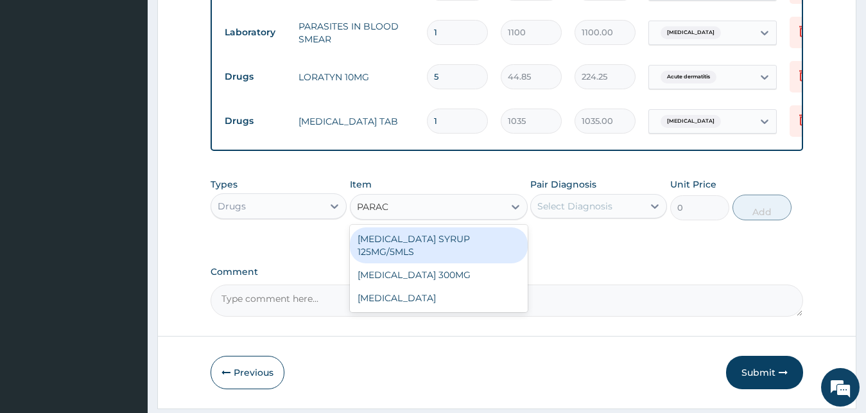
type input "PARACE"
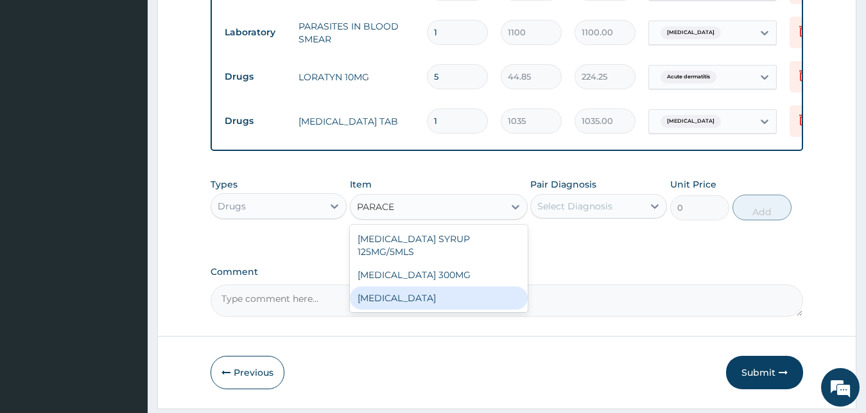
drag, startPoint x: 397, startPoint y: 297, endPoint x: 404, endPoint y: 292, distance: 8.4
click at [398, 297] on div "PARACETAMOL" at bounding box center [439, 297] width 178 height 23
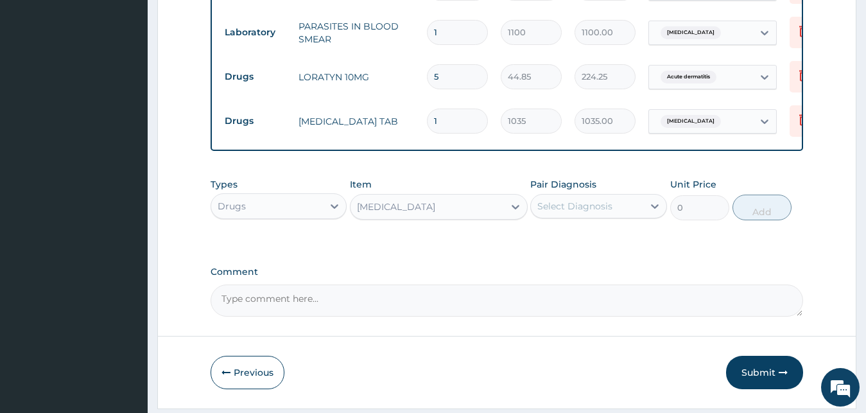
type input "15.18"
click at [600, 216] on div "Select Diagnosis" at bounding box center [587, 206] width 112 height 21
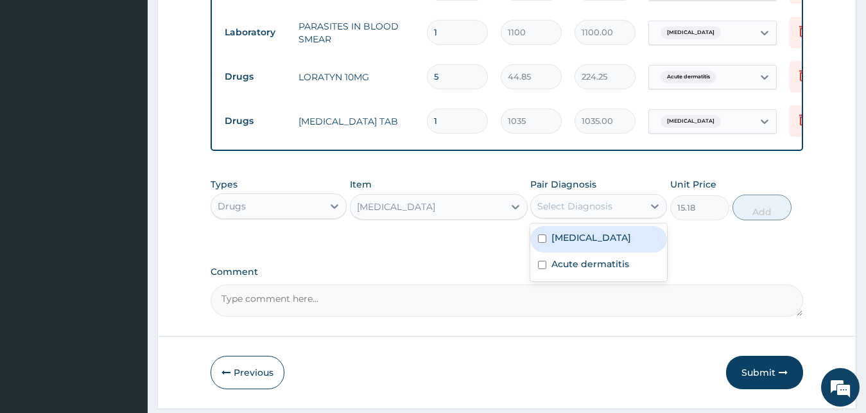
click at [586, 244] on label "Malaria" at bounding box center [591, 237] width 80 height 13
checkbox input "true"
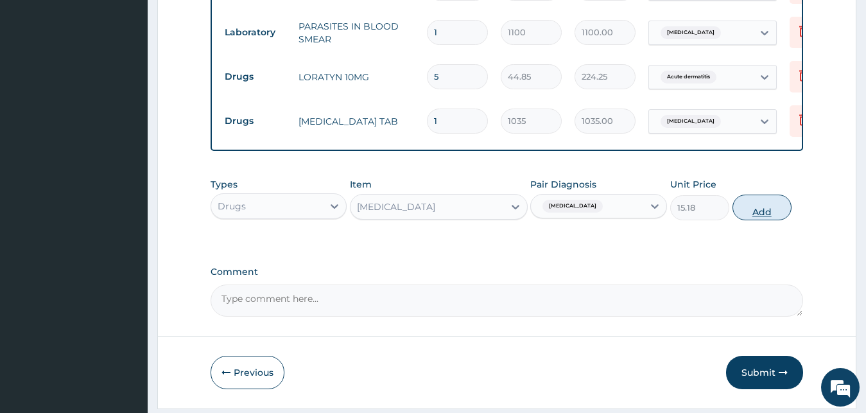
click at [757, 208] on button "Add" at bounding box center [762, 208] width 59 height 26
type input "0"
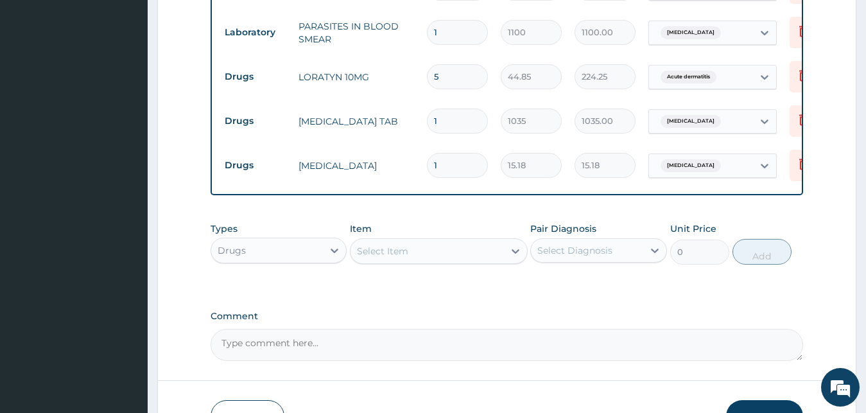
type input "12"
type input "182.16"
type input "12"
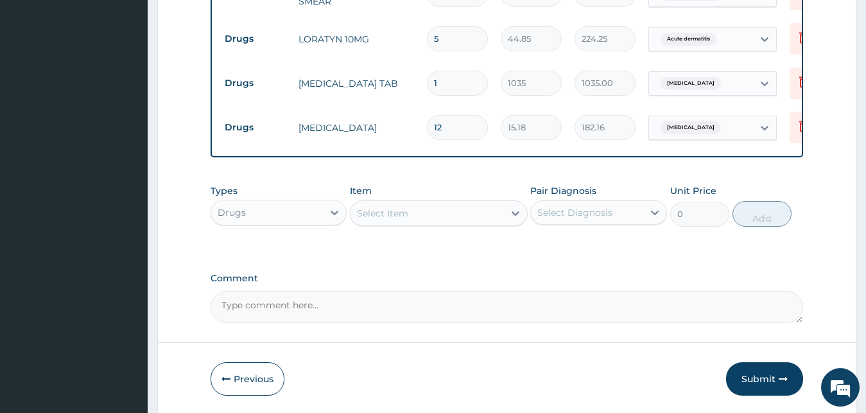
scroll to position [661, 0]
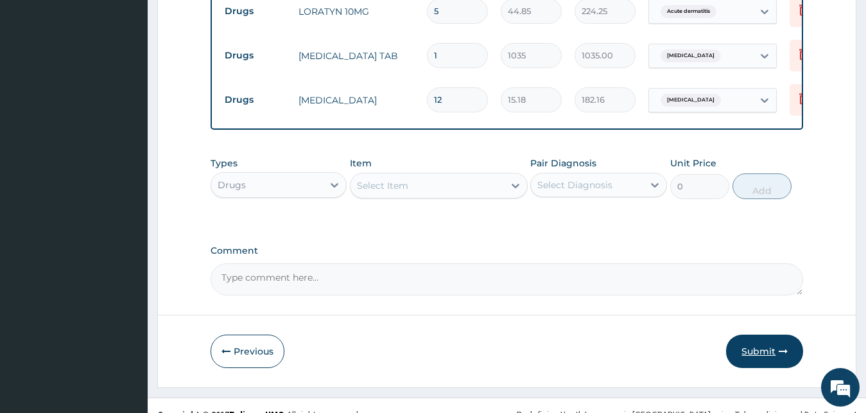
click at [760, 361] on button "Submit" at bounding box center [764, 350] width 77 height 33
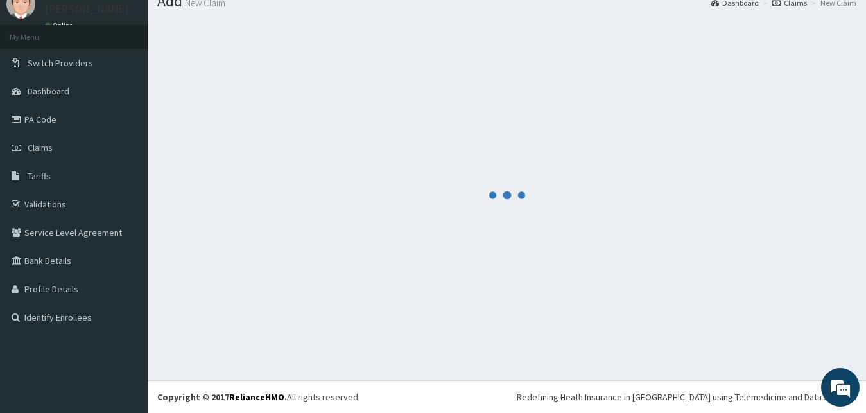
scroll to position [49, 0]
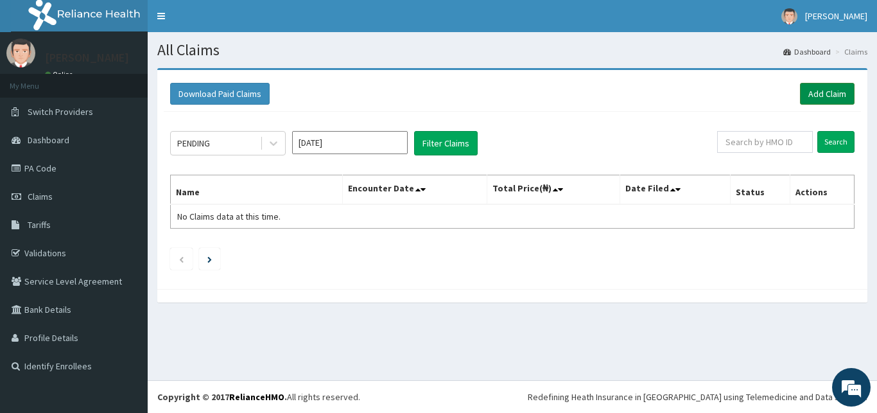
click at [810, 94] on link "Add Claim" at bounding box center [827, 94] width 55 height 22
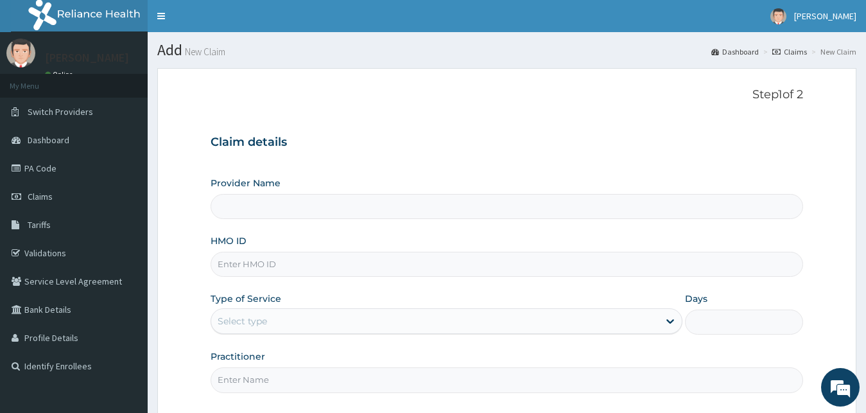
scroll to position [120, 0]
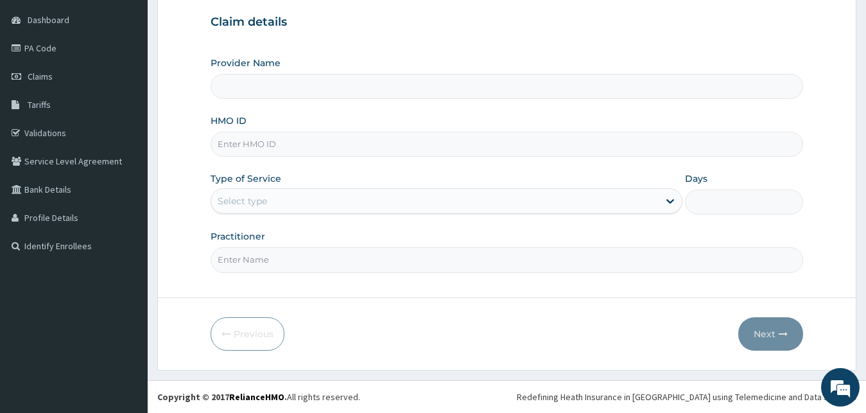
type input "[GEOGRAPHIC_DATA][PERSON_NAME]"
click at [278, 139] on input "HMO ID" at bounding box center [507, 144] width 593 height 25
type input "GAL/10261/A"
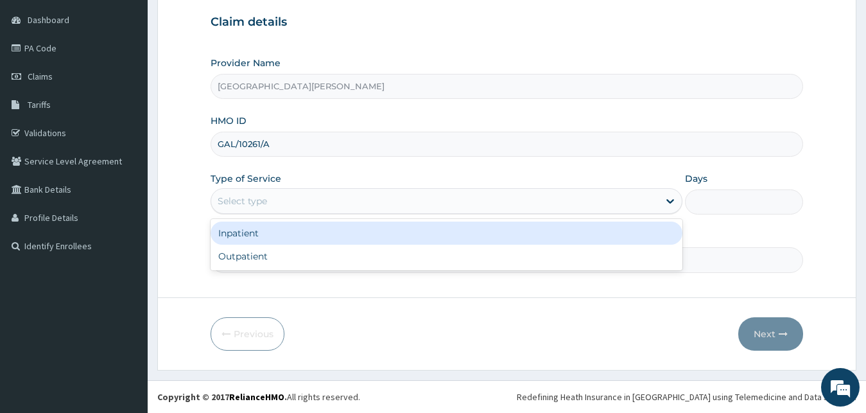
drag, startPoint x: 241, startPoint y: 191, endPoint x: 227, endPoint y: 244, distance: 54.5
click at [238, 200] on div "Select type" at bounding box center [435, 201] width 448 height 21
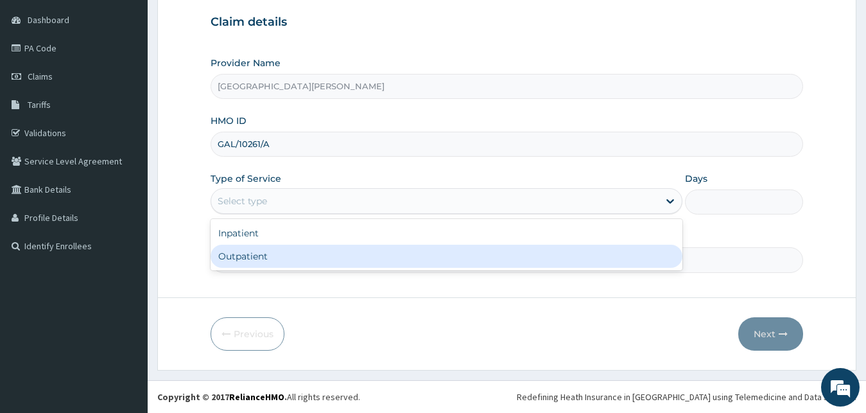
click at [218, 259] on div "Outpatient" at bounding box center [447, 256] width 473 height 23
type input "1"
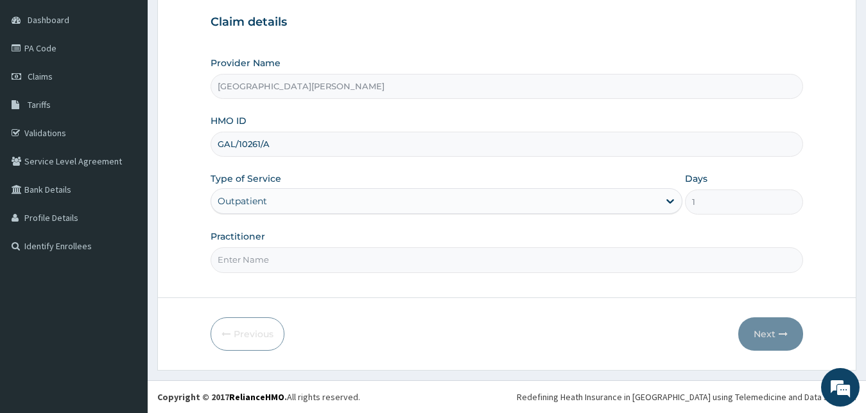
click at [218, 259] on input "Practitioner" at bounding box center [507, 259] width 593 height 25
type input "[PERSON_NAME]"
click at [757, 332] on button "Next" at bounding box center [770, 333] width 65 height 33
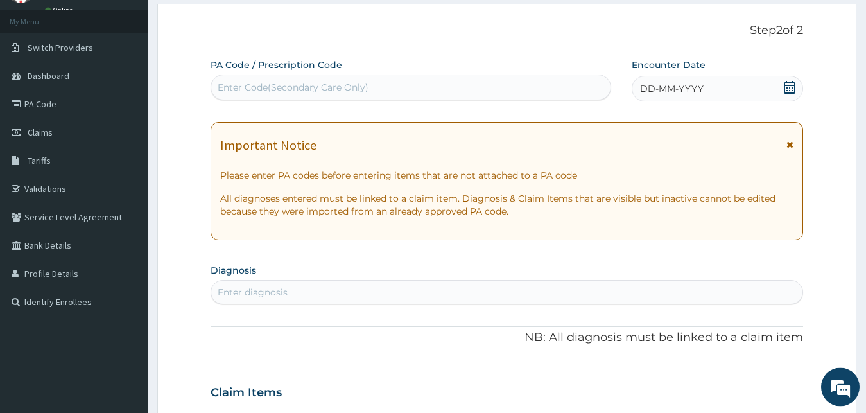
scroll to position [55, 0]
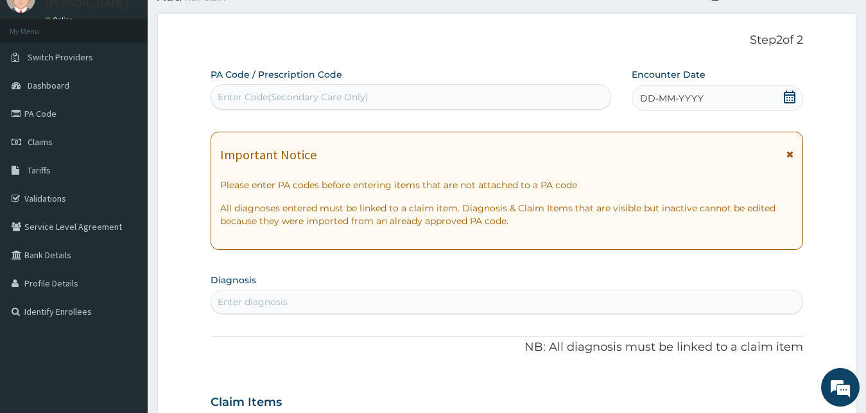
drag, startPoint x: 794, startPoint y: 93, endPoint x: 783, endPoint y: 98, distance: 12.6
click at [794, 94] on icon at bounding box center [790, 97] width 12 height 13
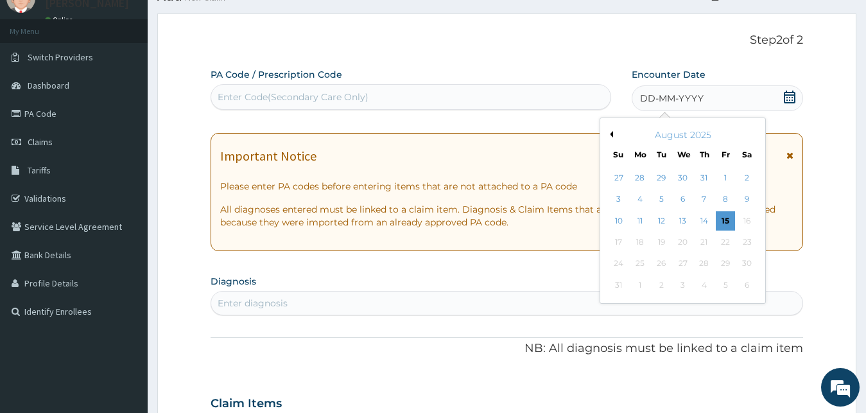
click at [613, 132] on div "August 2025" at bounding box center [682, 134] width 155 height 13
click at [611, 133] on button "Previous Month" at bounding box center [610, 134] width 6 height 6
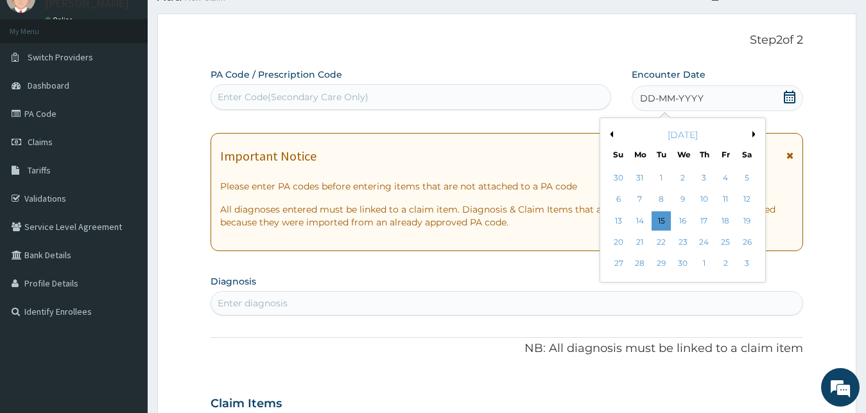
click at [611, 133] on button "Previous Month" at bounding box center [610, 134] width 6 height 6
click at [639, 221] on div "10" at bounding box center [639, 220] width 19 height 19
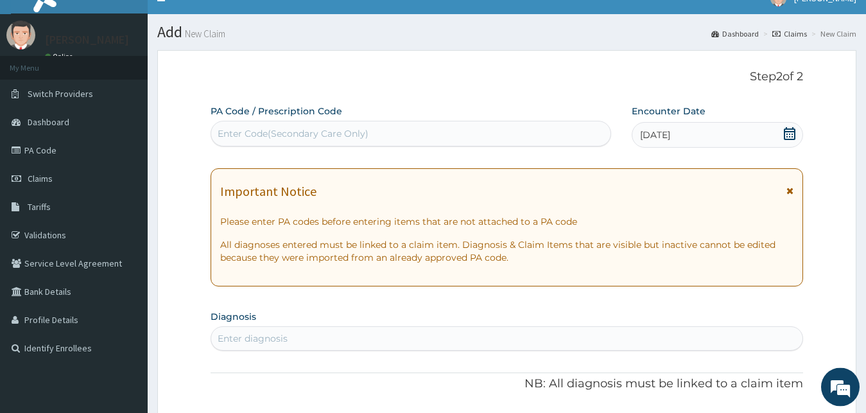
scroll to position [0, 0]
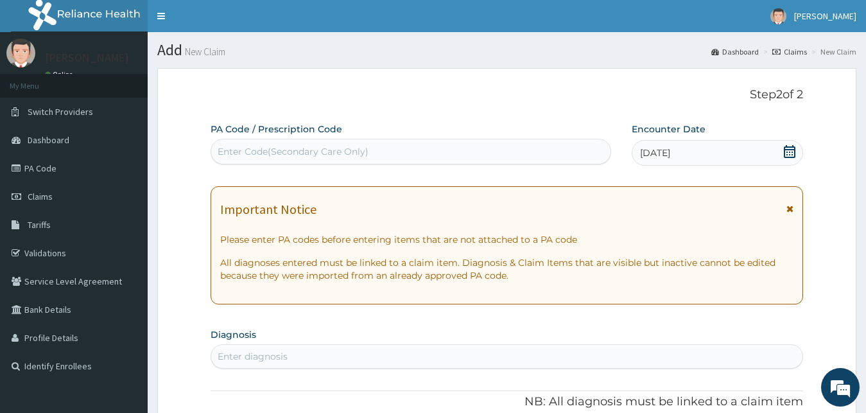
click at [788, 153] on icon at bounding box center [789, 151] width 13 height 13
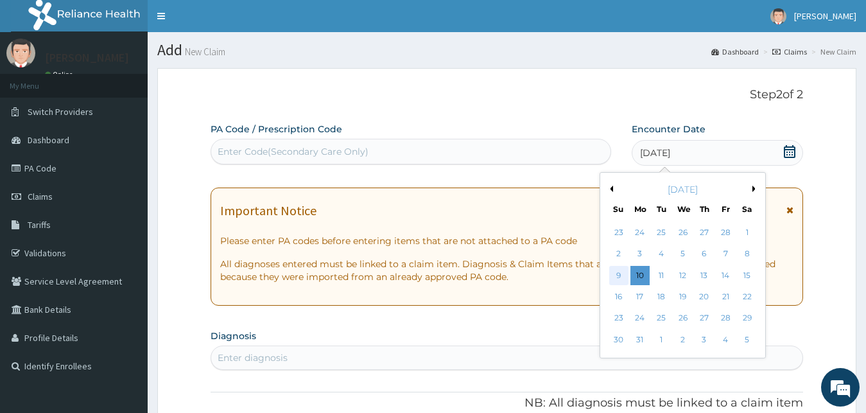
click at [620, 277] on div "9" at bounding box center [618, 275] width 19 height 19
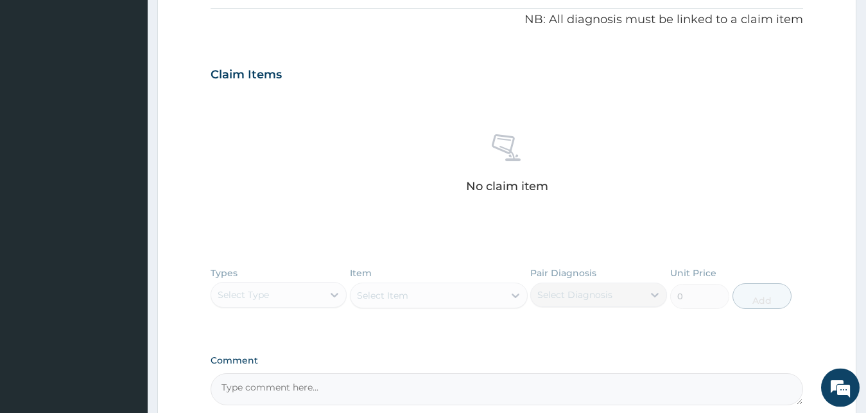
scroll to position [262, 0]
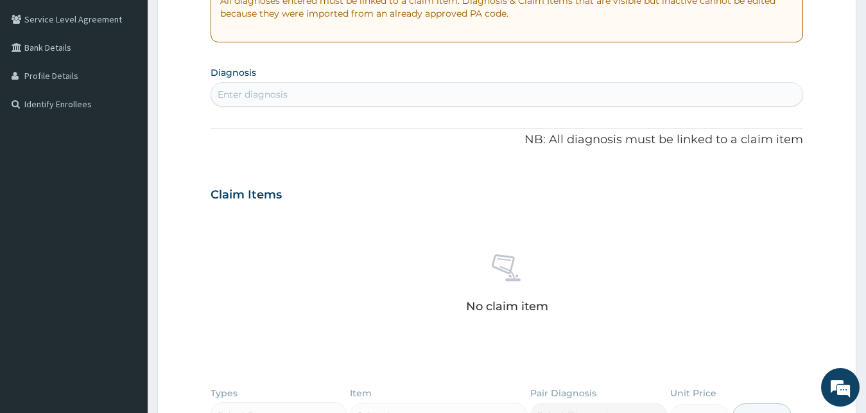
click at [318, 100] on div "Enter diagnosis" at bounding box center [507, 94] width 592 height 21
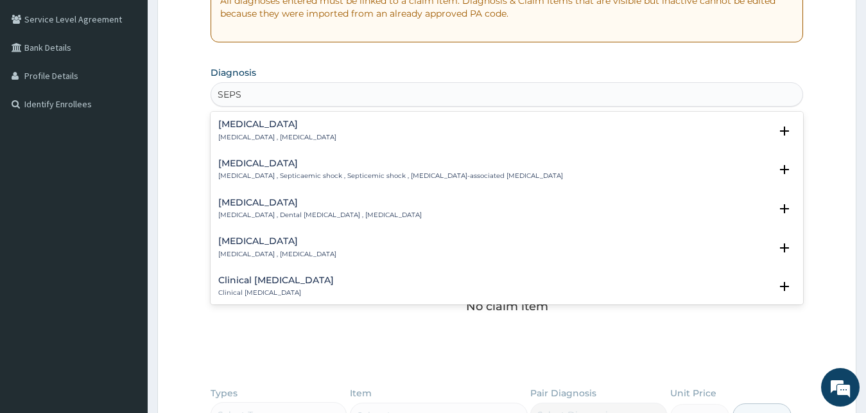
type input "SEPSI"
click at [242, 129] on h4 "[MEDICAL_DATA]" at bounding box center [277, 124] width 118 height 10
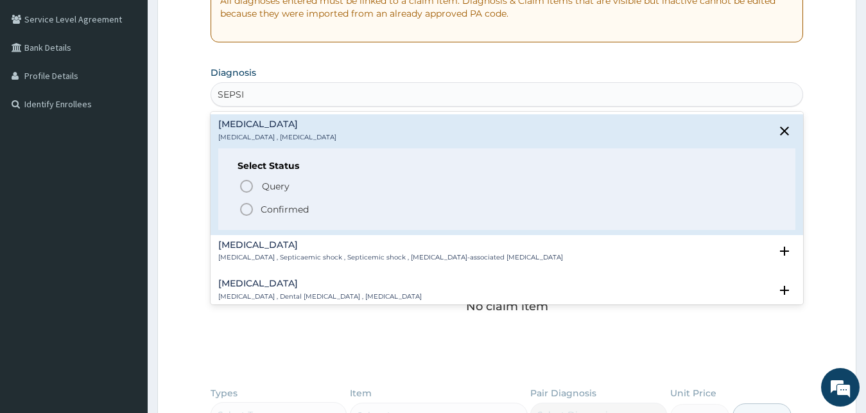
drag, startPoint x: 240, startPoint y: 210, endPoint x: 246, endPoint y: 200, distance: 11.2
click at [241, 210] on icon "status option filled" at bounding box center [246, 209] width 15 height 15
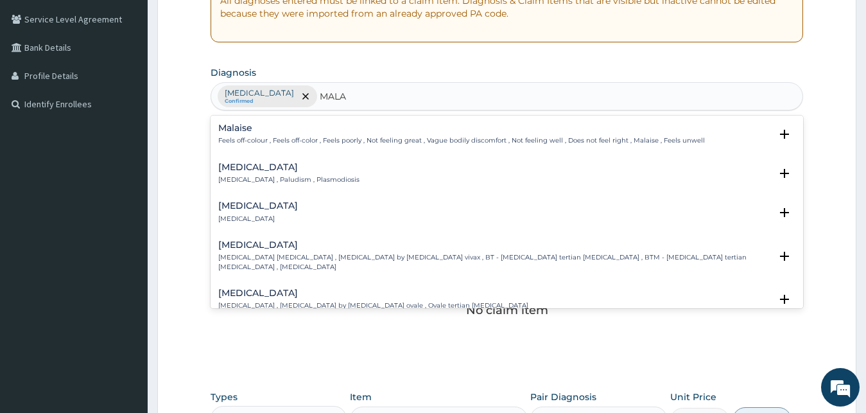
type input "MALAR"
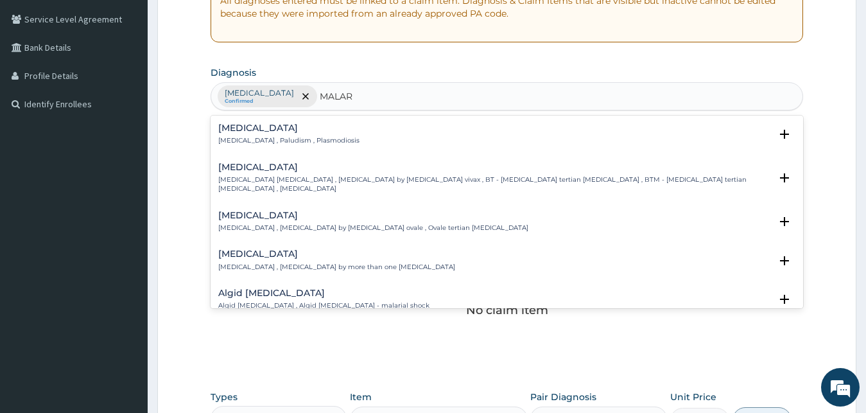
click at [258, 135] on div "[MEDICAL_DATA] [MEDICAL_DATA] , Paludism , Plasmodiosis" at bounding box center [288, 134] width 141 height 22
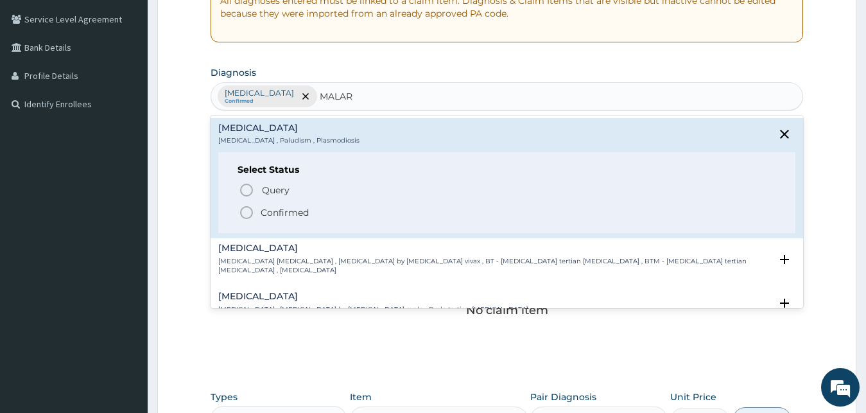
click at [251, 210] on circle "status option filled" at bounding box center [247, 213] width 12 height 12
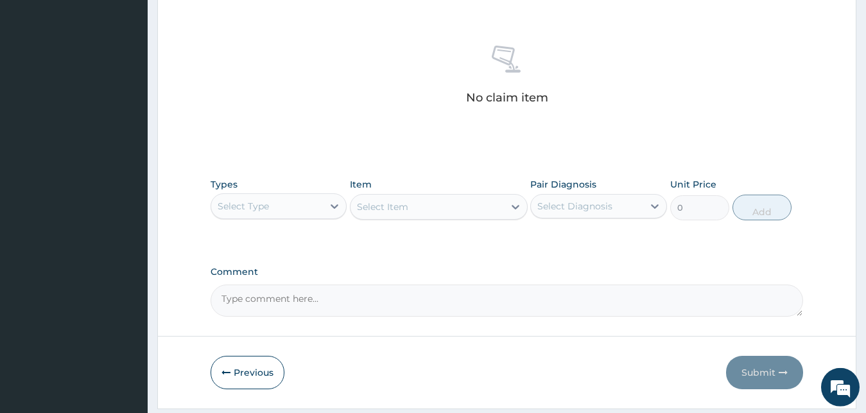
scroll to position [513, 0]
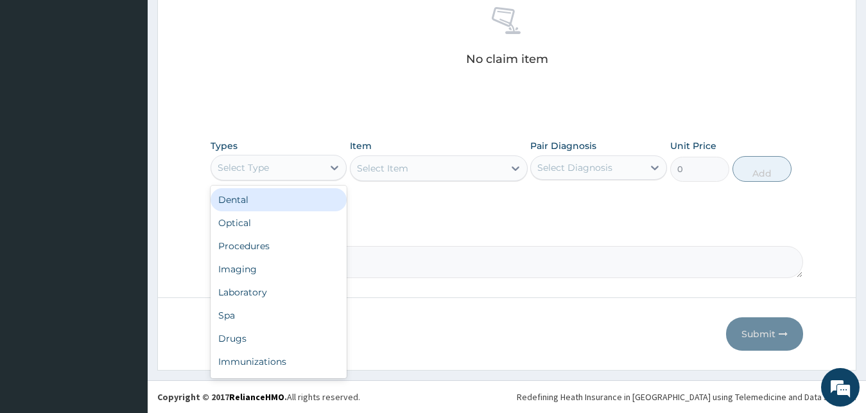
click at [283, 164] on div "Select Type" at bounding box center [267, 167] width 112 height 21
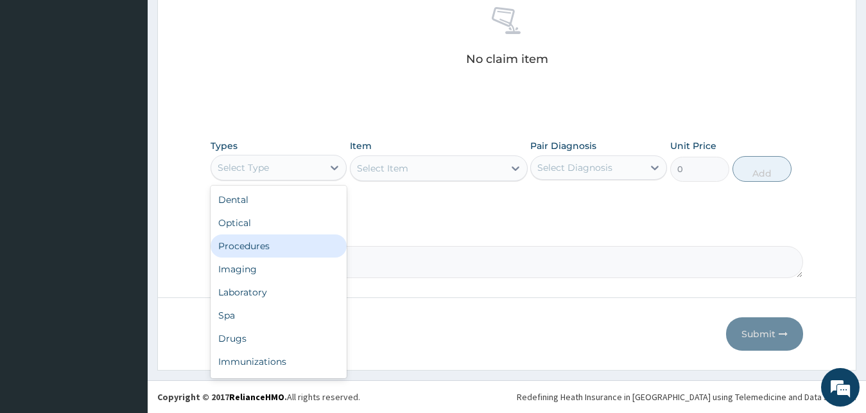
click at [254, 252] on div "Procedures" at bounding box center [279, 245] width 137 height 23
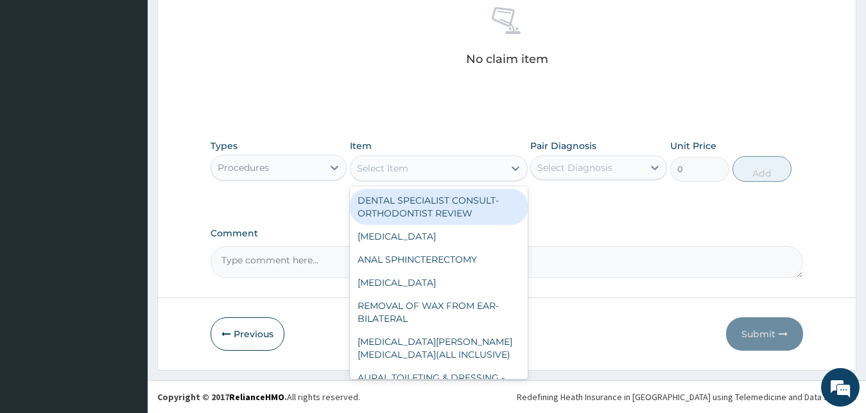
click at [419, 161] on div "Select Item" at bounding box center [427, 168] width 153 height 21
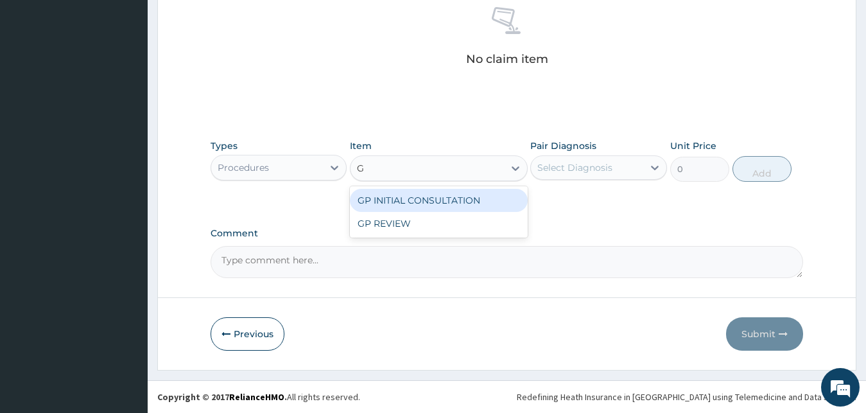
type input "GP"
click at [483, 201] on div "GP INITIAL CONSULTATION" at bounding box center [439, 200] width 178 height 23
type input "2000"
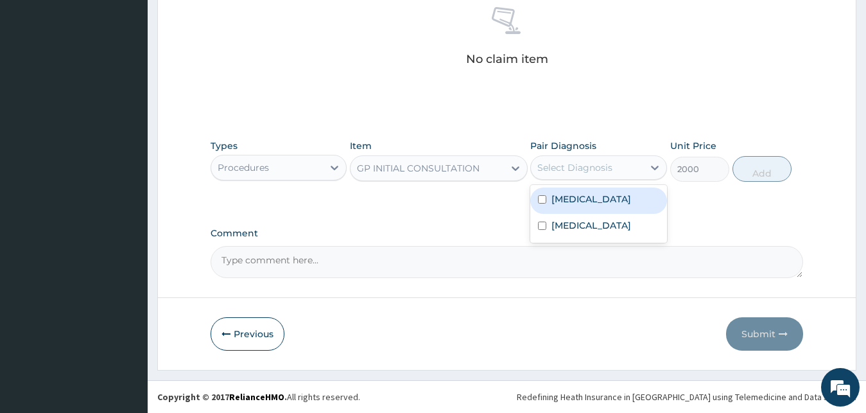
click at [573, 168] on div "Select Diagnosis" at bounding box center [574, 167] width 75 height 13
click at [577, 204] on label "[MEDICAL_DATA]" at bounding box center [591, 199] width 80 height 13
checkbox input "true"
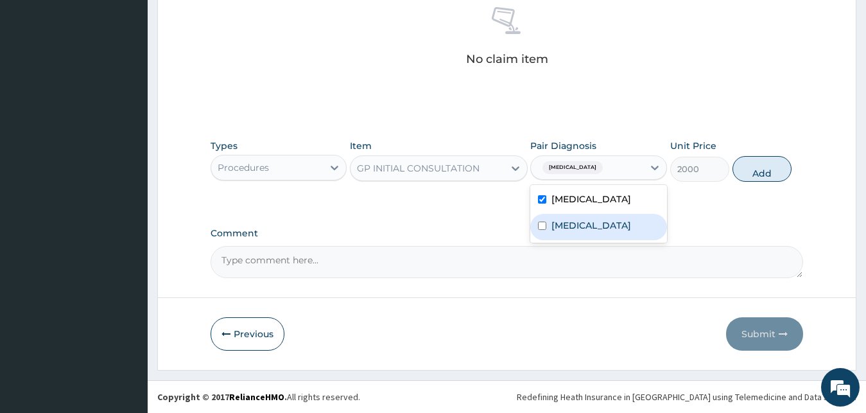
click at [575, 225] on label "[MEDICAL_DATA]" at bounding box center [591, 225] width 80 height 13
checkbox input "true"
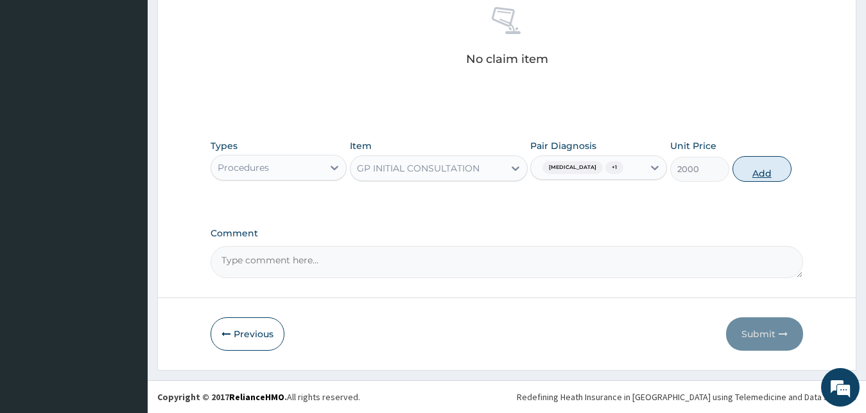
click at [768, 173] on button "Add" at bounding box center [762, 169] width 59 height 26
type input "0"
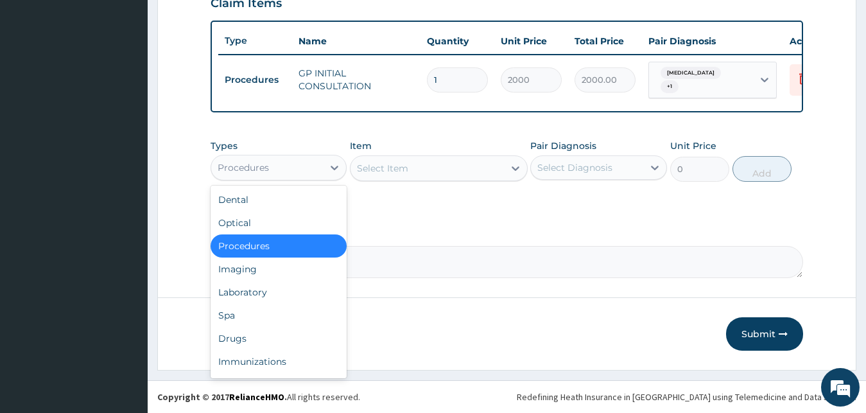
click at [311, 165] on div "Procedures" at bounding box center [267, 167] width 112 height 21
click at [256, 291] on div "Laboratory" at bounding box center [279, 292] width 137 height 23
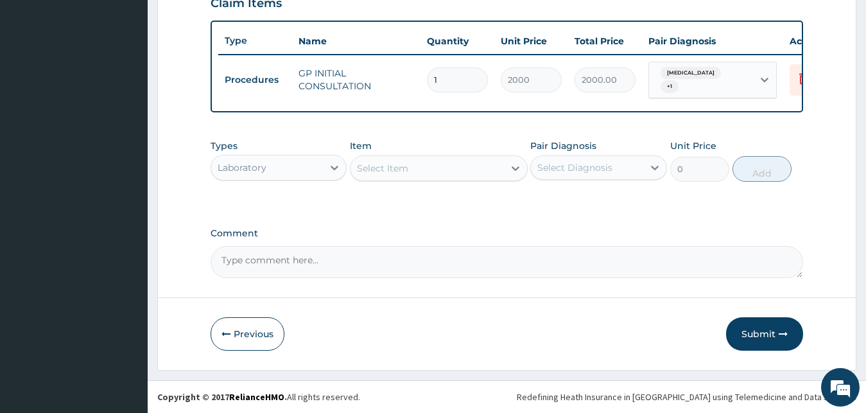
click at [398, 173] on div "Select Item" at bounding box center [382, 168] width 51 height 13
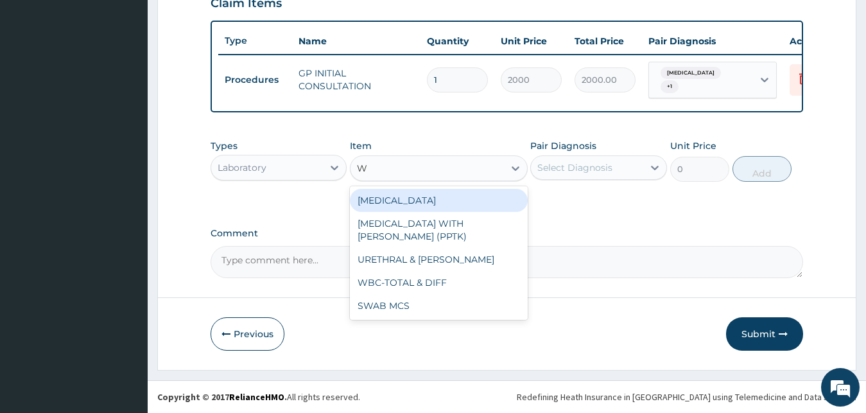
type input "WB"
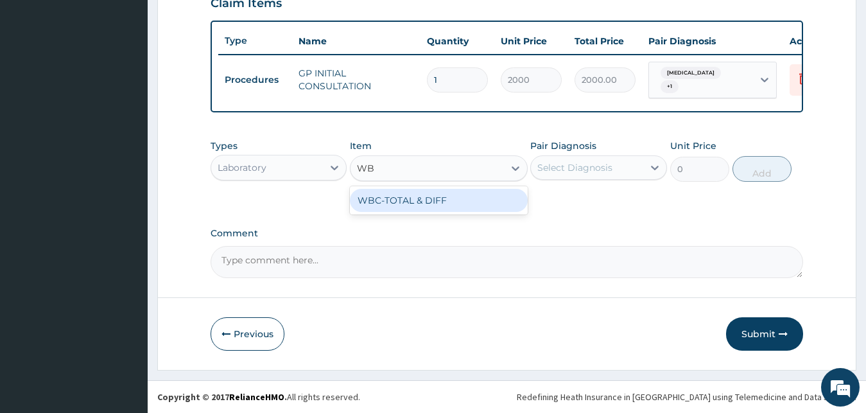
click at [418, 199] on div "WBC-TOTAL & DIFF" at bounding box center [439, 200] width 178 height 23
type input "1500"
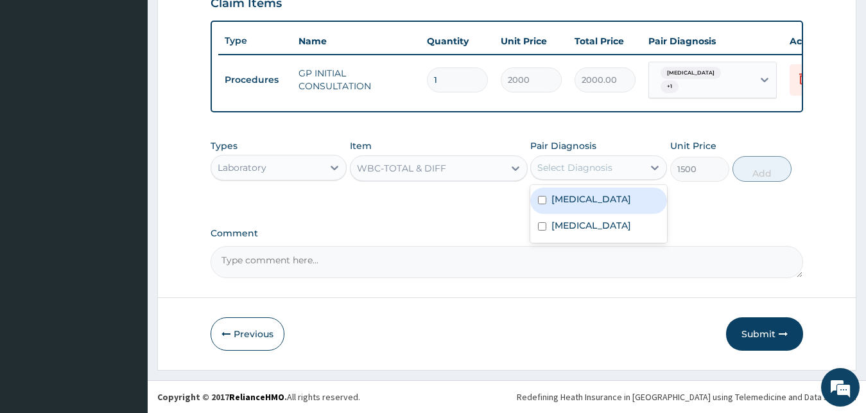
click at [583, 177] on div "Select Diagnosis" at bounding box center [587, 167] width 112 height 21
click at [585, 202] on div "[MEDICAL_DATA]" at bounding box center [598, 200] width 137 height 26
checkbox input "true"
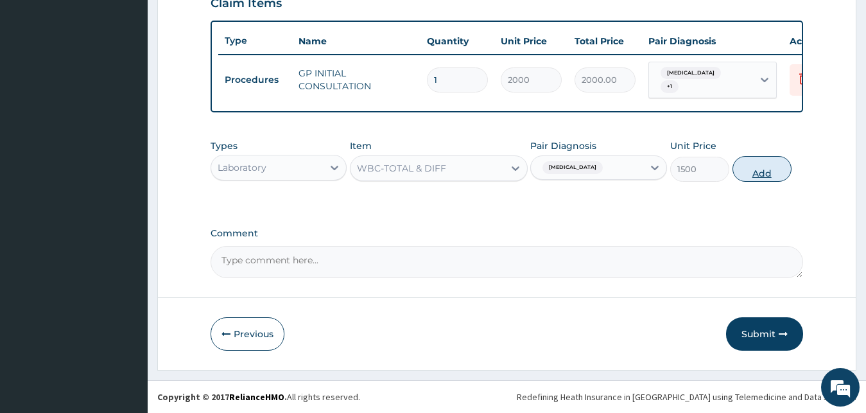
click at [779, 167] on button "Add" at bounding box center [762, 169] width 59 height 26
type input "0"
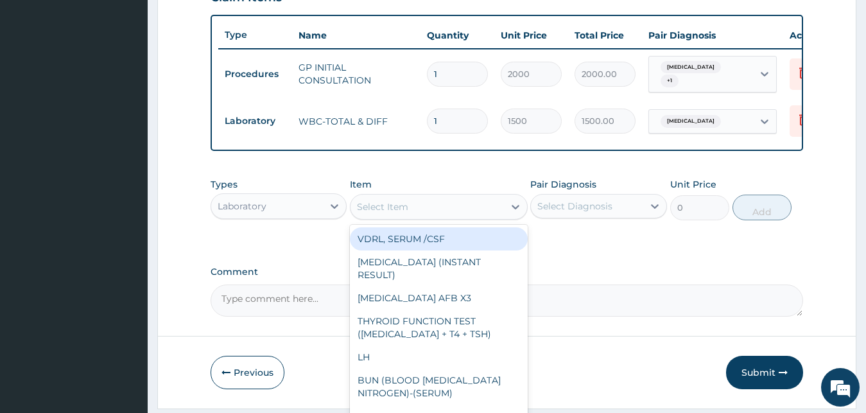
click at [419, 213] on div "Select Item" at bounding box center [427, 206] width 153 height 21
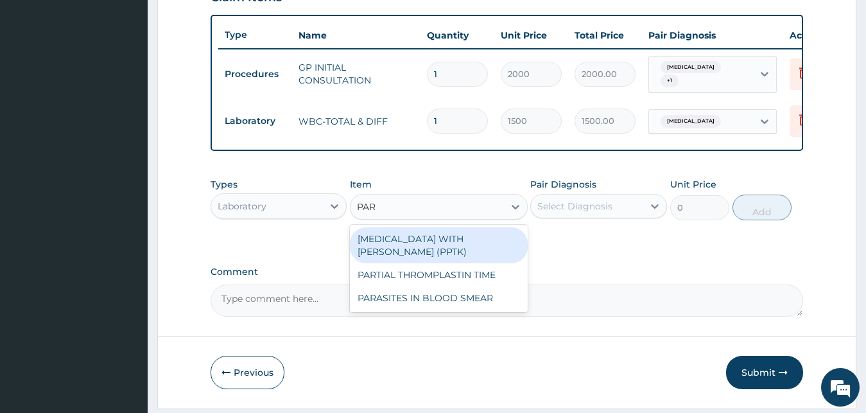
type input "PARA"
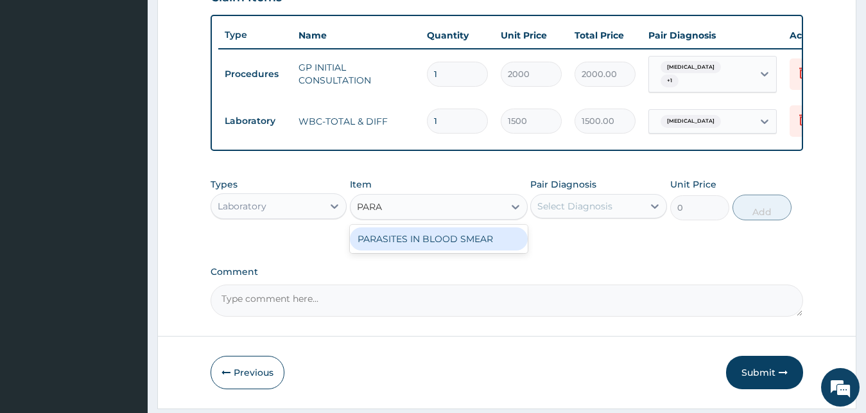
click at [408, 245] on div "PARASITES IN BLOOD SMEAR" at bounding box center [439, 238] width 178 height 23
type input "1100"
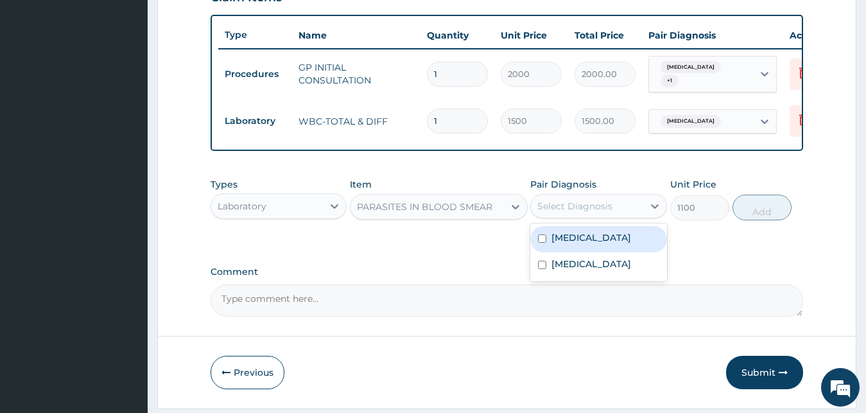
click at [544, 213] on div "Select Diagnosis" at bounding box center [574, 206] width 75 height 13
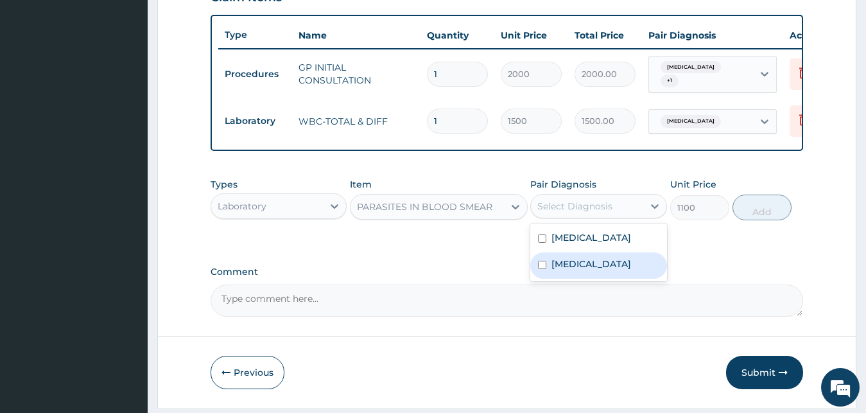
click at [554, 270] on label "[MEDICAL_DATA]" at bounding box center [591, 263] width 80 height 13
checkbox input "true"
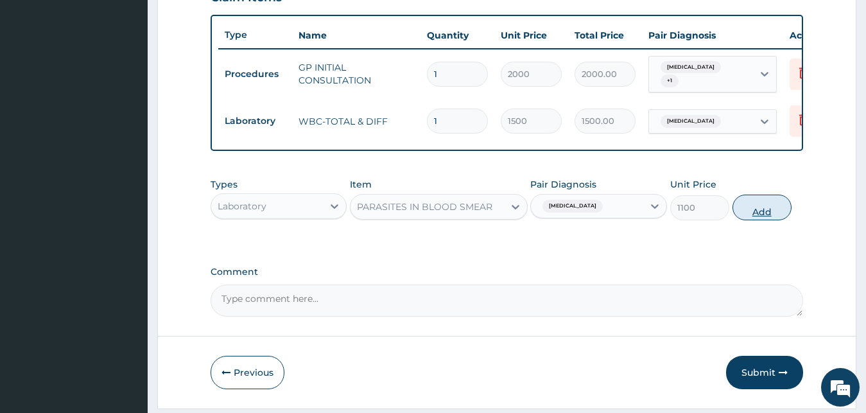
click at [787, 220] on button "Add" at bounding box center [762, 208] width 59 height 26
type input "0"
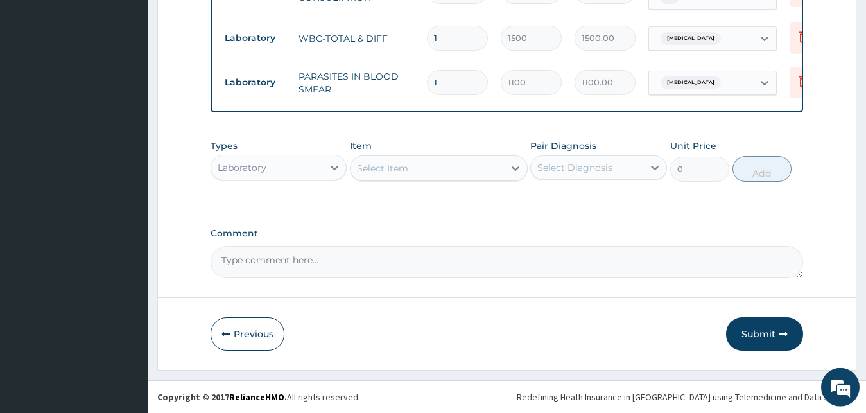
scroll to position [551, 0]
click at [297, 173] on div "Laboratory" at bounding box center [267, 167] width 112 height 21
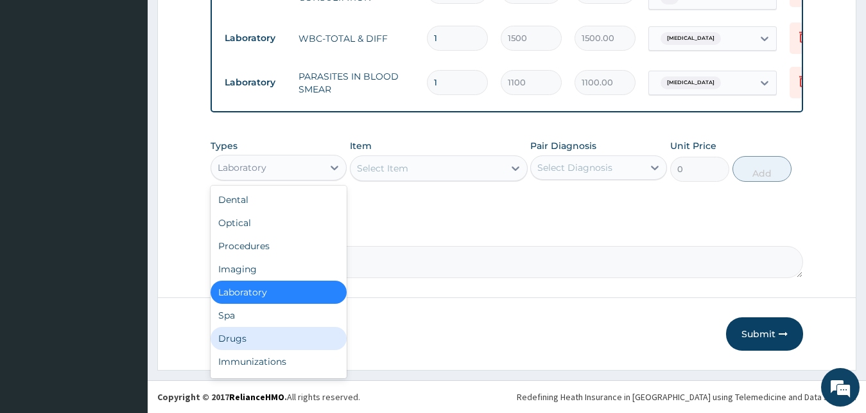
click at [232, 349] on div "Drugs" at bounding box center [279, 338] width 137 height 23
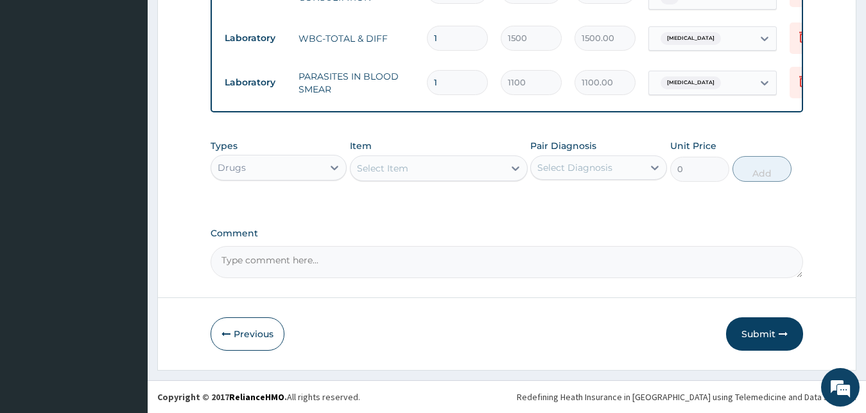
click at [397, 173] on div "Select Item" at bounding box center [382, 168] width 51 height 13
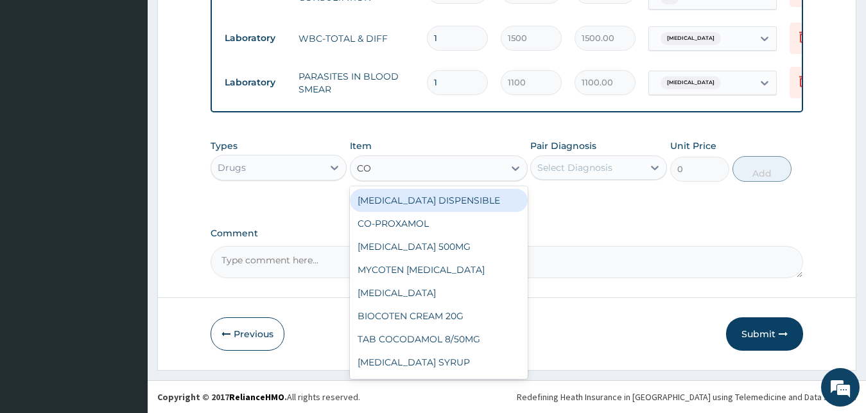
type input "COA"
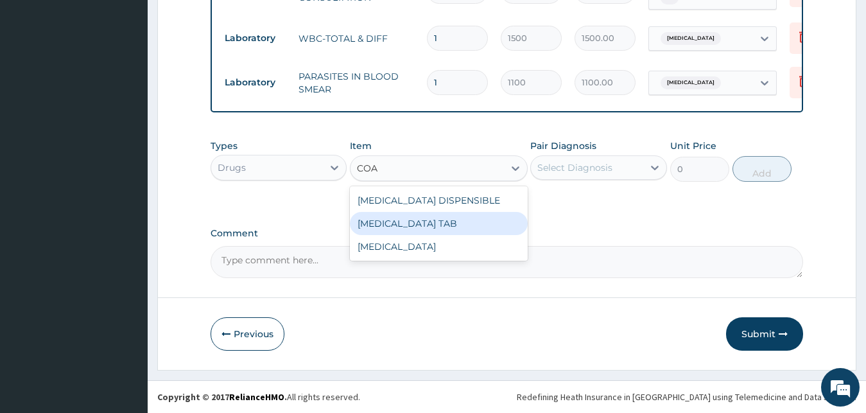
click at [440, 218] on div "[MEDICAL_DATA] TAB" at bounding box center [439, 223] width 178 height 23
type input "1035"
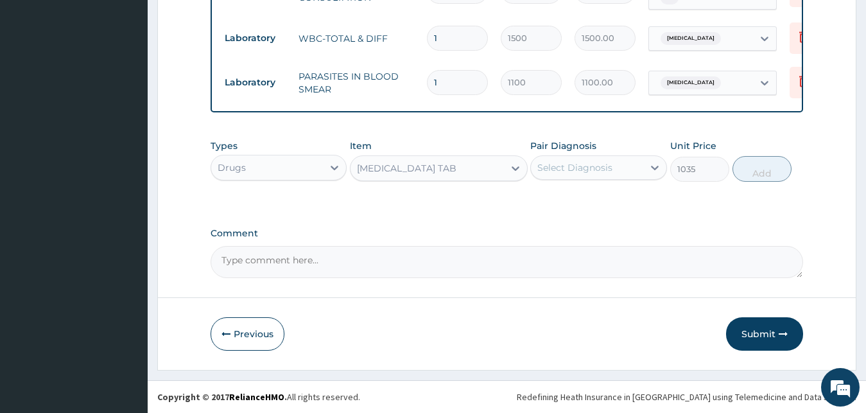
click at [566, 166] on div "Select Diagnosis" at bounding box center [574, 167] width 75 height 13
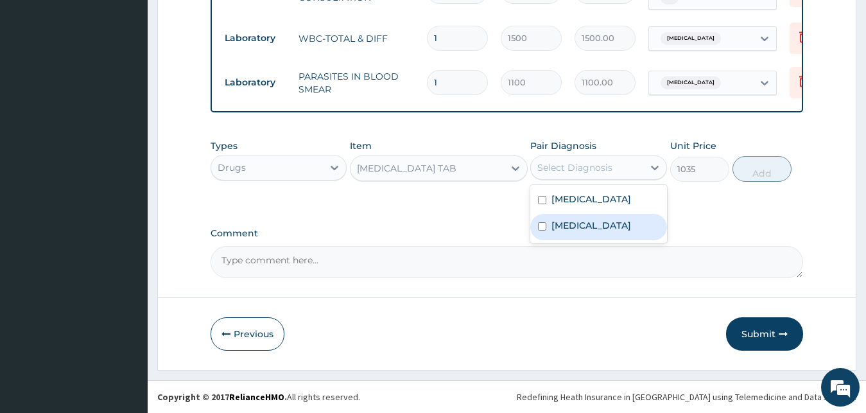
click at [555, 234] on div "[MEDICAL_DATA]" at bounding box center [598, 227] width 137 height 26
checkbox input "true"
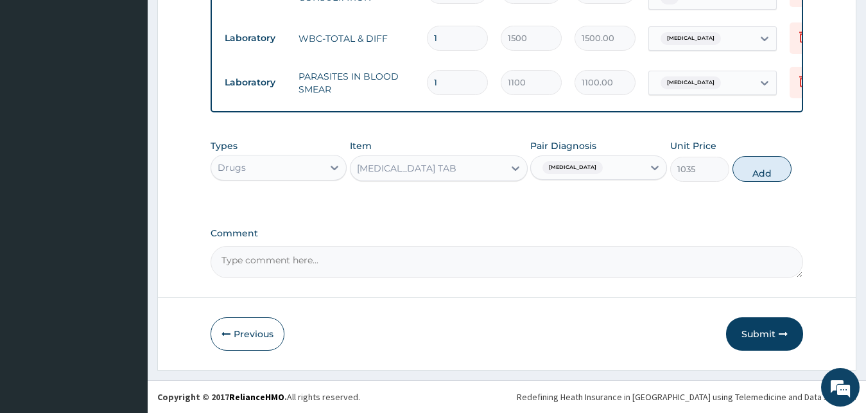
drag, startPoint x: 767, startPoint y: 175, endPoint x: 697, endPoint y: 175, distance: 70.0
click at [768, 175] on button "Add" at bounding box center [762, 169] width 59 height 26
type input "0"
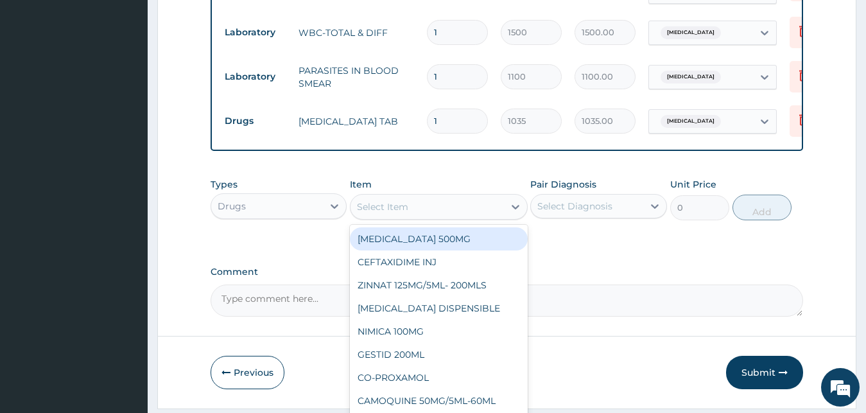
click at [406, 213] on div "Select Item" at bounding box center [382, 206] width 51 height 13
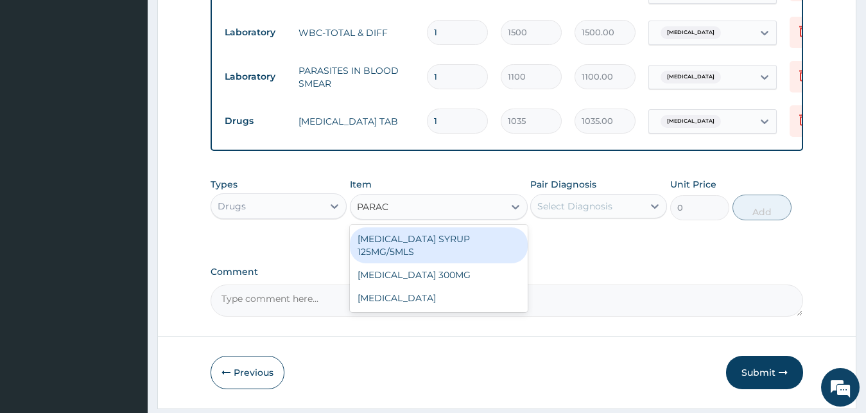
type input "PARACE"
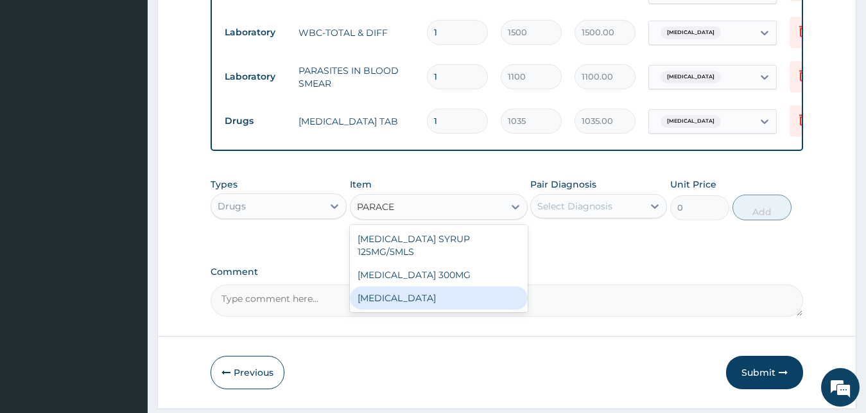
click at [410, 309] on div "[MEDICAL_DATA]" at bounding box center [439, 297] width 178 height 23
type input "15.18"
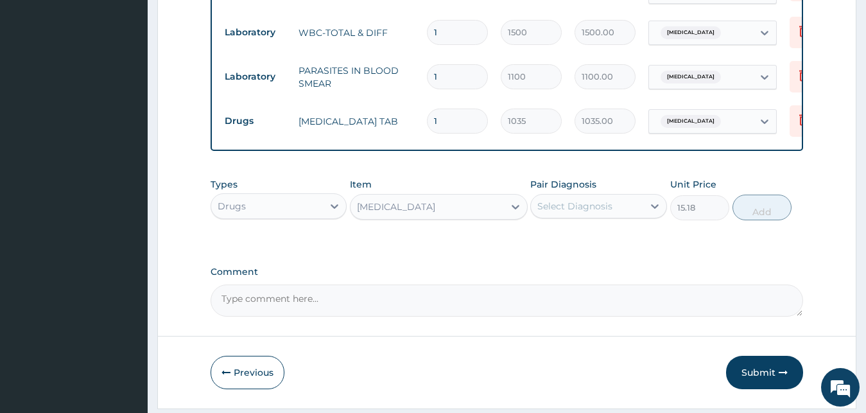
click at [576, 213] on div "Select Diagnosis" at bounding box center [574, 206] width 75 height 13
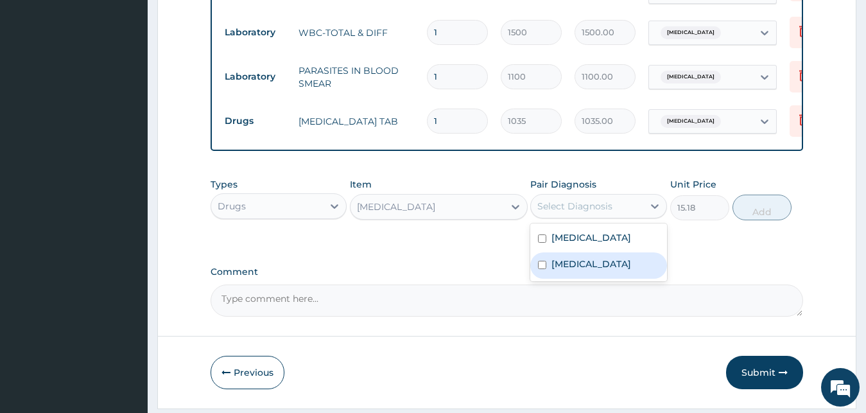
click at [577, 268] on label "[MEDICAL_DATA]" at bounding box center [591, 263] width 80 height 13
checkbox input "true"
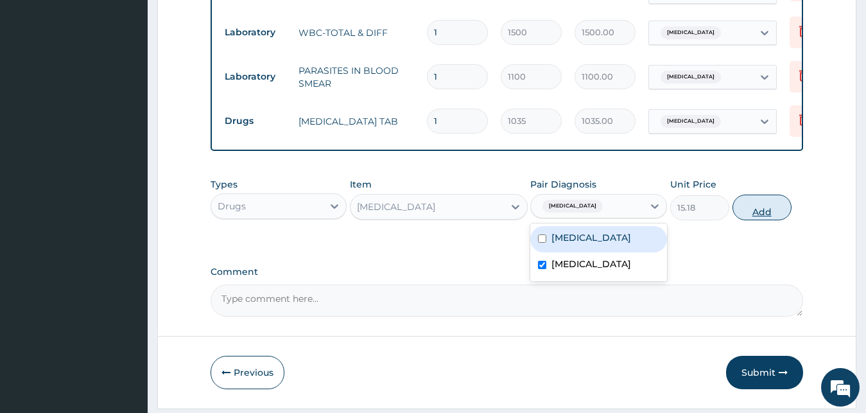
click at [779, 214] on button "Add" at bounding box center [762, 208] width 59 height 26
type input "0"
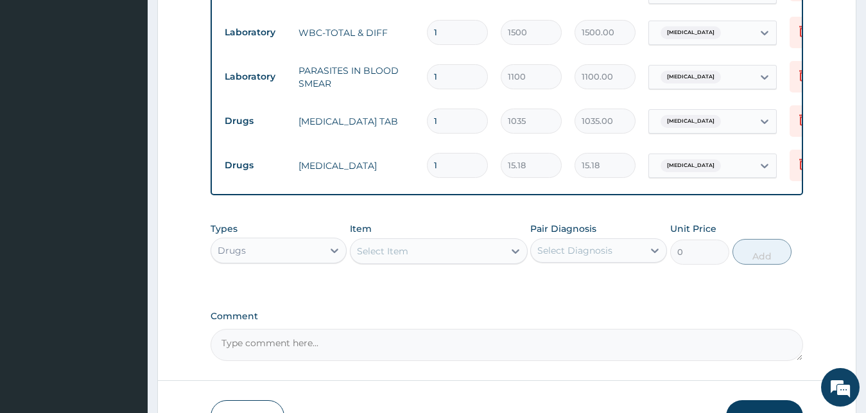
type input "18"
type input "273.24"
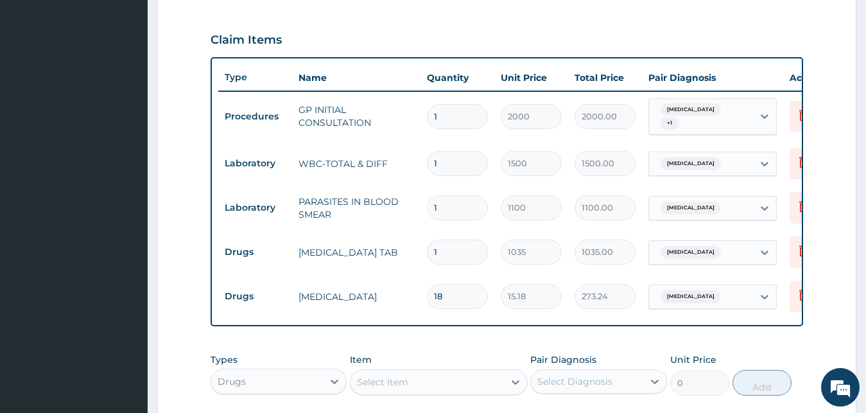
scroll to position [640, 0]
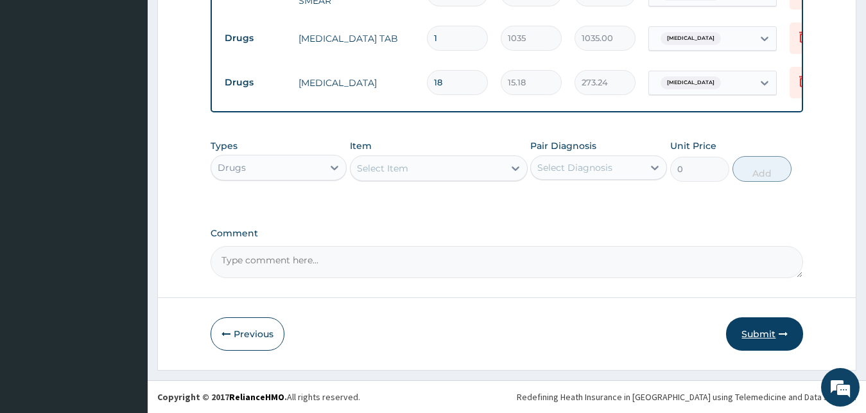
type input "18"
click at [769, 336] on button "Submit" at bounding box center [764, 333] width 77 height 33
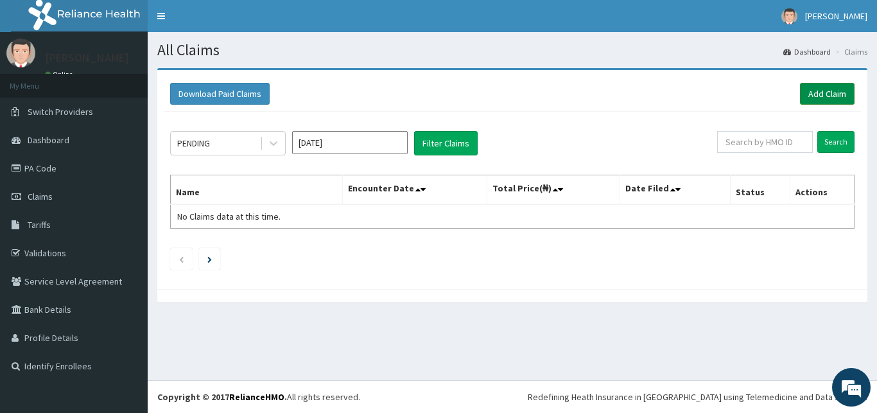
click at [822, 94] on link "Add Claim" at bounding box center [827, 94] width 55 height 22
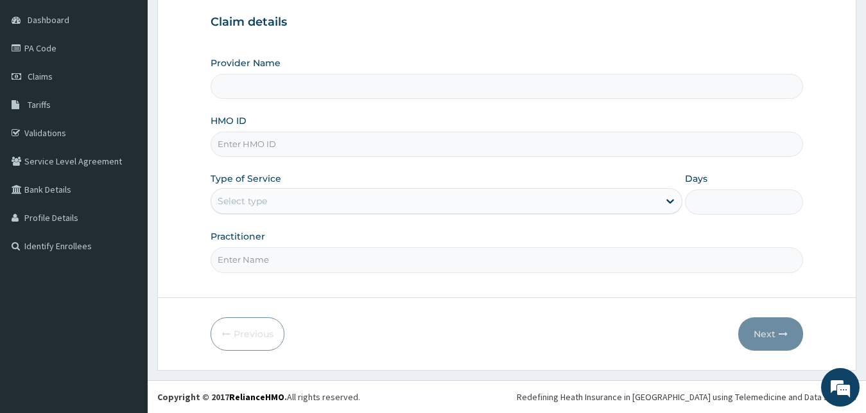
scroll to position [120, 0]
click at [292, 147] on input "HMO ID" at bounding box center [507, 144] width 593 height 25
type input "[GEOGRAPHIC_DATA][PERSON_NAME]"
type input "EIS/10585/B"
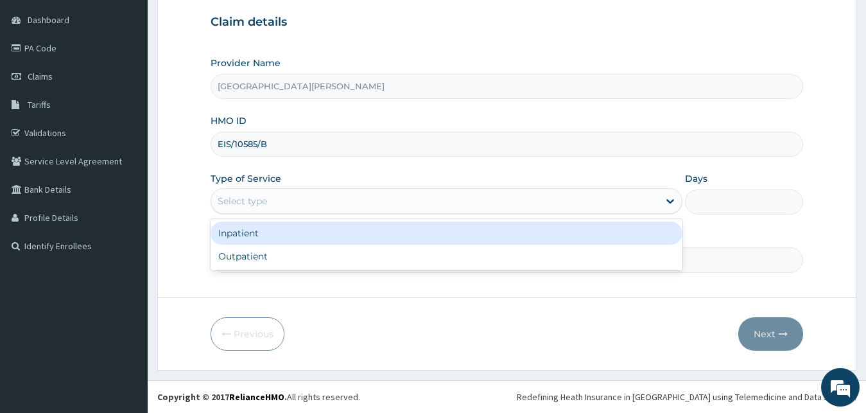
click at [297, 209] on div "Select type" at bounding box center [435, 201] width 448 height 21
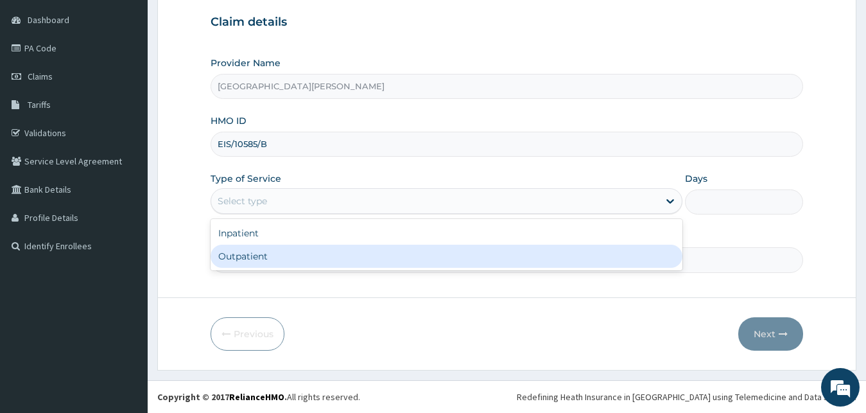
click at [279, 263] on div "Outpatient" at bounding box center [447, 256] width 473 height 23
type input "1"
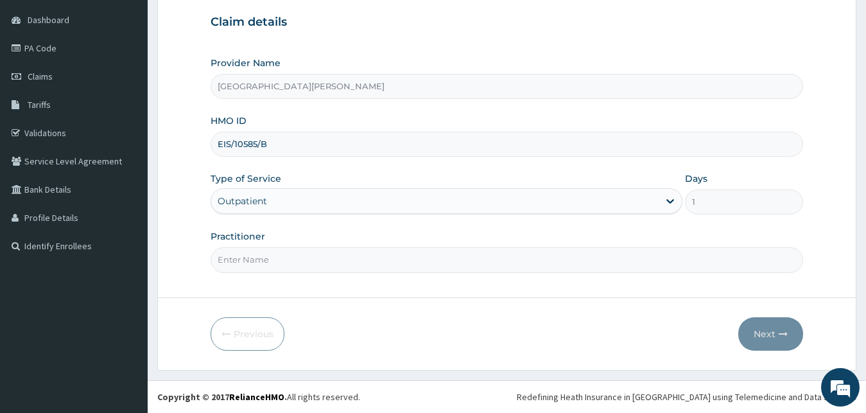
click at [282, 252] on input "Practitioner" at bounding box center [507, 259] width 593 height 25
type input "[PERSON_NAME]"
click at [771, 343] on button "Next" at bounding box center [770, 333] width 65 height 33
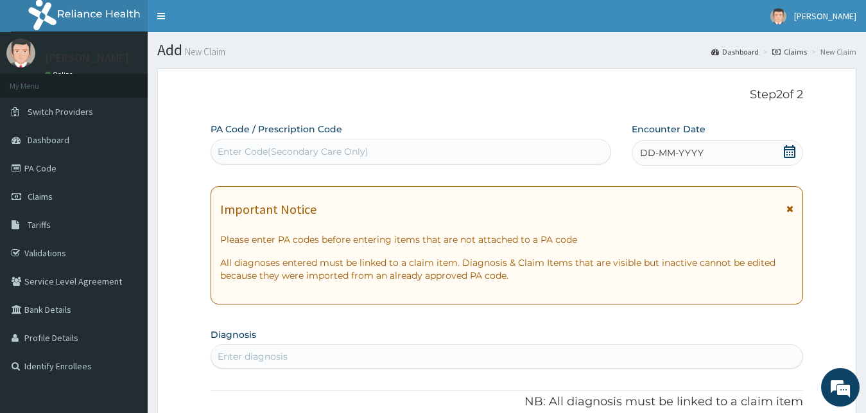
click at [443, 151] on div "Enter Code(Secondary Care Only)" at bounding box center [410, 151] width 399 height 21
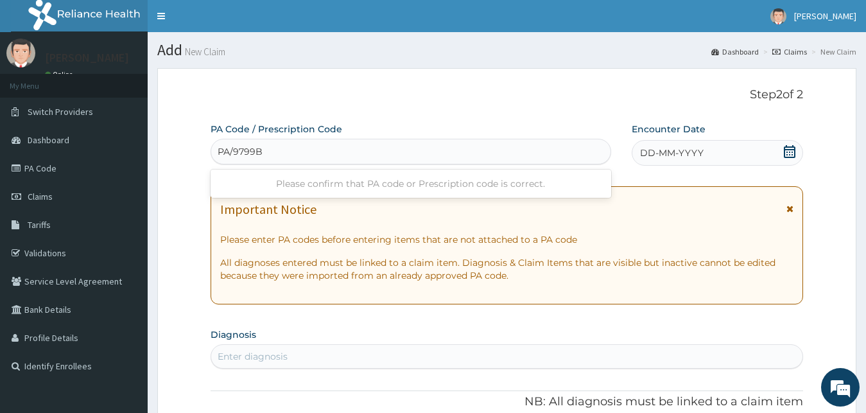
type input "PA/9799B0"
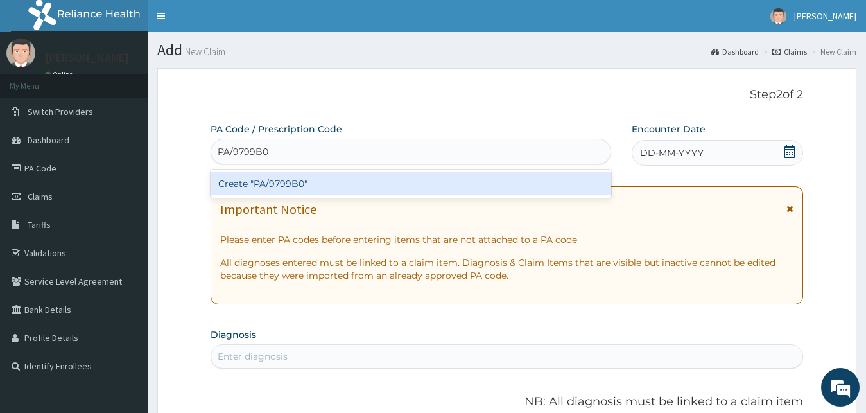
click at [338, 187] on div "Create "PA/9799B0"" at bounding box center [411, 183] width 401 height 23
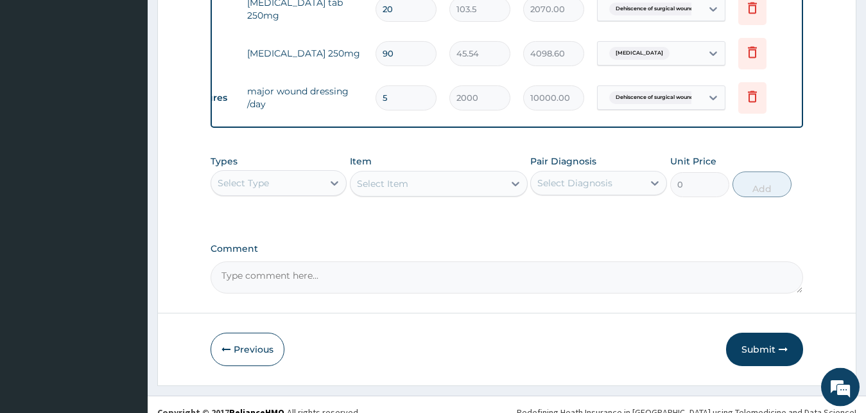
scroll to position [640, 0]
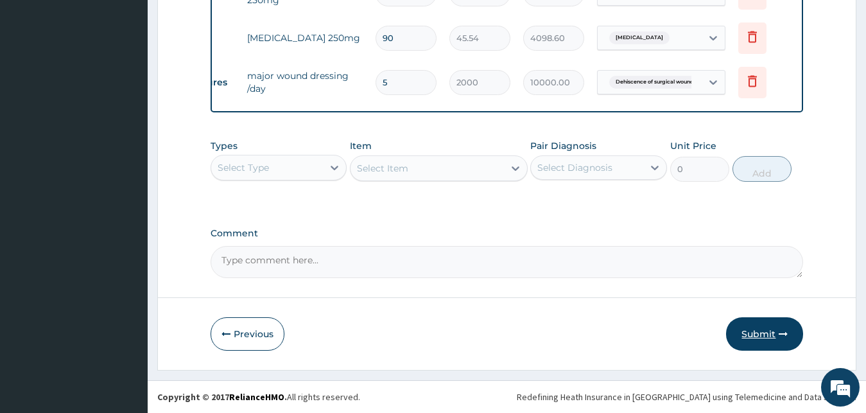
click at [761, 331] on button "Submit" at bounding box center [764, 333] width 77 height 33
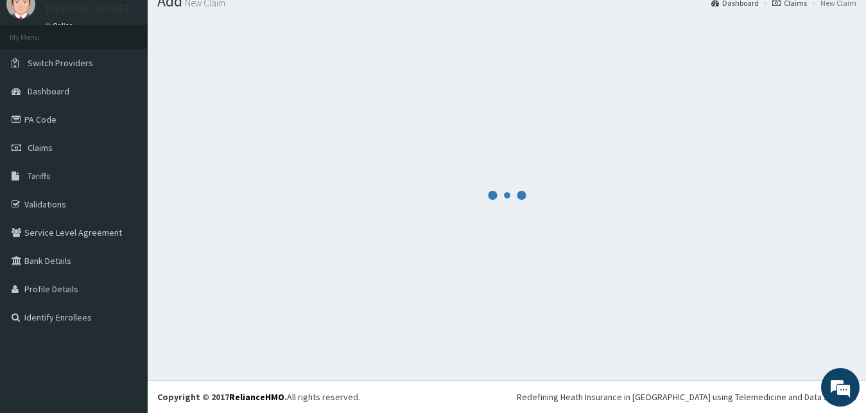
scroll to position [49, 0]
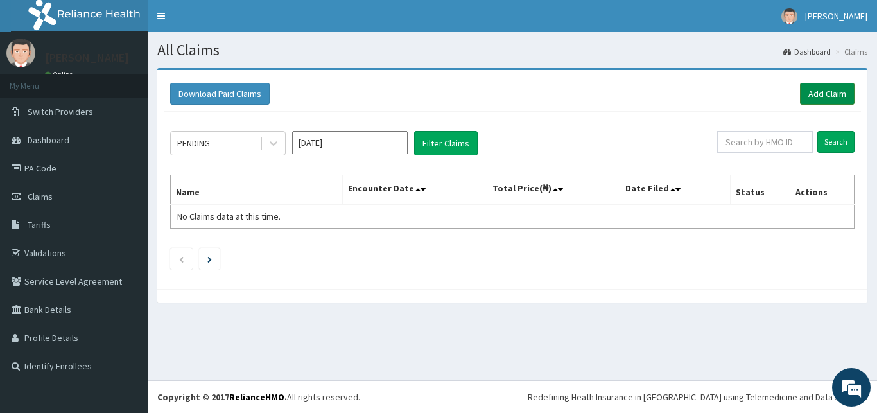
click at [822, 95] on link "Add Claim" at bounding box center [827, 94] width 55 height 22
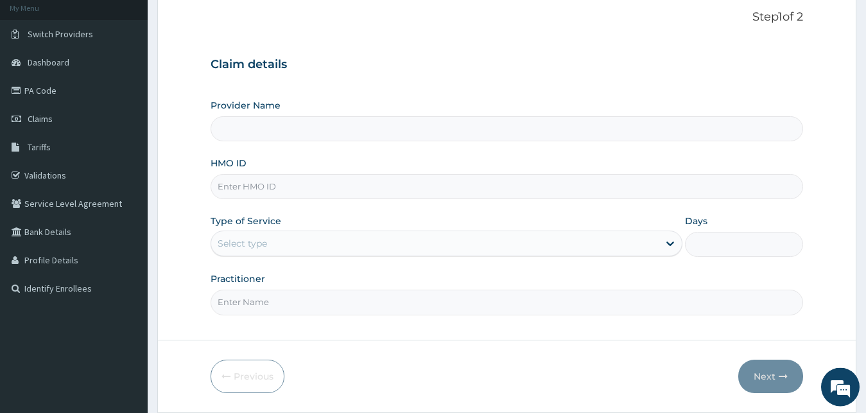
type input "[GEOGRAPHIC_DATA][PERSON_NAME]"
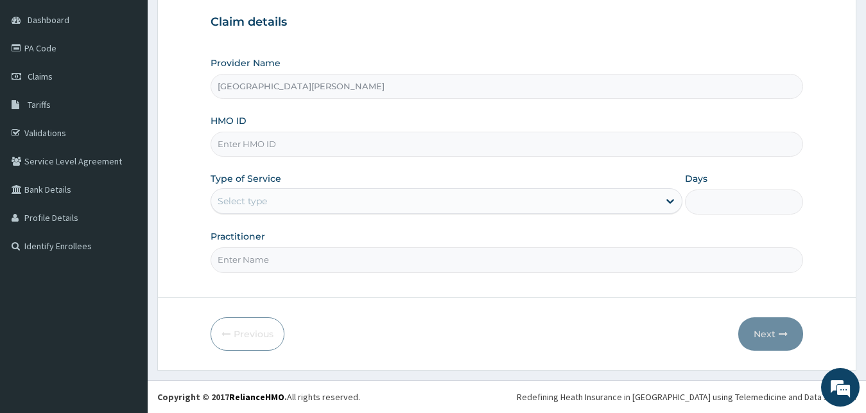
click at [331, 155] on input "HMO ID" at bounding box center [507, 144] width 593 height 25
type input "TSM/10031/A"
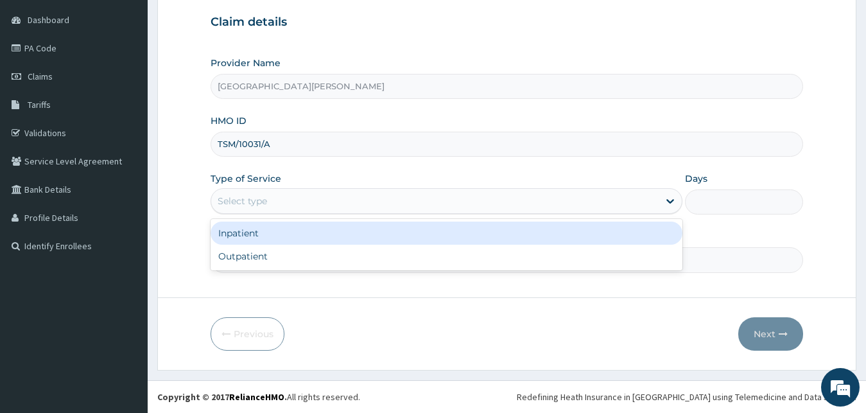
drag, startPoint x: 243, startPoint y: 202, endPoint x: 247, endPoint y: 247, distance: 44.4
click at [243, 204] on div "Select type" at bounding box center [242, 201] width 49 height 13
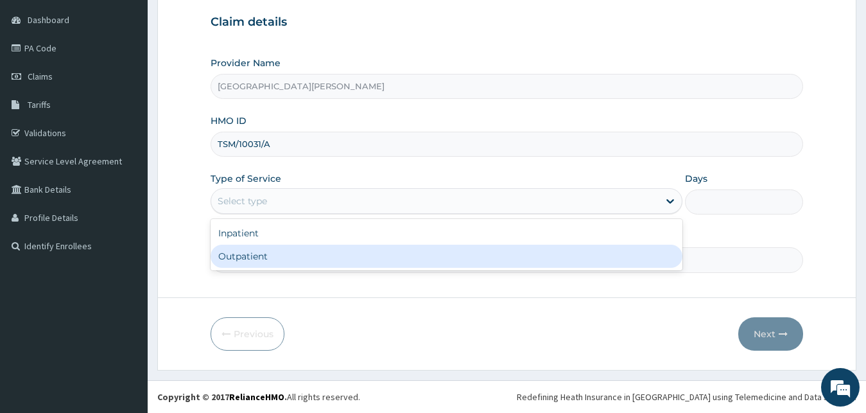
click at [247, 266] on div "Outpatient" at bounding box center [447, 256] width 473 height 23
type input "1"
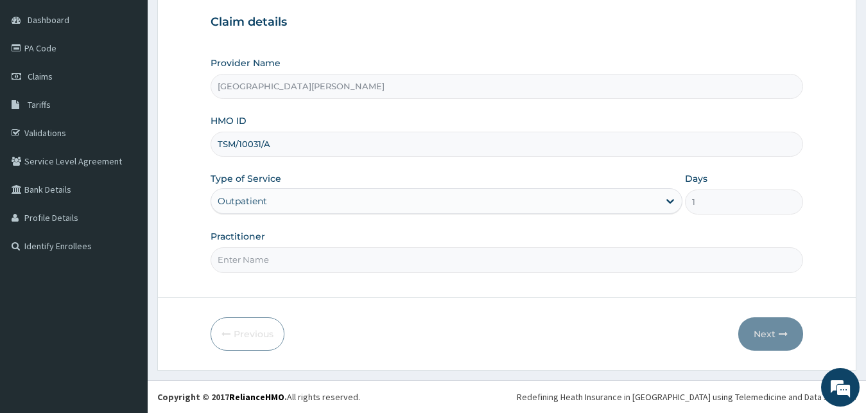
click at [249, 263] on input "Practitioner" at bounding box center [507, 259] width 593 height 25
type input "DR AKINBO"
click at [783, 341] on button "Next" at bounding box center [770, 333] width 65 height 33
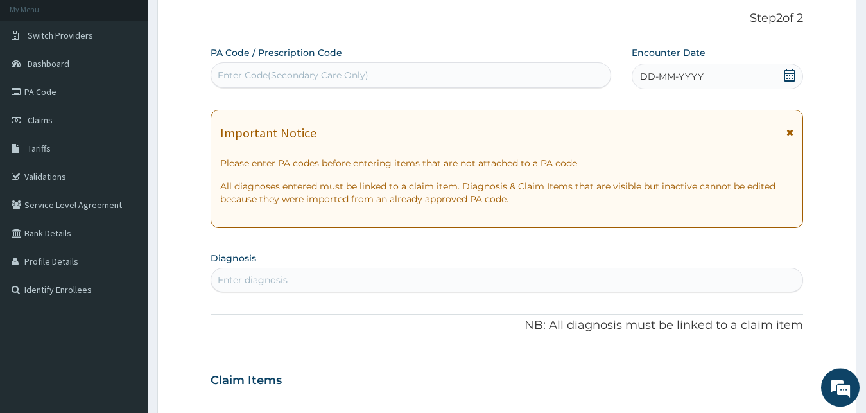
scroll to position [55, 0]
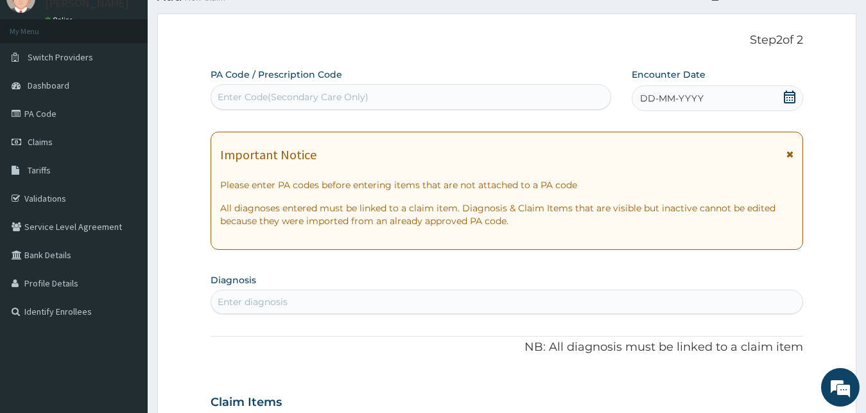
click at [561, 100] on div "Enter Code(Secondary Care Only)" at bounding box center [410, 97] width 399 height 21
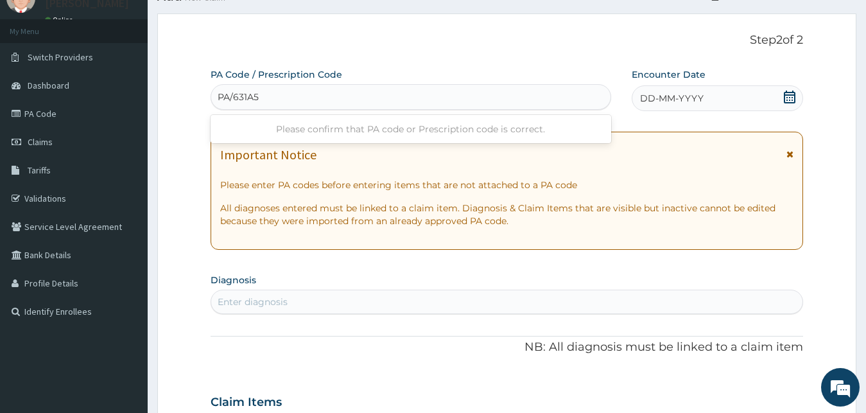
type input "PA/631A5F"
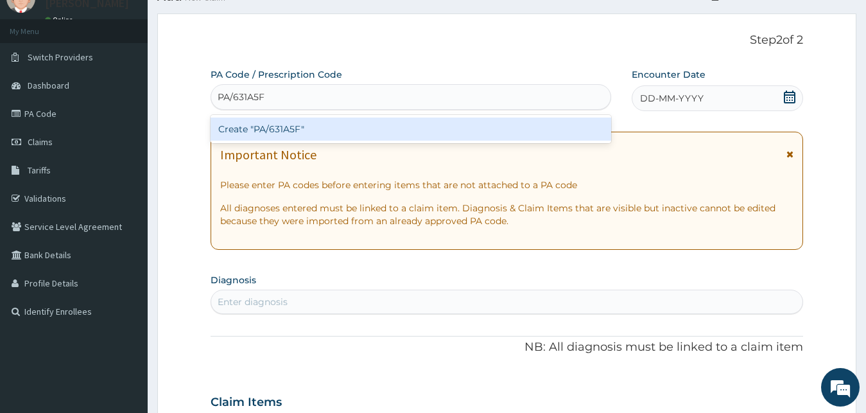
click at [358, 130] on div "Create "PA/631A5F"" at bounding box center [411, 128] width 401 height 23
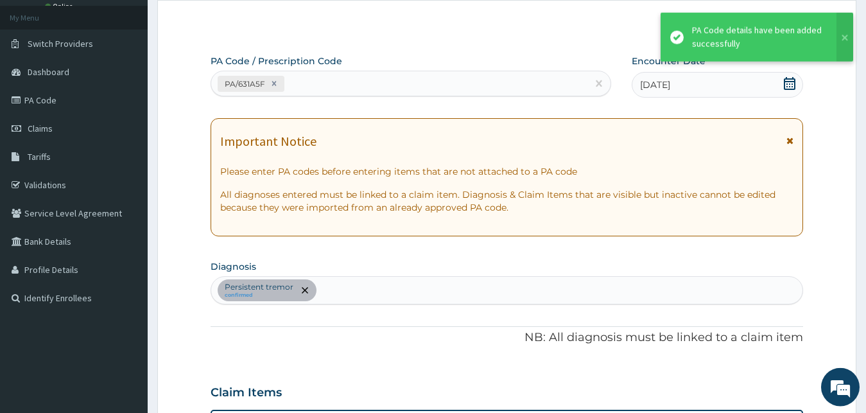
scroll to position [66, 0]
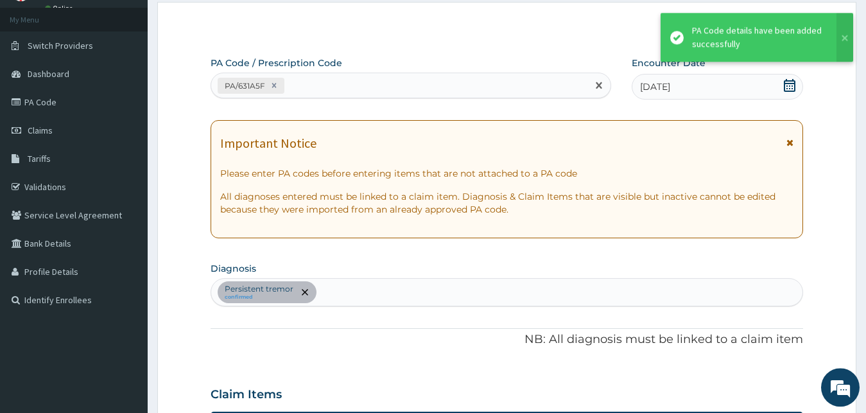
click at [352, 88] on div "PA/631A5F" at bounding box center [399, 85] width 376 height 21
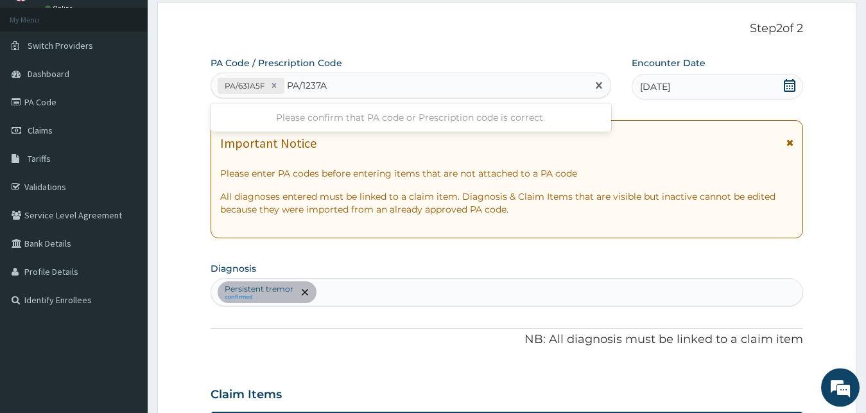
type input "PA/1237A2"
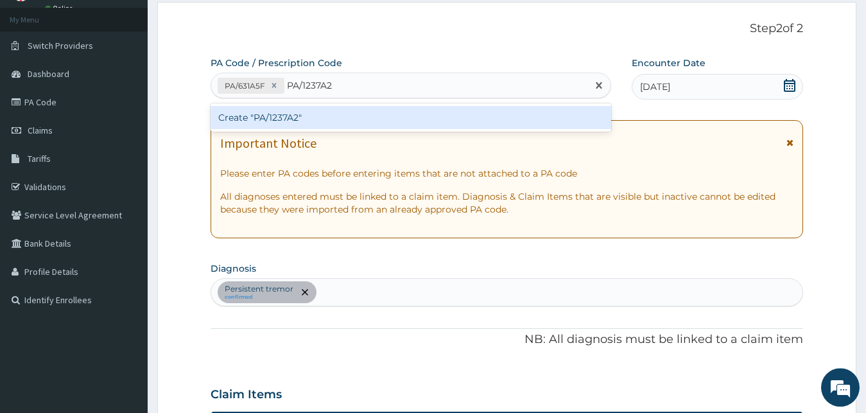
click at [305, 125] on div "Create "PA/1237A2"" at bounding box center [411, 117] width 401 height 23
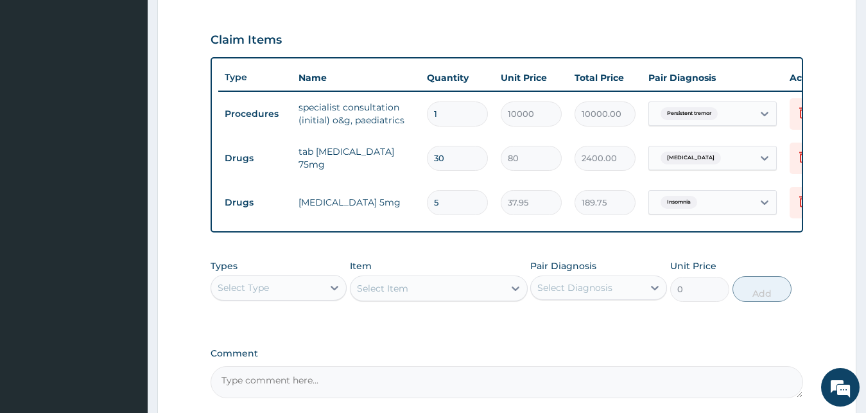
scroll to position [551, 0]
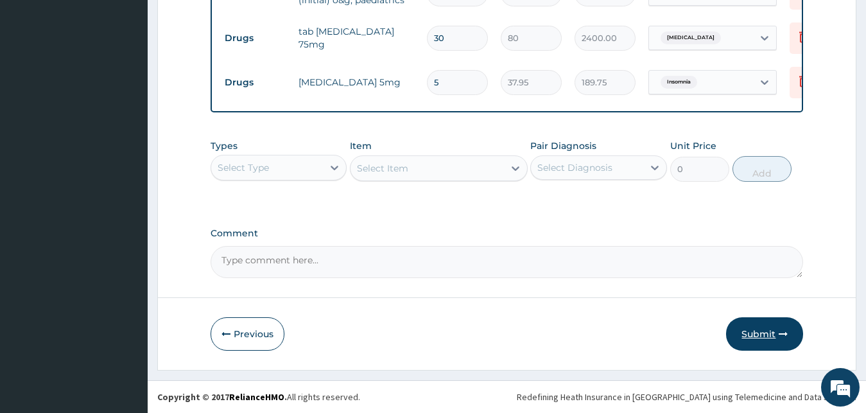
click at [751, 331] on button "Submit" at bounding box center [764, 333] width 77 height 33
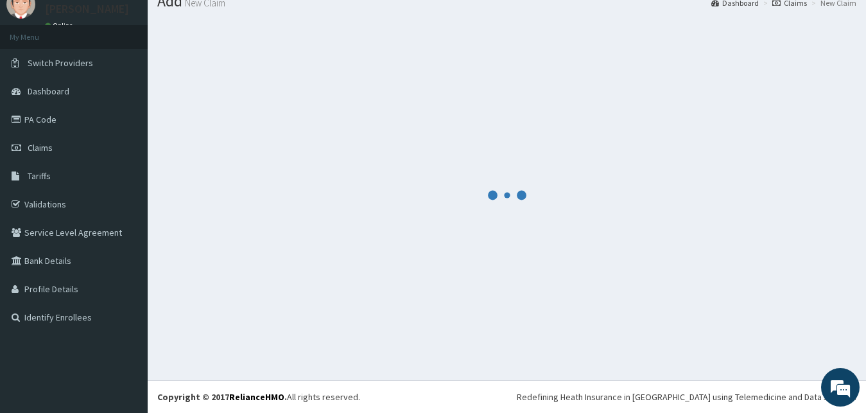
scroll to position [49, 0]
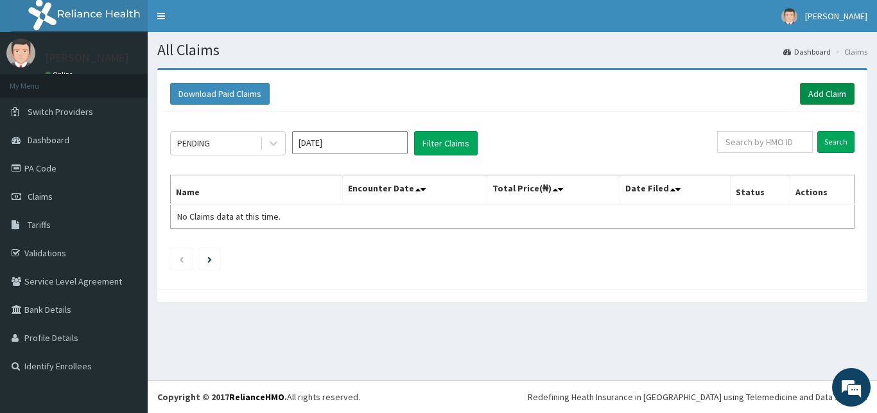
click at [838, 97] on link "Add Claim" at bounding box center [827, 94] width 55 height 22
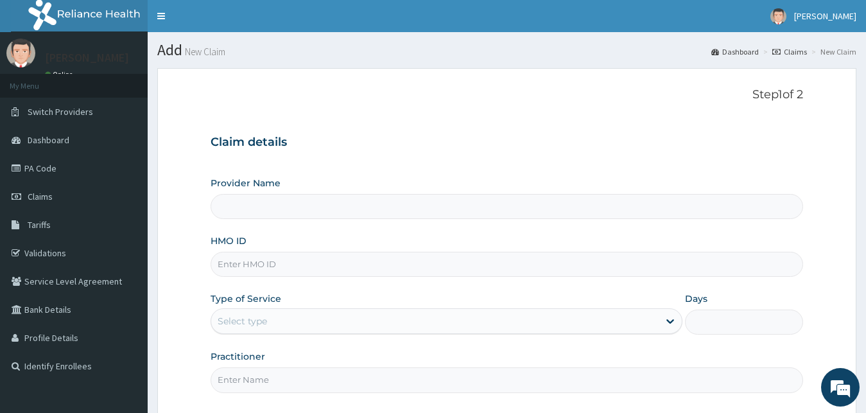
type input "[GEOGRAPHIC_DATA][PERSON_NAME]"
click at [284, 264] on input "HMO ID" at bounding box center [507, 264] width 593 height 25
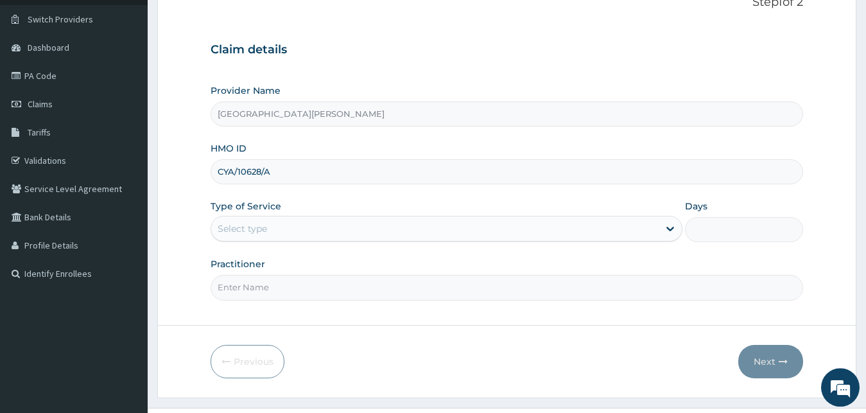
scroll to position [120, 0]
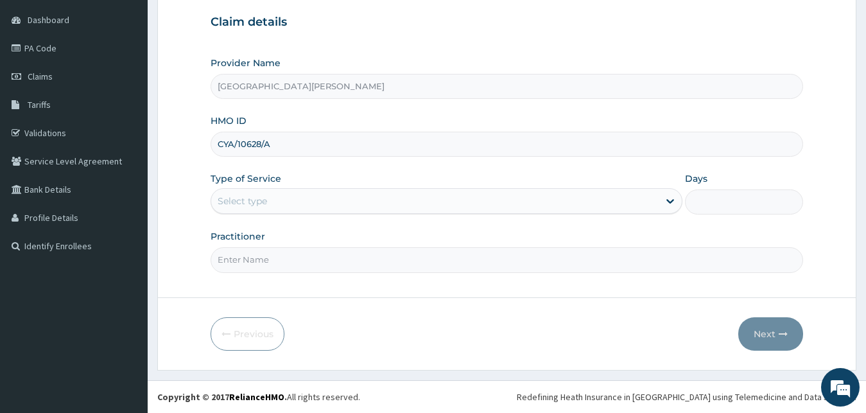
type input "CYA/10628/A"
click at [276, 199] on div "Select type" at bounding box center [435, 201] width 448 height 21
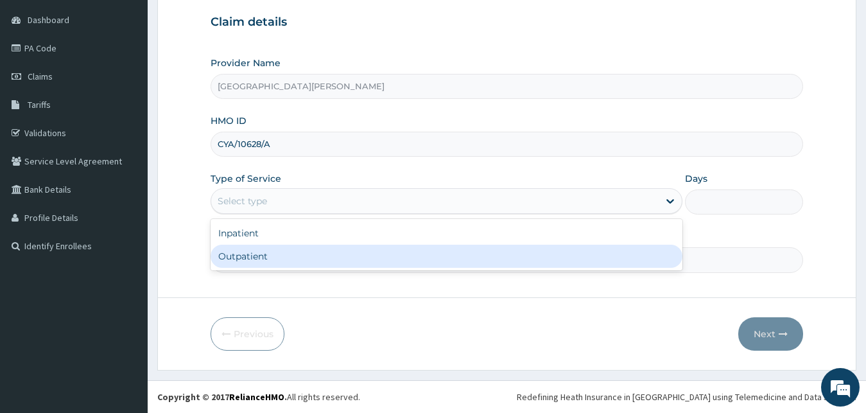
click at [252, 253] on div "Outpatient" at bounding box center [447, 256] width 473 height 23
type input "1"
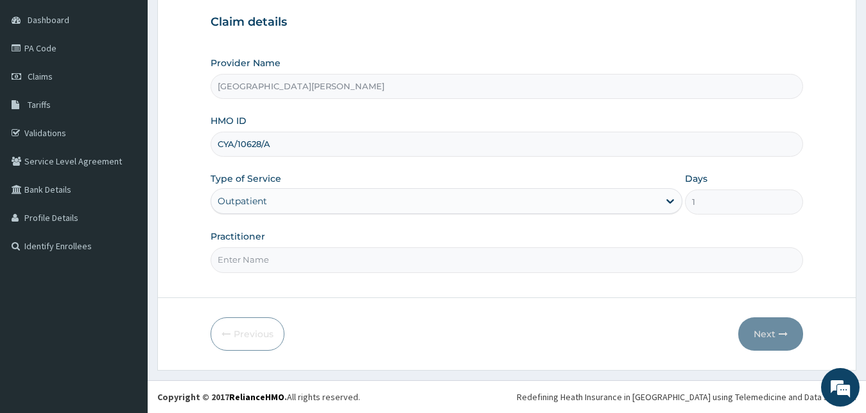
click at [252, 253] on input "Practitioner" at bounding box center [507, 259] width 593 height 25
type input "[PERSON_NAME]"
drag, startPoint x: 750, startPoint y: 317, endPoint x: 784, endPoint y: 342, distance: 41.7
click at [763, 331] on form "Step 1 of 2 Claim details Provider Name Bee [PERSON_NAME] Hospital HMO ID CYA/1…" at bounding box center [506, 159] width 699 height 422
click at [784, 342] on button "Next" at bounding box center [770, 333] width 65 height 33
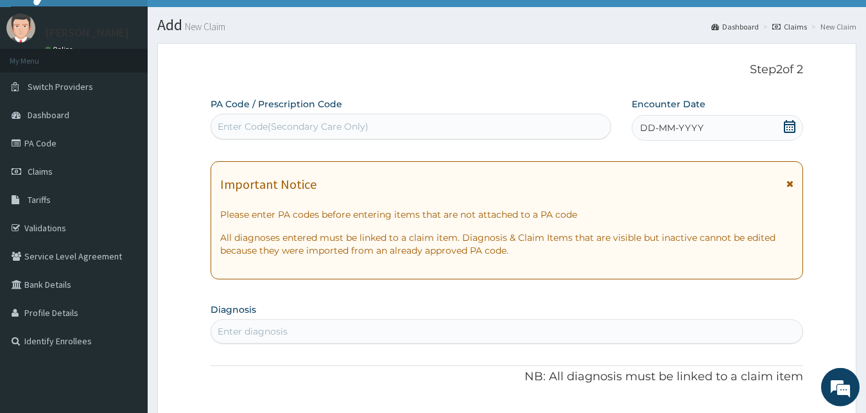
scroll to position [0, 0]
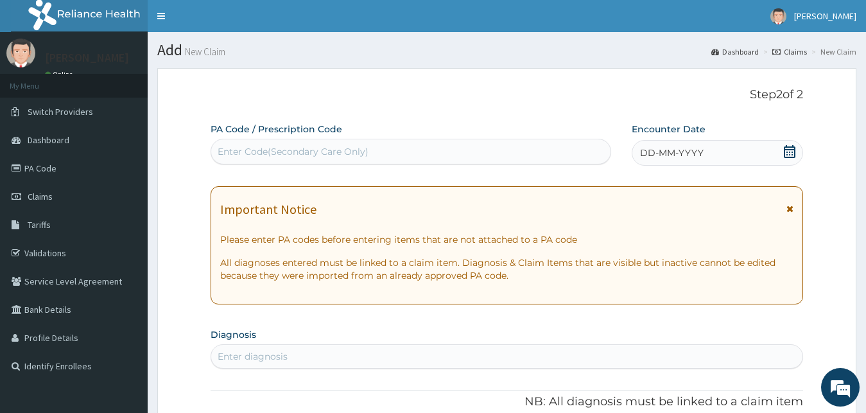
click at [319, 146] on div "Enter Code(Secondary Care Only)" at bounding box center [293, 151] width 151 height 13
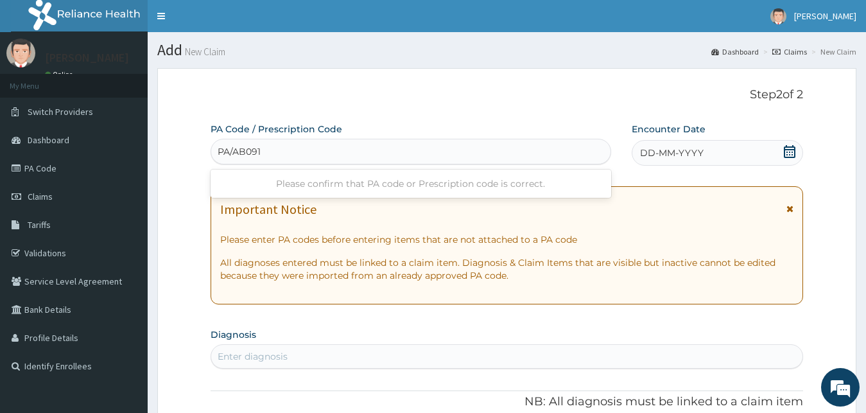
type input "PA/AB091F"
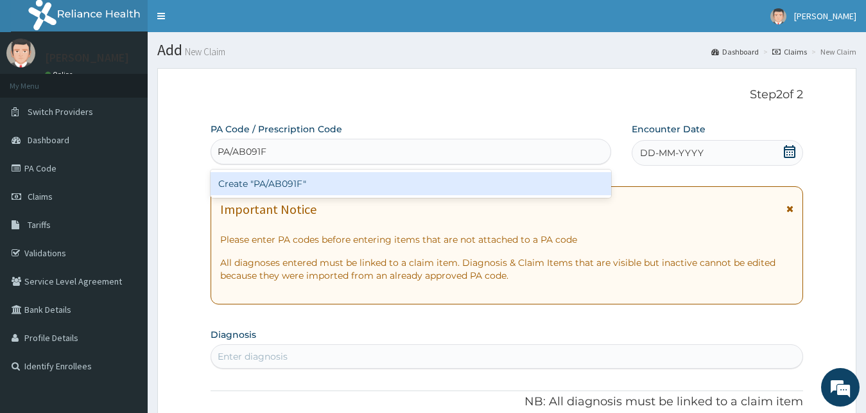
click at [304, 180] on div "Create "PA/AB091F"" at bounding box center [411, 183] width 401 height 23
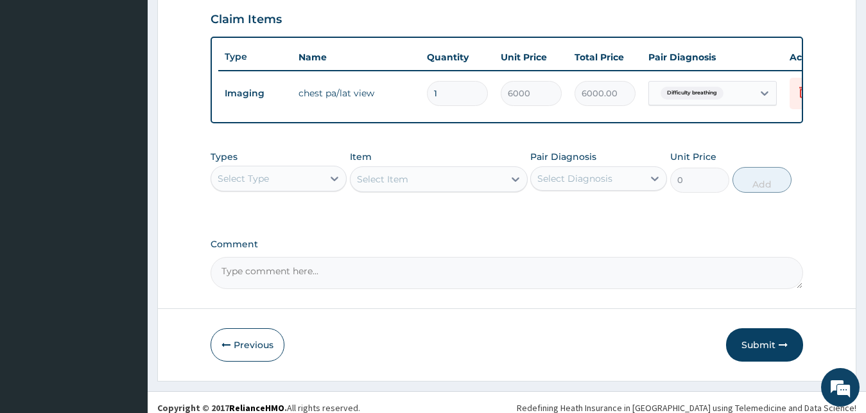
scroll to position [463, 0]
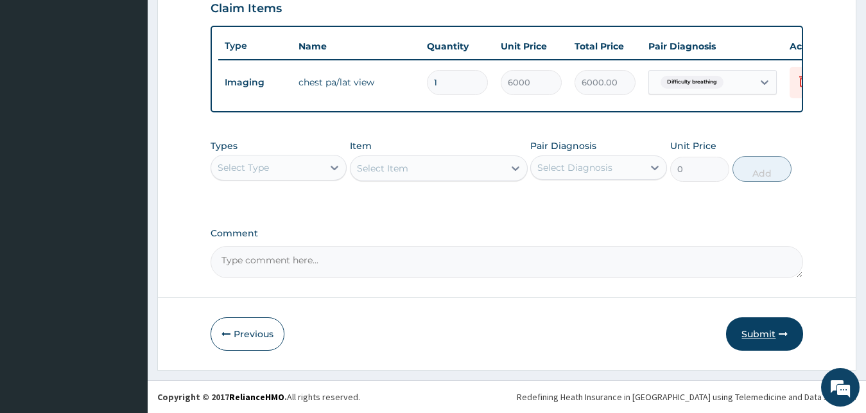
click at [760, 332] on button "Submit" at bounding box center [764, 333] width 77 height 33
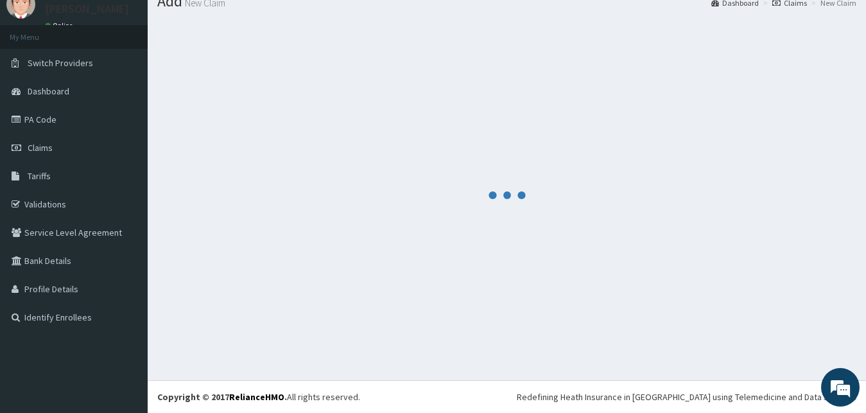
scroll to position [49, 0]
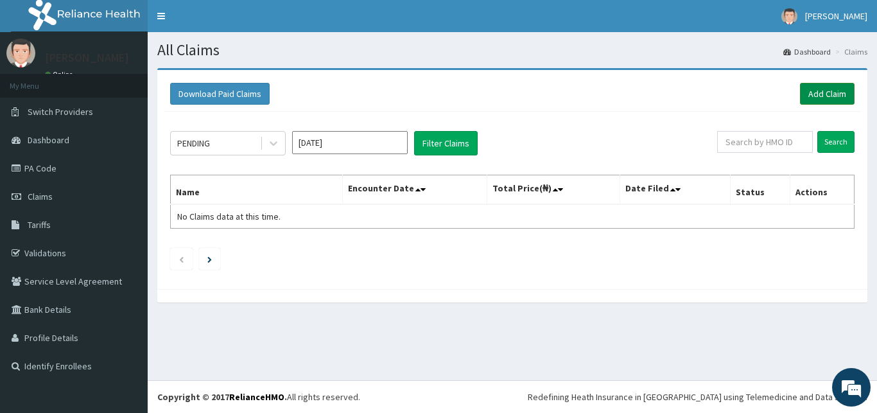
click at [817, 90] on link "Add Claim" at bounding box center [827, 94] width 55 height 22
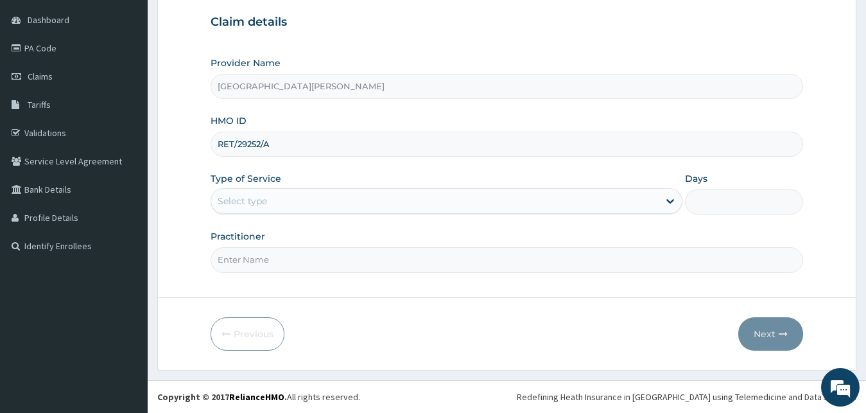
type input "RET/29252/A"
click at [242, 196] on div "Select type" at bounding box center [242, 201] width 49 height 13
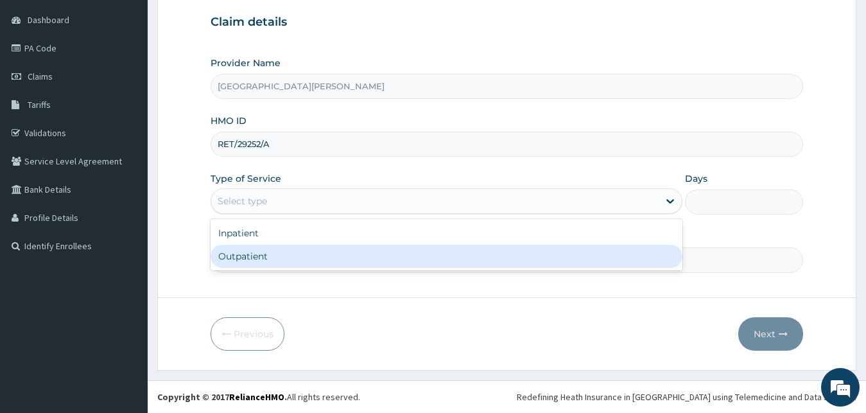
click at [266, 257] on div "Outpatient" at bounding box center [447, 256] width 473 height 23
type input "1"
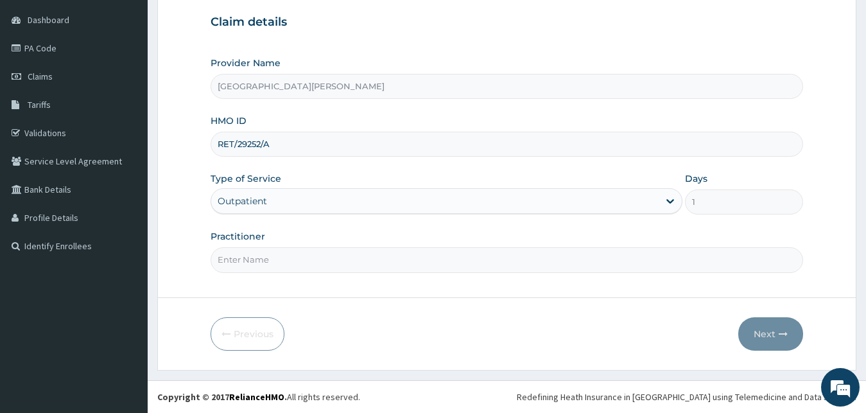
click at [259, 268] on input "Practitioner" at bounding box center [507, 259] width 593 height 25
type input "[PERSON_NAME]"
click at [749, 327] on button "Next" at bounding box center [770, 333] width 65 height 33
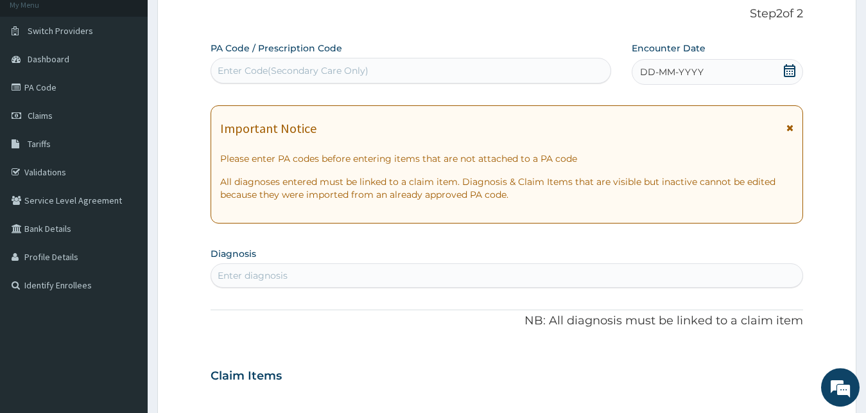
scroll to position [55, 0]
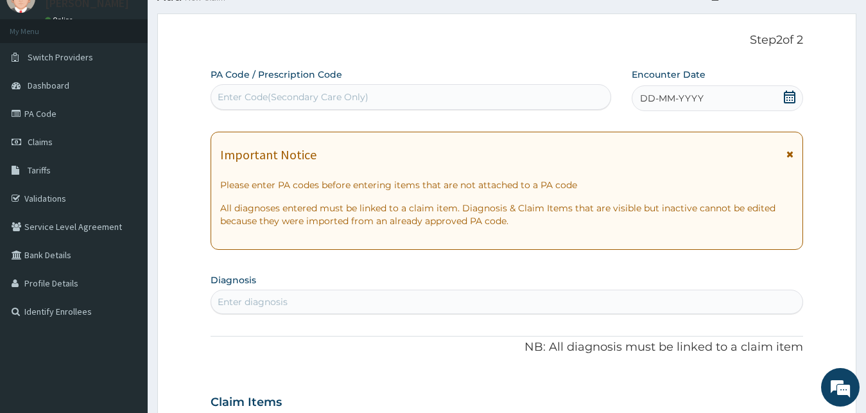
drag, startPoint x: 412, startPoint y: 86, endPoint x: 397, endPoint y: 90, distance: 15.3
click at [408, 87] on div "Enter Code(Secondary Care Only)" at bounding box center [411, 97] width 401 height 26
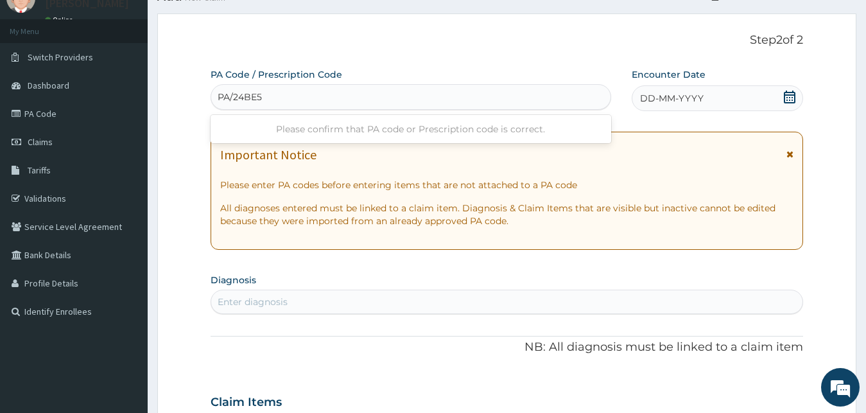
type input "PA/24BE56"
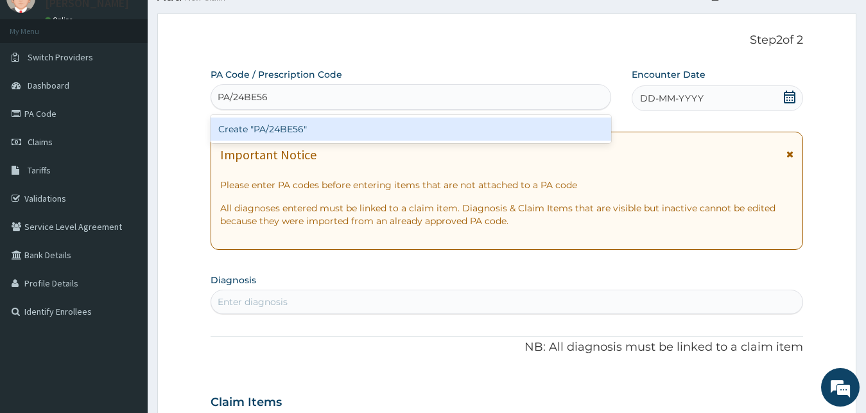
click at [353, 134] on div "Create "PA/24BE56"" at bounding box center [411, 128] width 401 height 23
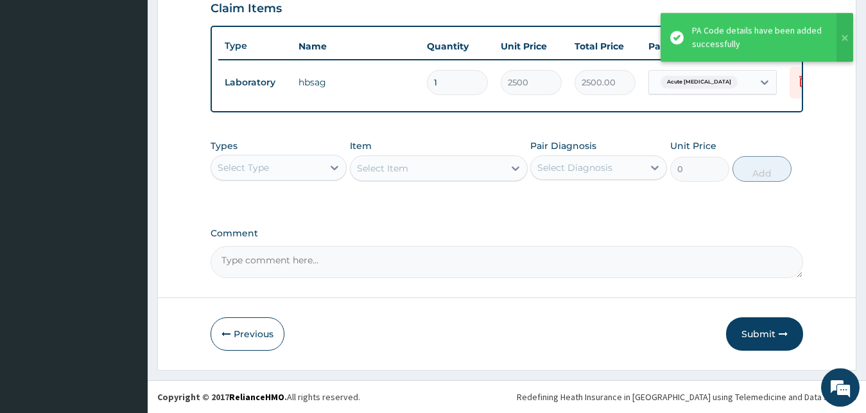
scroll to position [463, 0]
click at [322, 177] on div "Select Type" at bounding box center [267, 167] width 112 height 21
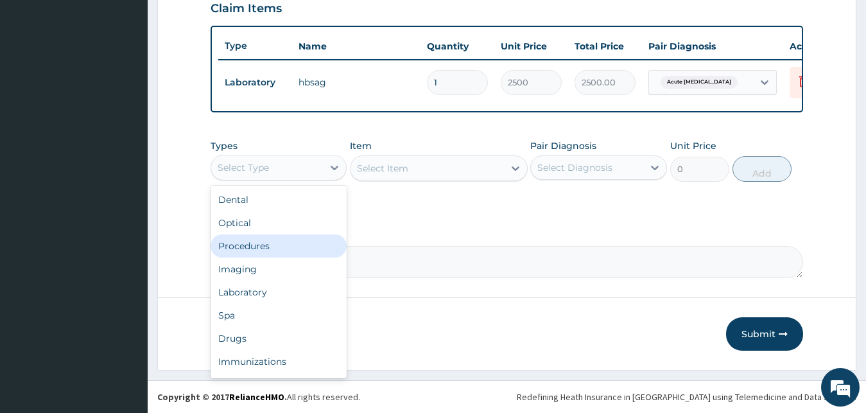
drag, startPoint x: 256, startPoint y: 242, endPoint x: 276, endPoint y: 234, distance: 21.6
click at [259, 239] on div "Procedures" at bounding box center [279, 245] width 137 height 23
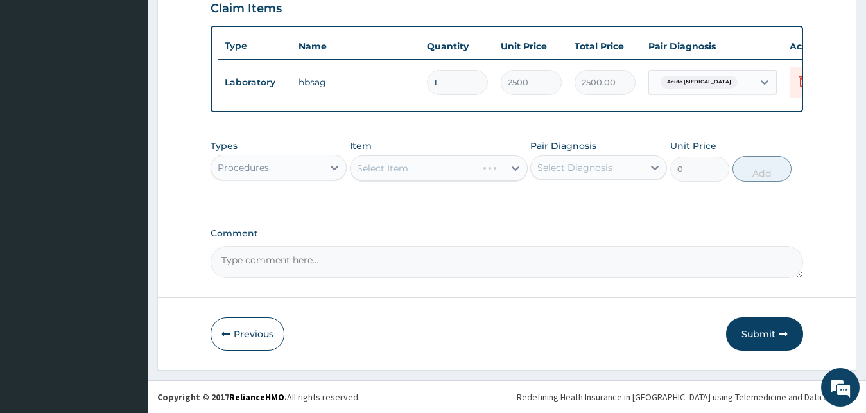
click at [391, 175] on div "Select Item" at bounding box center [439, 168] width 178 height 26
click at [418, 166] on div "Select Item" at bounding box center [439, 168] width 178 height 26
click at [418, 179] on div "Select Item" at bounding box center [439, 168] width 178 height 26
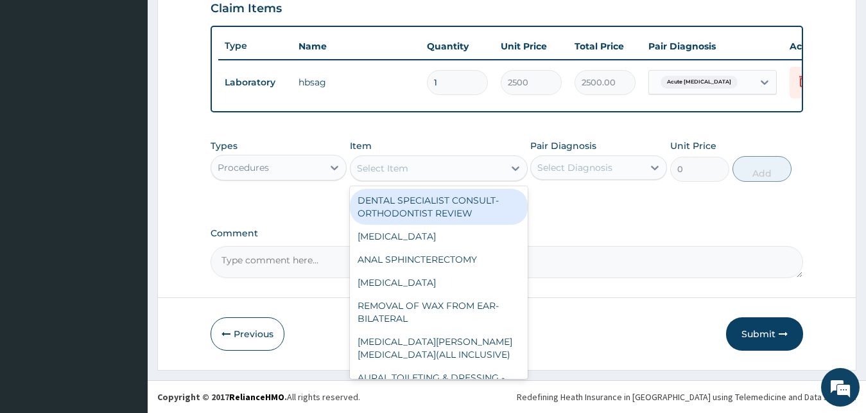
click at [418, 179] on div "Select Item" at bounding box center [439, 168] width 178 height 26
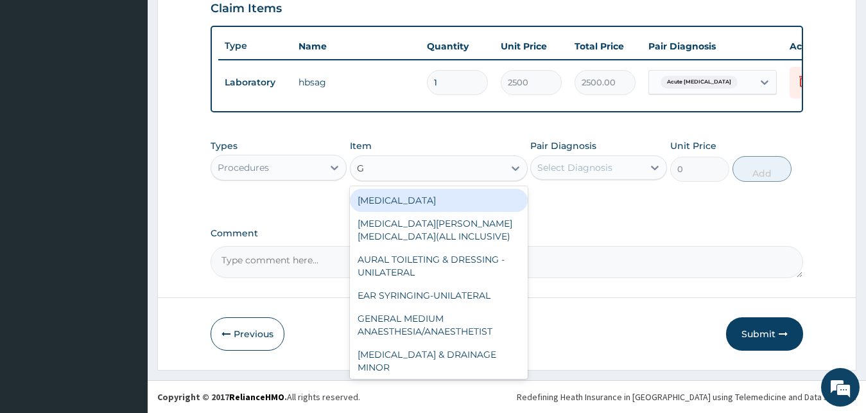
type input "GP"
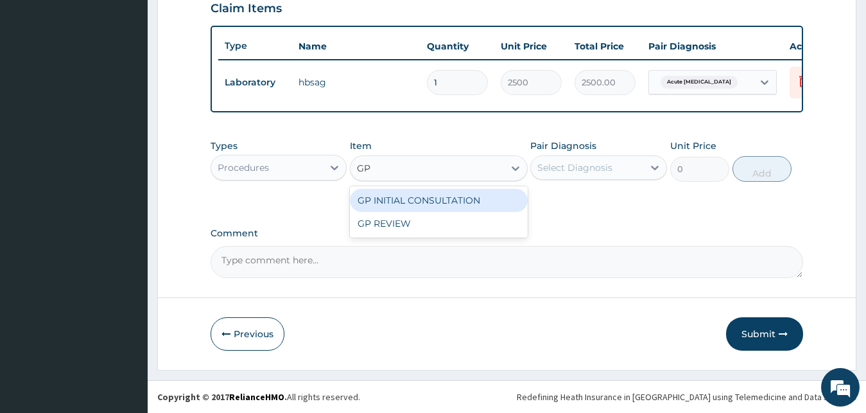
click at [480, 202] on div "GP INITIAL CONSULTATION" at bounding box center [439, 200] width 178 height 23
type input "2000"
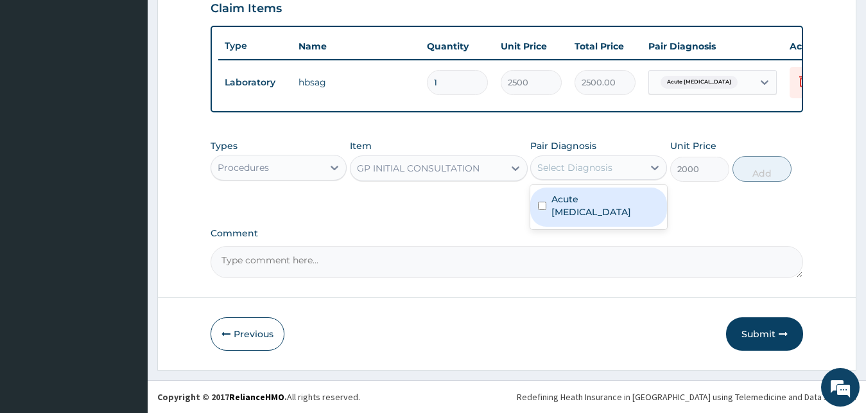
drag, startPoint x: 639, startPoint y: 156, endPoint x: 625, endPoint y: 195, distance: 41.0
click at [634, 161] on div "Select Diagnosis" at bounding box center [598, 167] width 137 height 24
click at [623, 198] on div "Acute [MEDICAL_DATA]" at bounding box center [598, 206] width 137 height 39
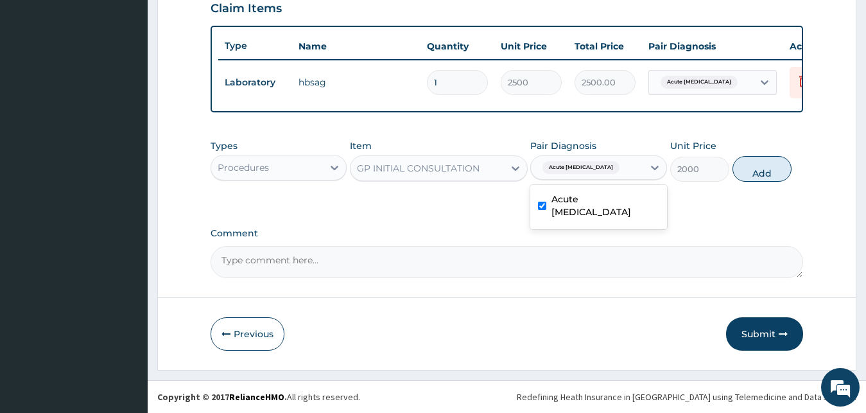
checkbox input "true"
click at [758, 166] on button "Add" at bounding box center [762, 169] width 59 height 26
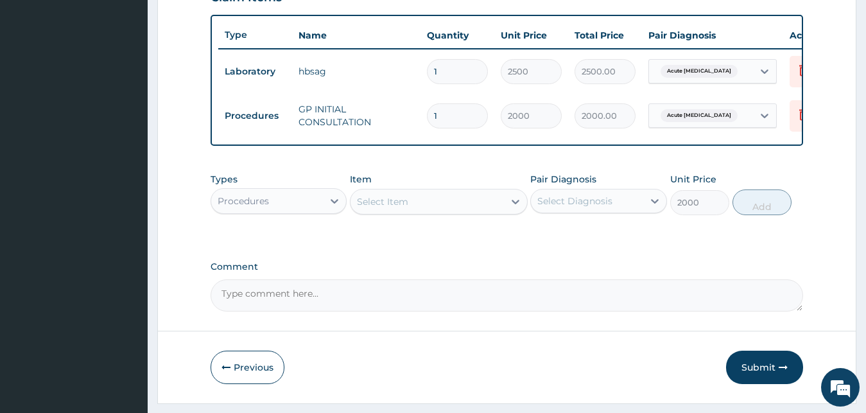
type input "0"
click at [754, 376] on button "Submit" at bounding box center [764, 367] width 77 height 33
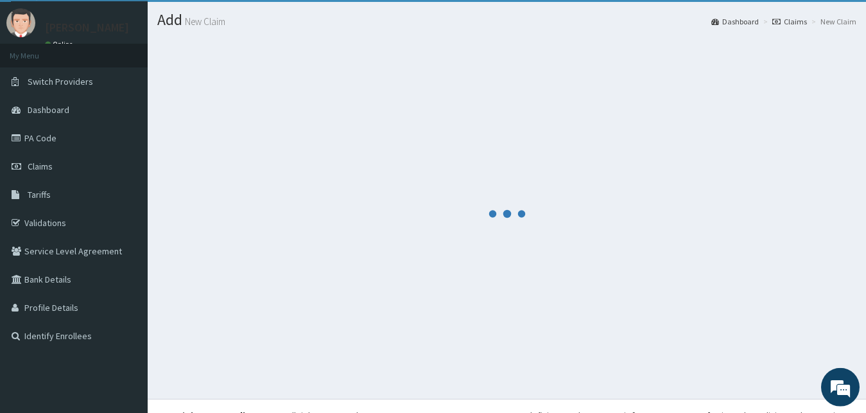
scroll to position [0, 0]
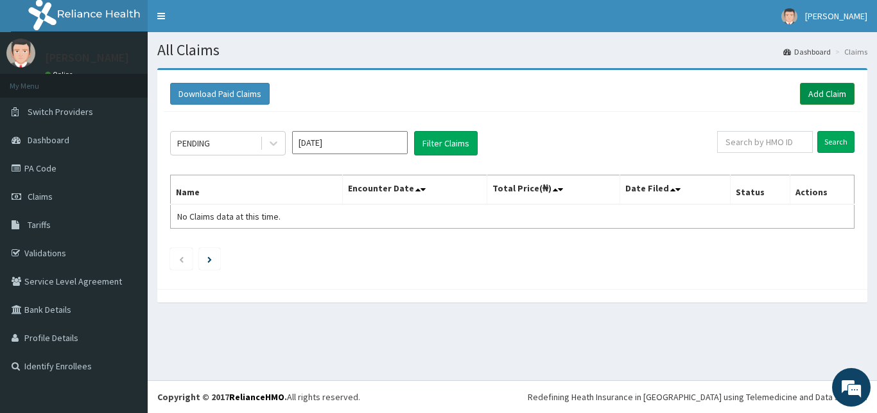
click at [829, 94] on link "Add Claim" at bounding box center [827, 94] width 55 height 22
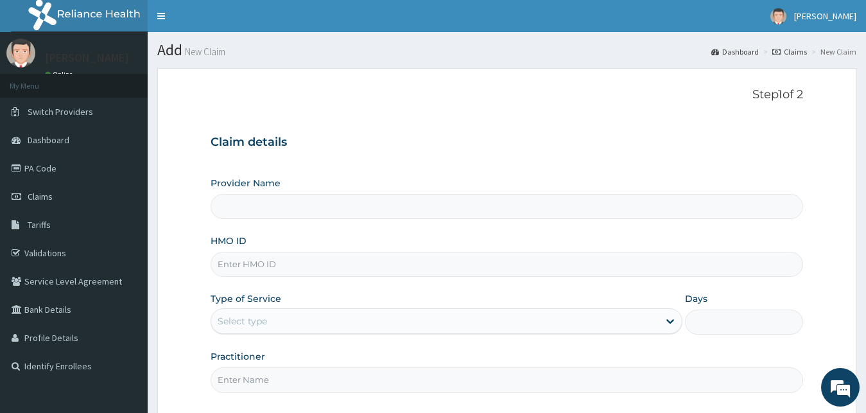
type input "[GEOGRAPHIC_DATA][PERSON_NAME]"
click at [320, 265] on input "HMO ID" at bounding box center [507, 264] width 593 height 25
type input "AVL/10266/D"
drag, startPoint x: 258, startPoint y: 324, endPoint x: 257, endPoint y: 336, distance: 12.9
click at [257, 327] on div "Select type" at bounding box center [435, 321] width 448 height 21
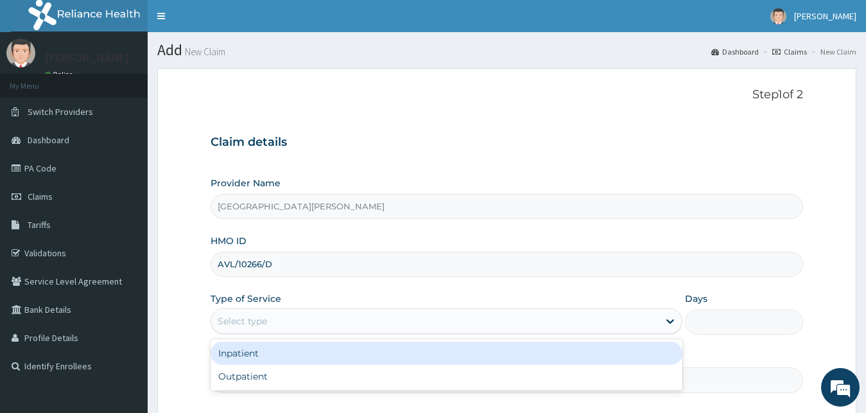
click at [266, 345] on div "Inpatient" at bounding box center [447, 353] width 473 height 23
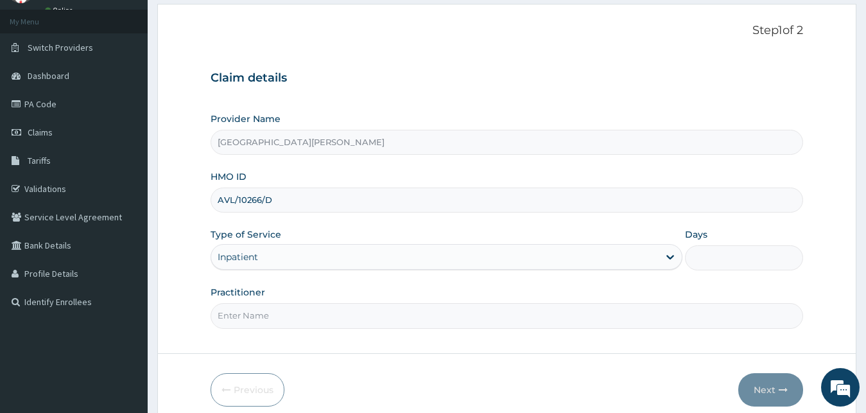
scroll to position [120, 0]
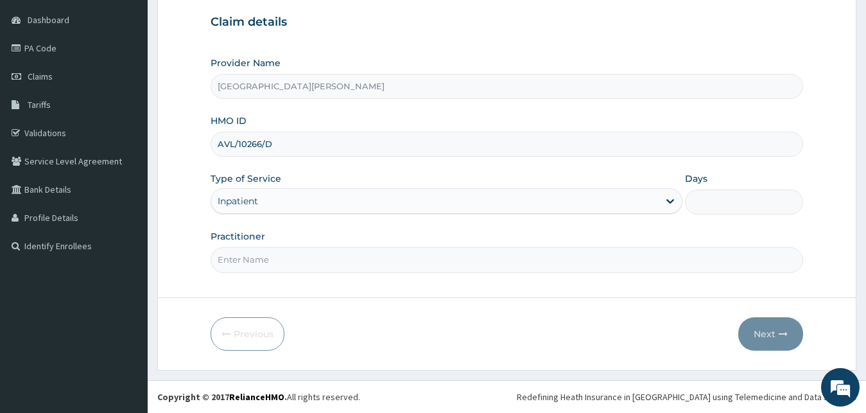
click at [711, 198] on input "Days" at bounding box center [744, 201] width 118 height 25
type input "2"
click at [421, 261] on input "Practitioner" at bounding box center [507, 259] width 593 height 25
type input "DR FRANK"
click at [761, 333] on button "Next" at bounding box center [770, 333] width 65 height 33
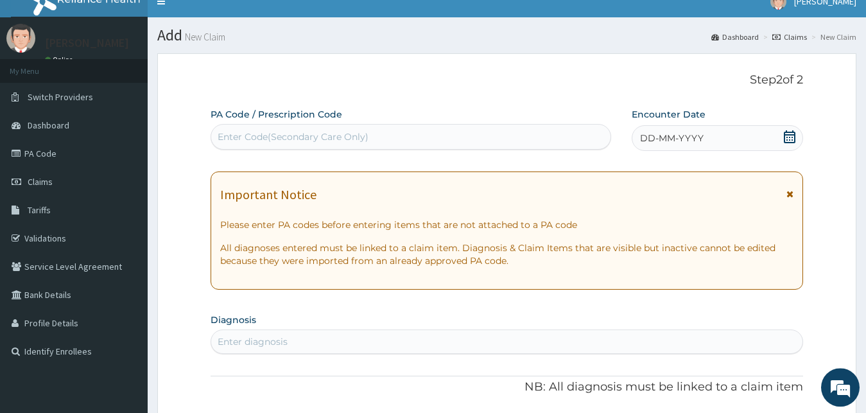
scroll to position [0, 0]
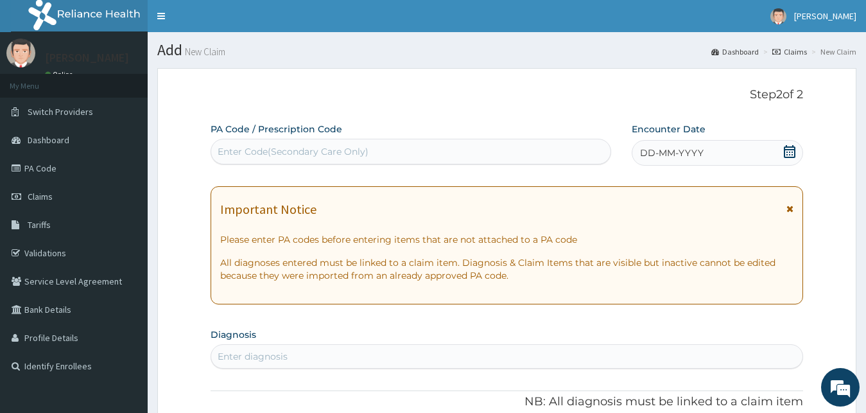
click at [440, 154] on div "Enter Code(Secondary Care Only)" at bounding box center [410, 151] width 399 height 21
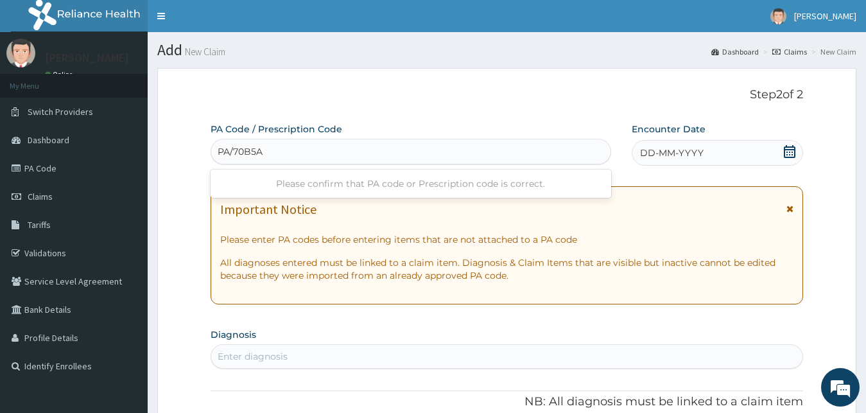
type input "PA/70B5AA"
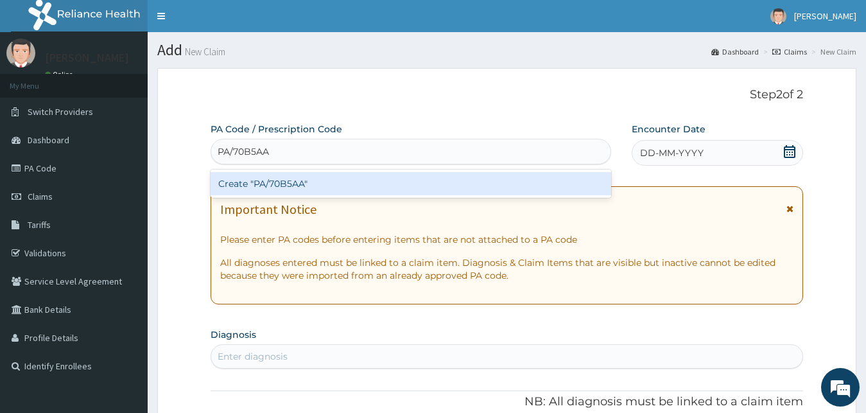
click at [274, 182] on div "Create "PA/70B5AA"" at bounding box center [411, 183] width 401 height 23
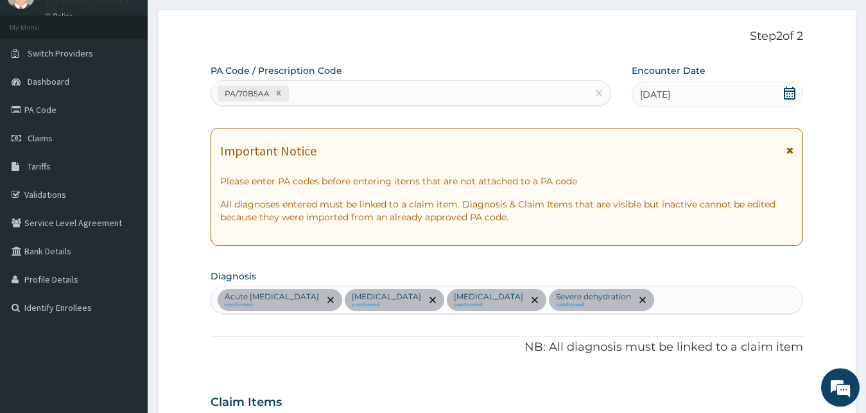
scroll to position [58, 0]
click at [339, 87] on div "PA/70B5AA" at bounding box center [399, 93] width 376 height 21
type input "PA/CB5DC5"
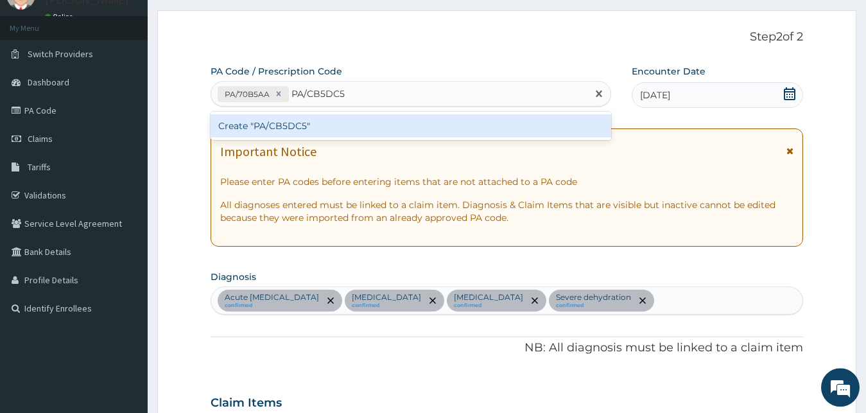
click at [294, 127] on div "Create "PA/CB5DC5"" at bounding box center [411, 125] width 401 height 23
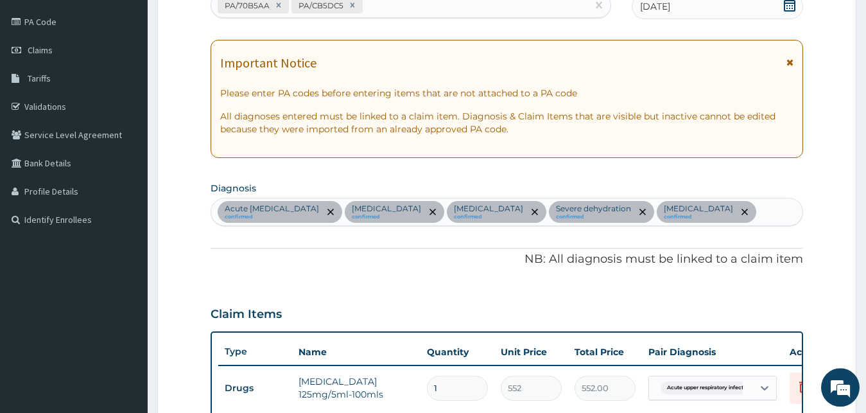
scroll to position [343, 0]
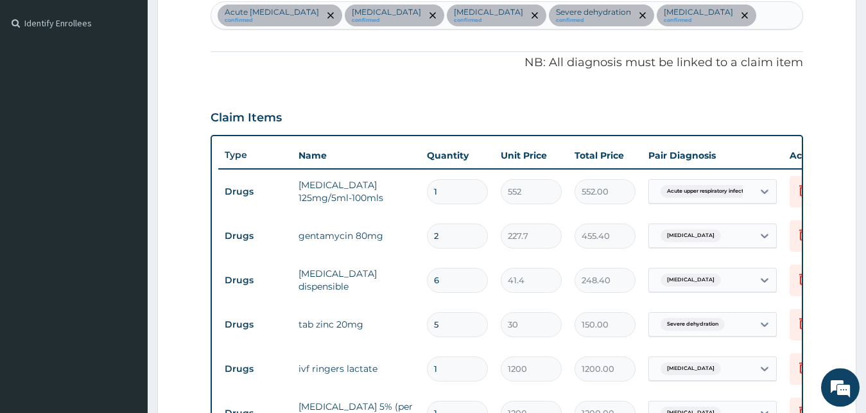
click at [738, 19] on div "Acute upper respiratory infection confirmed Gastroenteritis confirmed Malaria c…" at bounding box center [507, 15] width 592 height 27
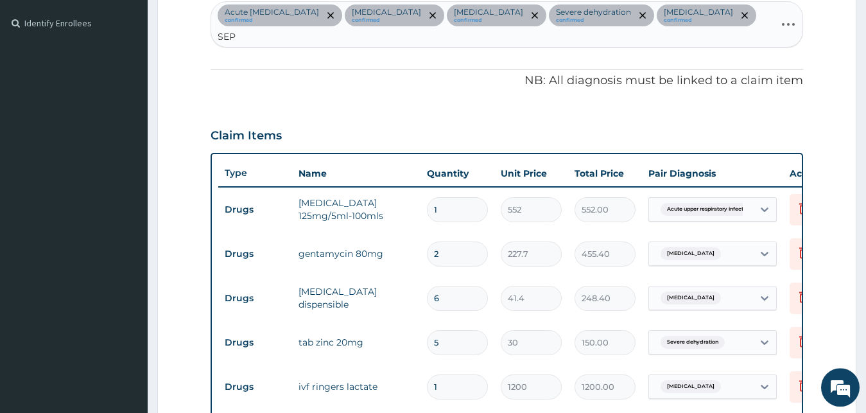
type input "SEPS"
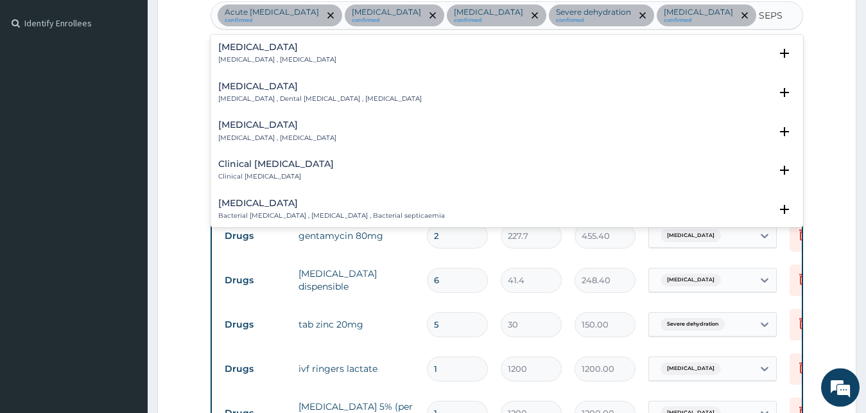
click at [232, 49] on h4 "Sepsis" at bounding box center [277, 47] width 118 height 10
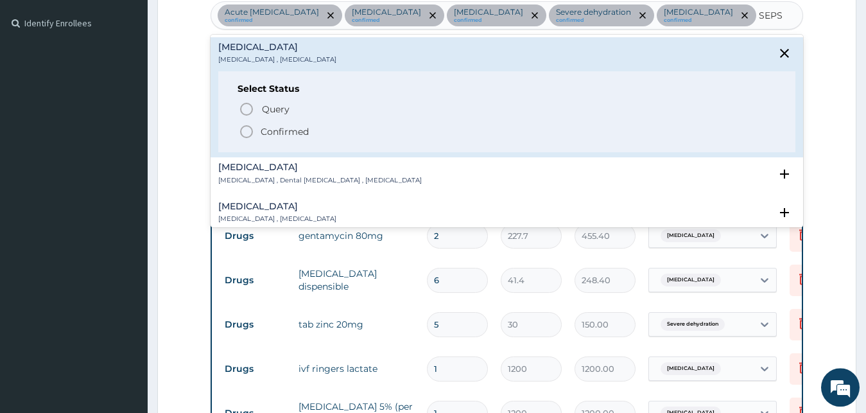
click at [252, 134] on circle "status option filled" at bounding box center [247, 132] width 12 height 12
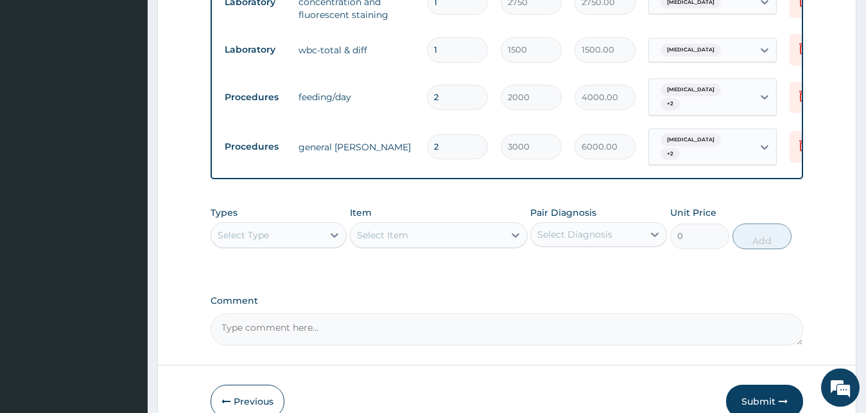
scroll to position [998, 0]
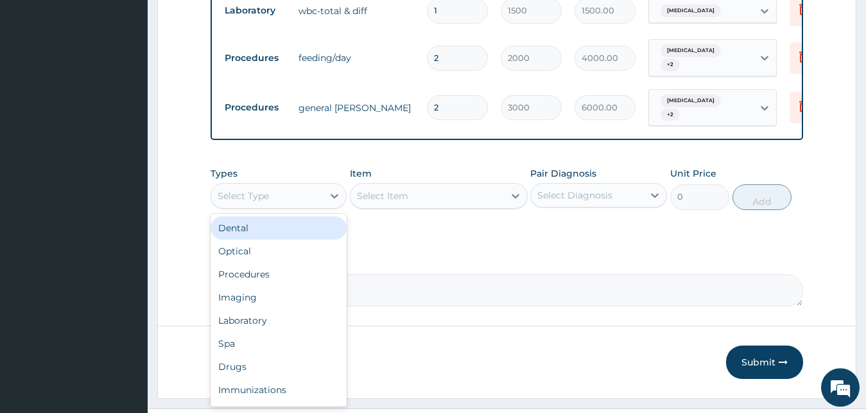
drag, startPoint x: 308, startPoint y: 169, endPoint x: 294, endPoint y: 247, distance: 79.0
click at [308, 186] on div "Select Type" at bounding box center [267, 196] width 112 height 21
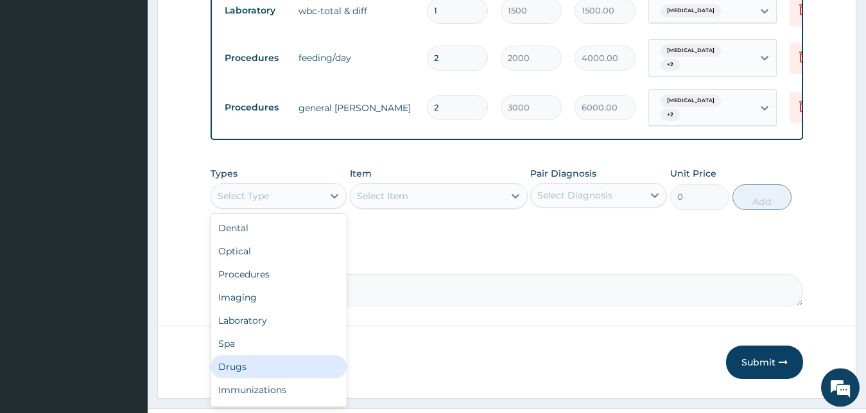
drag, startPoint x: 229, startPoint y: 337, endPoint x: 284, endPoint y: 272, distance: 85.2
click at [232, 355] on div "Drugs" at bounding box center [279, 366] width 137 height 23
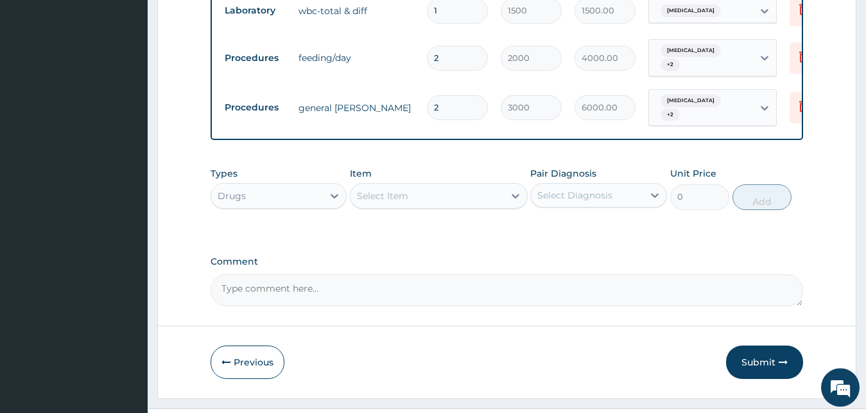
click at [473, 186] on div "Select Item" at bounding box center [427, 196] width 153 height 21
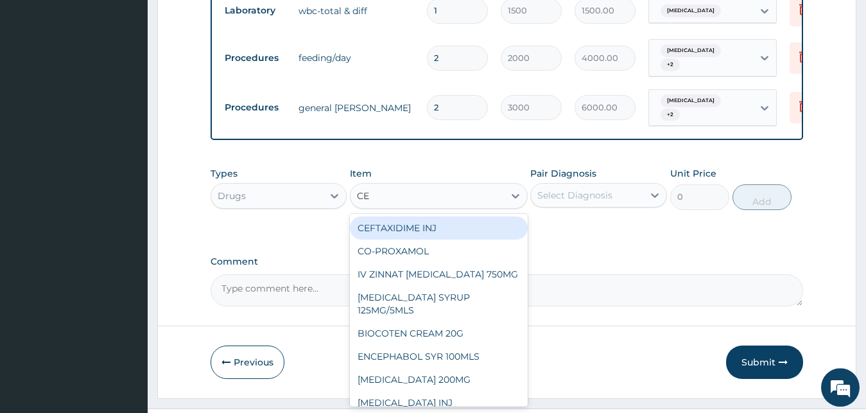
type input "CEF"
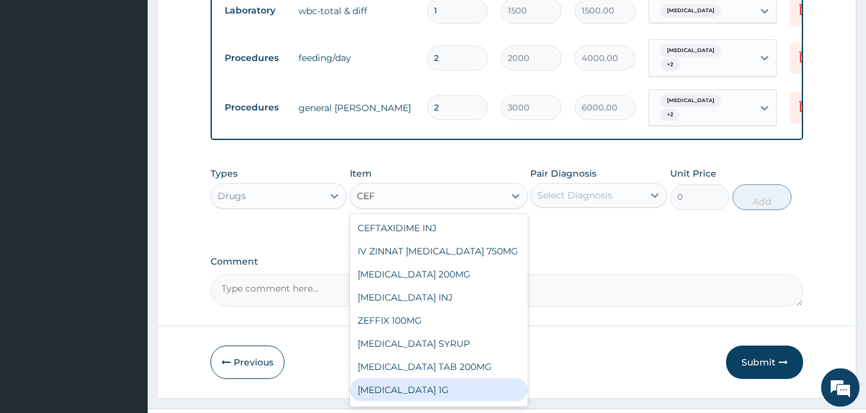
click at [402, 378] on div "CEFTRIAXONE 1G" at bounding box center [439, 389] width 178 height 23
type input "1725"
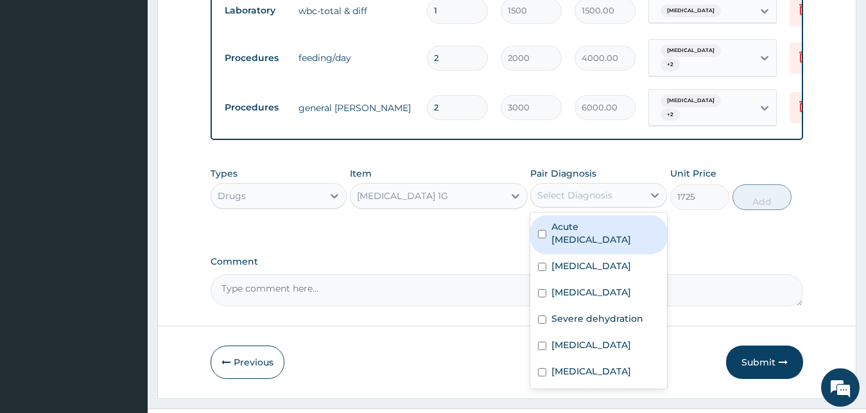
click at [577, 189] on div "Select Diagnosis" at bounding box center [574, 195] width 75 height 13
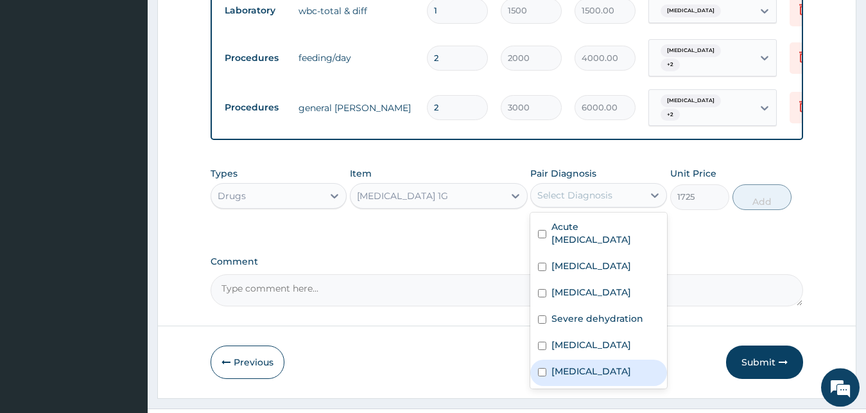
click at [569, 365] on label "Sepsis" at bounding box center [591, 371] width 80 height 13
checkbox input "true"
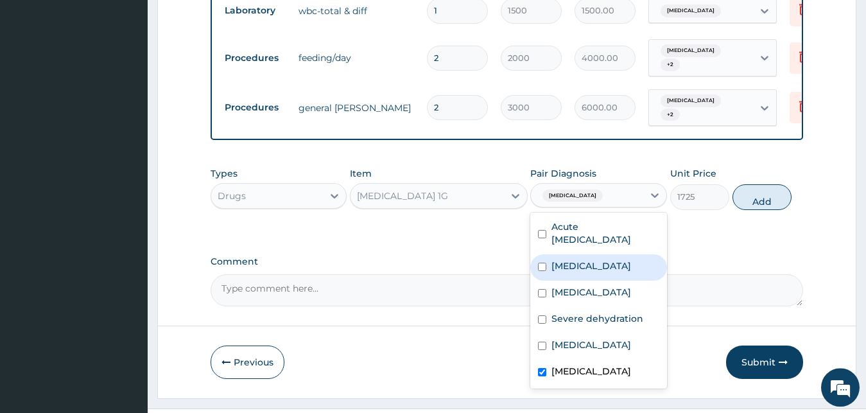
click at [582, 254] on div "Gastroenteritis" at bounding box center [598, 267] width 137 height 26
checkbox input "true"
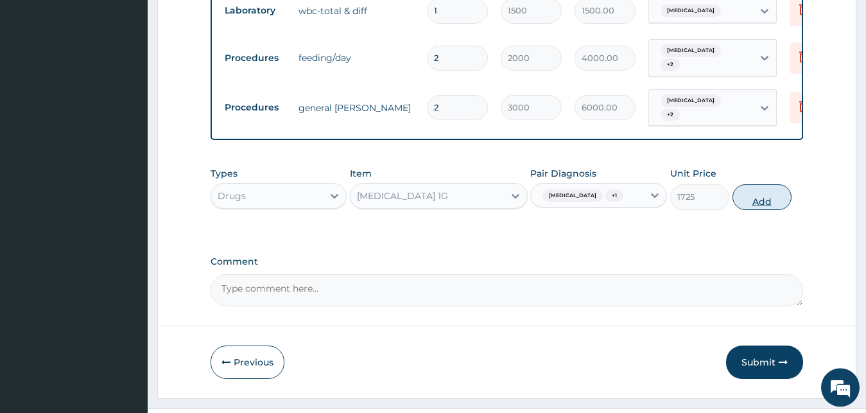
click at [742, 184] on button "Add" at bounding box center [762, 197] width 59 height 26
type input "0"
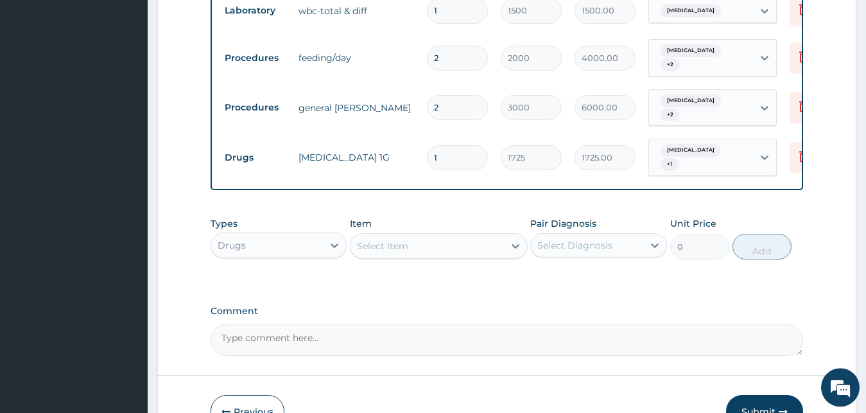
click at [419, 96] on tr "Procedures general ward 2 3000 6000.00 Malaria + 2 Delete" at bounding box center [532, 108] width 629 height 50
drag, startPoint x: 441, startPoint y: 117, endPoint x: 410, endPoint y: 121, distance: 31.7
click at [427, 145] on input "1" at bounding box center [457, 157] width 61 height 25
type input "2"
type input "3450.00"
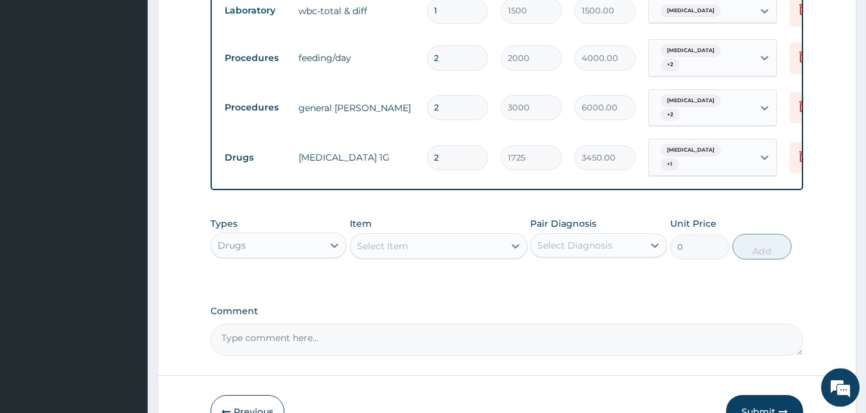
type input "2"
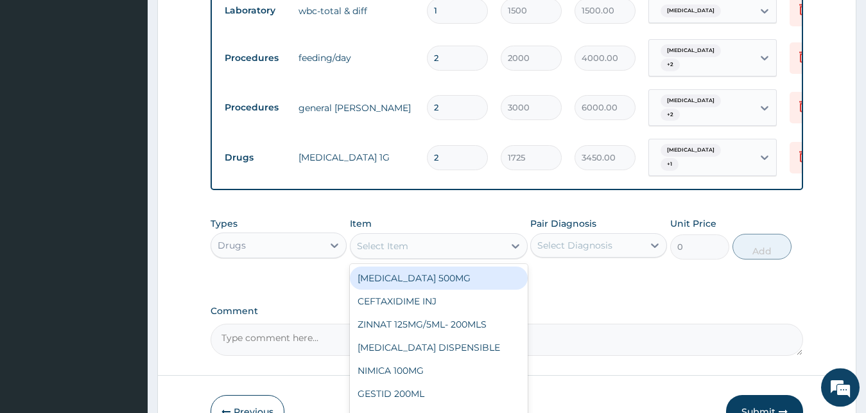
drag, startPoint x: 393, startPoint y: 211, endPoint x: 392, endPoint y: 217, distance: 6.5
click at [392, 233] on div "Select Item" at bounding box center [439, 246] width 178 height 26
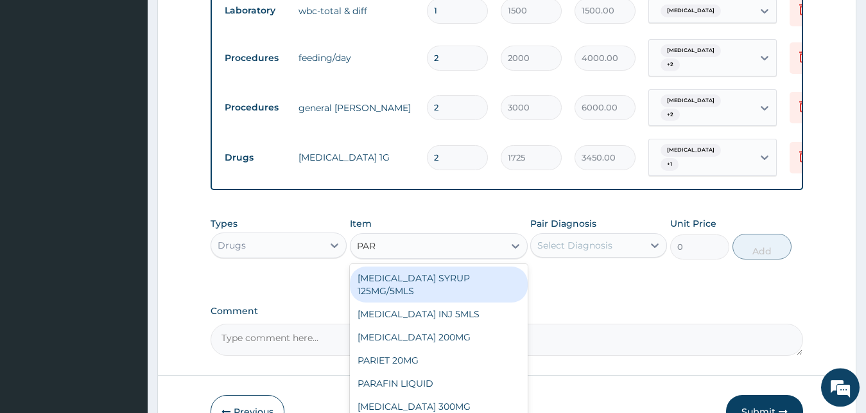
type input "PARA"
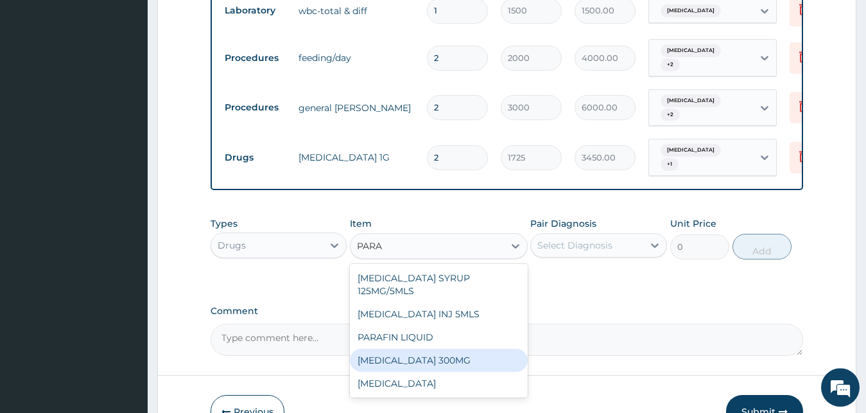
click at [437, 349] on div "PARACETAMOL 300MG" at bounding box center [439, 360] width 178 height 23
type input "138"
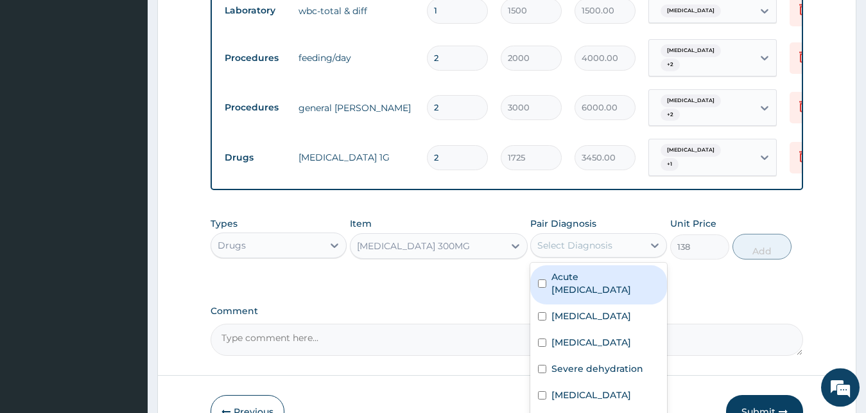
click at [597, 239] on div "Select Diagnosis" at bounding box center [574, 245] width 75 height 13
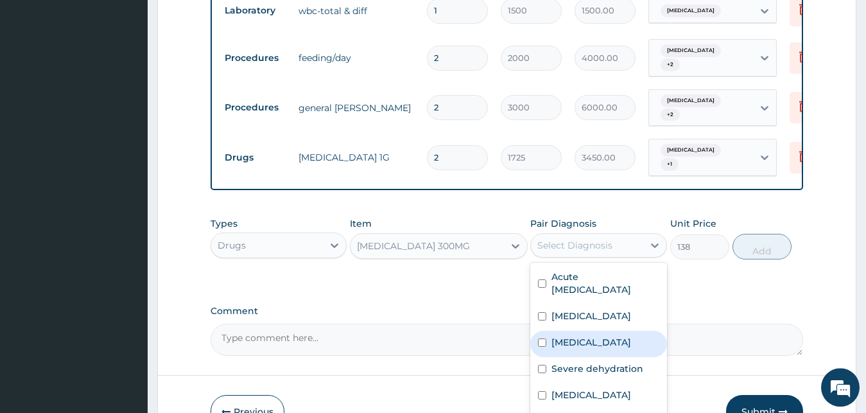
click at [588, 331] on div "Malaria" at bounding box center [598, 344] width 137 height 26
checkbox input "true"
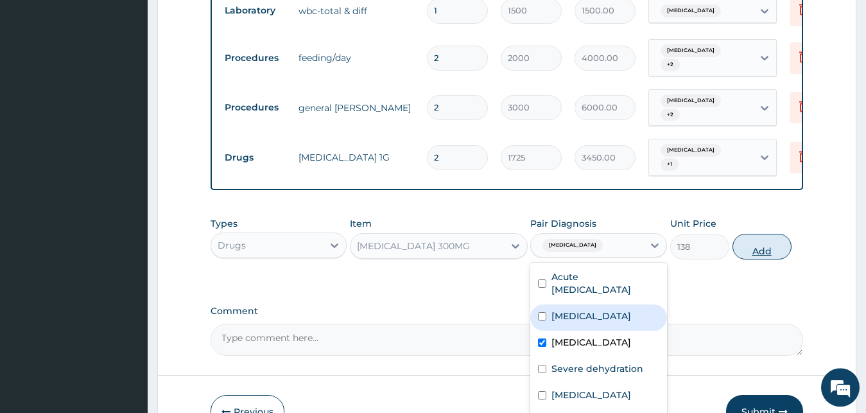
click at [767, 234] on button "Add" at bounding box center [762, 247] width 59 height 26
type input "0"
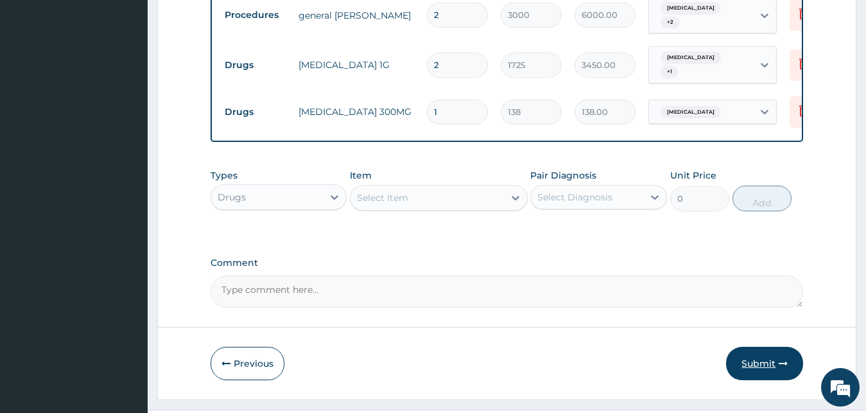
click at [777, 347] on button "Submit" at bounding box center [764, 363] width 77 height 33
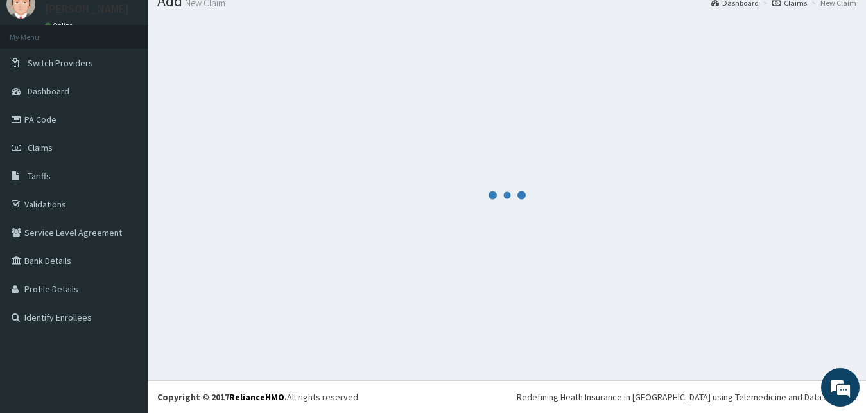
scroll to position [49, 0]
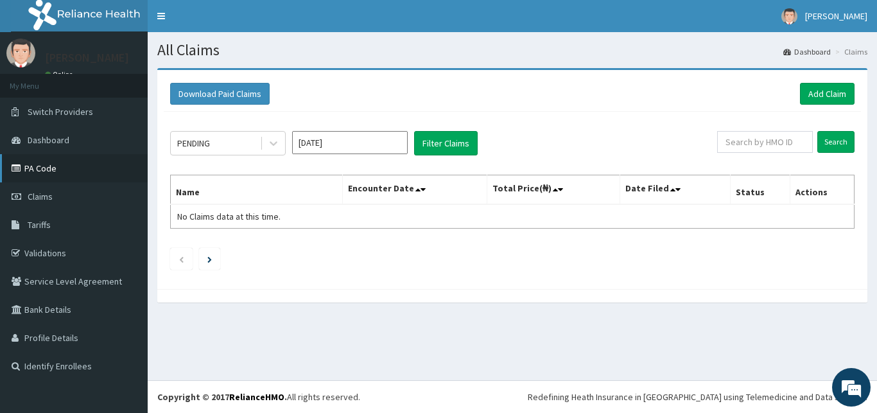
click at [46, 170] on link "PA Code" at bounding box center [74, 168] width 148 height 28
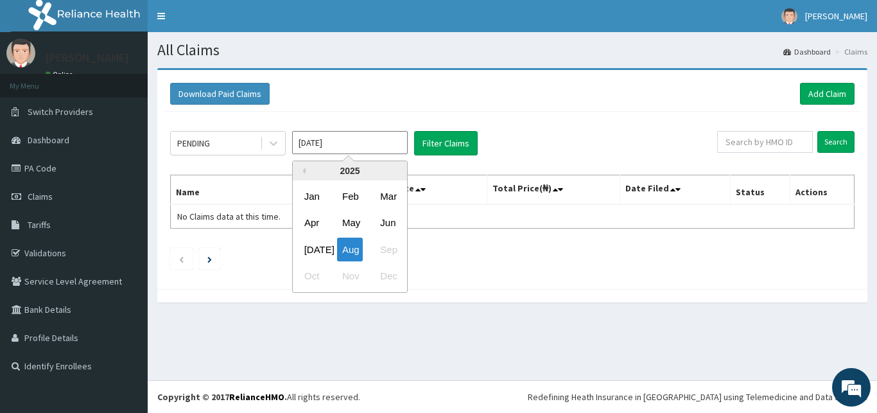
click at [328, 141] on input "[DATE]" at bounding box center [350, 142] width 116 height 23
drag, startPoint x: 348, startPoint y: 200, endPoint x: 351, endPoint y: 193, distance: 7.2
click at [350, 200] on div "Feb" at bounding box center [350, 196] width 26 height 24
type input "[DATE]"
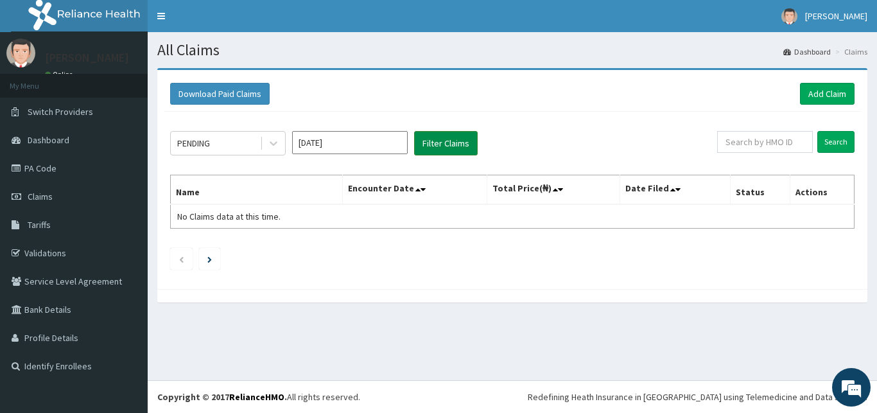
click at [447, 143] on button "Filter Claims" at bounding box center [446, 143] width 64 height 24
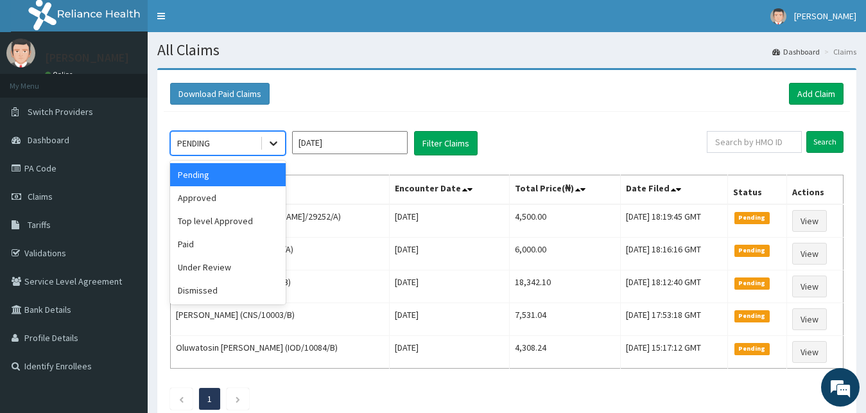
click at [282, 146] on div at bounding box center [273, 143] width 23 height 23
click at [232, 198] on div "Approved" at bounding box center [228, 197] width 116 height 23
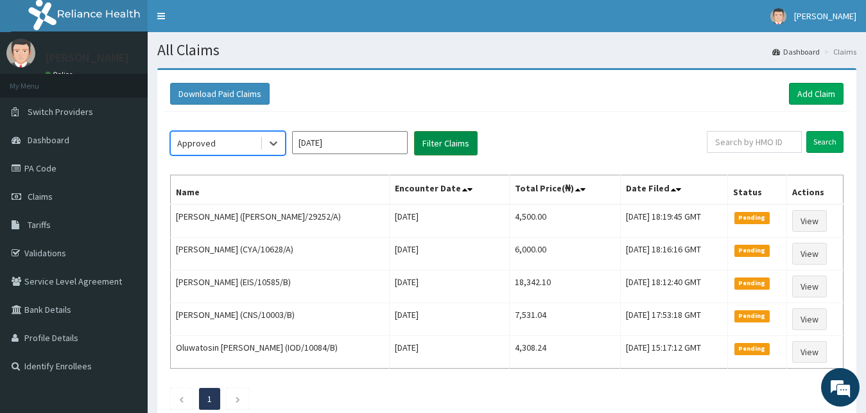
click at [436, 153] on button "Filter Claims" at bounding box center [446, 143] width 64 height 24
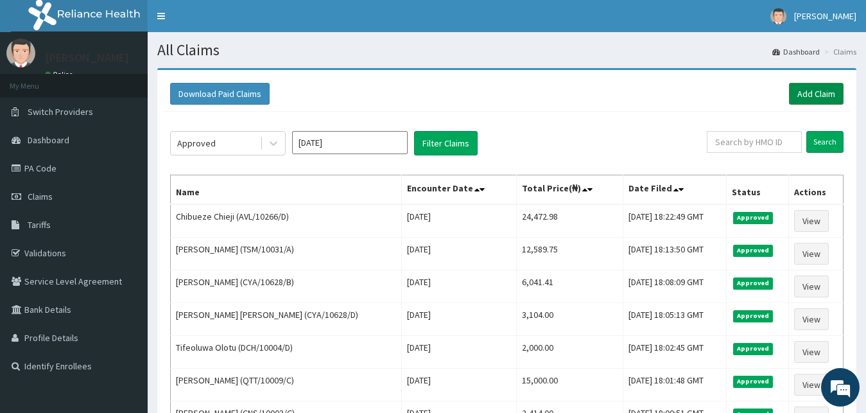
click at [832, 98] on link "Add Claim" at bounding box center [816, 94] width 55 height 22
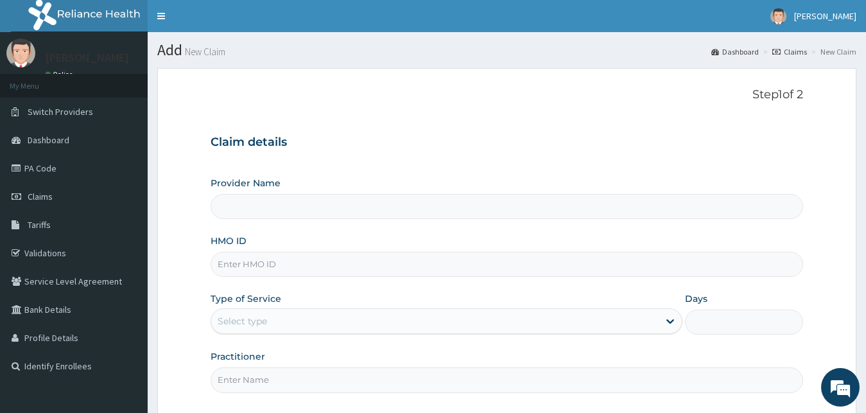
type input "[GEOGRAPHIC_DATA][PERSON_NAME]"
click at [233, 266] on input "HMO ID" at bounding box center [507, 264] width 593 height 25
type input "YSS/10167/B"
